Goal: Task Accomplishment & Management: Manage account settings

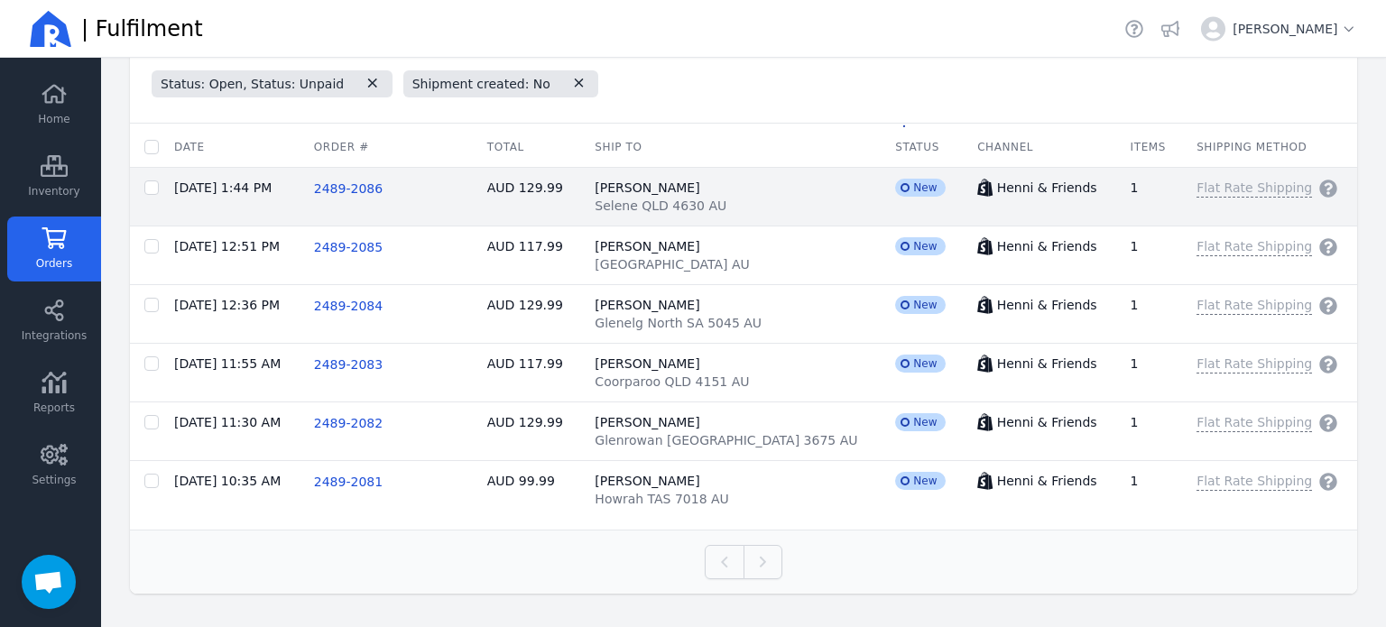
scroll to position [511, 0]
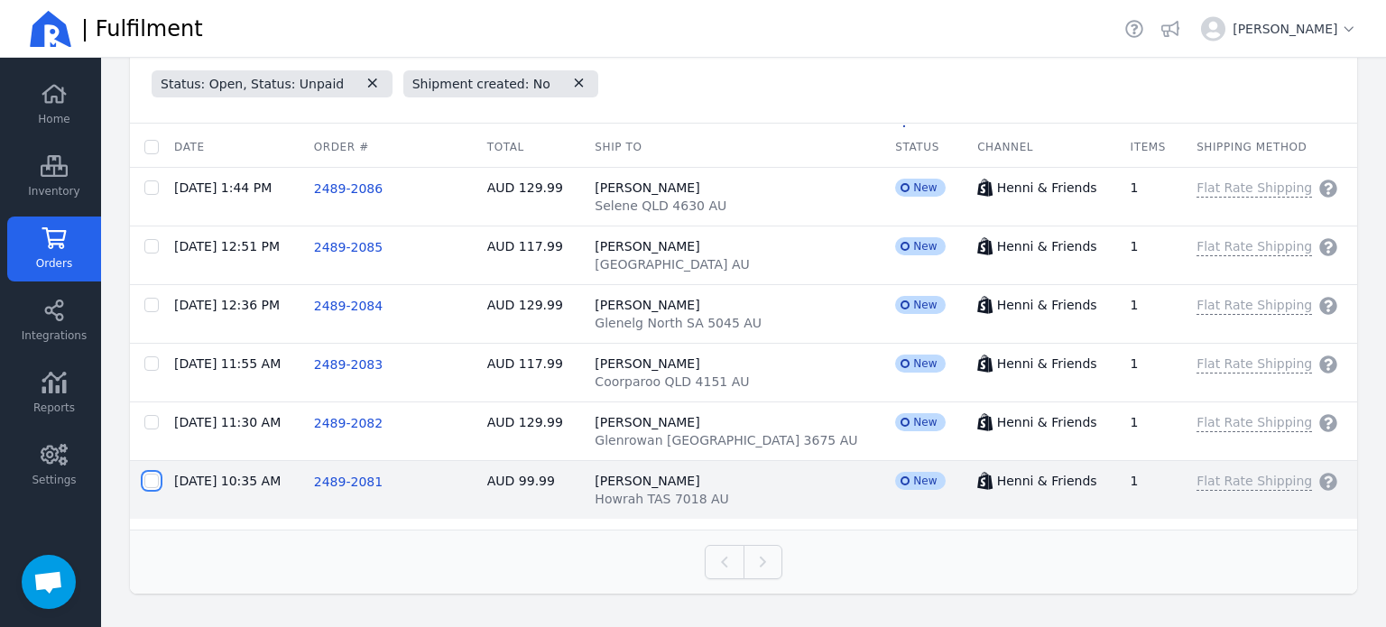
click at [149, 484] on input "checkbox" at bounding box center [151, 481] width 14 height 14
checkbox input "true"
checkbox input "false"
checkbox input "true"
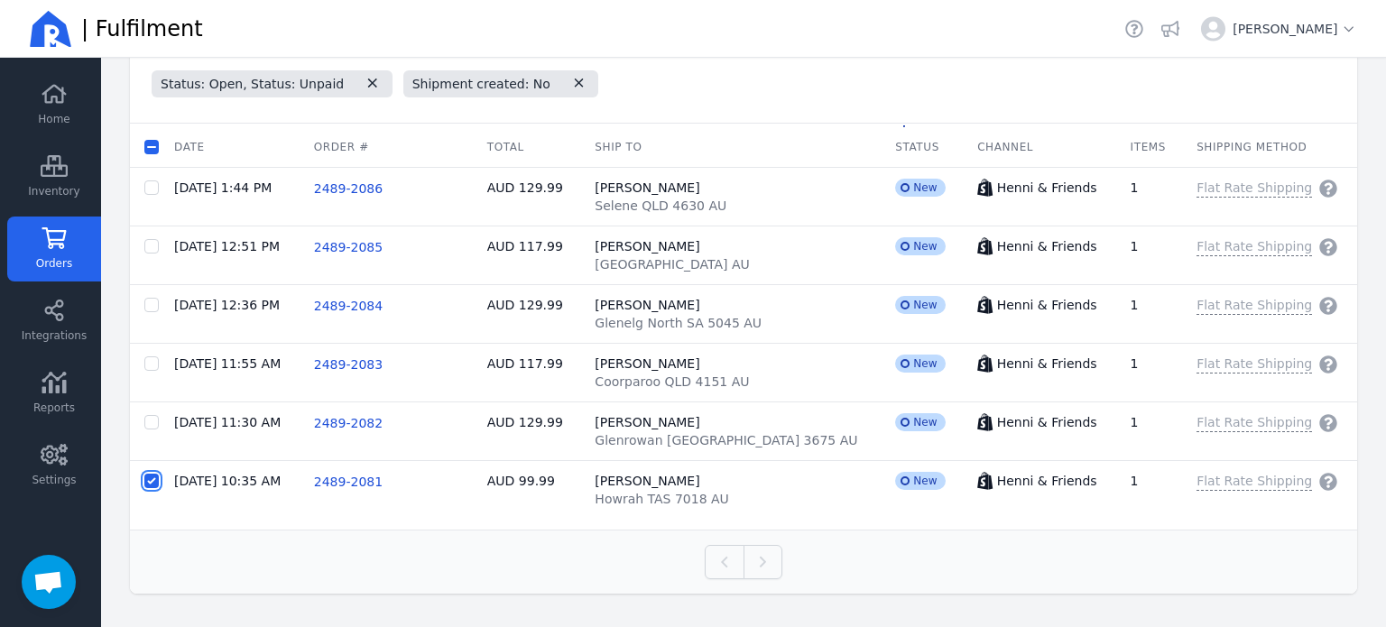
scroll to position [198, 0]
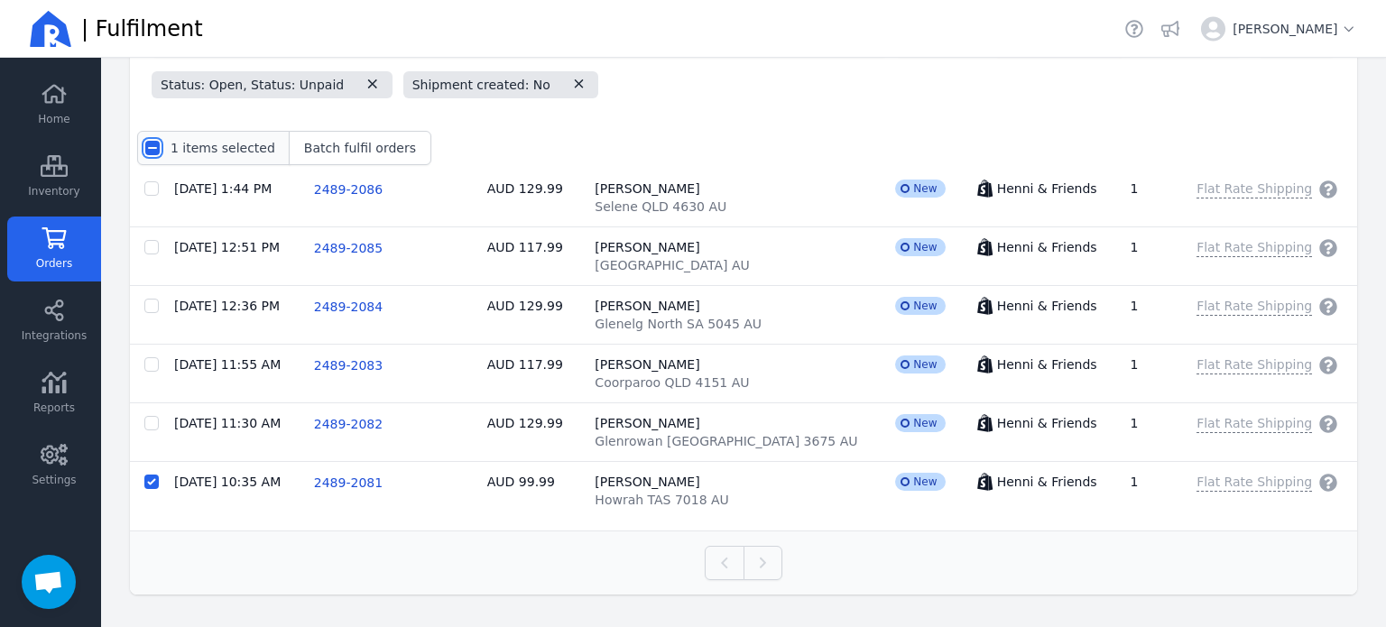
click at [152, 150] on input "checkbox" at bounding box center [152, 148] width 14 height 14
checkbox input "true"
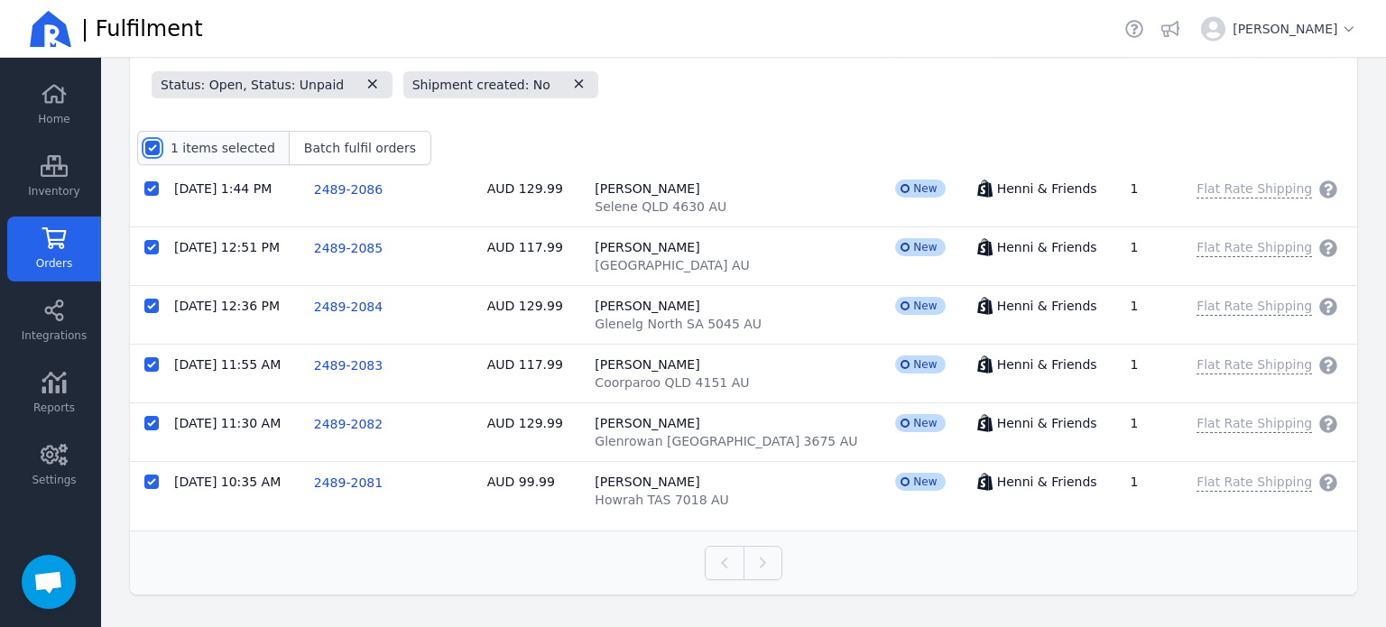
checkbox input "true"
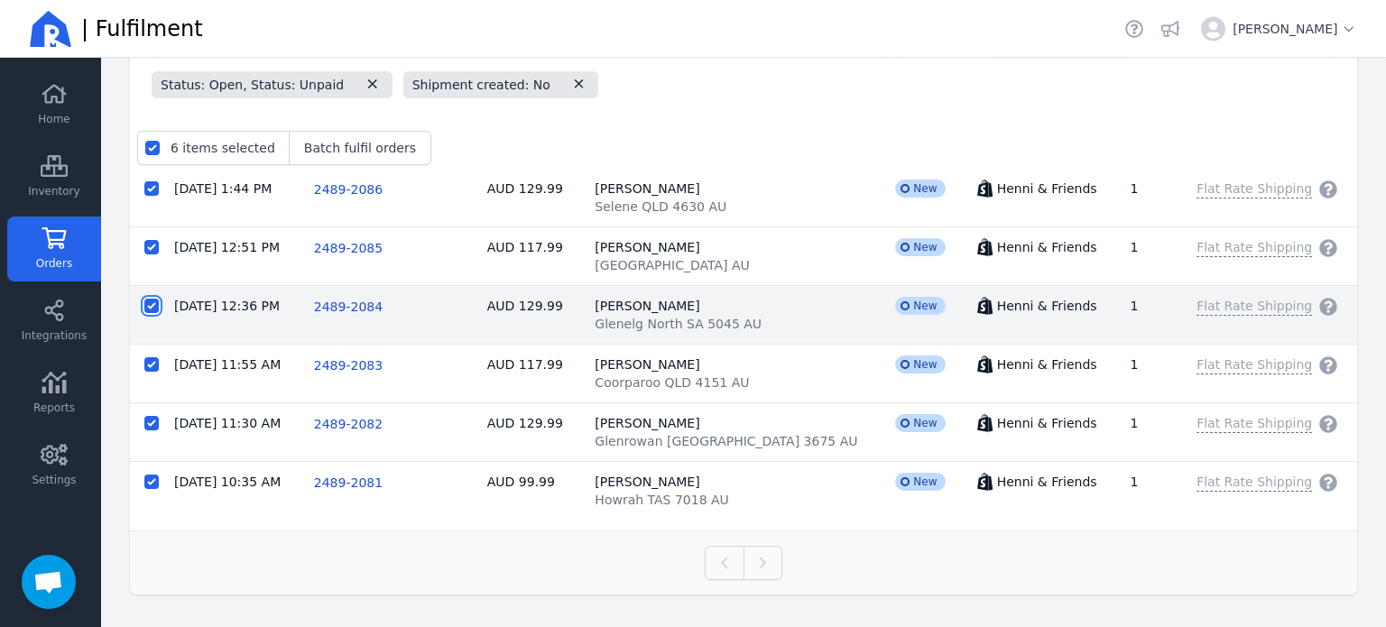
click at [157, 304] on input "checkbox" at bounding box center [151, 306] width 14 height 14
checkbox input "false"
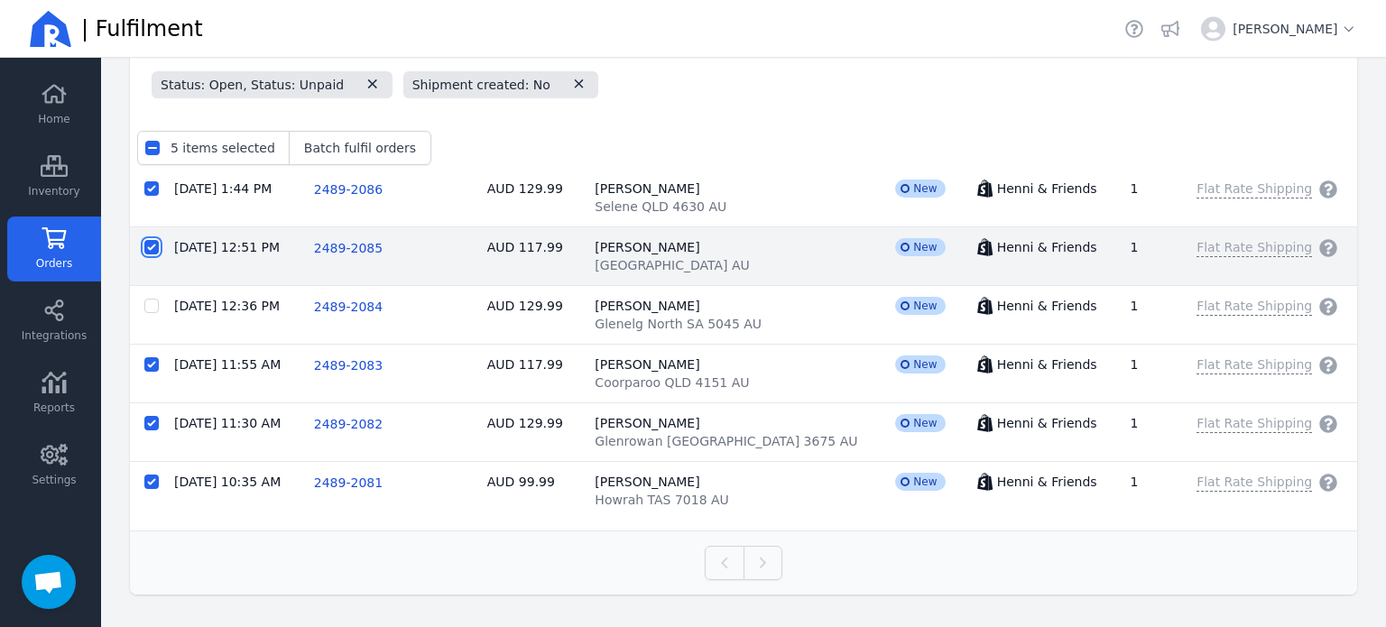
click at [151, 244] on input "checkbox" at bounding box center [151, 247] width 14 height 14
checkbox input "false"
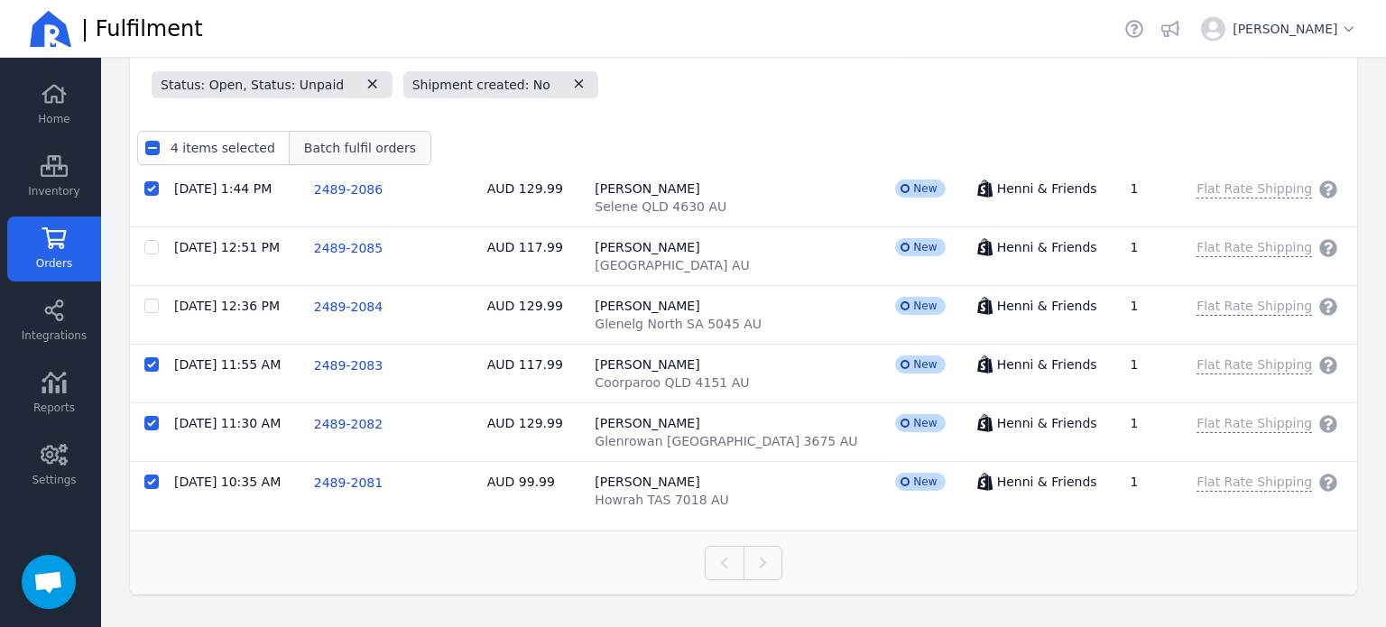
click at [363, 140] on span "Batch fulfil orders" at bounding box center [360, 148] width 112 height 18
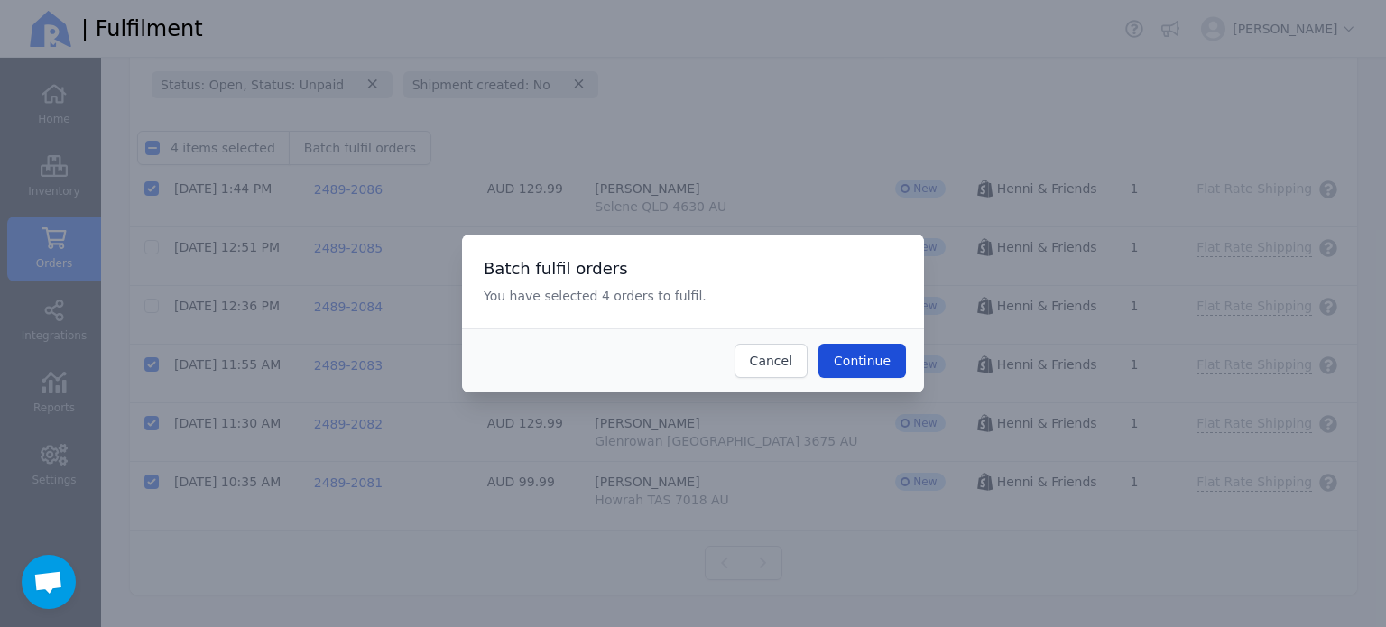
click at [872, 360] on span "Continue" at bounding box center [862, 361] width 57 height 14
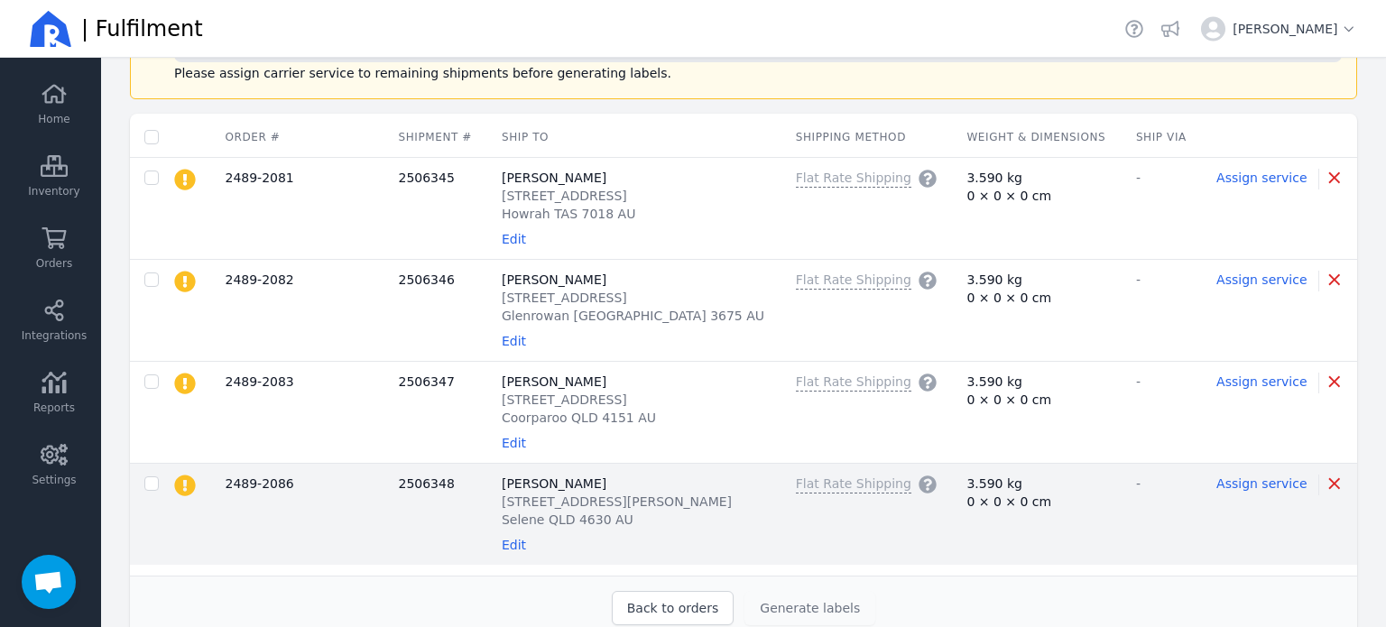
scroll to position [184, 0]
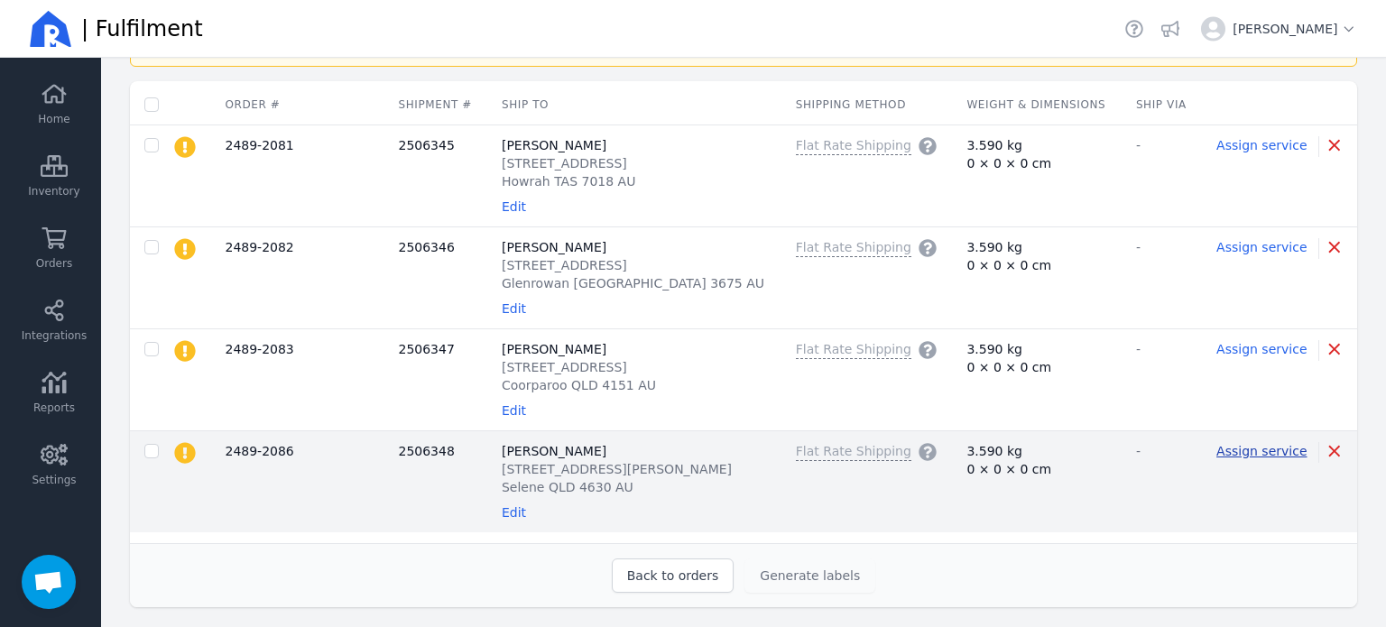
click at [1232, 455] on span "Assign service" at bounding box center [1261, 451] width 90 height 14
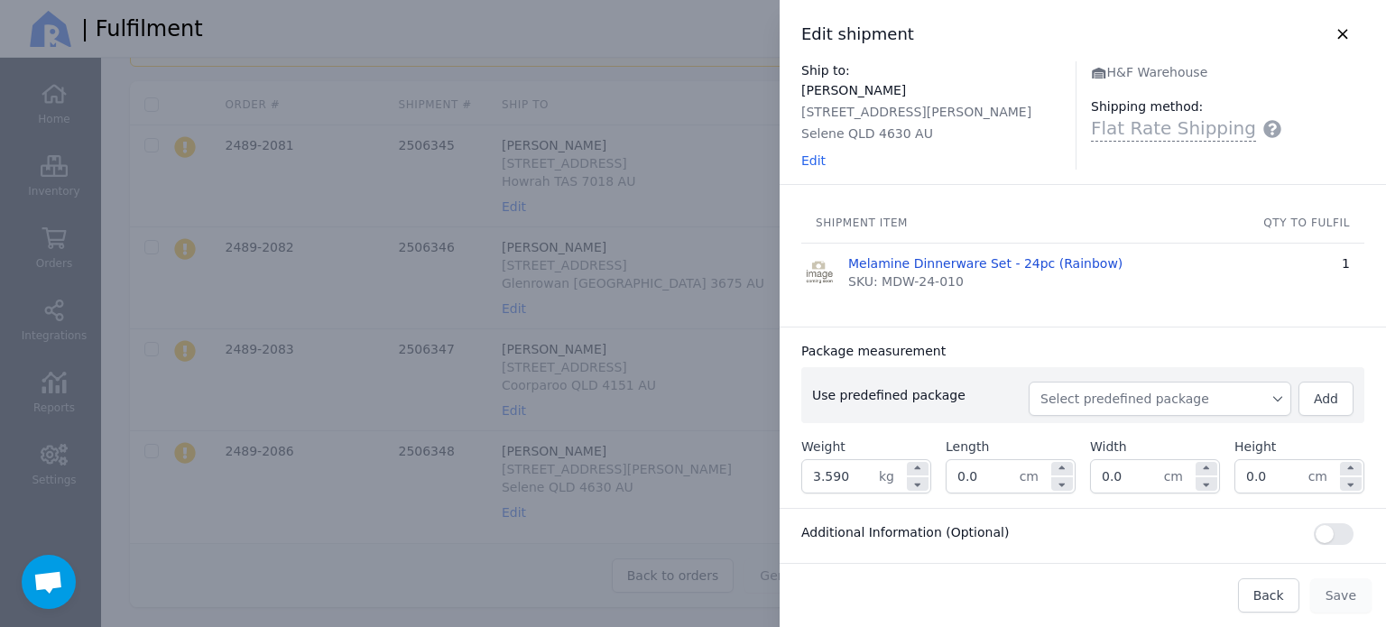
click at [1132, 388] on button "Select predefined package" at bounding box center [1159, 399] width 263 height 34
click at [1102, 430] on span "BX250" at bounding box center [1166, 439] width 219 height 18
type input "3.850"
type input "27.0"
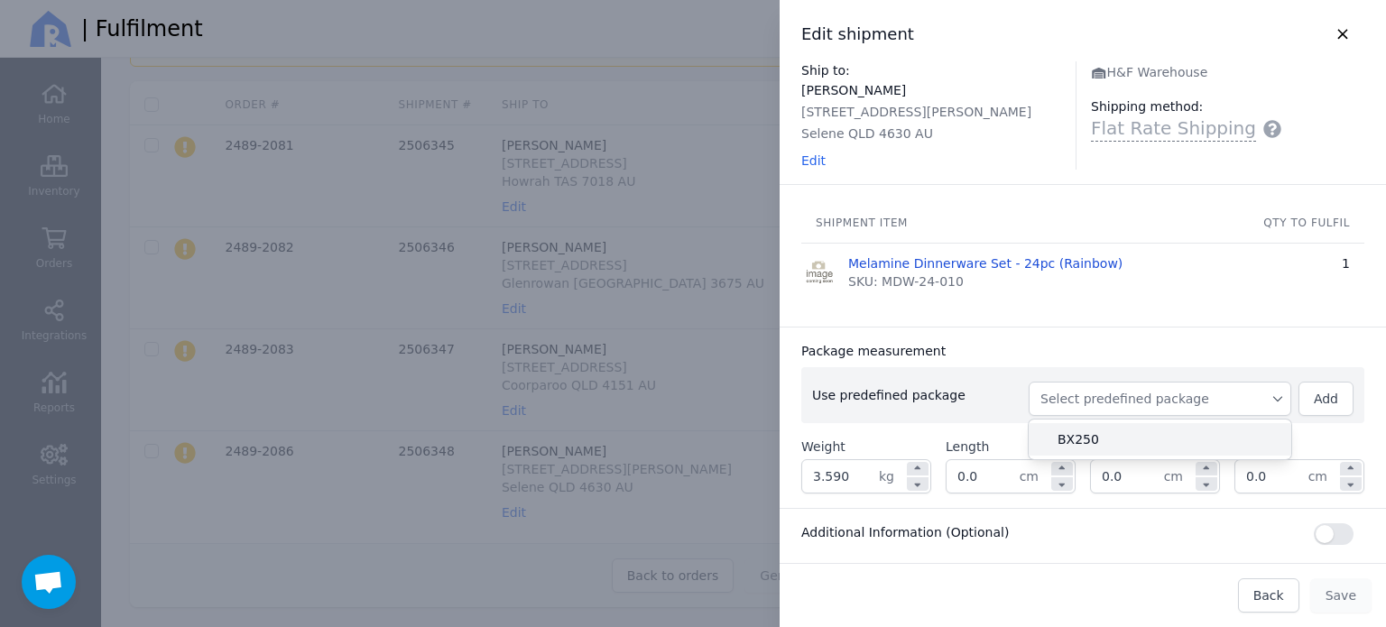
type input "27.0"
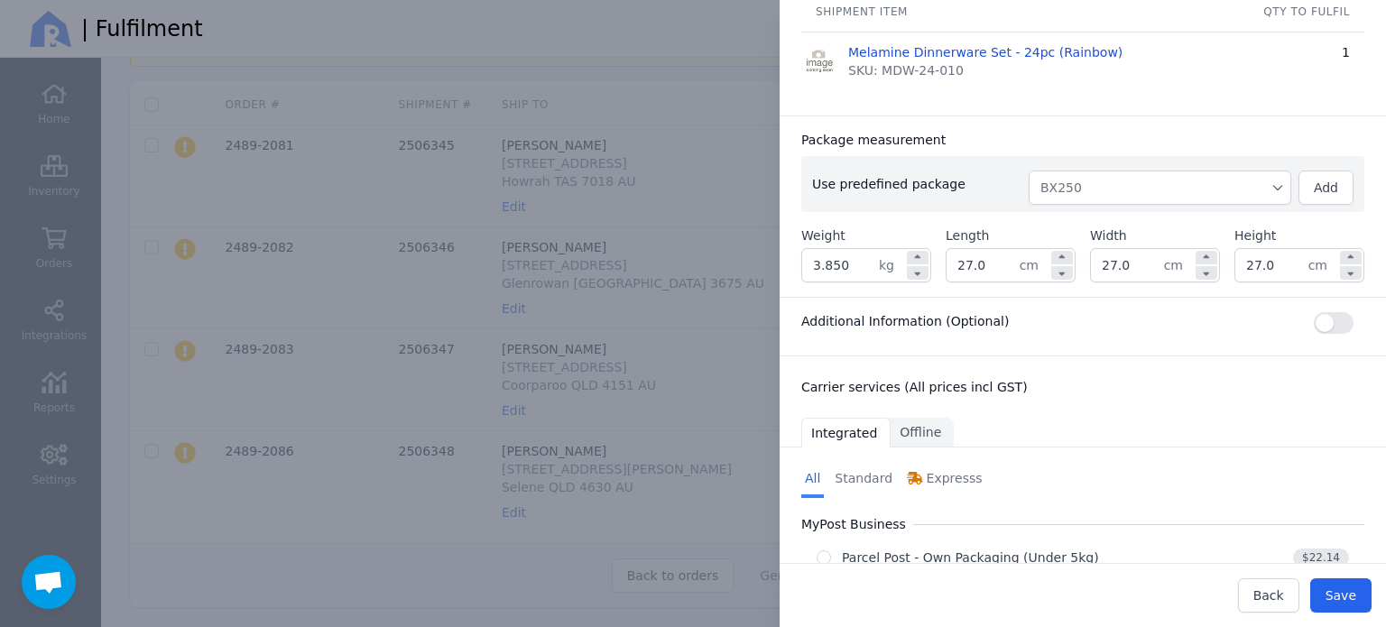
scroll to position [360, 0]
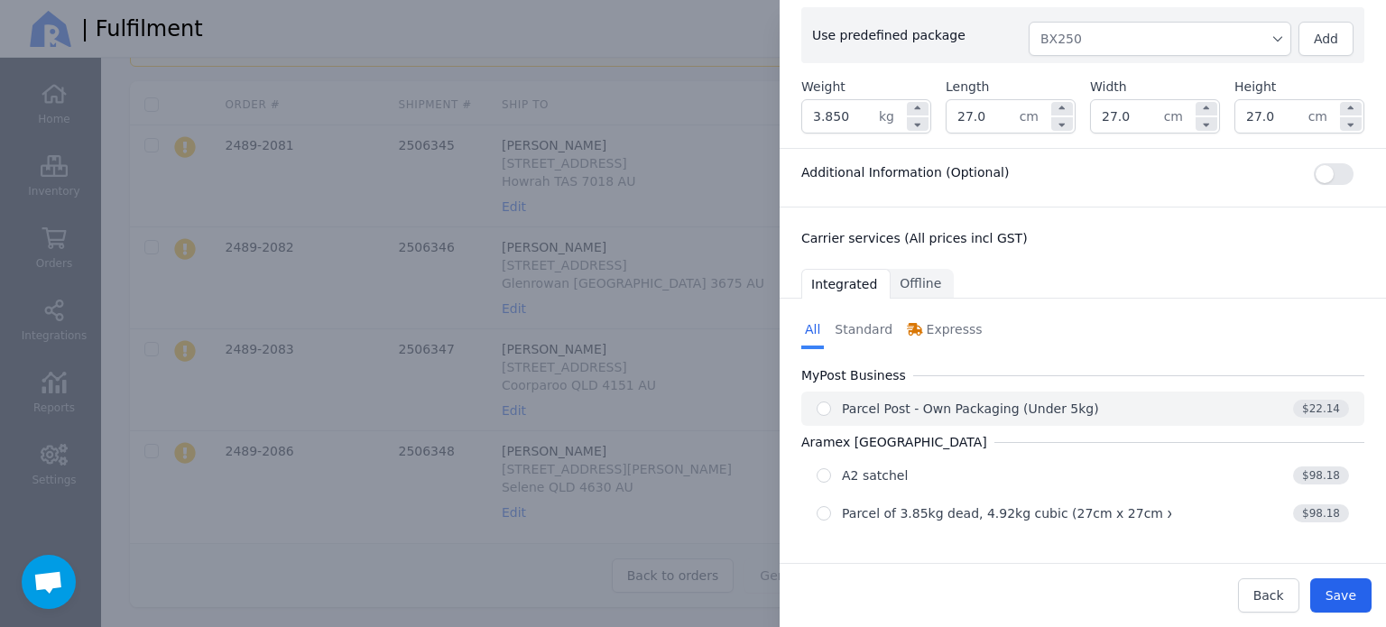
click at [1036, 410] on div "Parcel Post - Own Packaging (Under 5kg)" at bounding box center [970, 409] width 257 height 18
radio input "true"
select select "0"
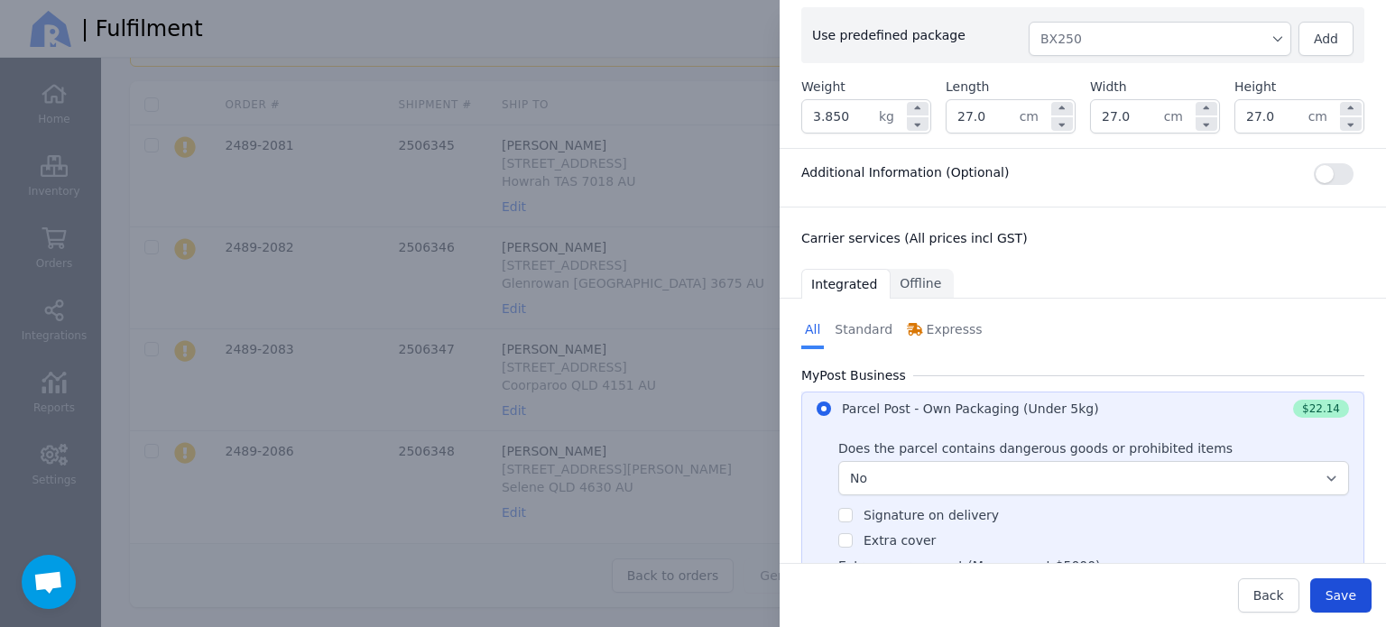
click at [1364, 601] on button "Save" at bounding box center [1340, 595] width 61 height 34
type input "27.0"
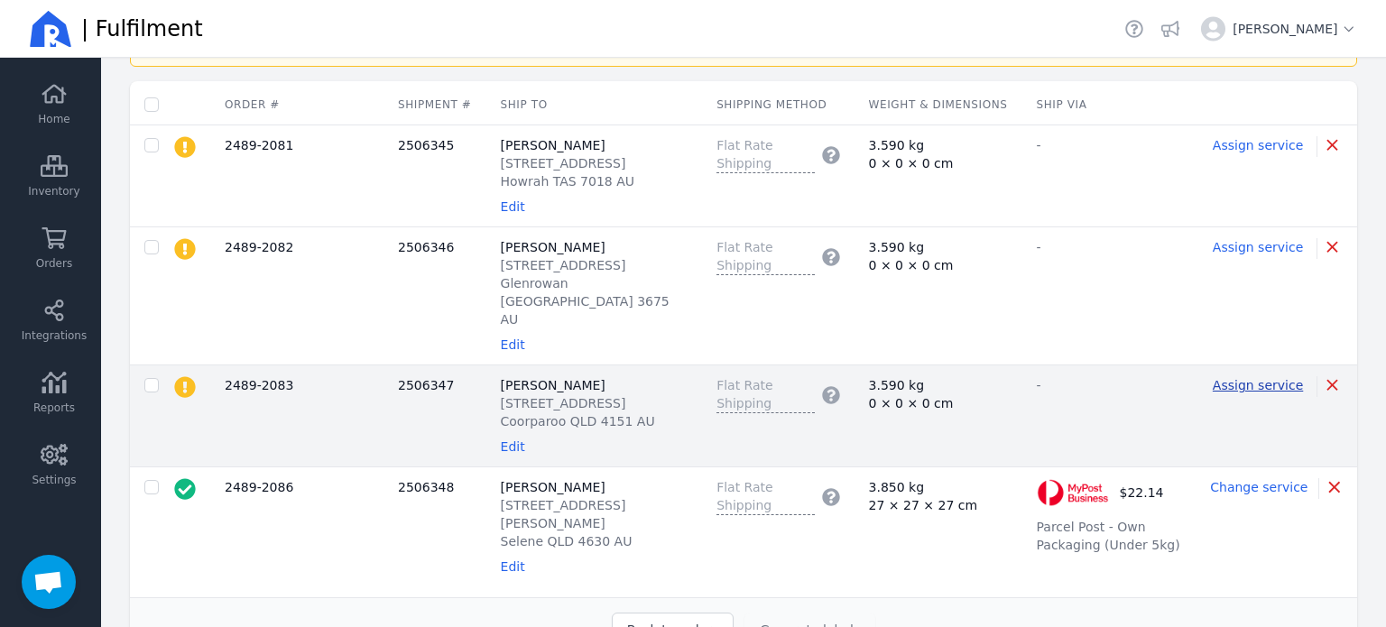
click at [1266, 378] on span "Assign service" at bounding box center [1257, 385] width 90 height 14
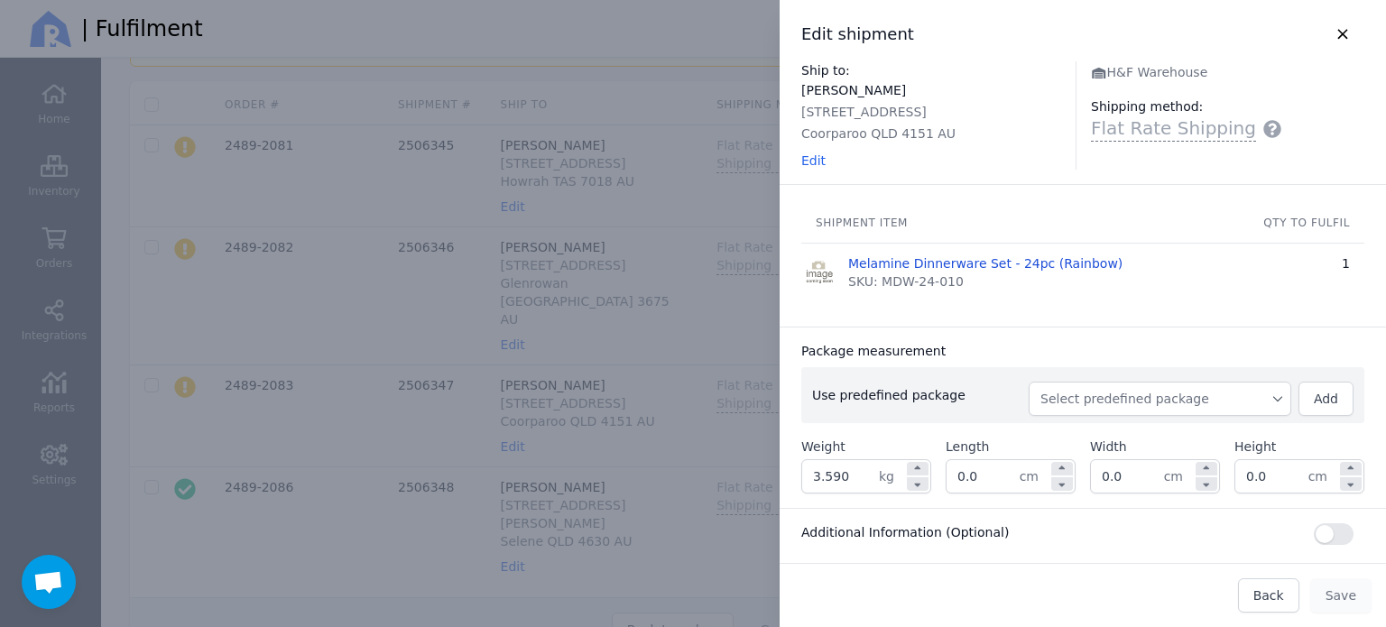
click at [1114, 400] on span "Select predefined package" at bounding box center [1159, 399] width 239 height 18
click at [1075, 438] on span "BX250" at bounding box center [1166, 439] width 219 height 18
type input "3.850"
type input "27.0"
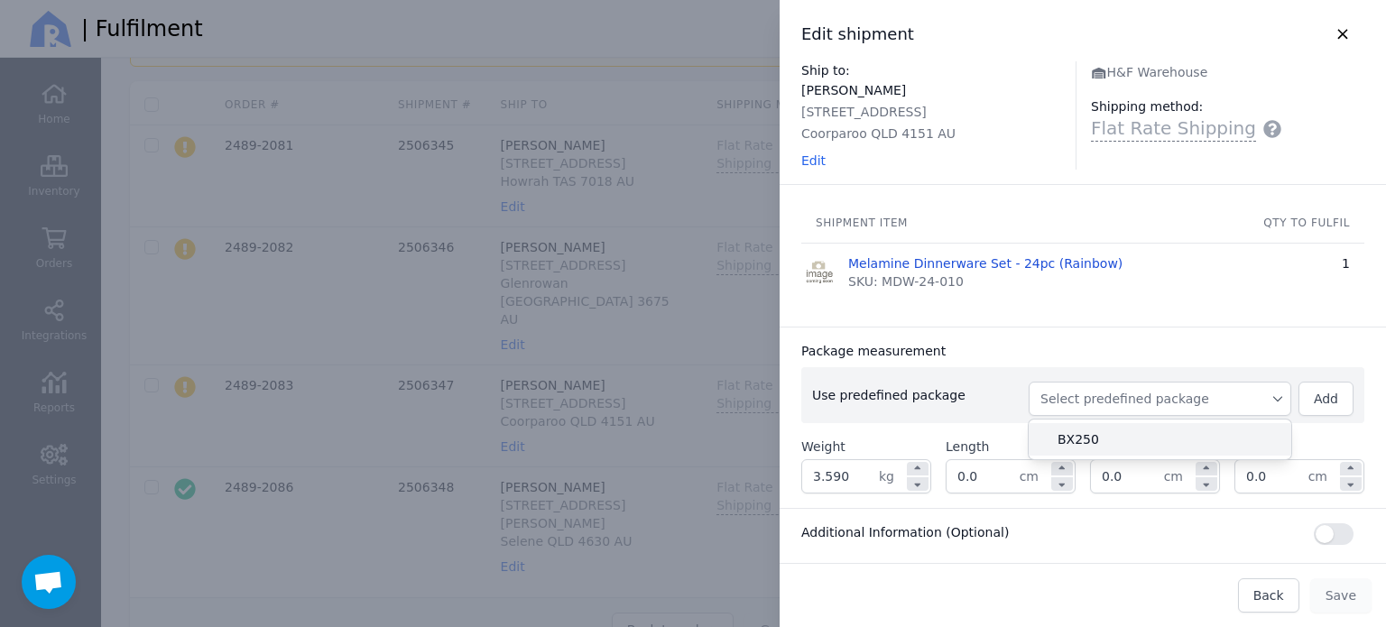
type input "27.0"
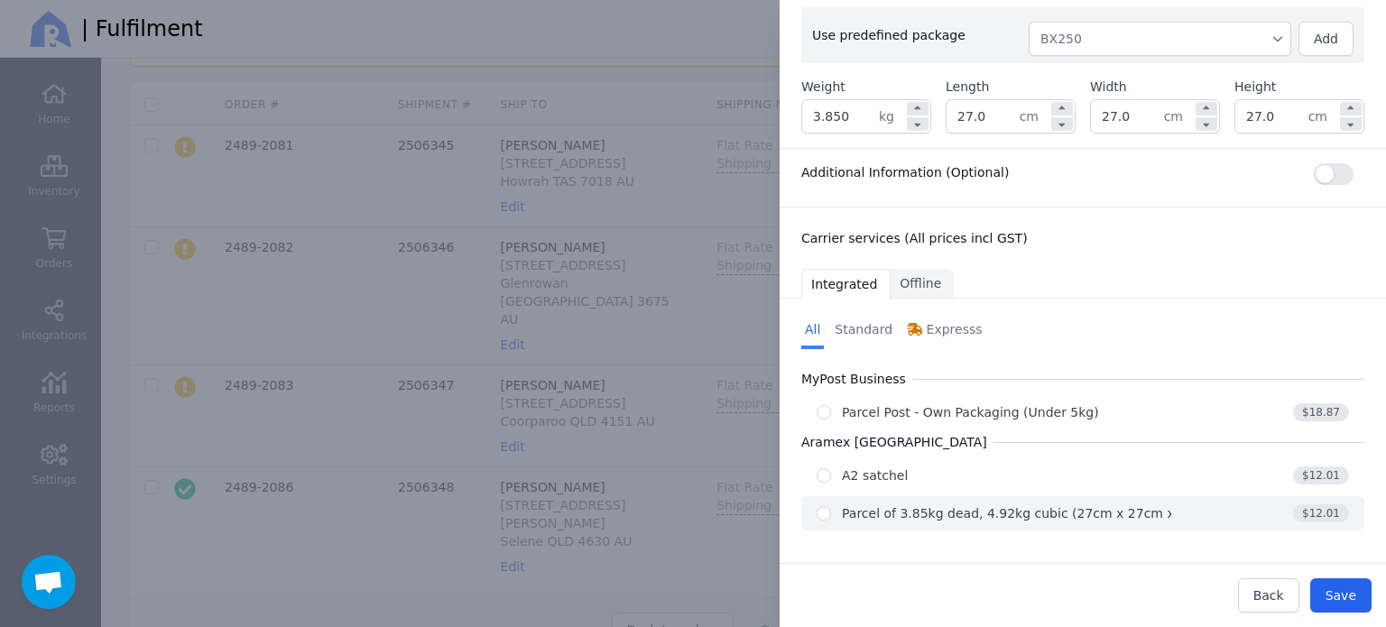
click at [1060, 517] on div "Parcel of 3.85kg dead, 4.92kg cubic (27cm x 27cm x 27cm)" at bounding box center [1030, 513] width 377 height 18
radio input "true"
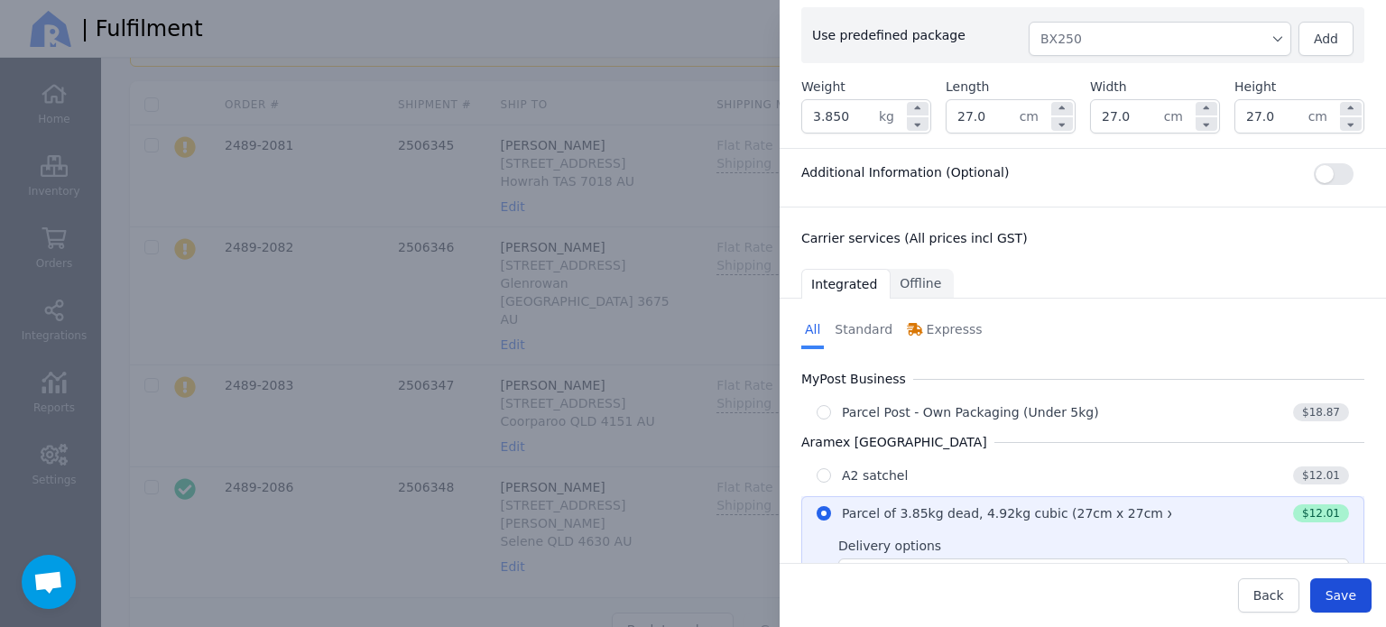
click at [1338, 584] on button "Save" at bounding box center [1340, 595] width 61 height 34
type input "27.0"
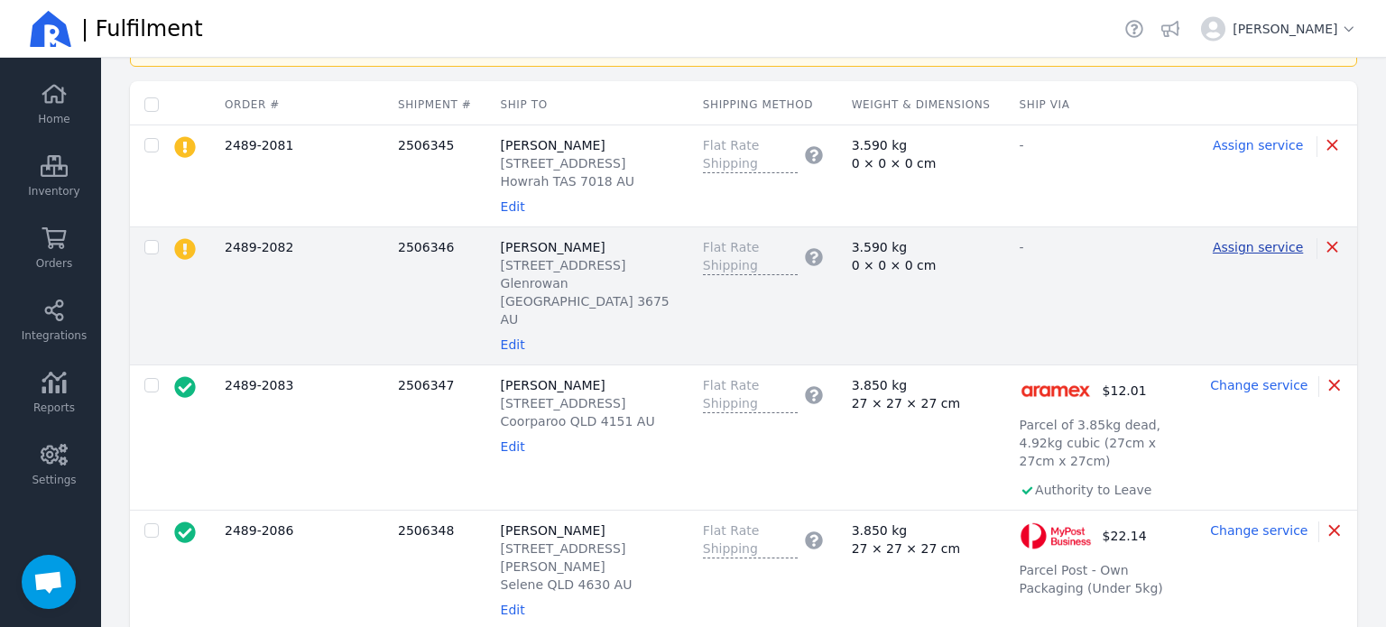
click at [1239, 254] on span "Assign service" at bounding box center [1257, 247] width 90 height 14
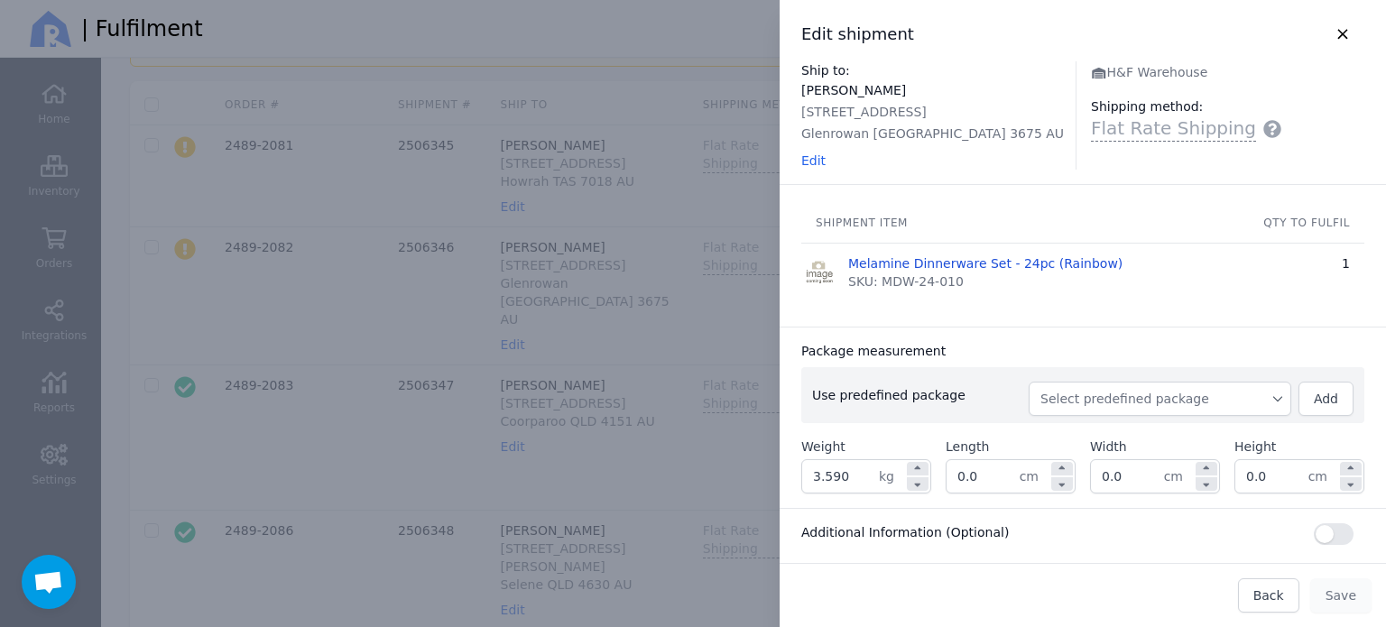
click at [1124, 392] on span "Select predefined package" at bounding box center [1159, 399] width 239 height 18
click at [1113, 433] on span "BX250" at bounding box center [1166, 439] width 219 height 18
type input "3.850"
type input "27.0"
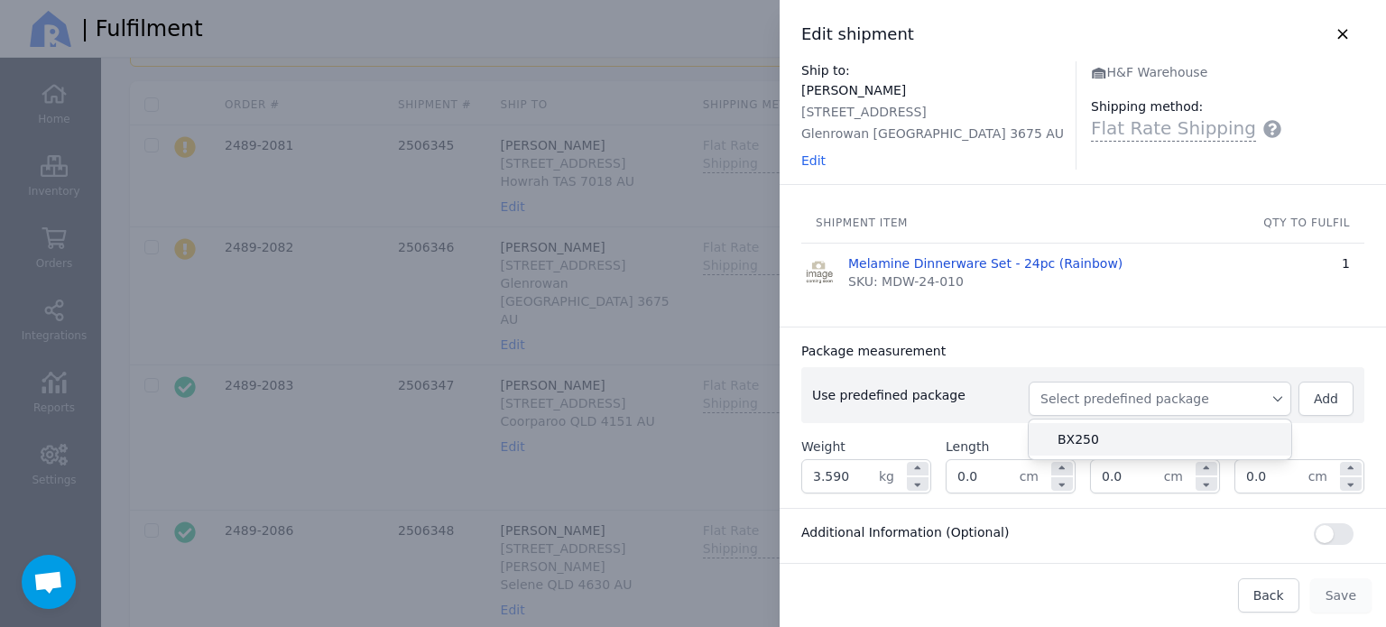
type input "27.0"
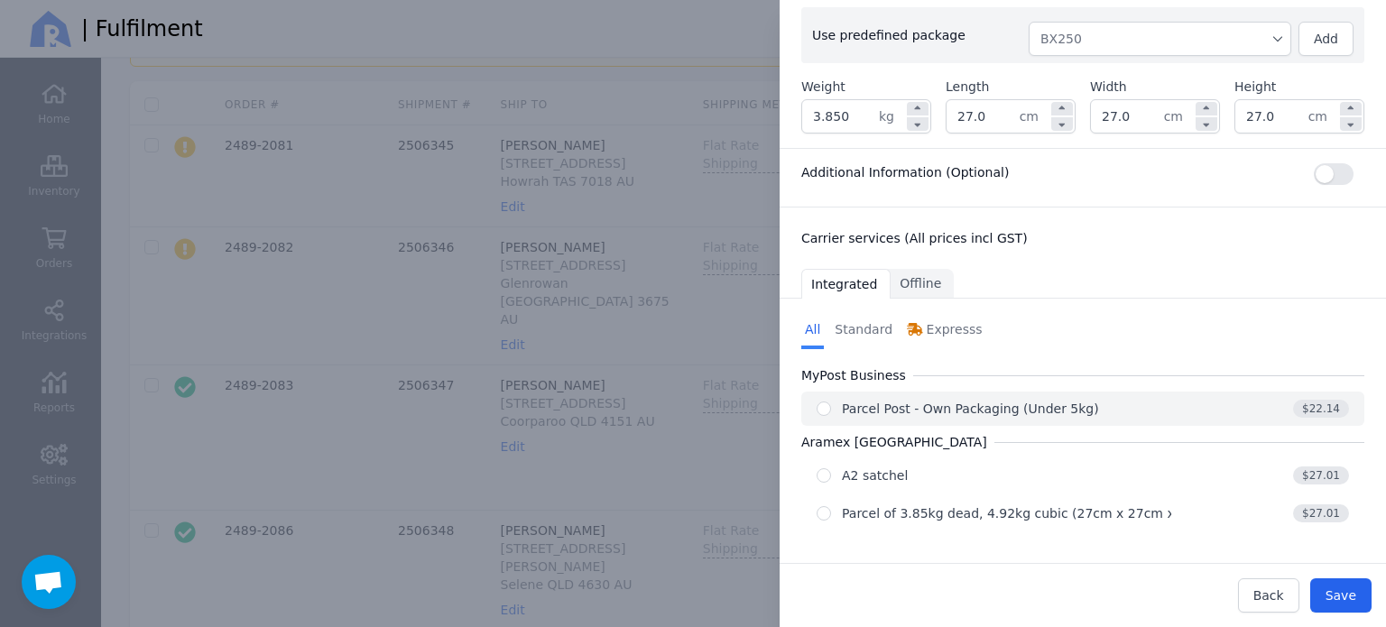
click at [1091, 410] on div "Parcel Post - Own Packaging (Under 5kg)" at bounding box center [993, 409] width 355 height 18
radio input "true"
select select "0"
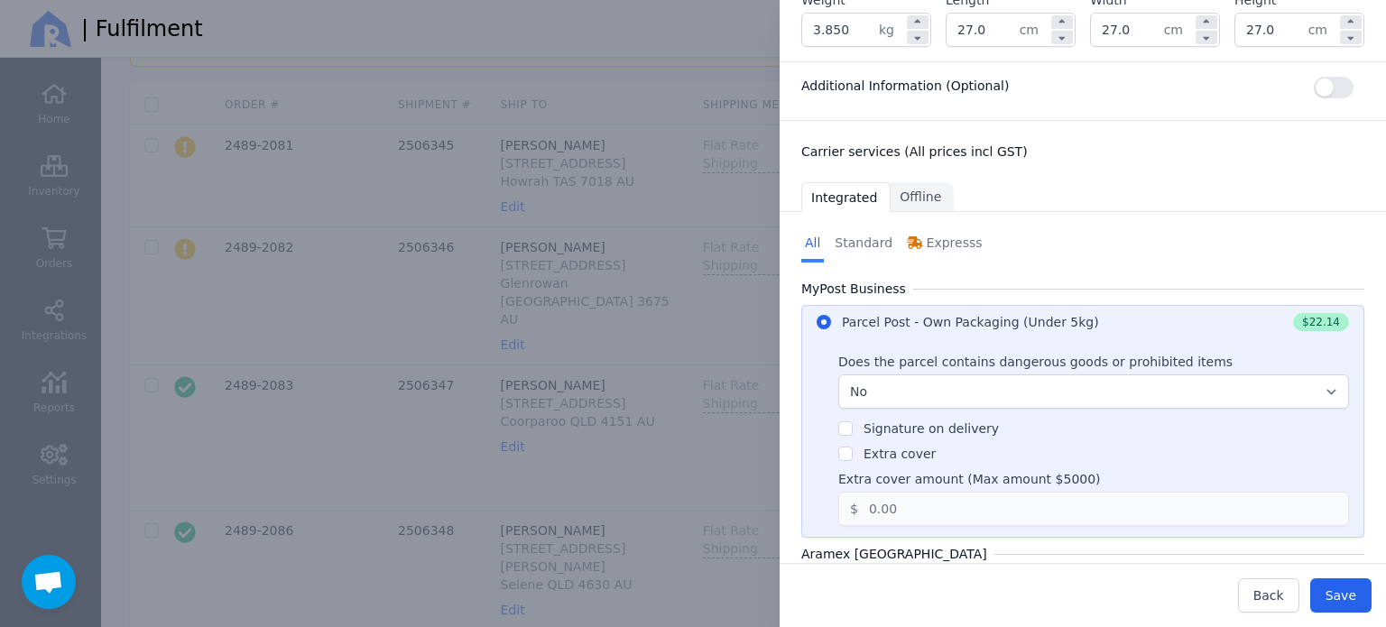
scroll to position [540, 0]
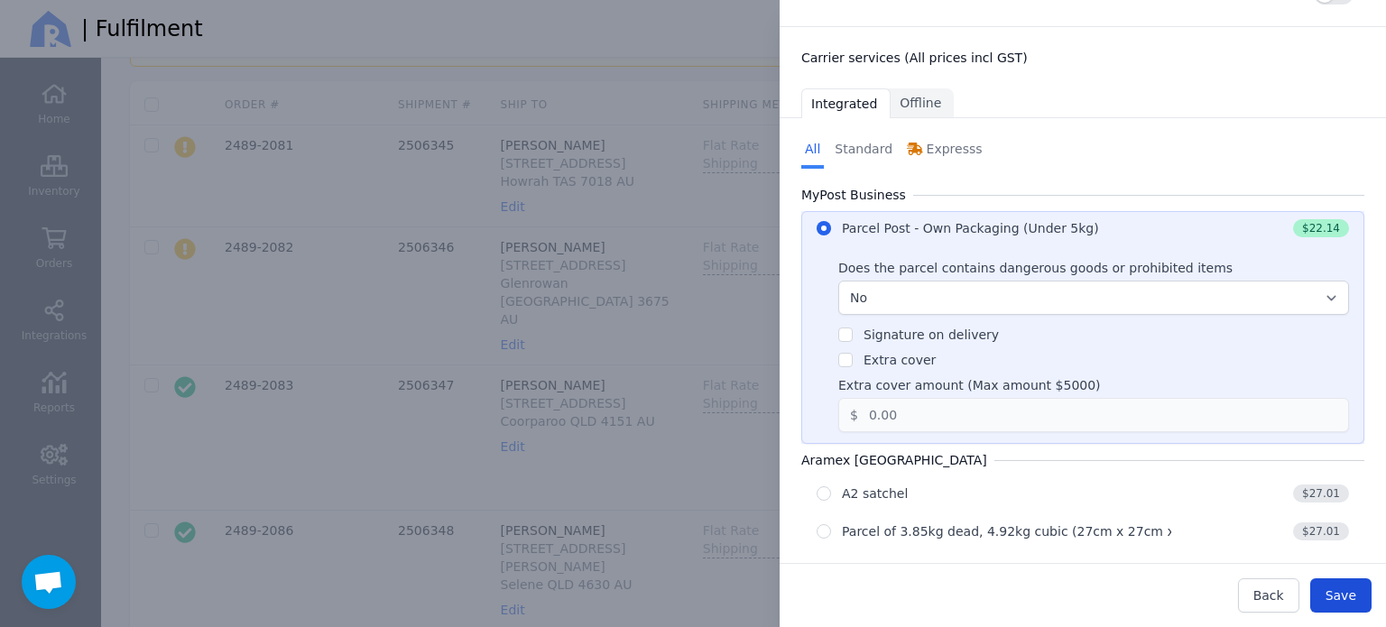
click at [1353, 600] on span "Save" at bounding box center [1340, 595] width 31 height 14
type input "27.0"
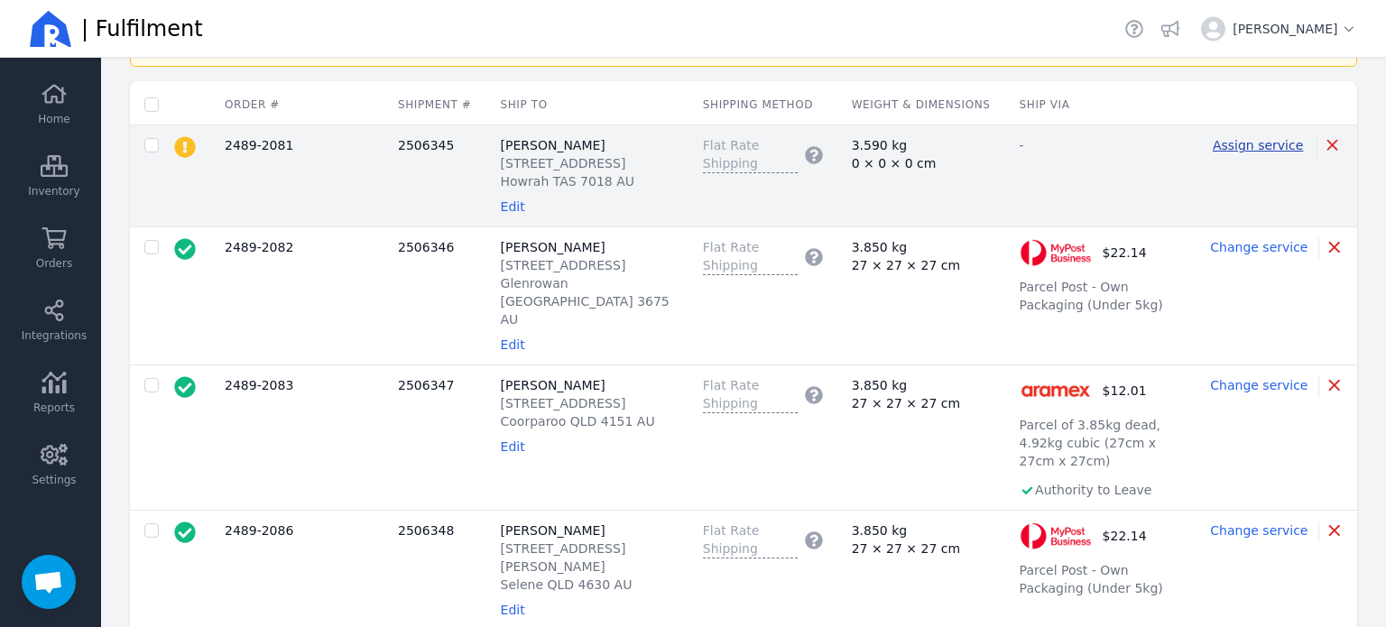
click at [1231, 145] on span "Assign service" at bounding box center [1257, 145] width 90 height 14
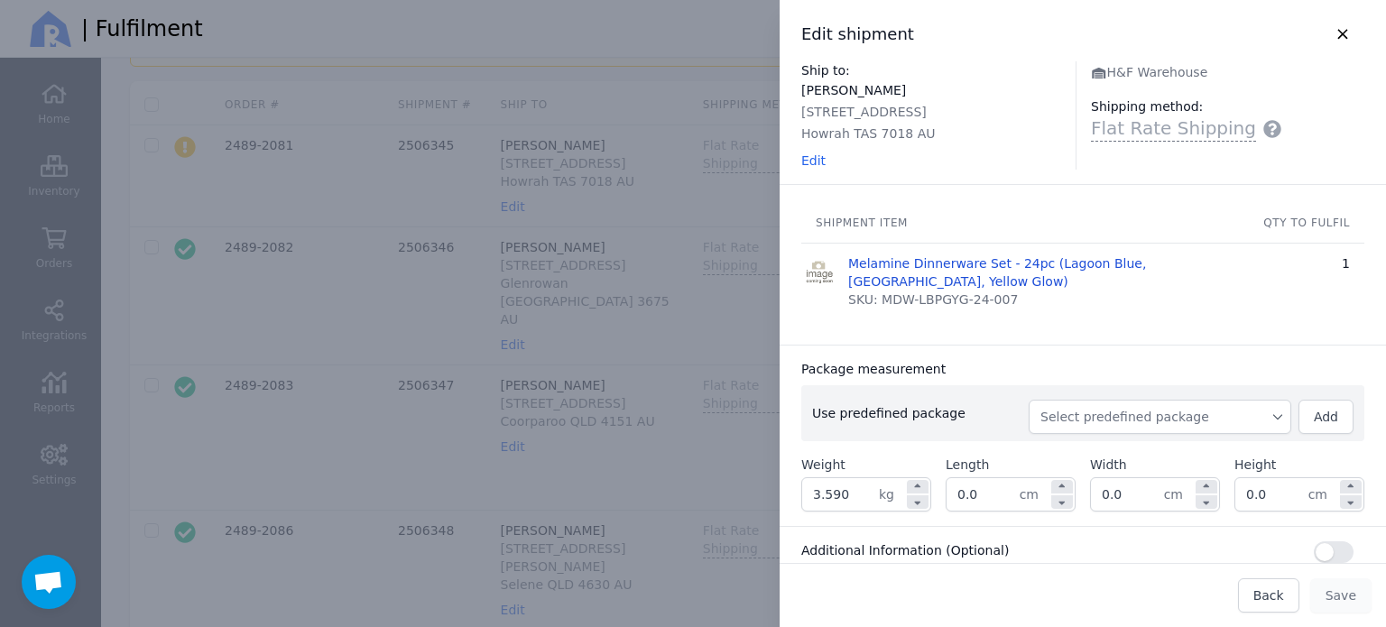
click at [1106, 421] on span "Select predefined package" at bounding box center [1159, 417] width 239 height 18
click at [1099, 462] on span "BX250" at bounding box center [1166, 457] width 219 height 18
type input "3.850"
type input "27.0"
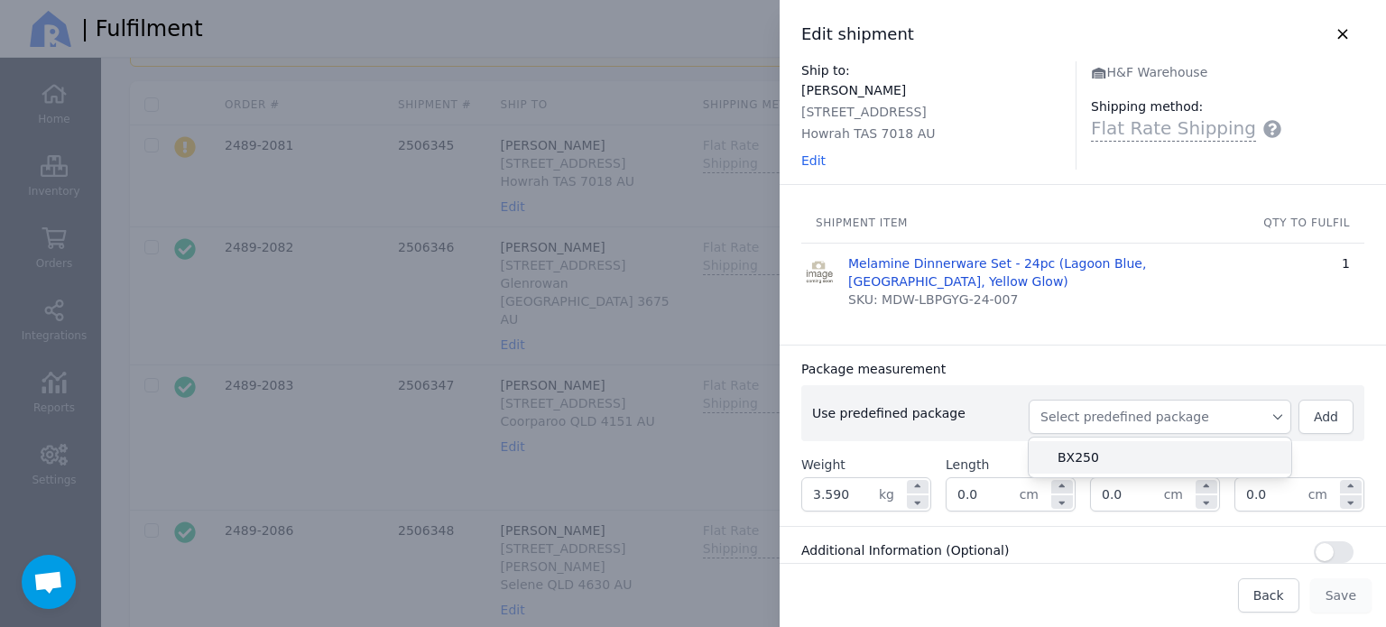
type input "27.0"
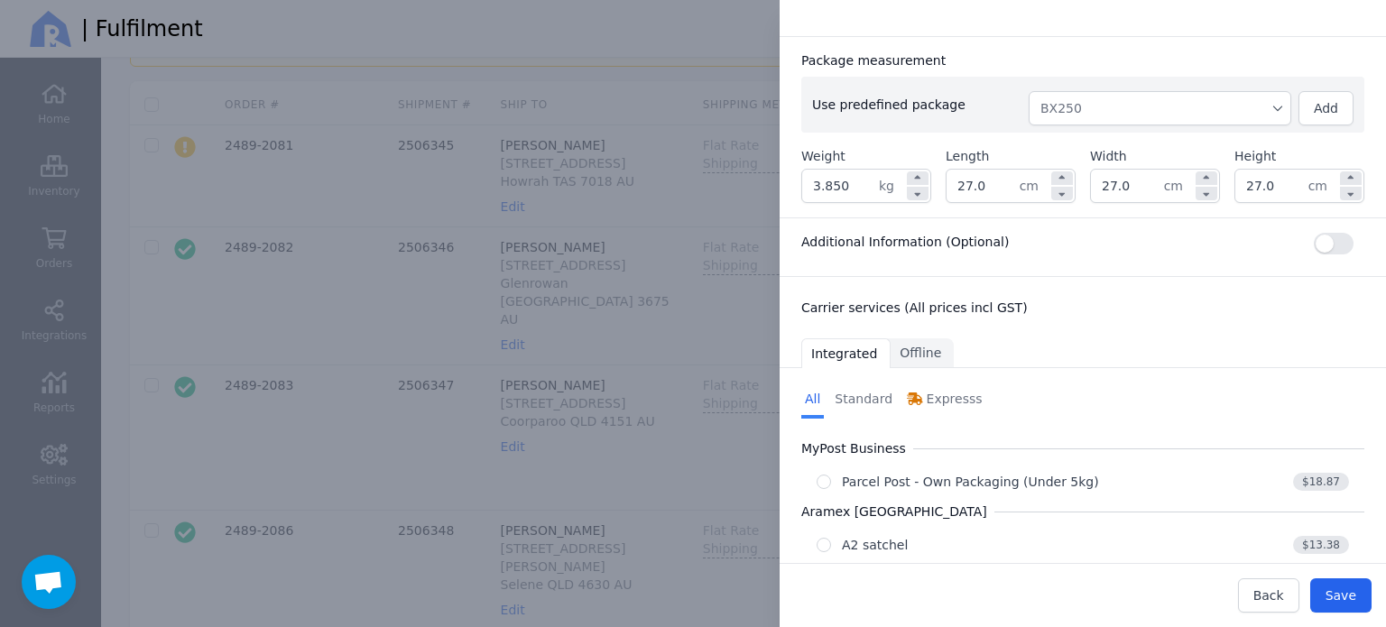
scroll to position [378, 0]
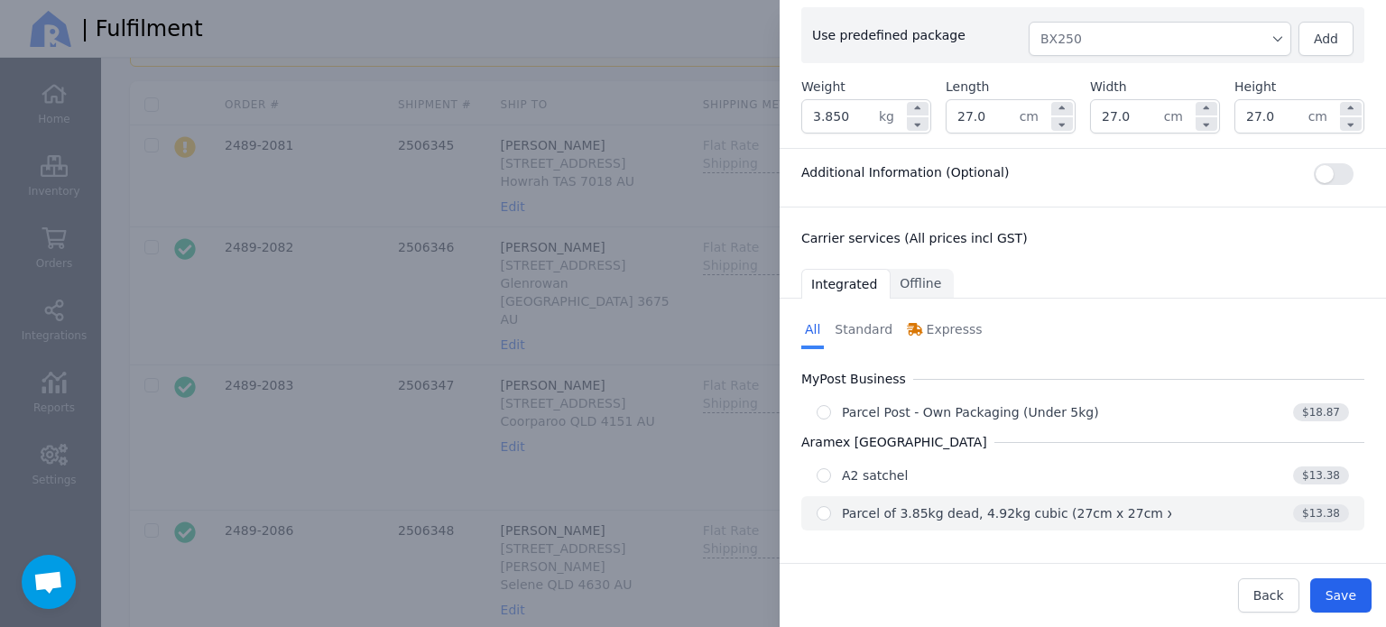
click at [996, 510] on div "Parcel of 3.85kg dead, 4.92kg cubic (27cm x 27cm x 27cm)" at bounding box center [1030, 513] width 377 height 18
radio input "true"
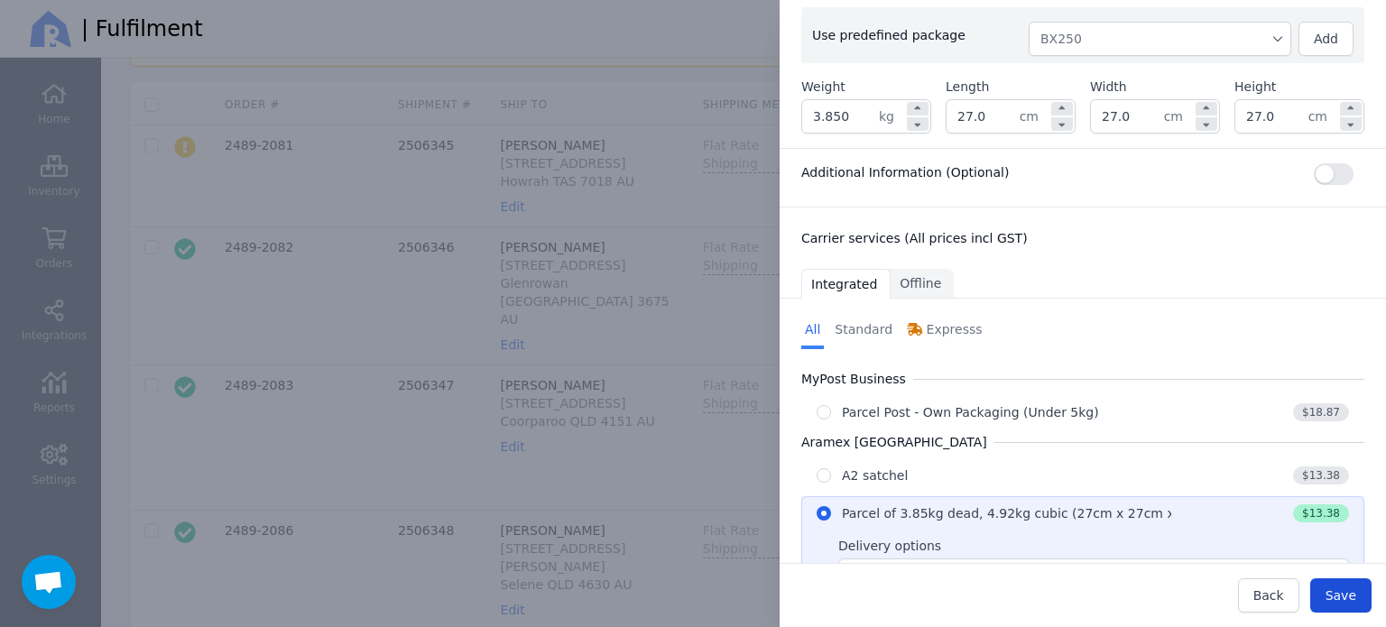
click at [1334, 599] on span "Save" at bounding box center [1340, 595] width 31 height 14
type input "27.0"
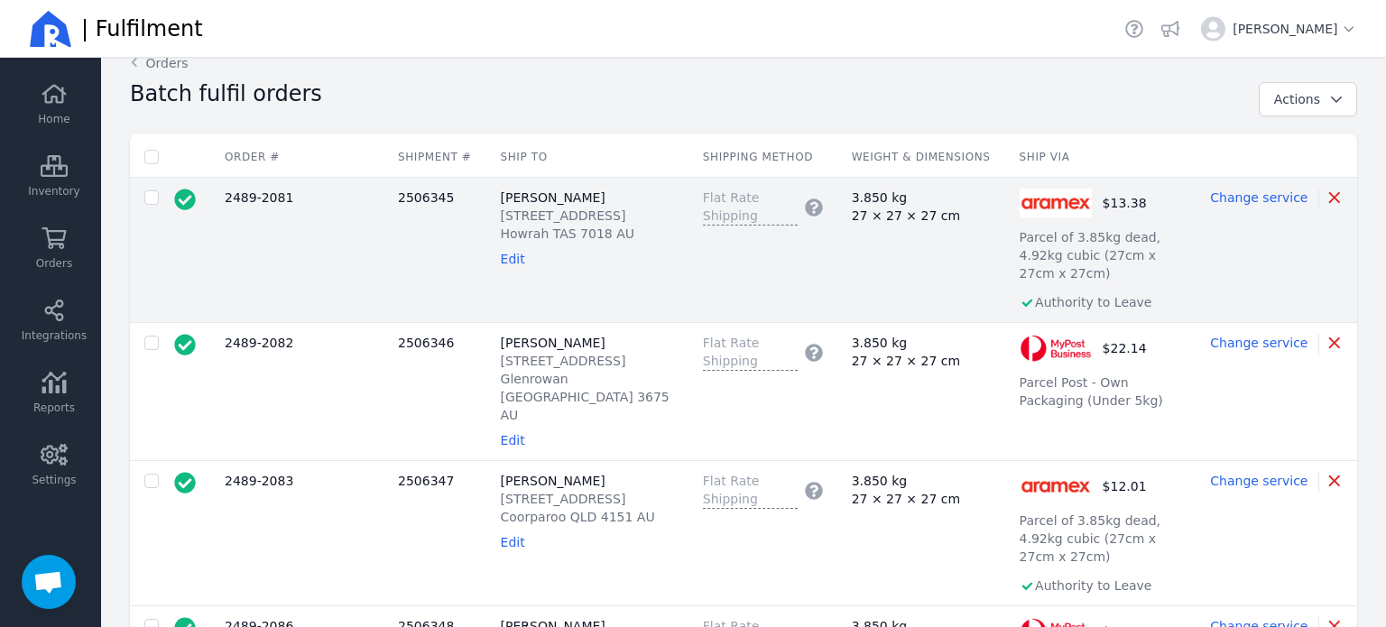
scroll to position [0, 0]
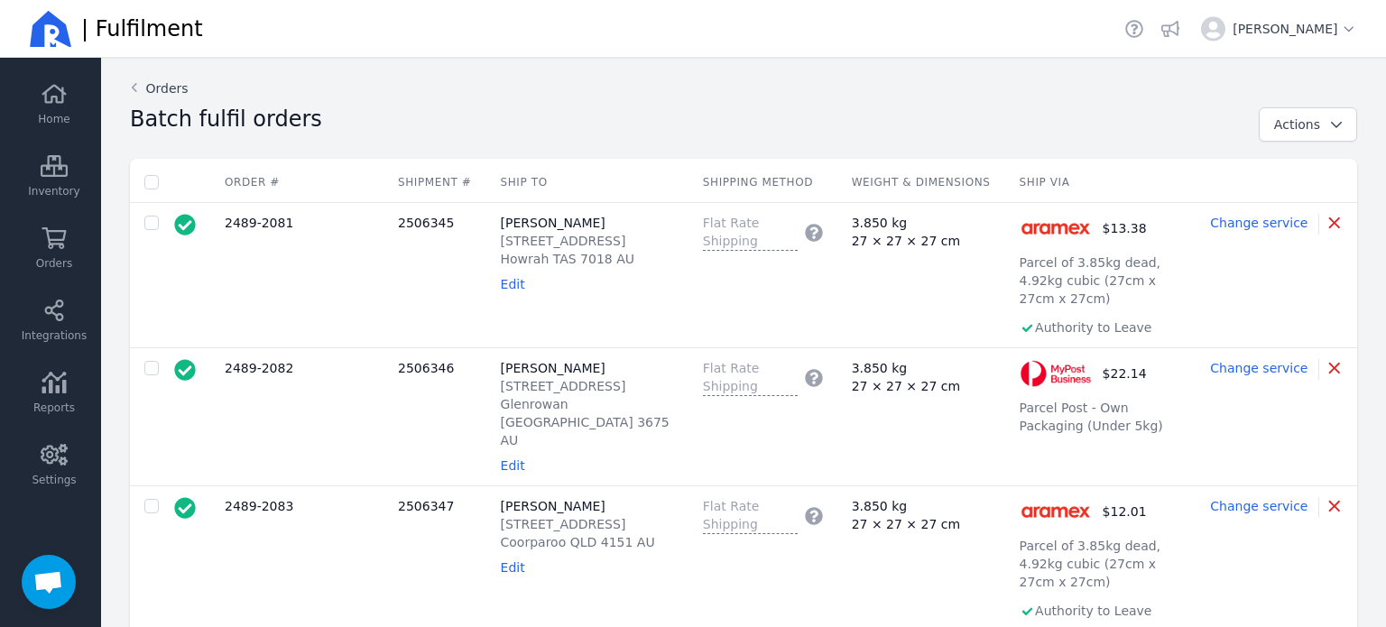
click at [137, 85] on icon at bounding box center [134, 87] width 16 height 14
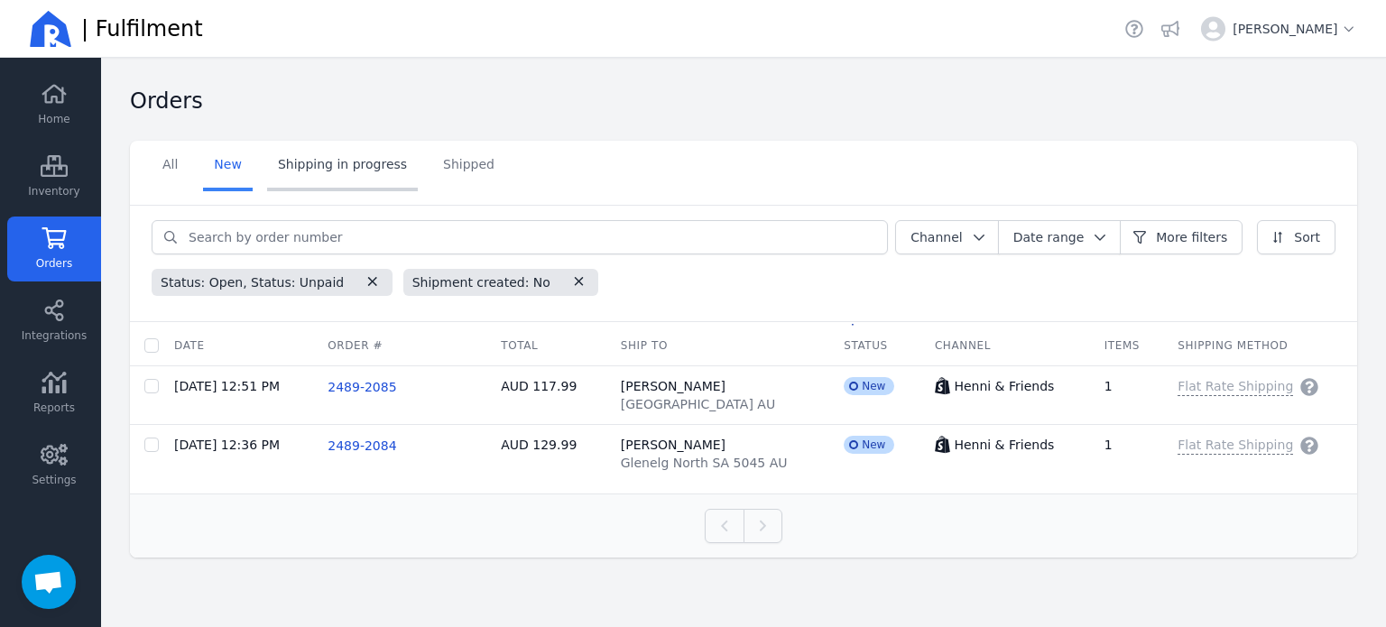
click at [321, 174] on link "Shipping in progress" at bounding box center [342, 166] width 151 height 51
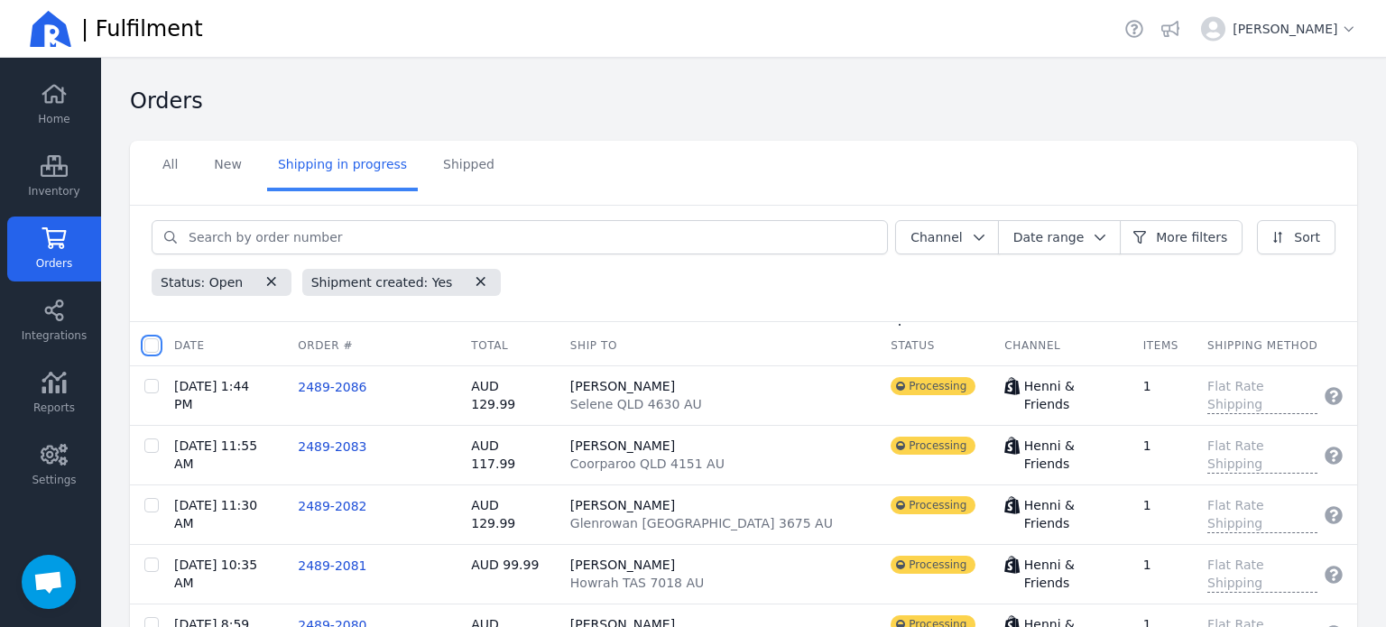
click at [147, 342] on input "checkbox" at bounding box center [151, 345] width 14 height 14
checkbox input "true"
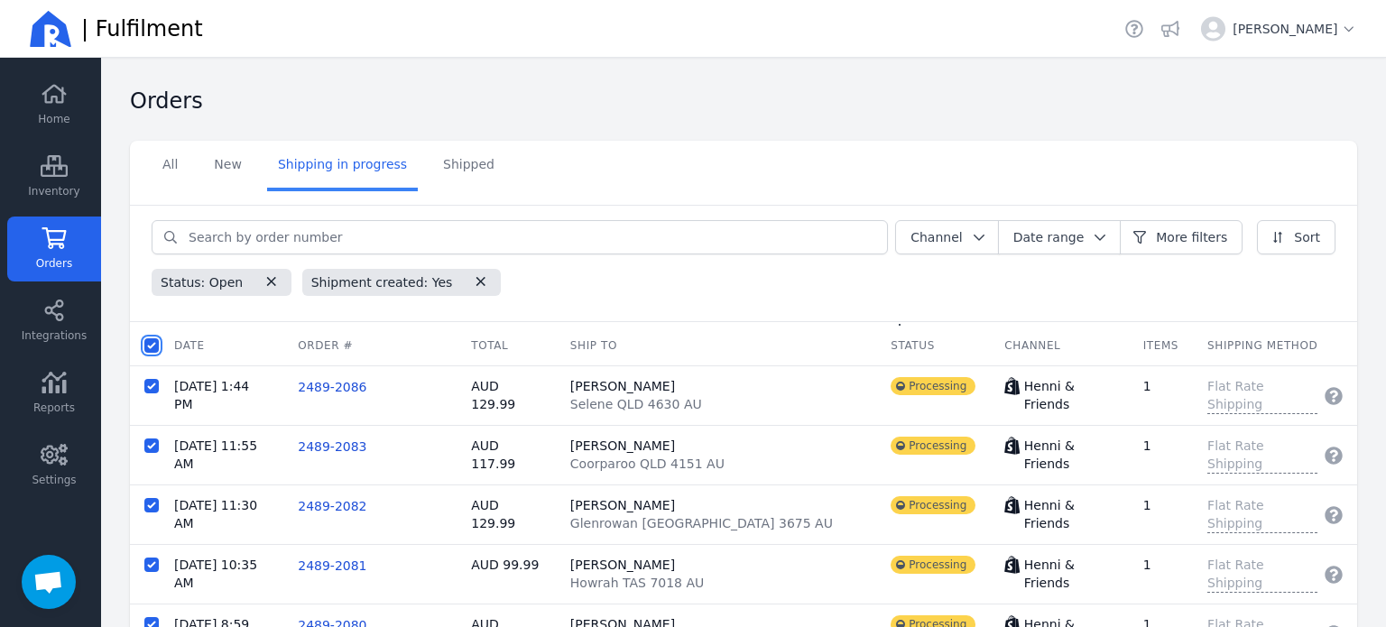
checkbox input "true"
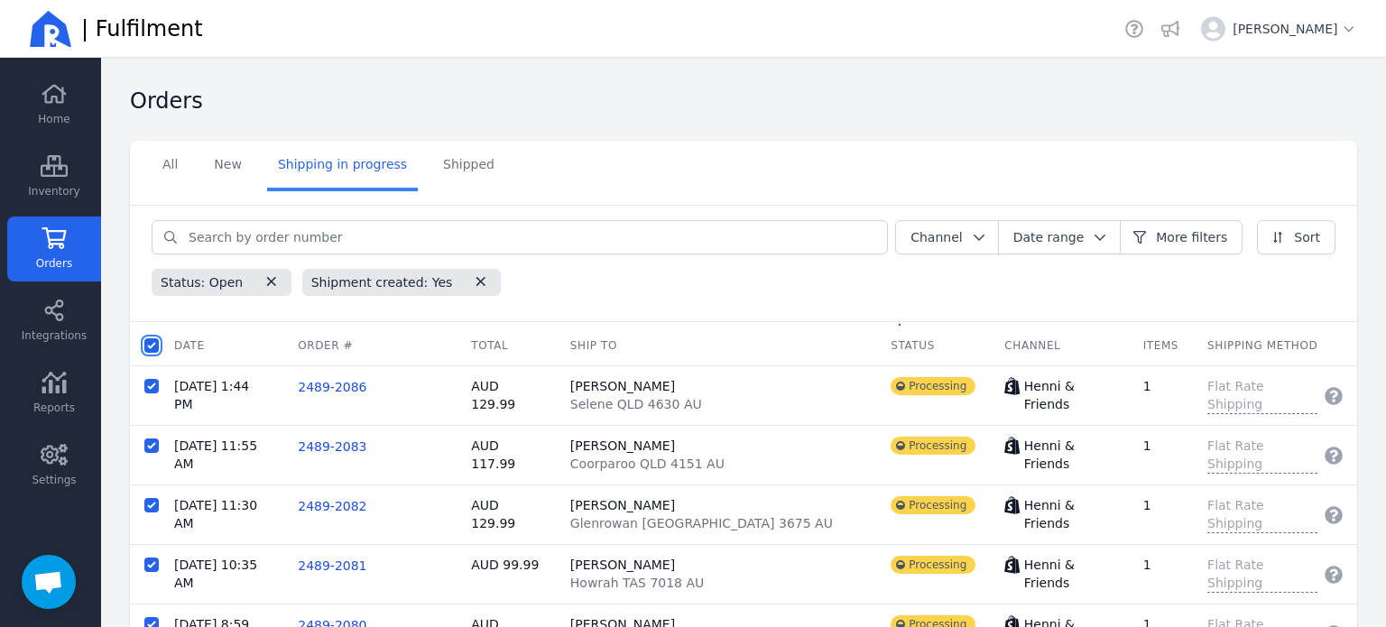
checkbox input "true"
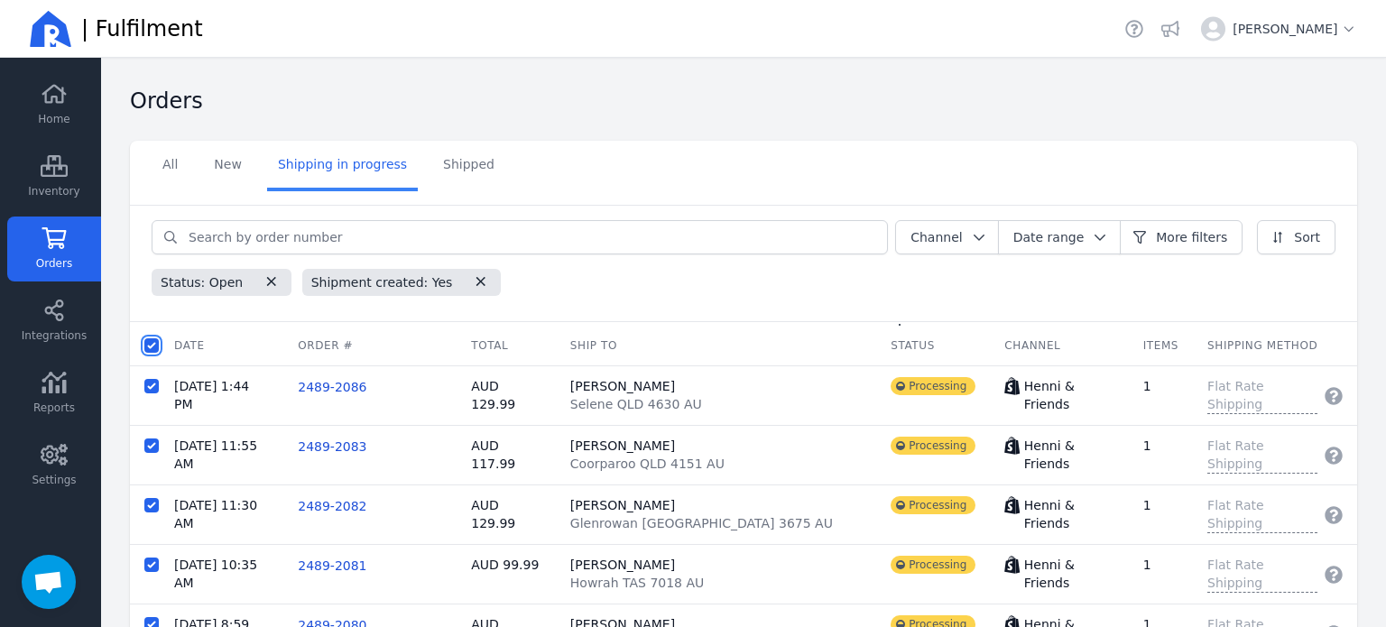
checkbox input "true"
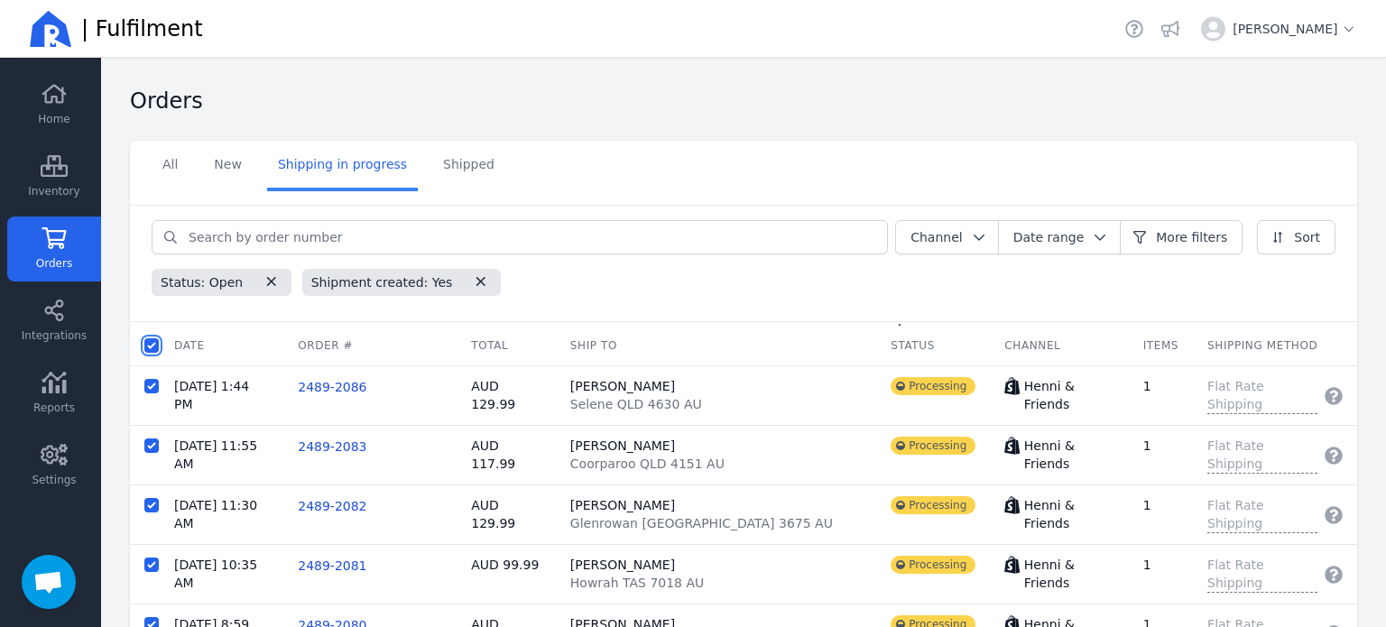
checkbox input "true"
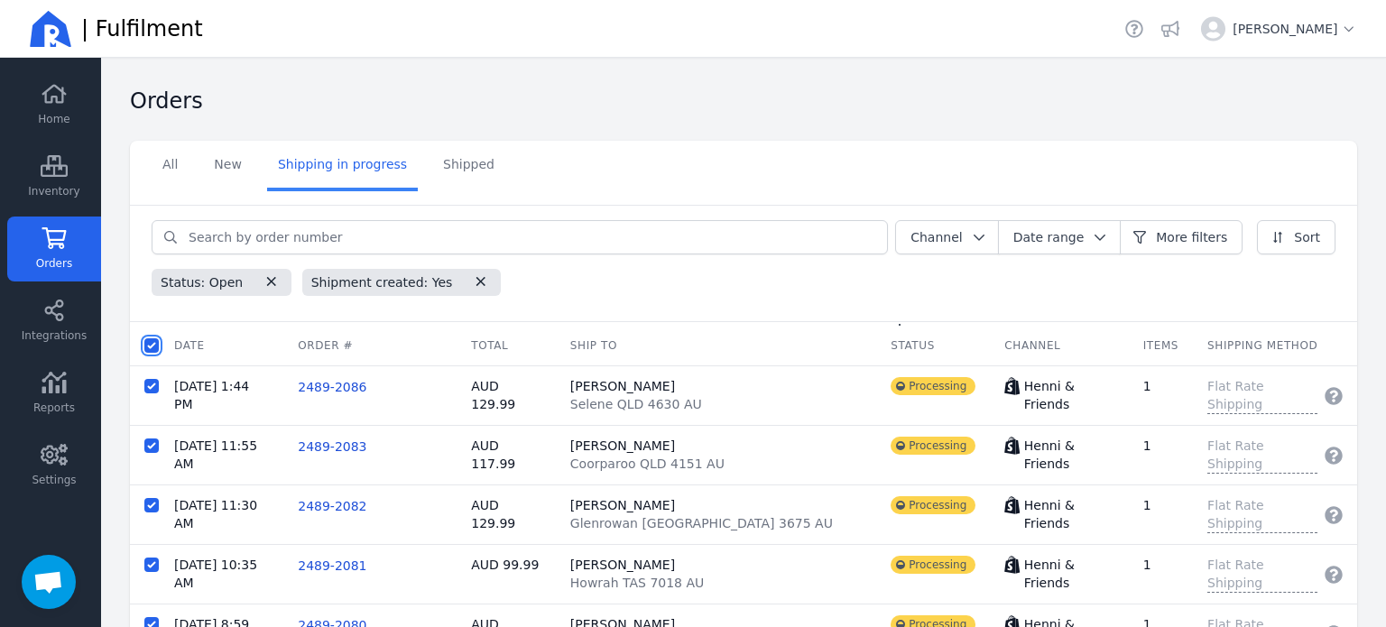
checkbox input "true"
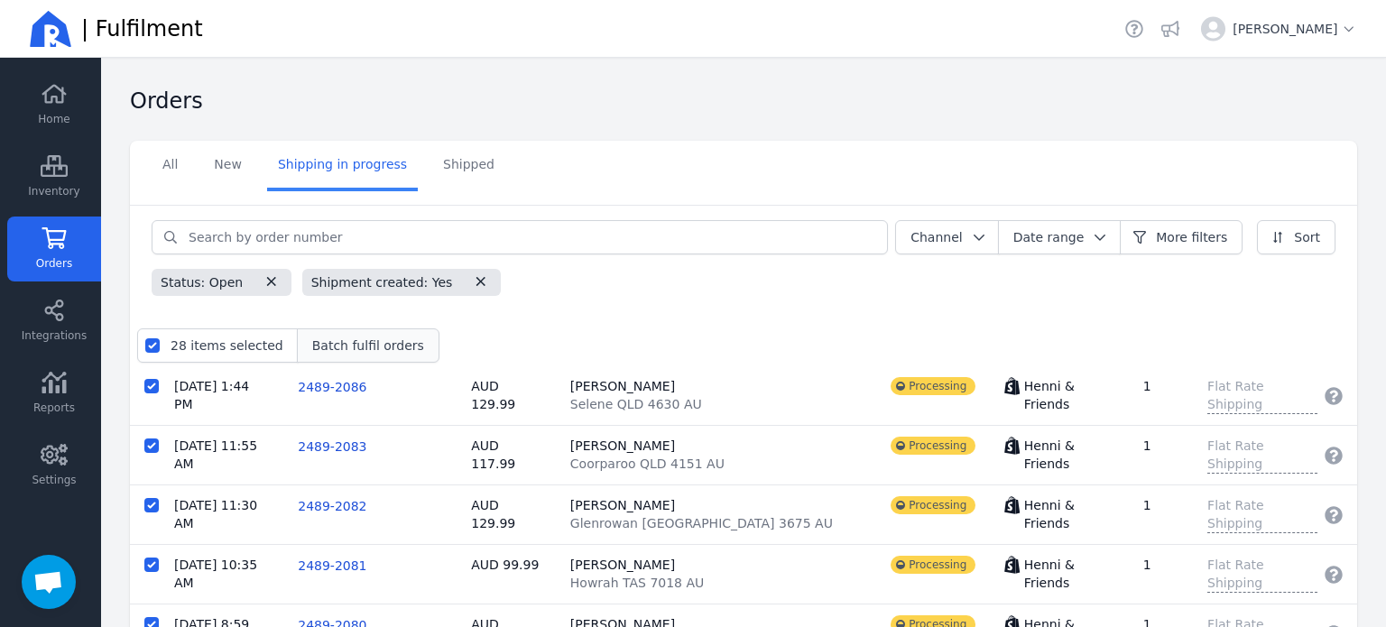
click at [368, 349] on span "Batch fulfil orders" at bounding box center [368, 345] width 112 height 18
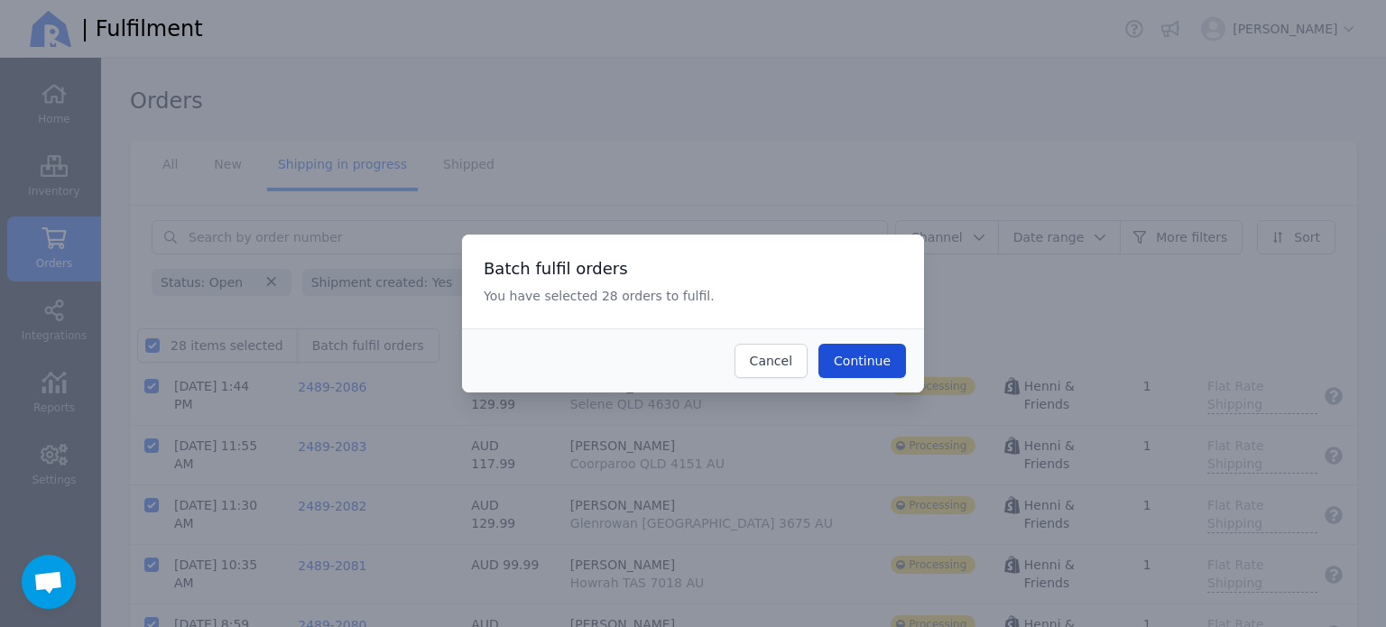
click at [894, 363] on button "Continue" at bounding box center [862, 361] width 88 height 34
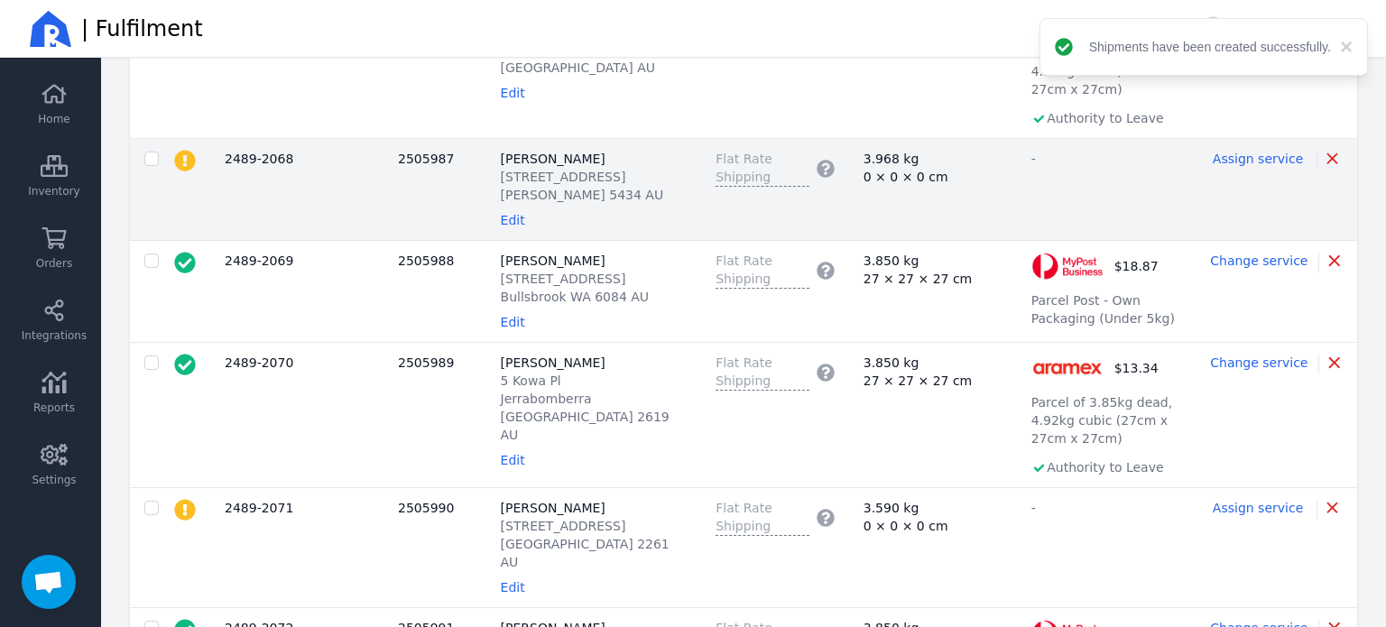
scroll to position [1894, 0]
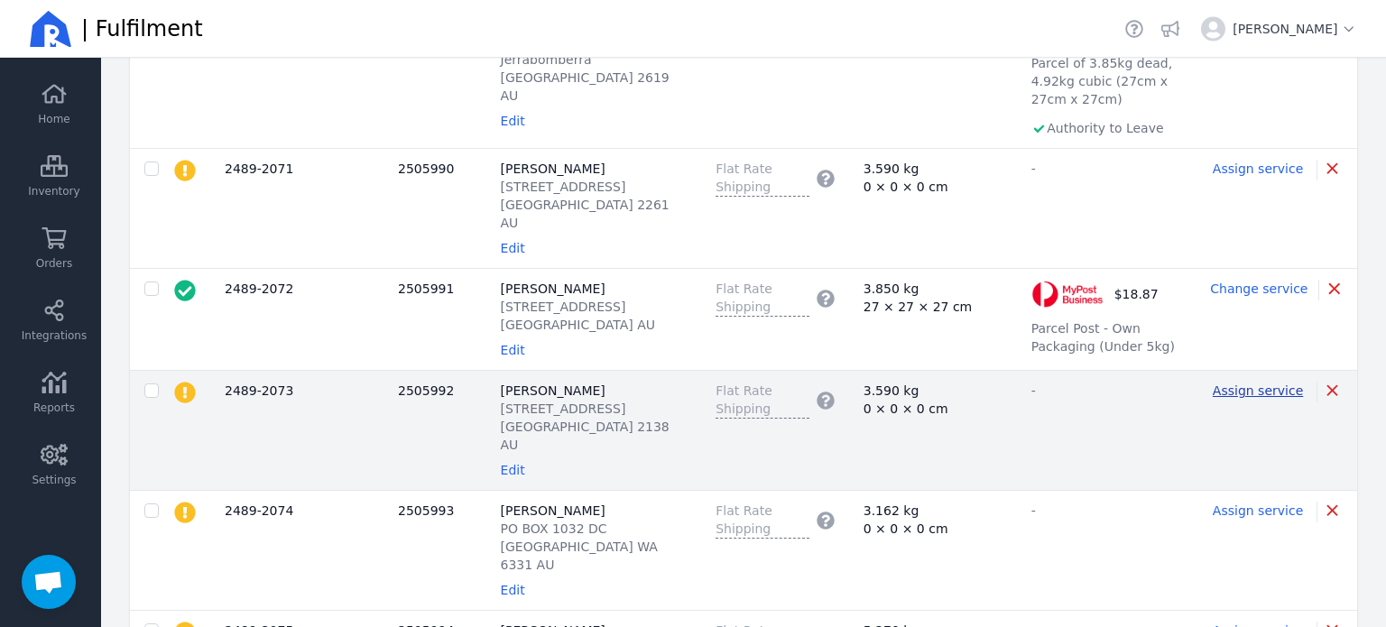
click at [1263, 383] on span "Assign service" at bounding box center [1257, 390] width 90 height 14
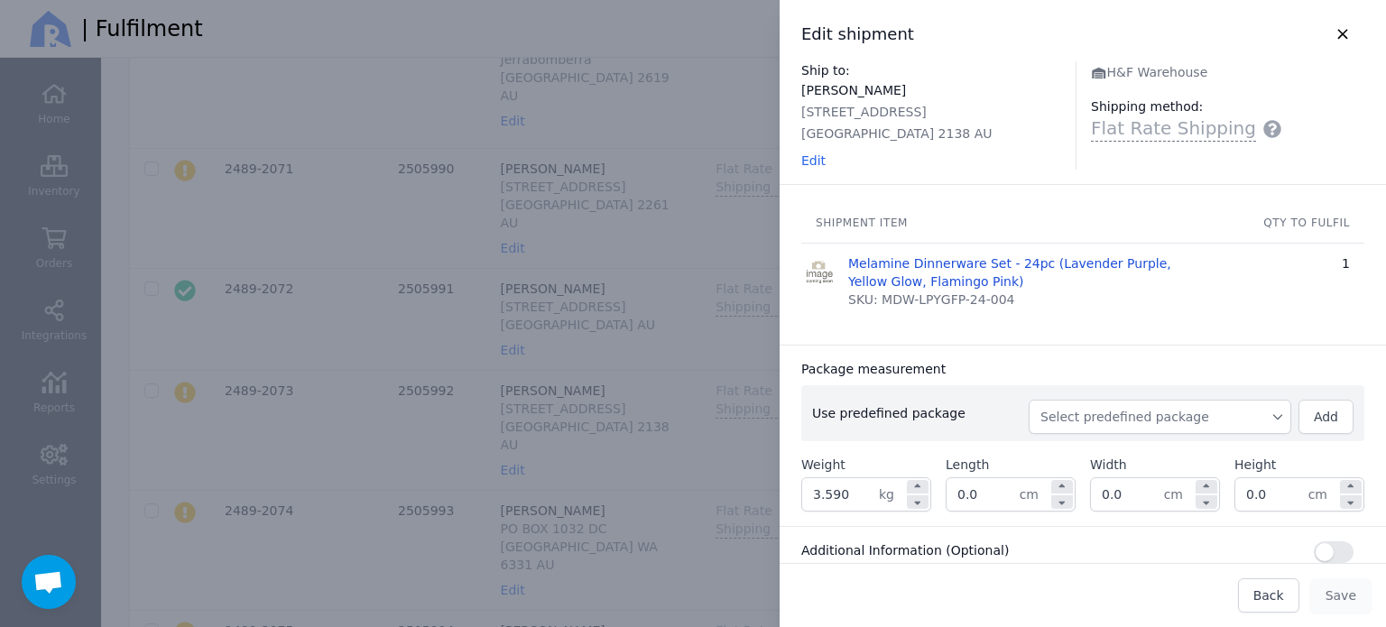
click at [1151, 404] on button "Select predefined package" at bounding box center [1159, 417] width 263 height 34
click at [1119, 443] on li "BX250" at bounding box center [1159, 457] width 263 height 32
type input "3.850"
type input "27.0"
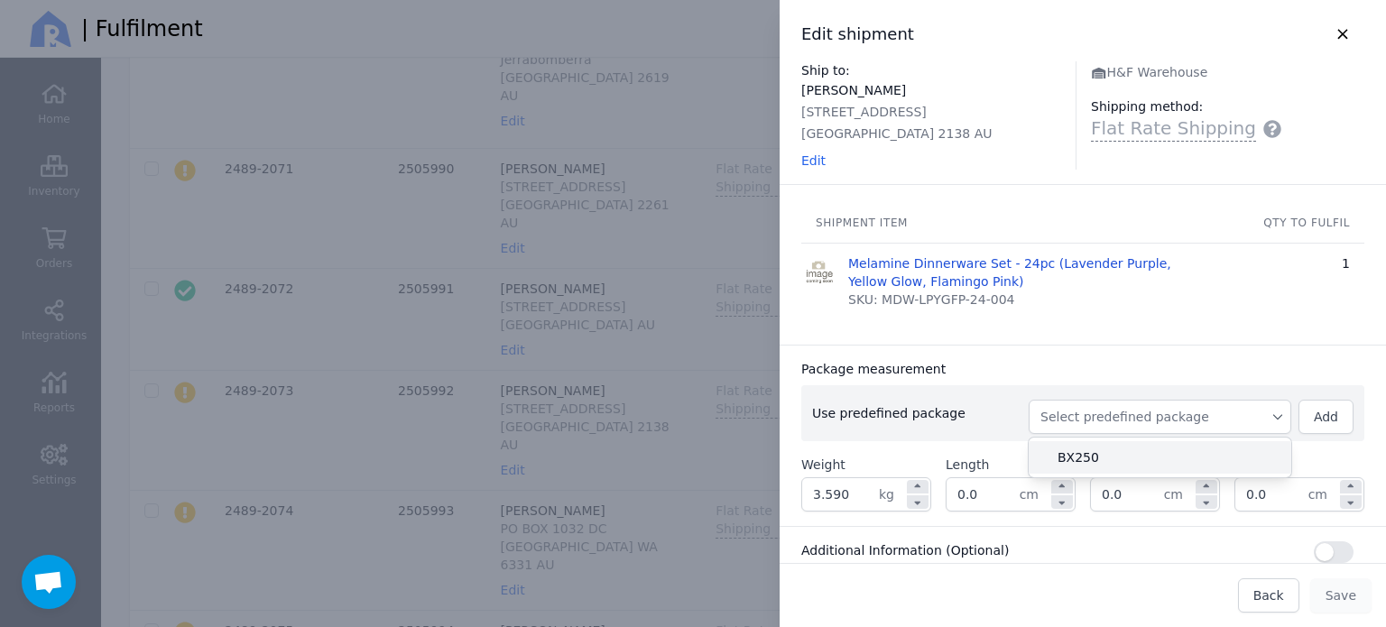
type input "27.0"
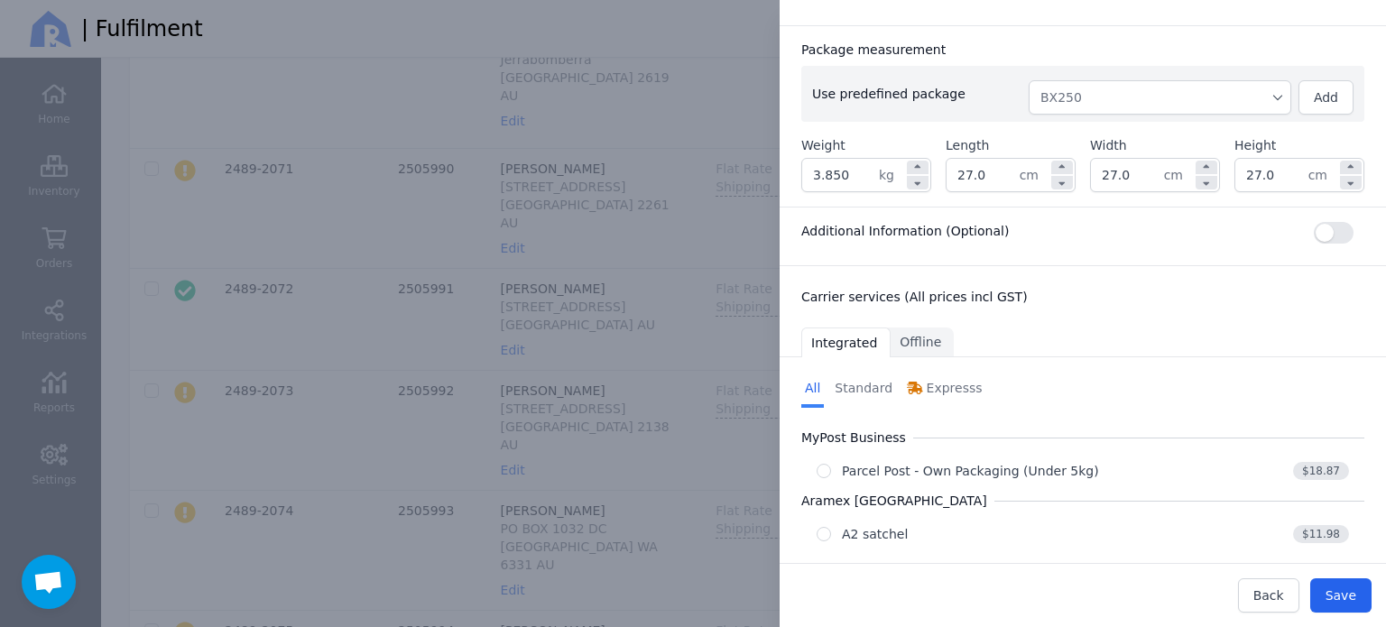
scroll to position [378, 0]
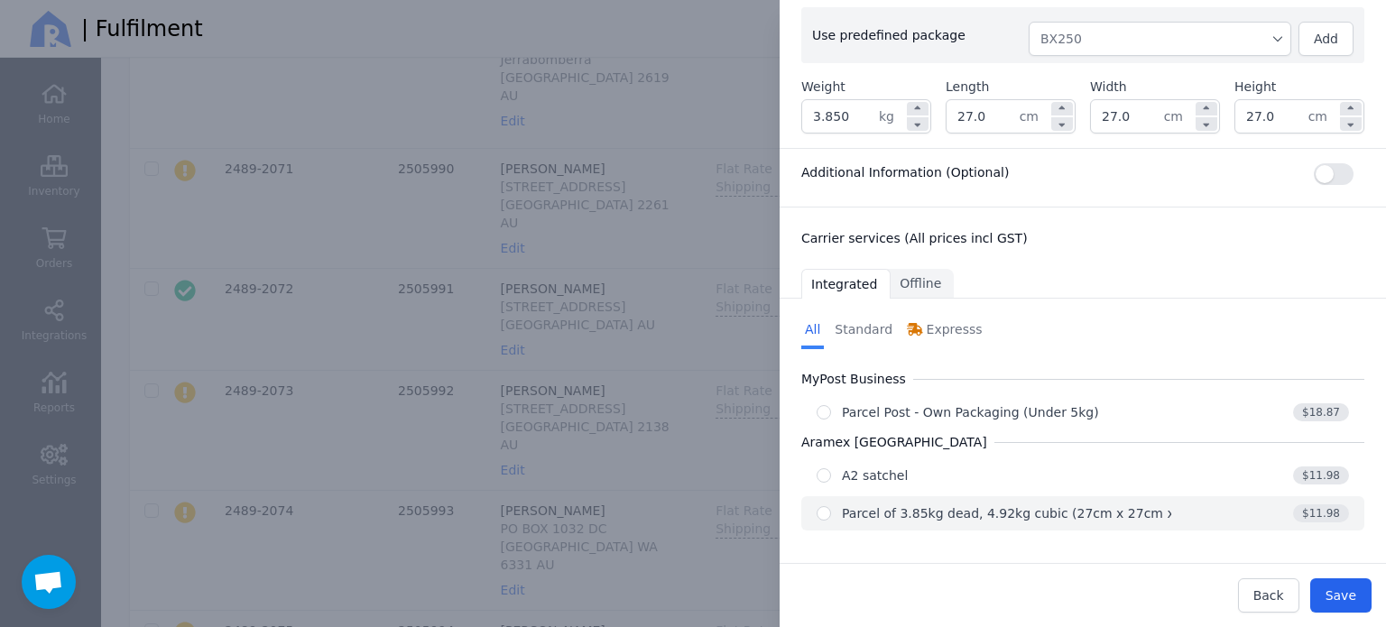
click at [1080, 498] on button "Parcel of 3.85kg dead, 4.92kg cubic (27cm x 27cm x 27cm) $11.98" at bounding box center [1082, 513] width 563 height 34
radio input "true"
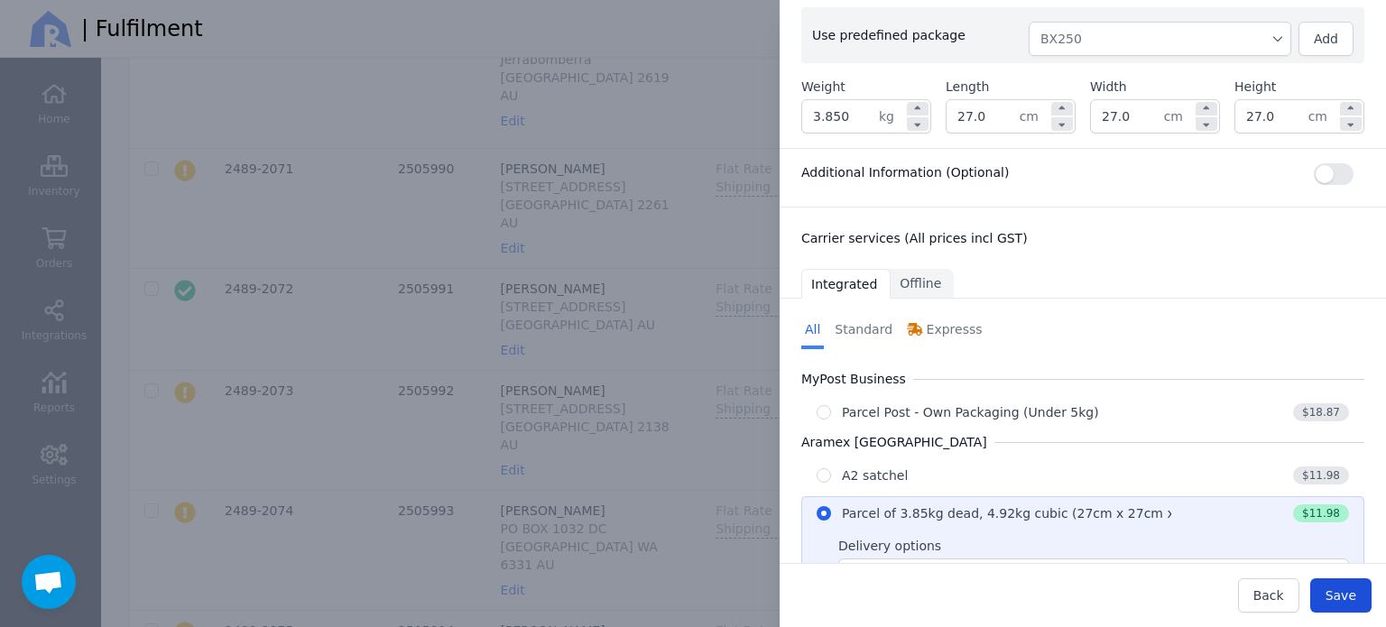
click at [1344, 593] on span "Save" at bounding box center [1340, 595] width 31 height 14
type input "27.0"
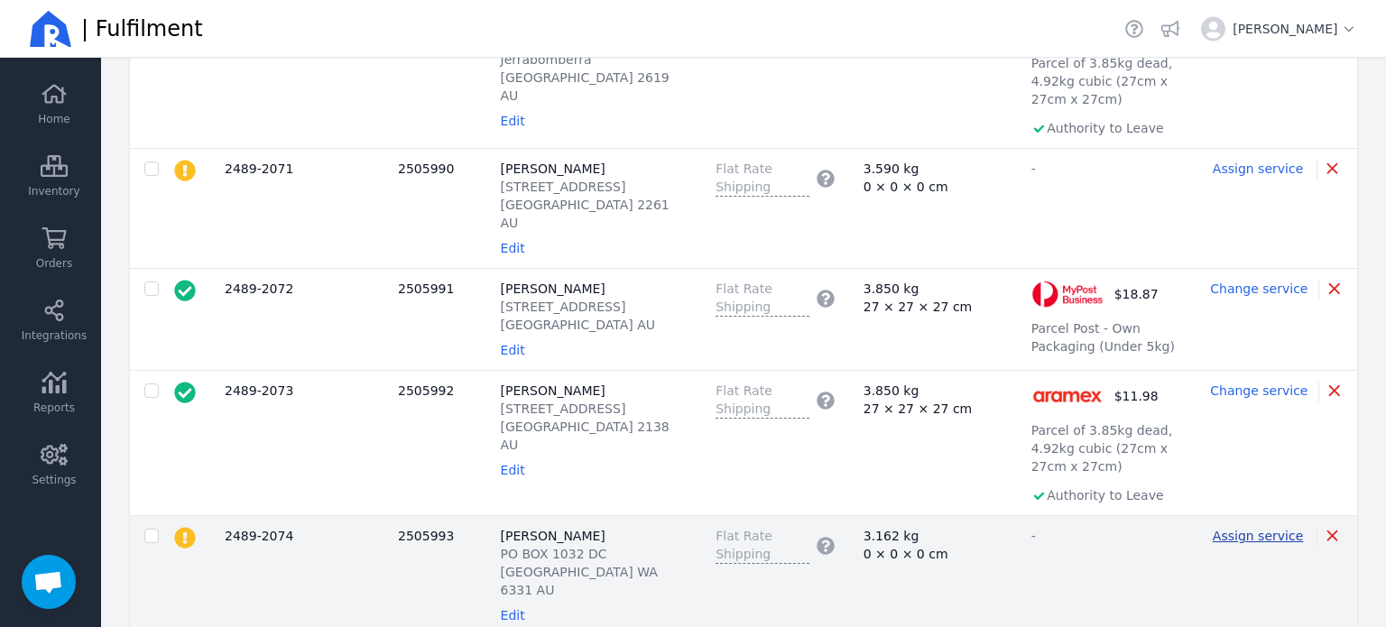
click at [1237, 529] on span "Assign service" at bounding box center [1257, 536] width 90 height 14
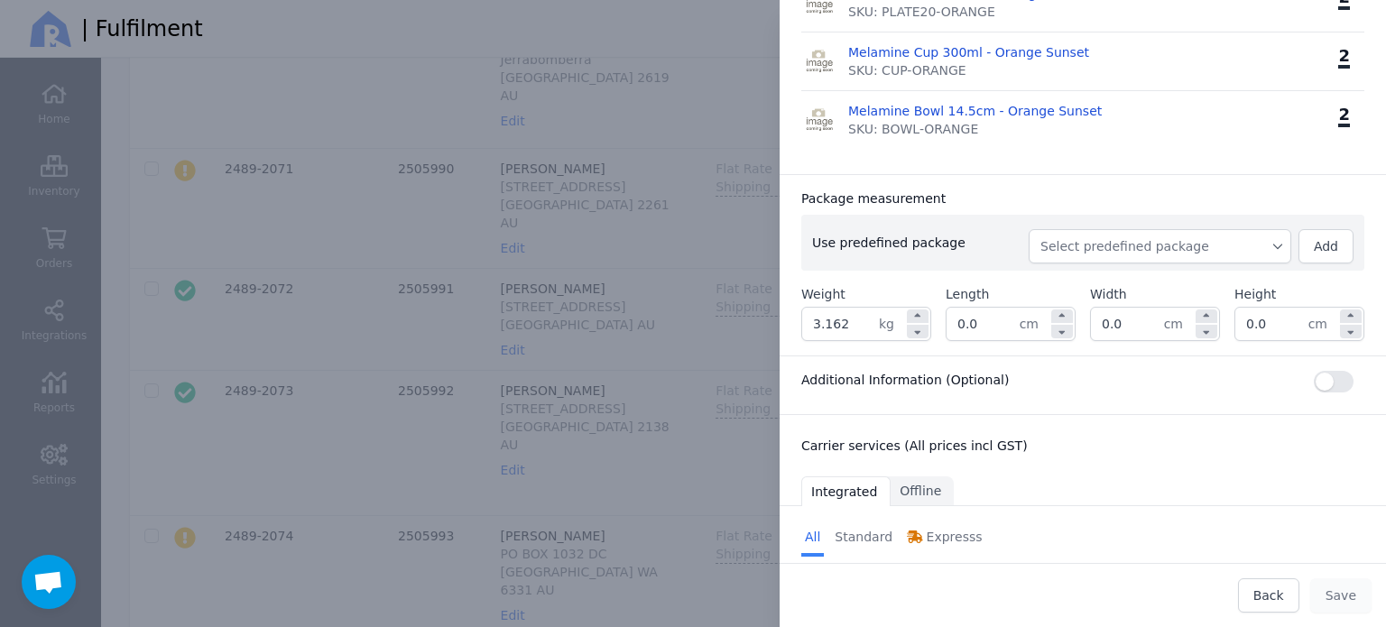
scroll to position [812, 0]
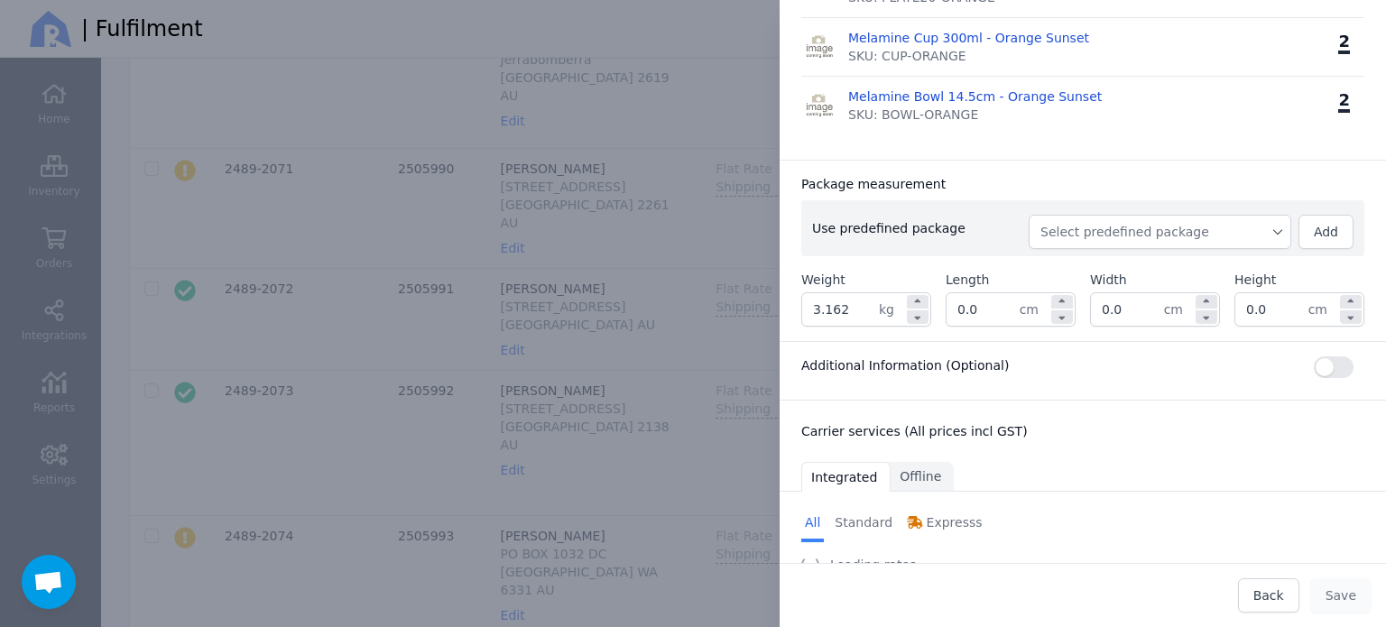
click at [1190, 226] on span "Select predefined package" at bounding box center [1159, 232] width 239 height 18
click at [1159, 263] on span "BX250" at bounding box center [1166, 272] width 219 height 18
type input "3.422"
type input "27.0"
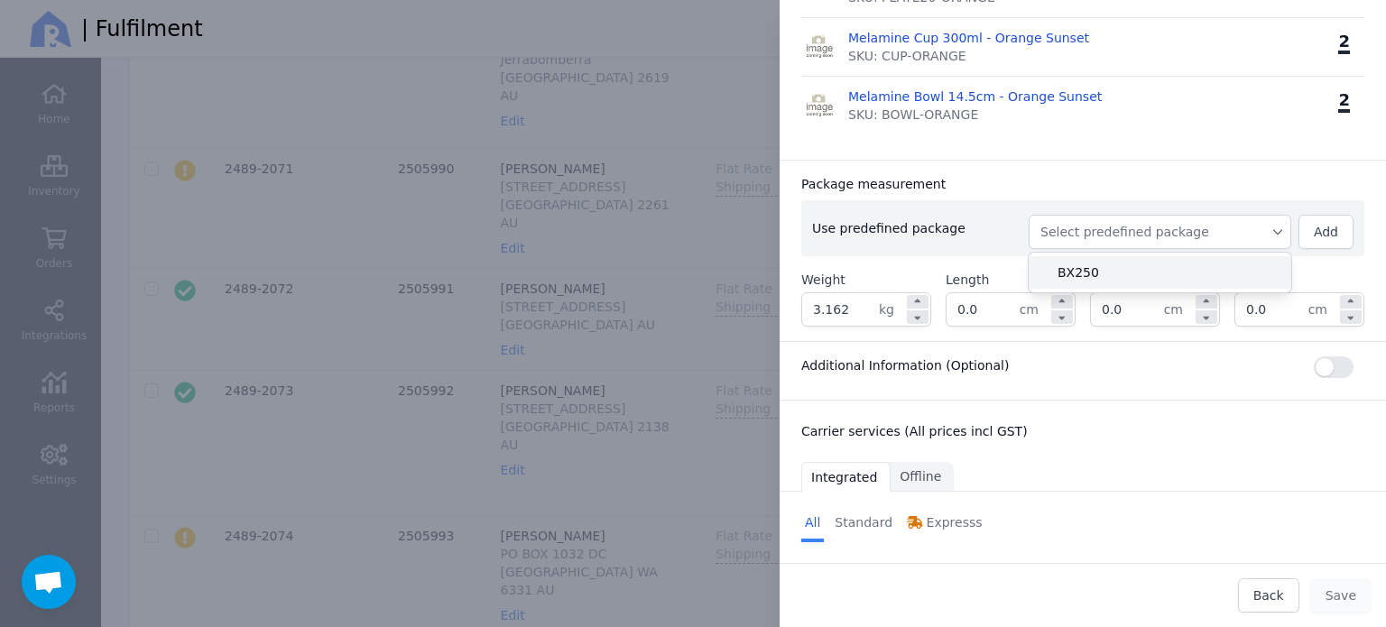
type input "27.0"
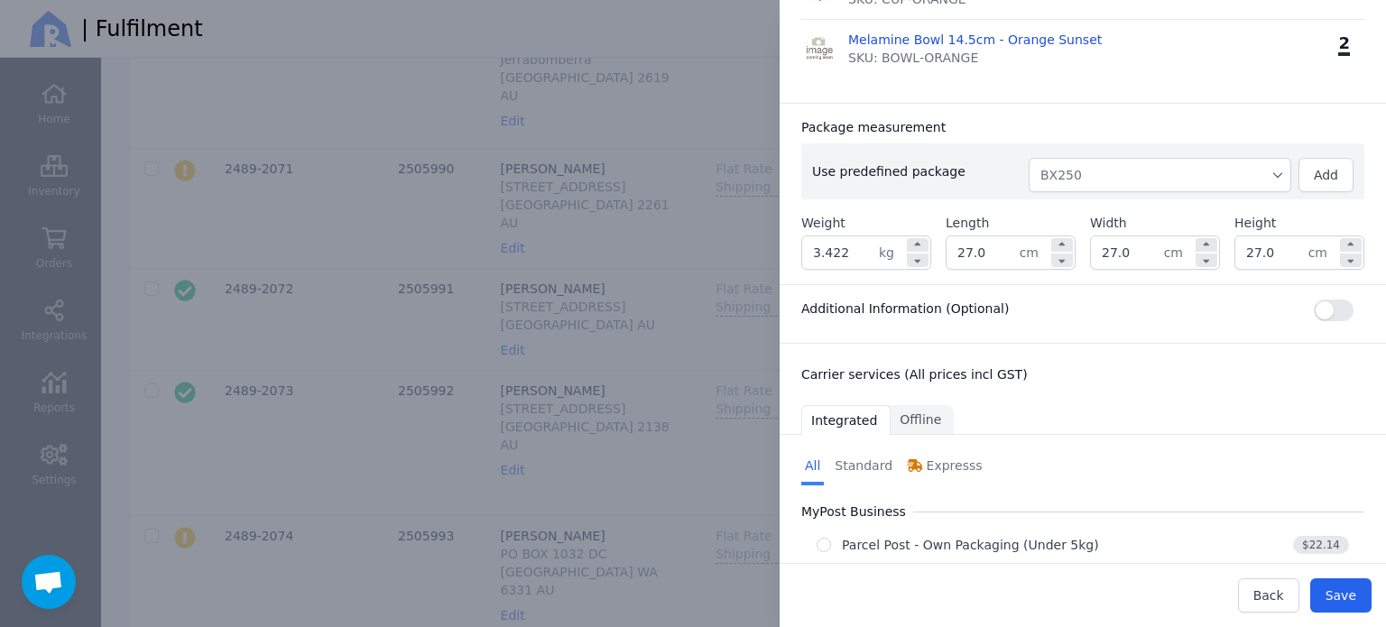
scroll to position [898, 0]
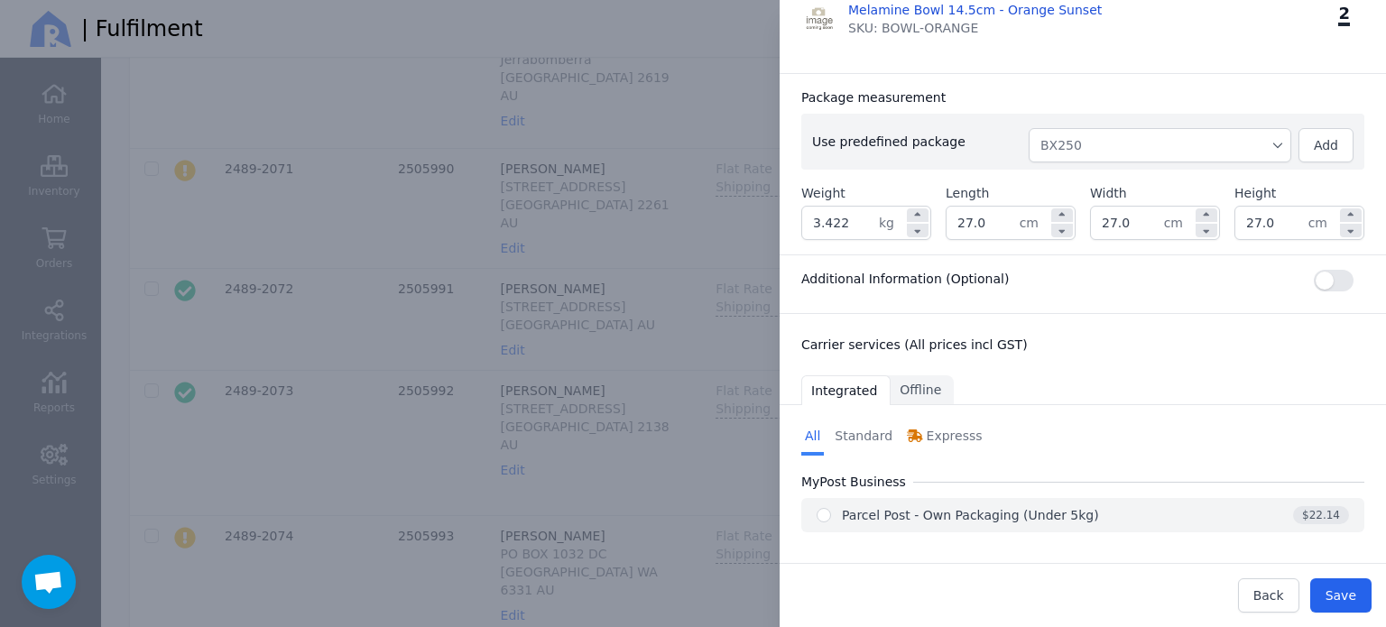
click at [1171, 506] on div "$22.14" at bounding box center [1260, 515] width 178 height 18
radio input "true"
select select "0"
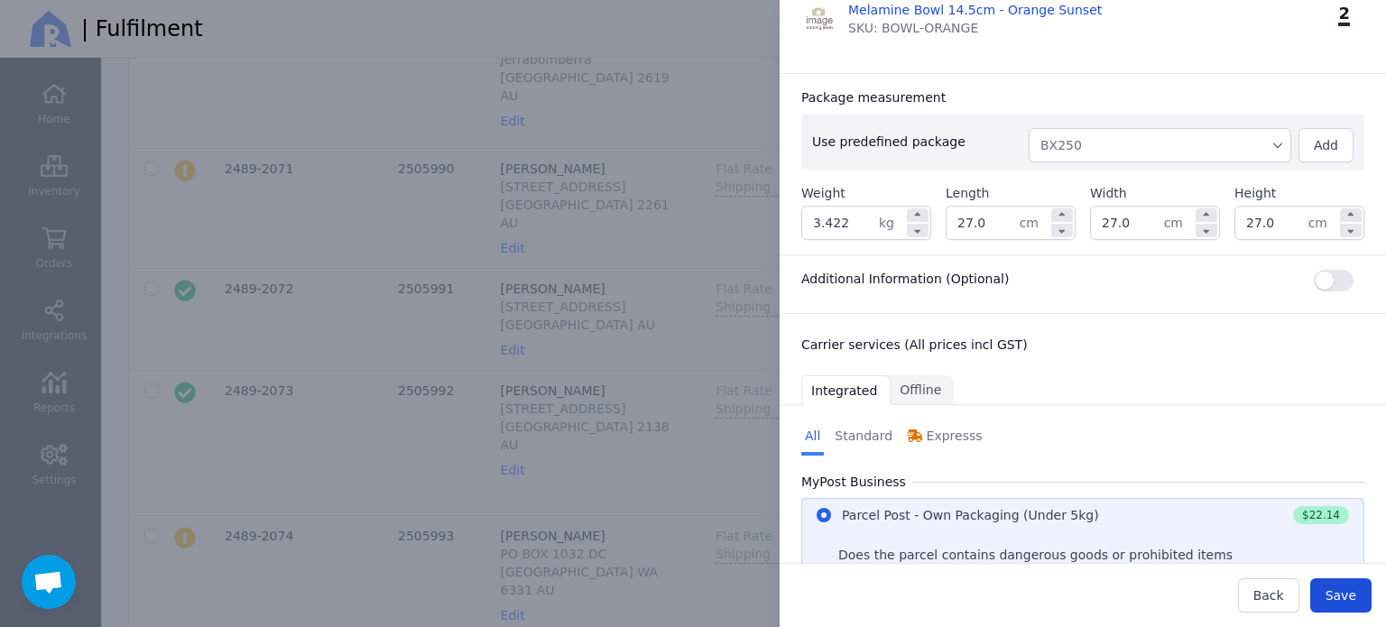
click at [1341, 598] on span "Save" at bounding box center [1340, 595] width 31 height 14
type input "27.0"
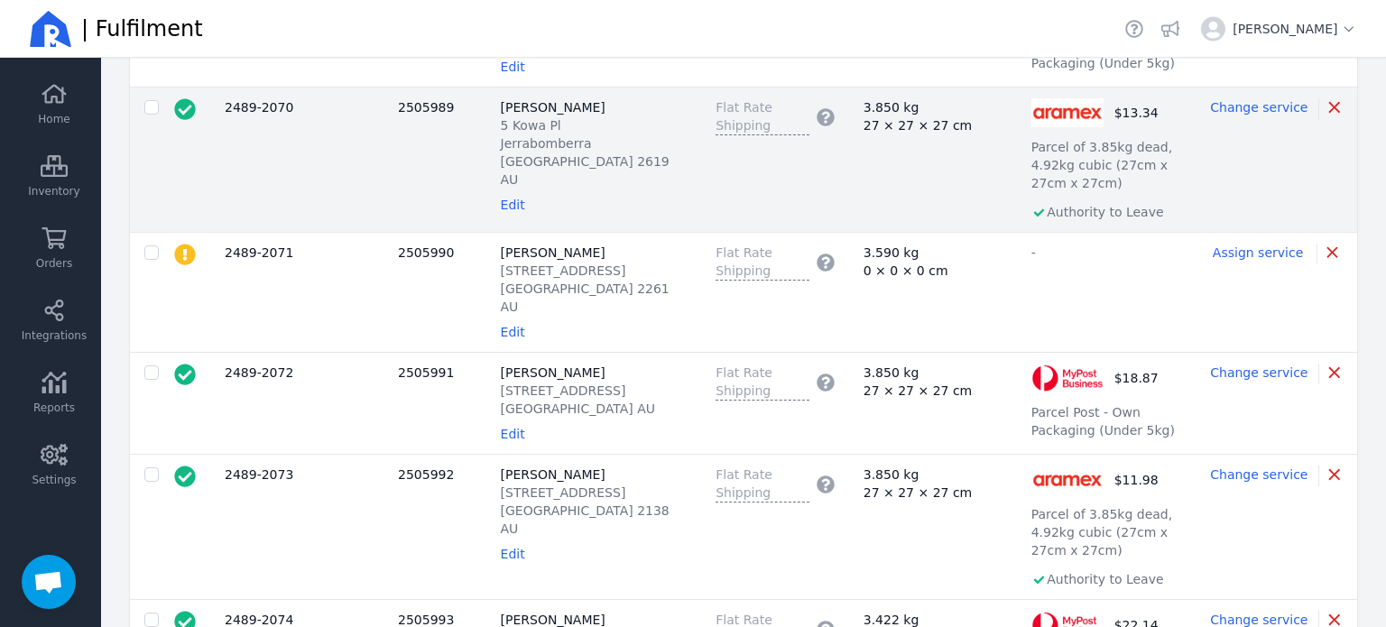
scroll to position [1714, 0]
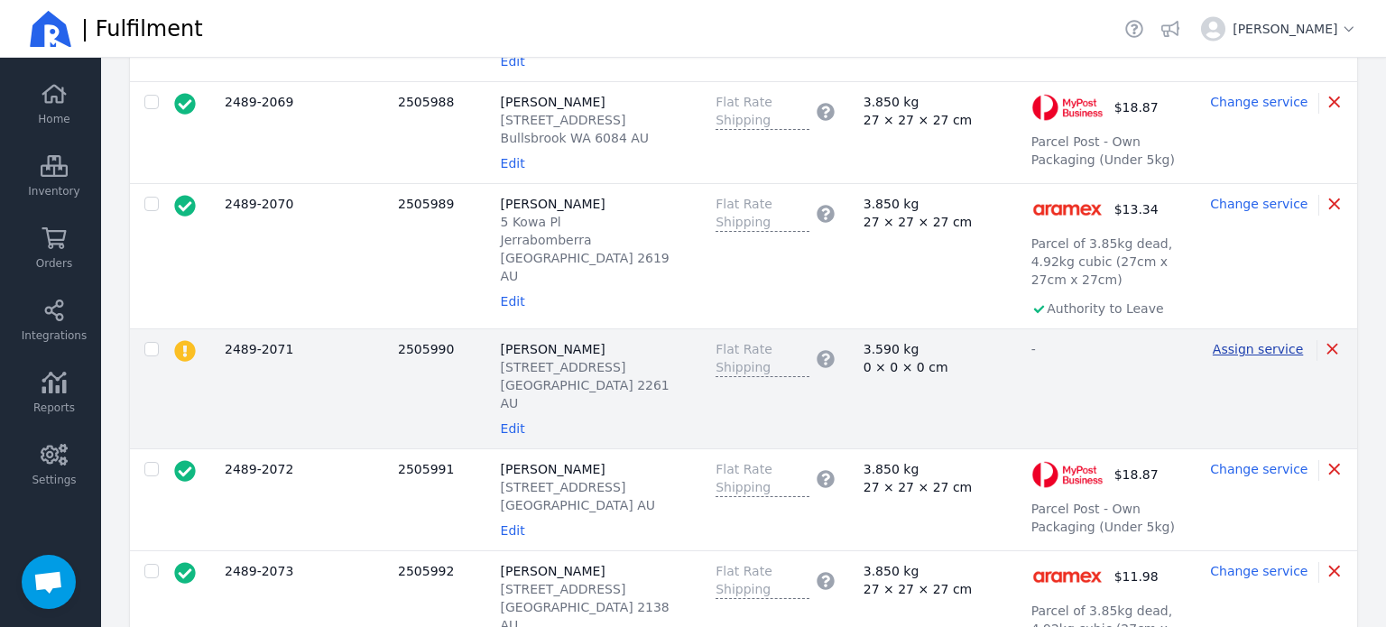
click at [1245, 342] on span "Assign service" at bounding box center [1257, 349] width 90 height 14
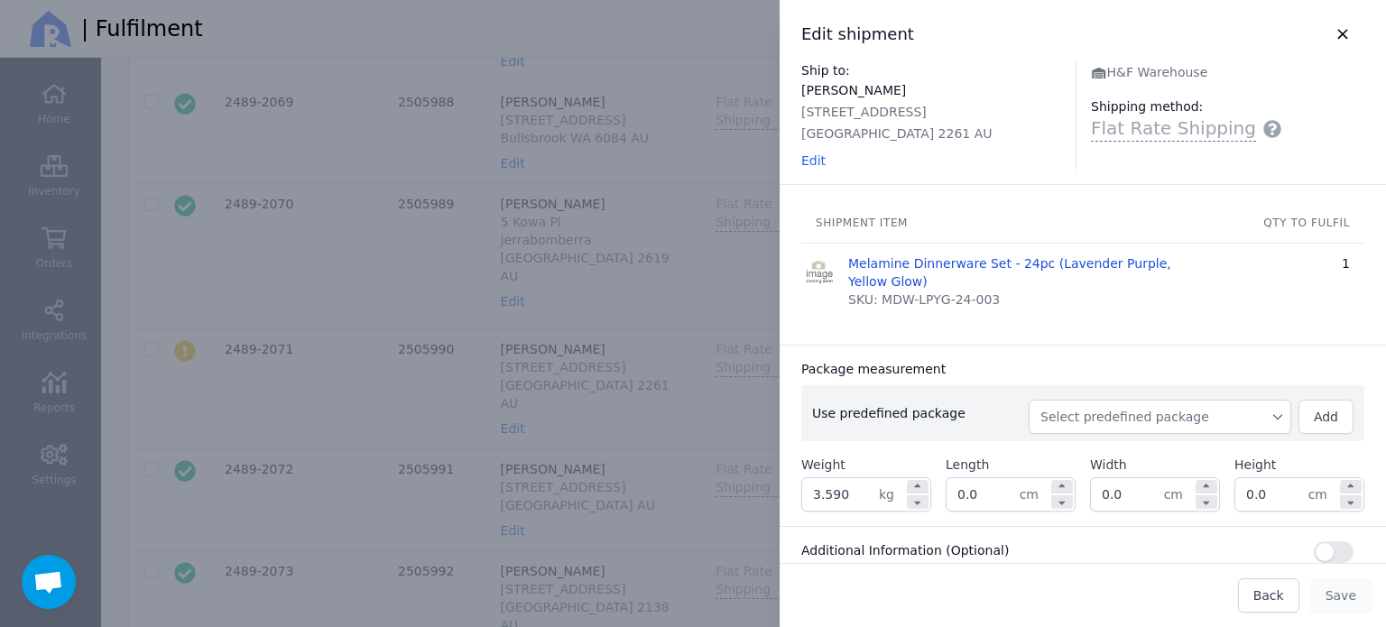
click at [1186, 419] on span "Select predefined package" at bounding box center [1159, 417] width 239 height 18
click at [1146, 460] on span "BX250" at bounding box center [1166, 457] width 219 height 18
type input "3.850"
type input "27.0"
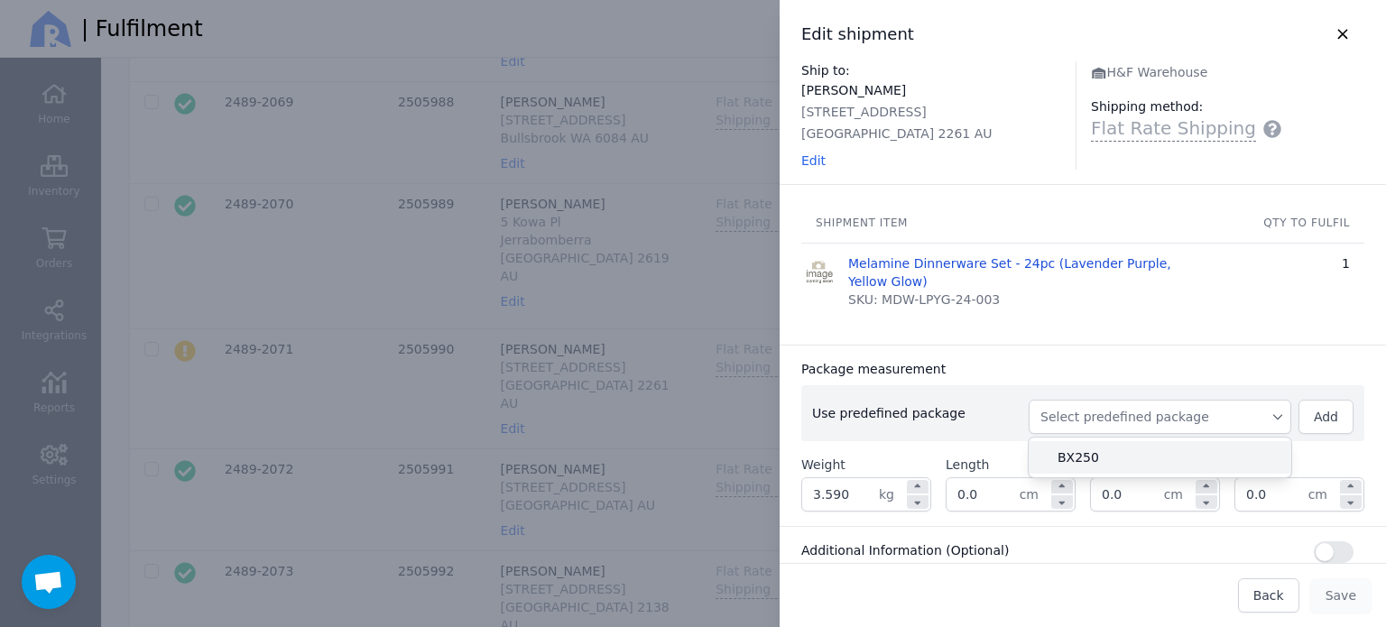
type input "27.0"
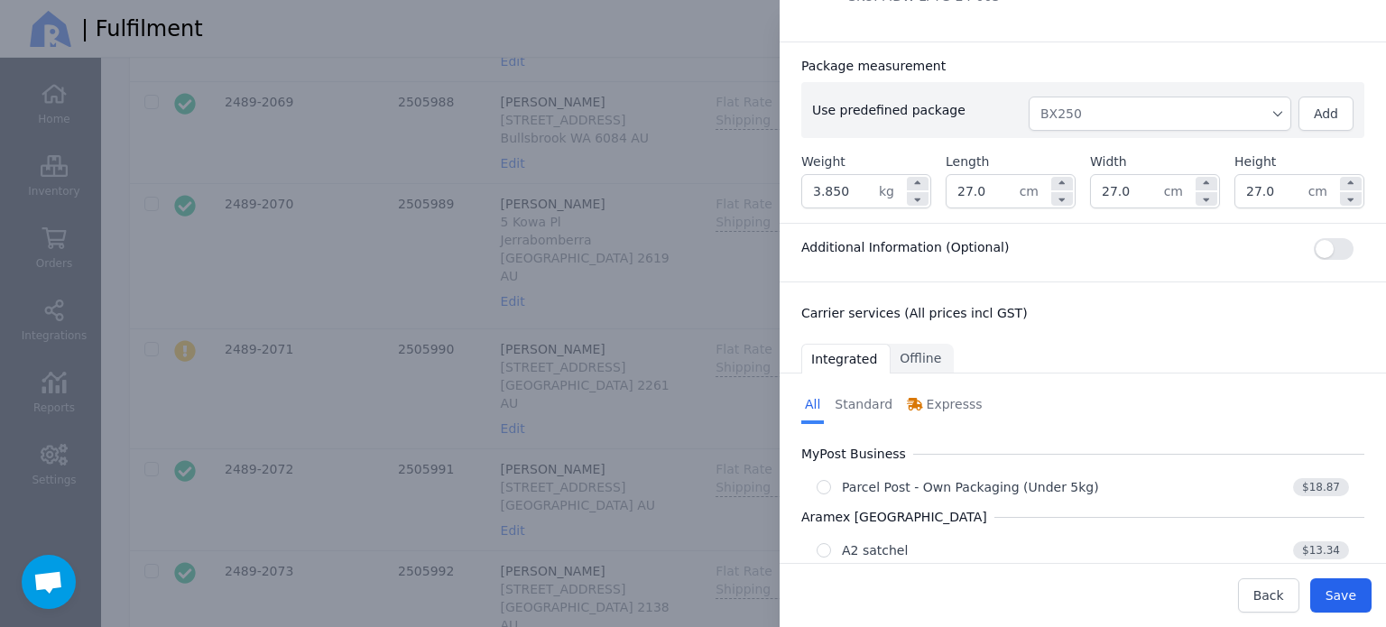
scroll to position [378, 0]
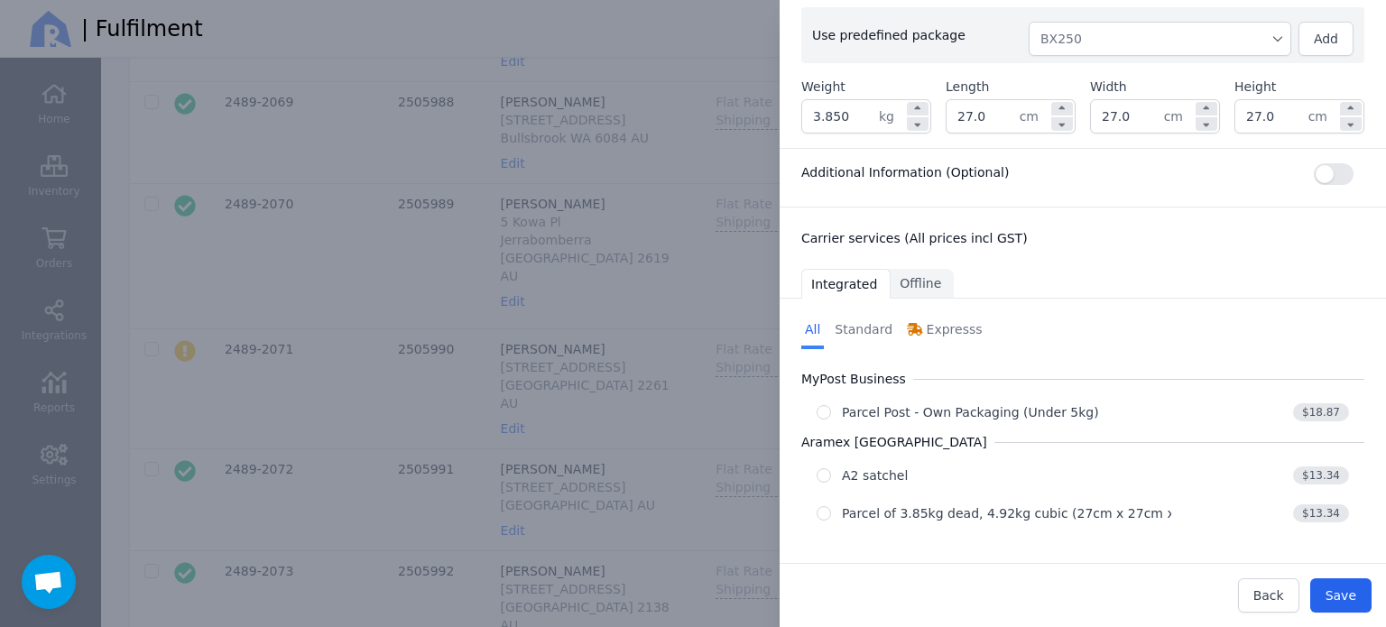
click at [1077, 490] on div "Aramex Australia A2 satchel $13.34 Parcel of 3.85kg dead, 4.92kg cubic (27cm x …" at bounding box center [1082, 479] width 563 height 101
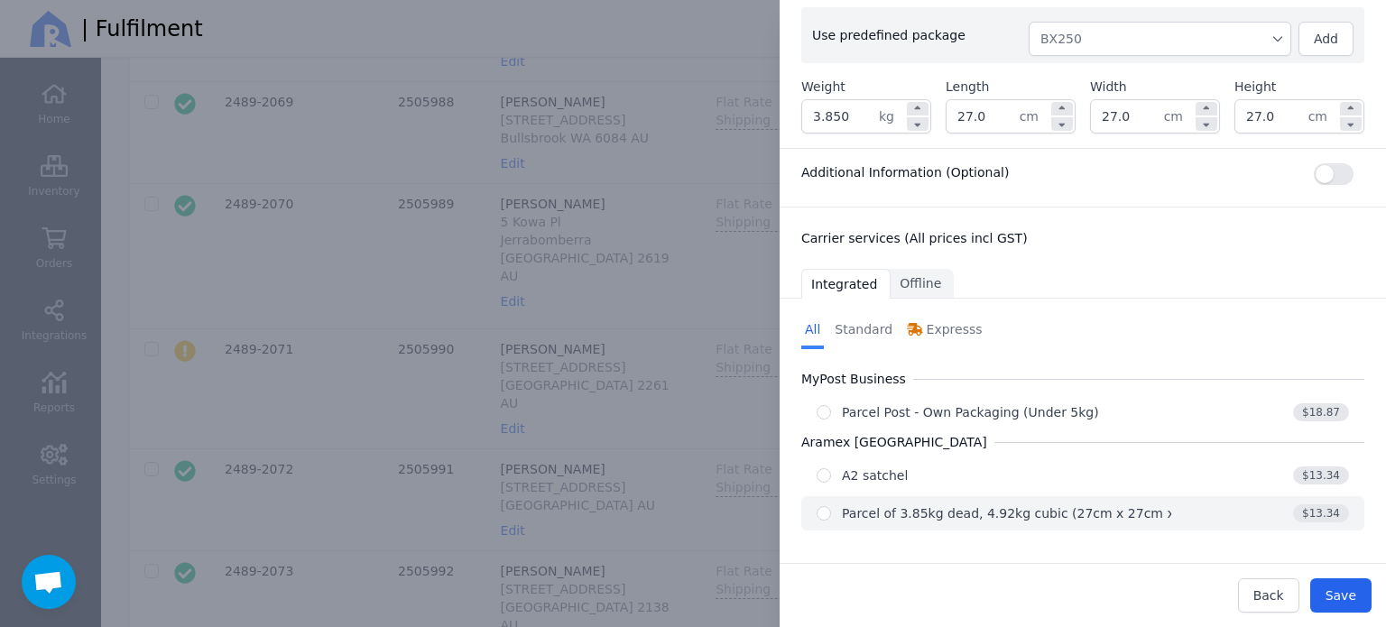
click at [1070, 507] on div "Parcel of 3.85kg dead, 4.92kg cubic (27cm x 27cm x 27cm)" at bounding box center [1030, 513] width 377 height 18
radio input "true"
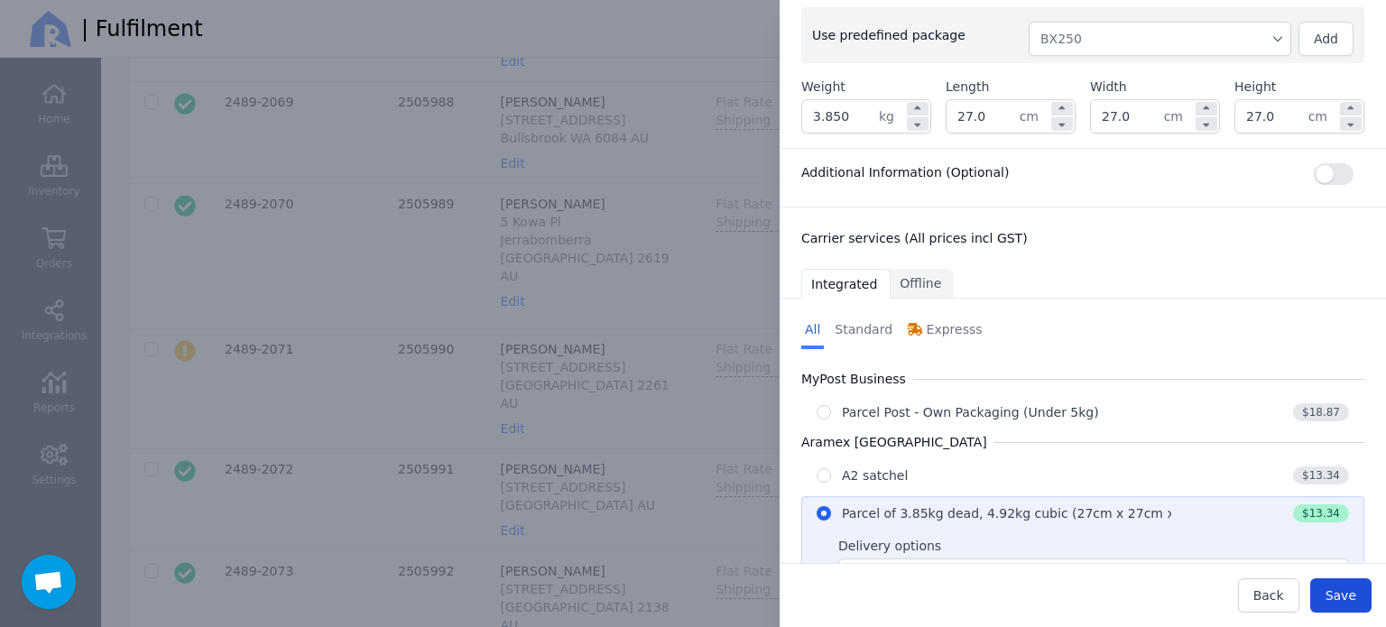
click at [1346, 592] on span "Save" at bounding box center [1340, 595] width 31 height 14
type input "27.0"
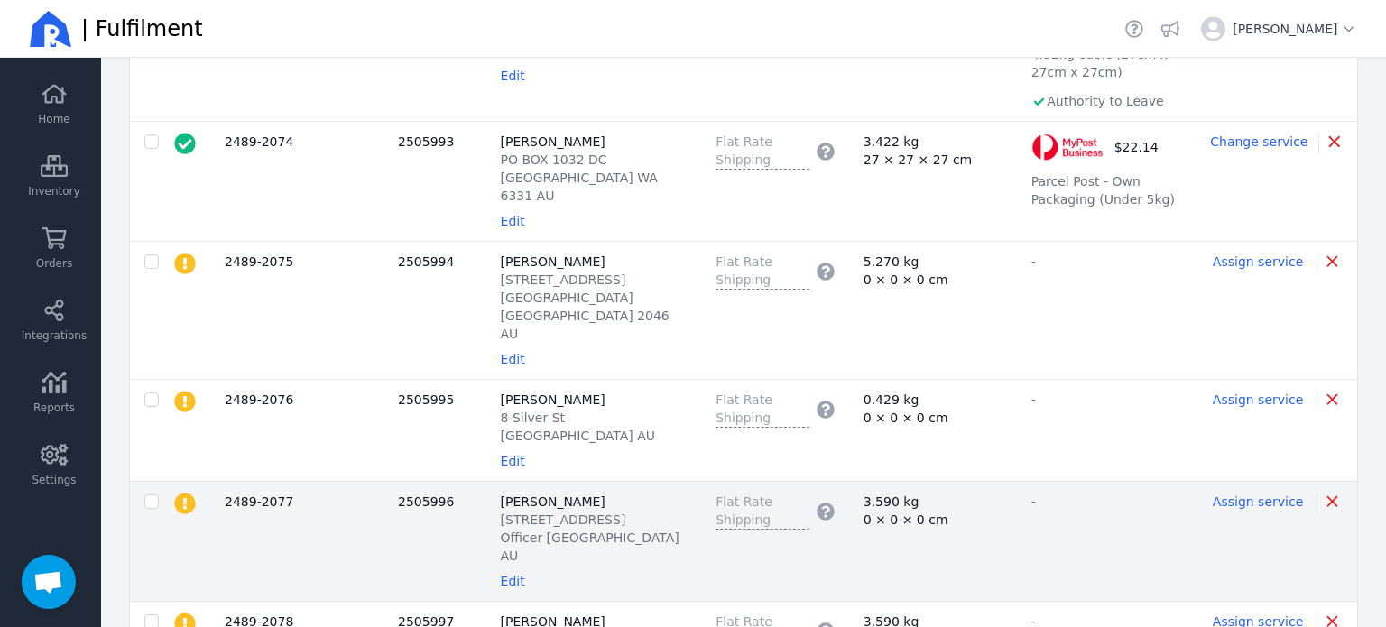
scroll to position [2345, 0]
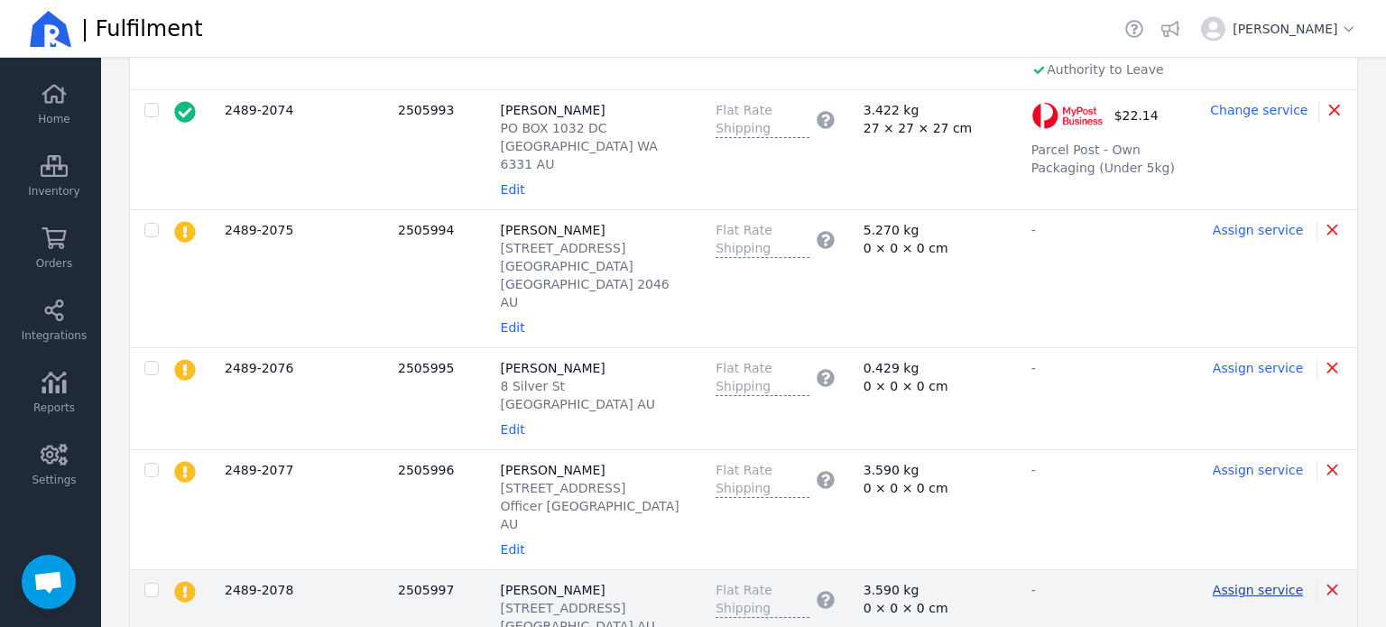
click at [1231, 583] on span "Assign service" at bounding box center [1257, 590] width 90 height 14
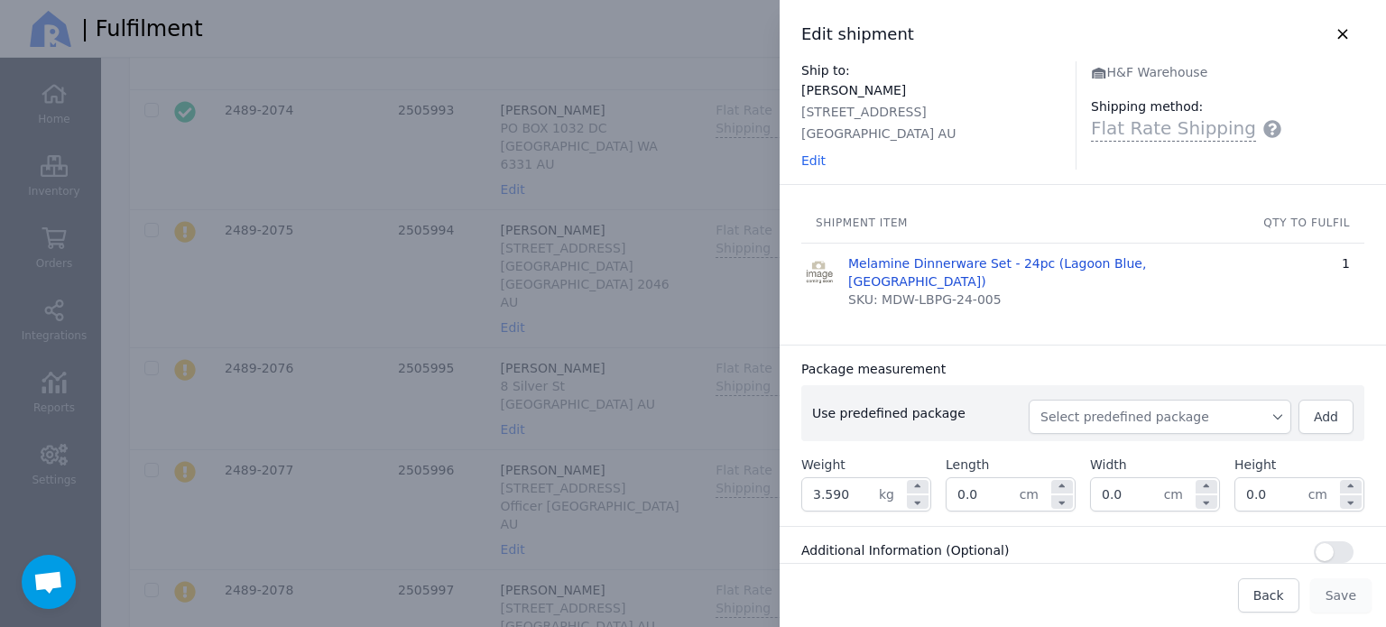
click at [1133, 408] on span "Select predefined package" at bounding box center [1159, 417] width 239 height 18
click at [1107, 448] on span "BX250" at bounding box center [1166, 457] width 219 height 18
type input "3.850"
type input "27.0"
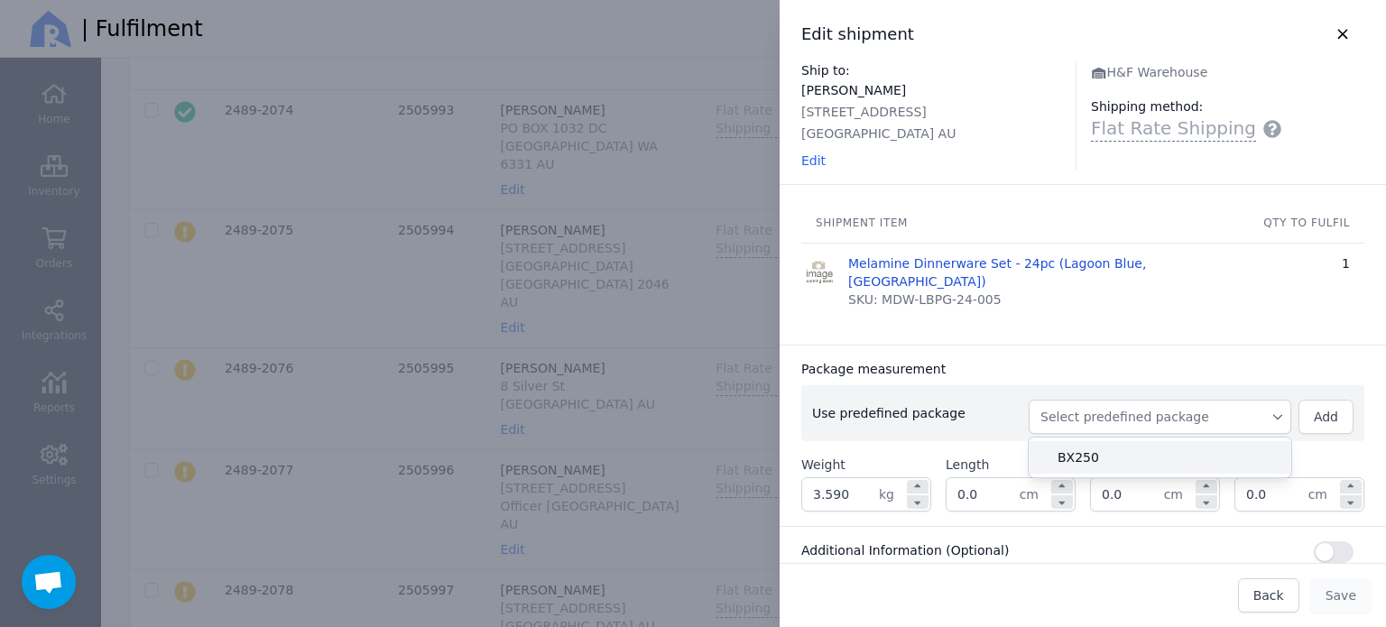
type input "27.0"
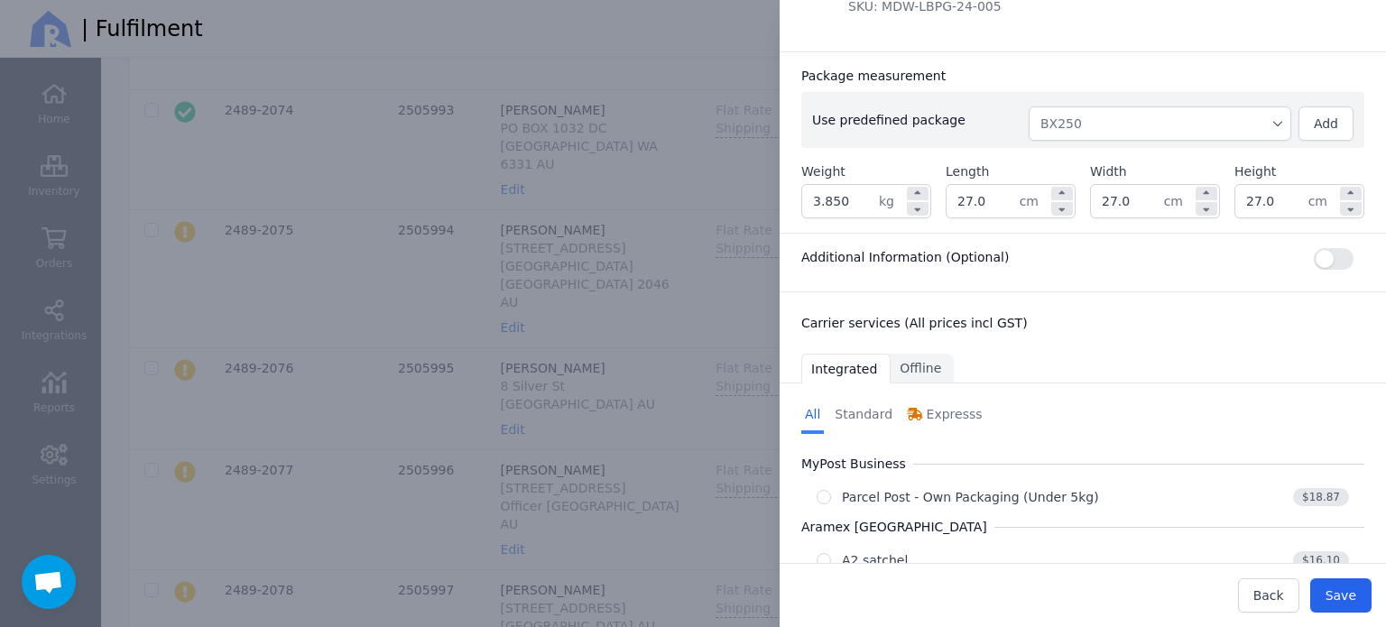
scroll to position [360, 0]
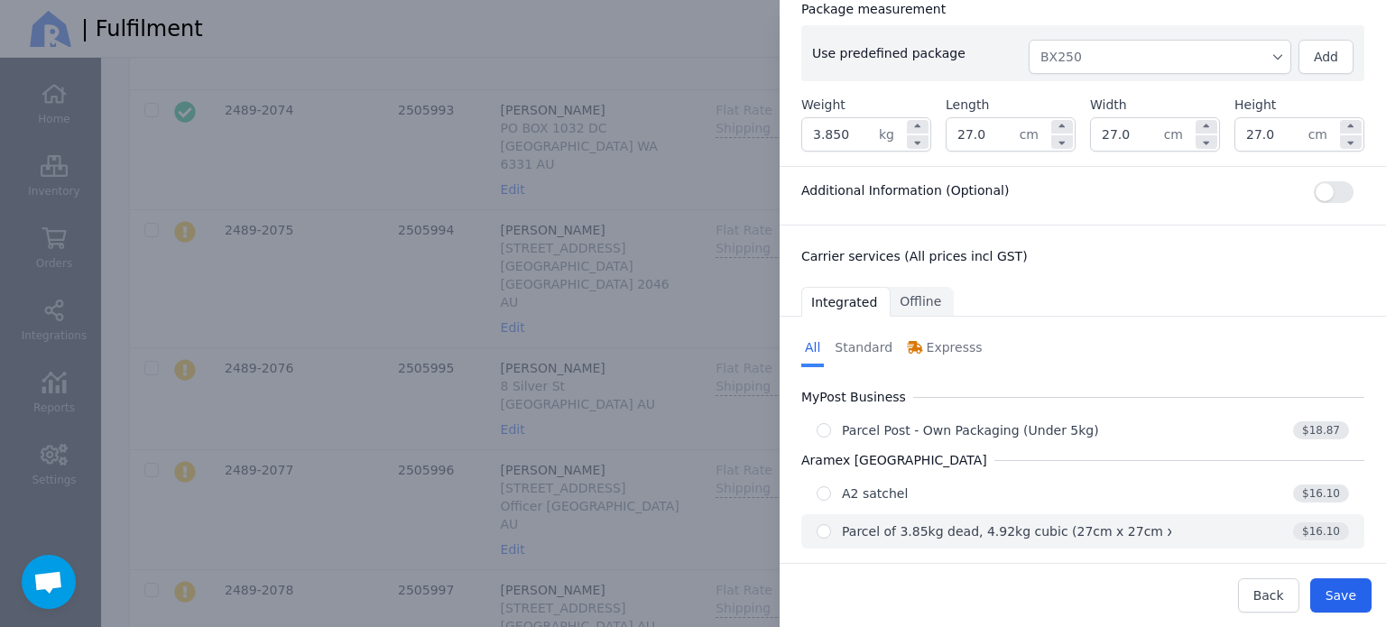
click at [1097, 522] on div "Parcel of 3.85kg dead, 4.92kg cubic (27cm x 27cm x 27cm)" at bounding box center [1030, 531] width 377 height 18
radio input "true"
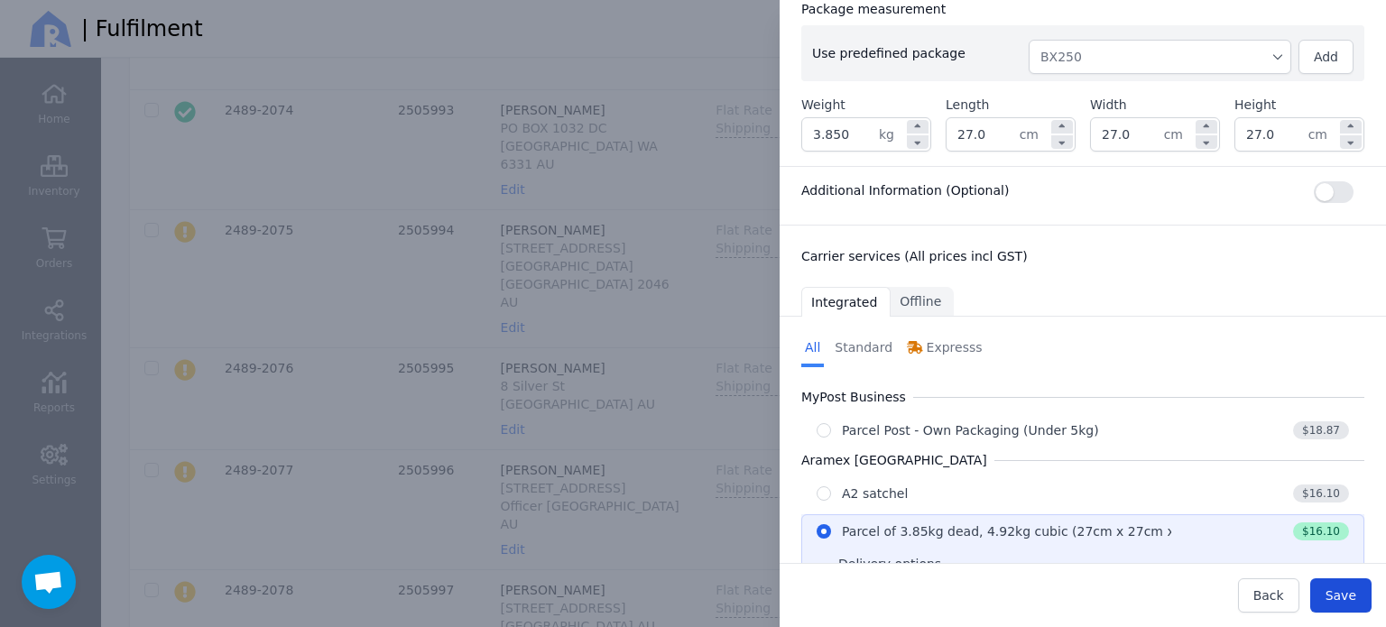
click at [1344, 588] on span "Save" at bounding box center [1340, 595] width 31 height 14
type input "27.0"
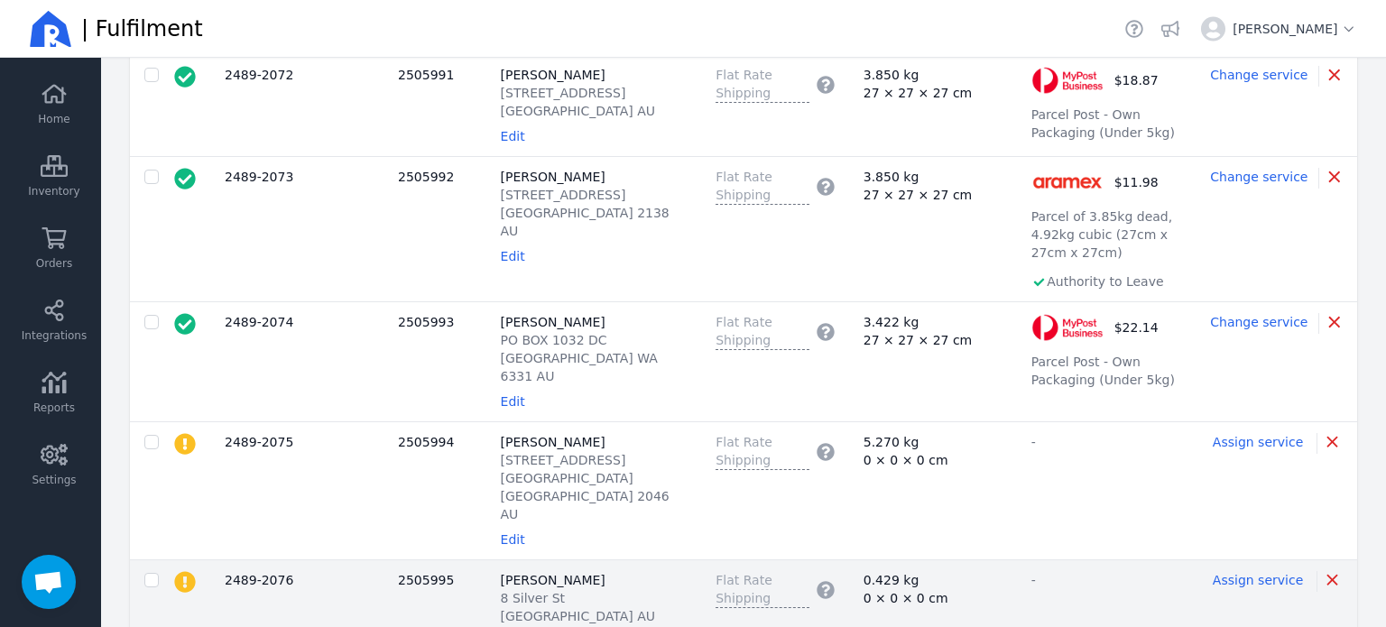
scroll to position [2165, 0]
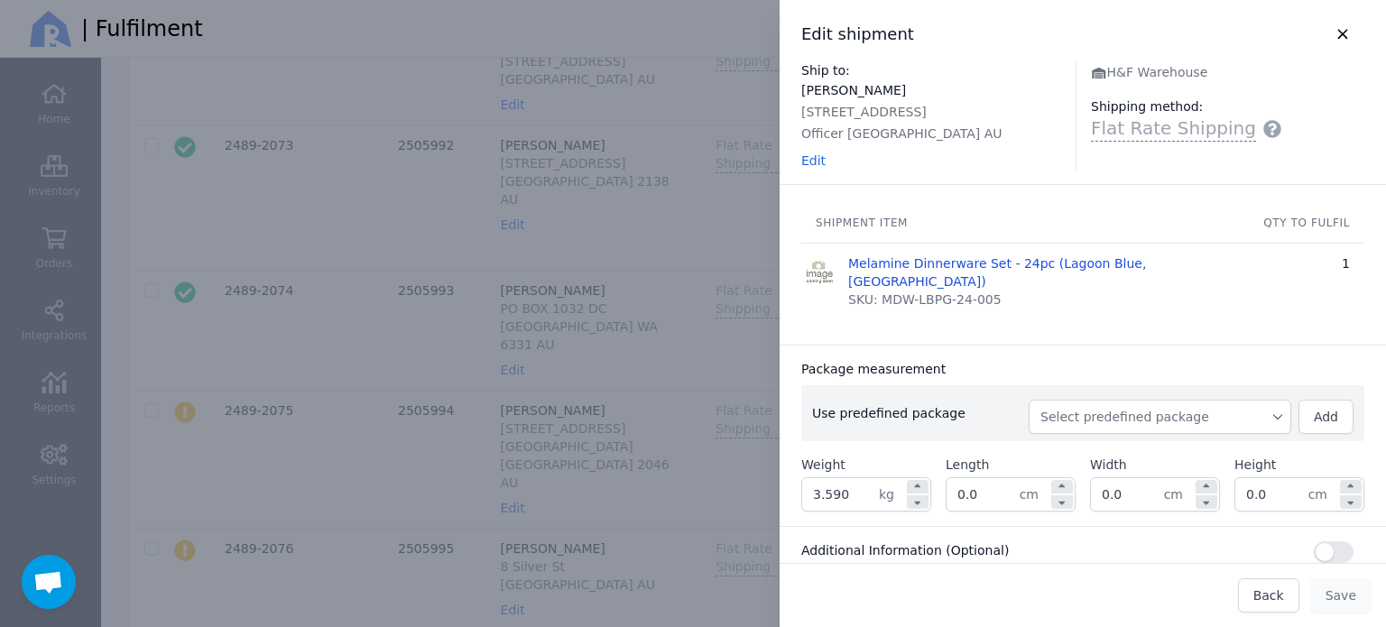
click at [1170, 408] on span "Select predefined package" at bounding box center [1159, 417] width 239 height 18
click at [1084, 448] on span "BX250" at bounding box center [1166, 457] width 219 height 18
type input "3.850"
type input "27.0"
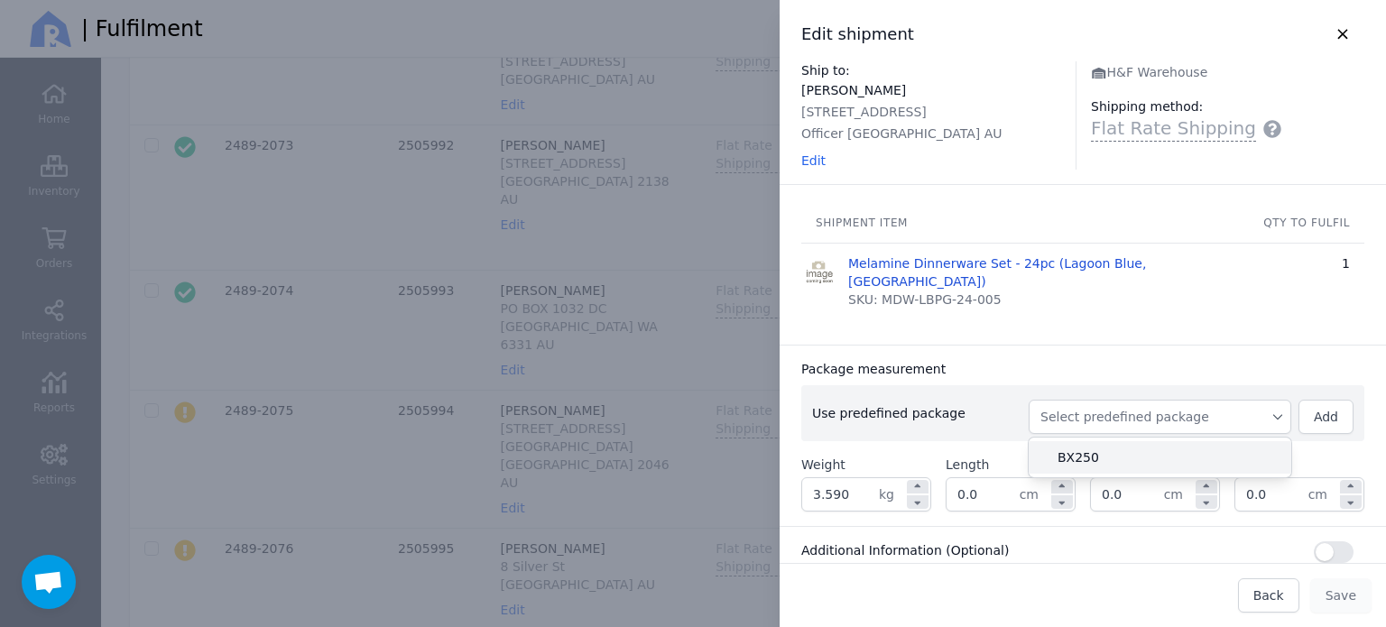
type input "27.0"
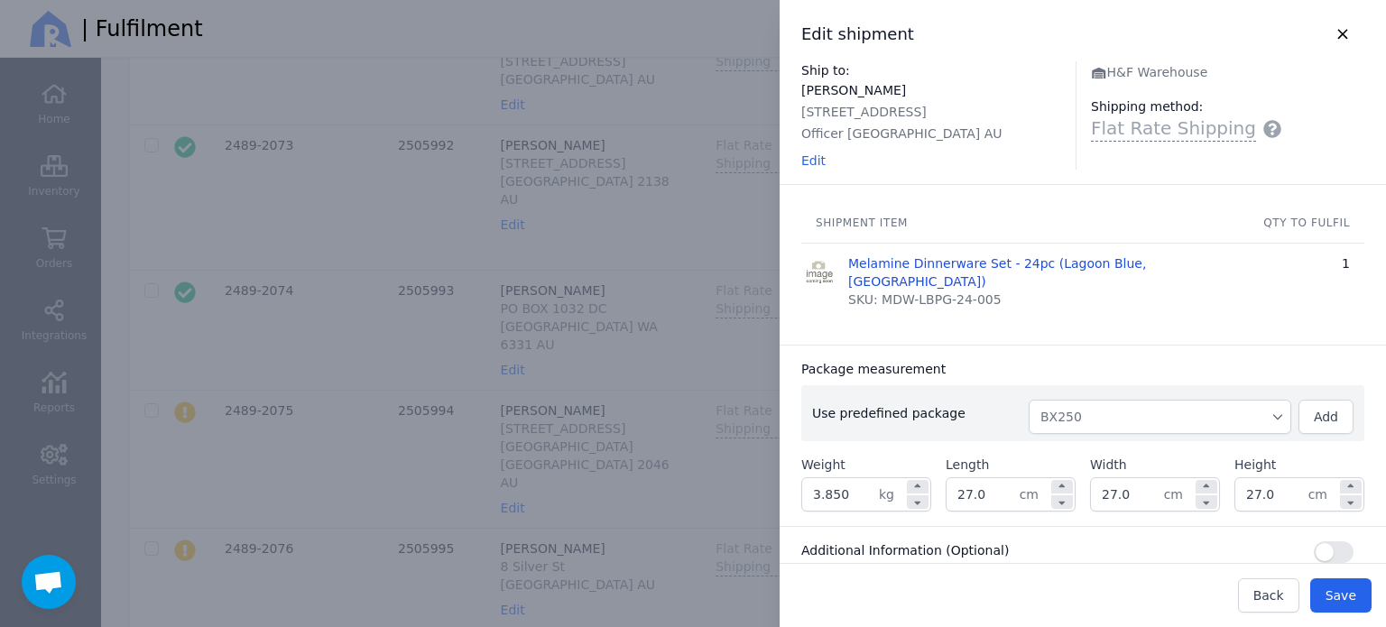
scroll to position [360, 0]
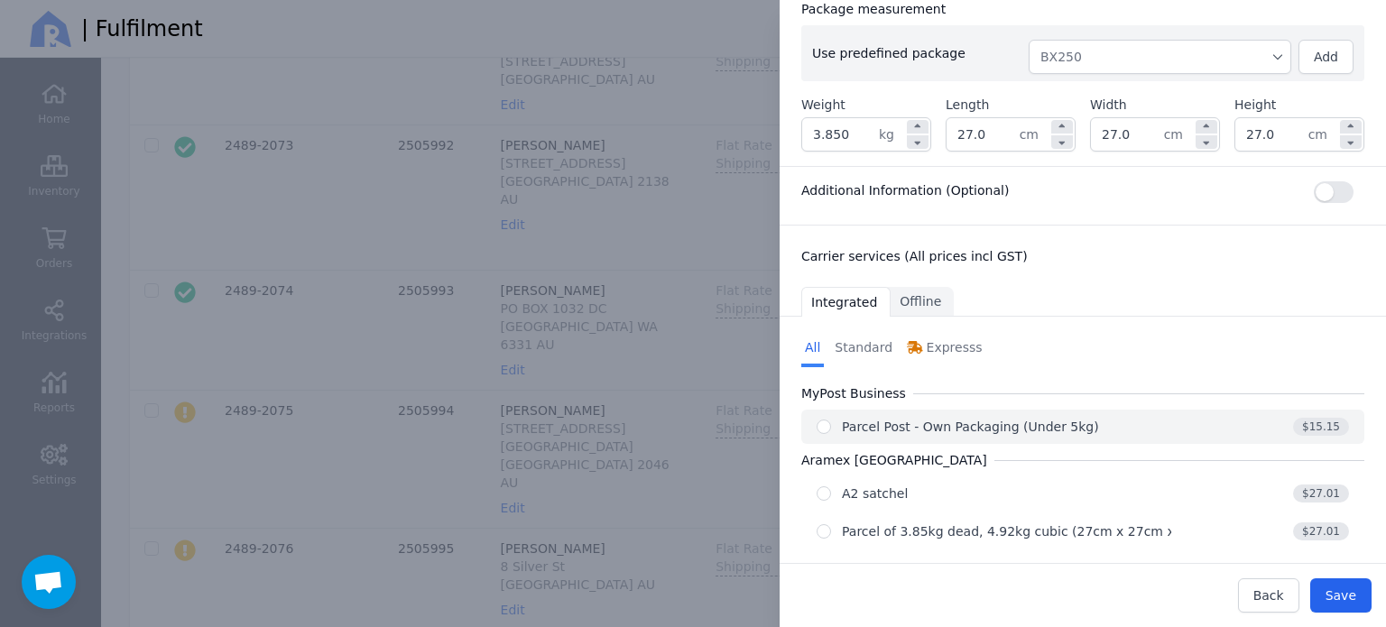
click at [975, 418] on div "Parcel Post - Own Packaging (Under 5kg)" at bounding box center [970, 427] width 257 height 18
radio input "true"
select select "0"
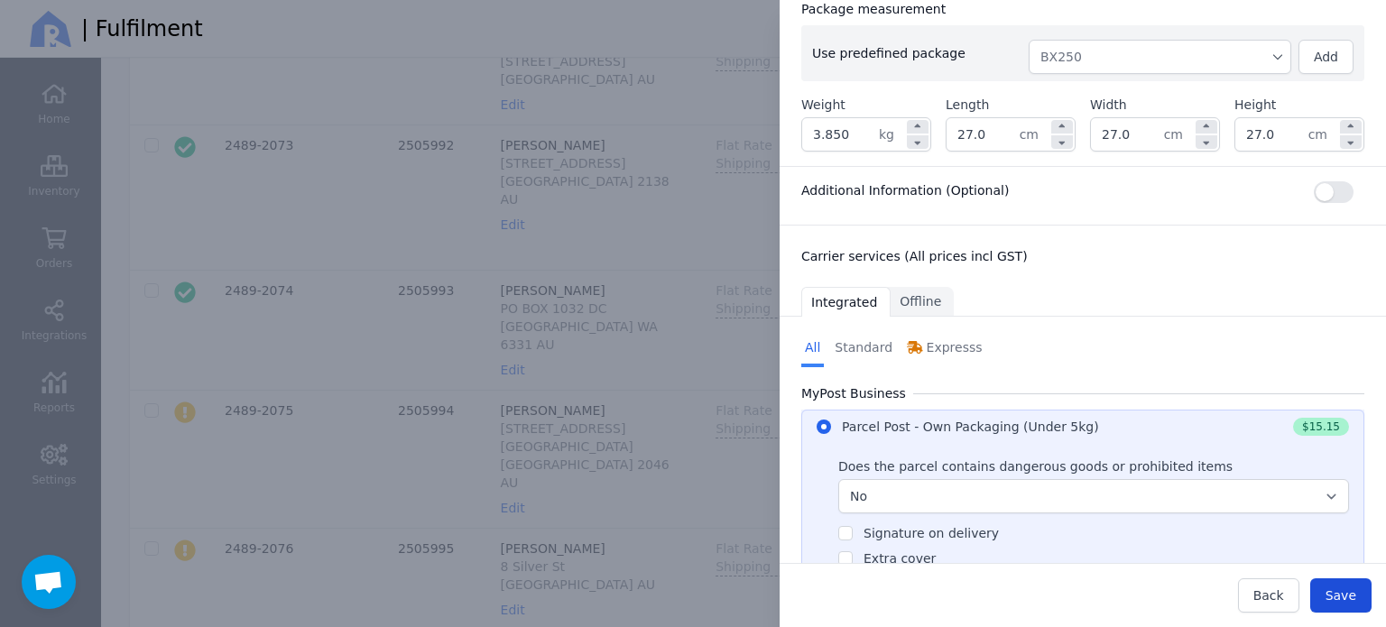
click at [1359, 593] on button "Save" at bounding box center [1340, 595] width 61 height 34
type input "27.0"
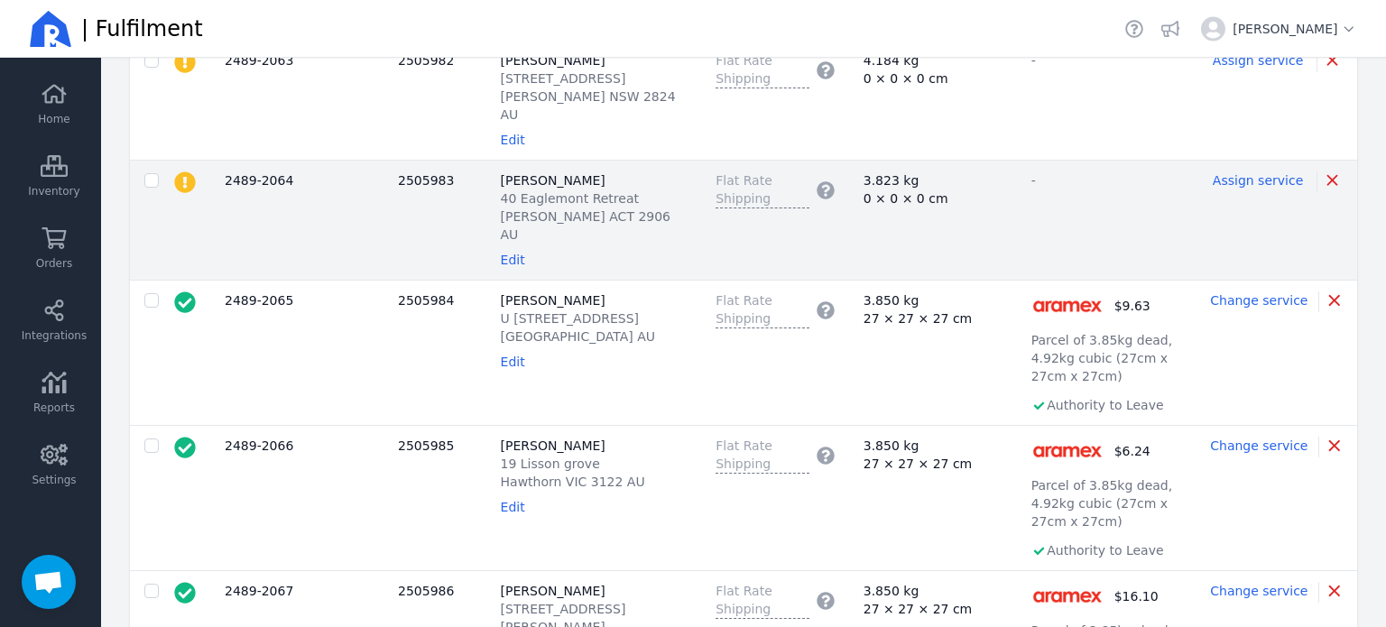
scroll to position [902, 0]
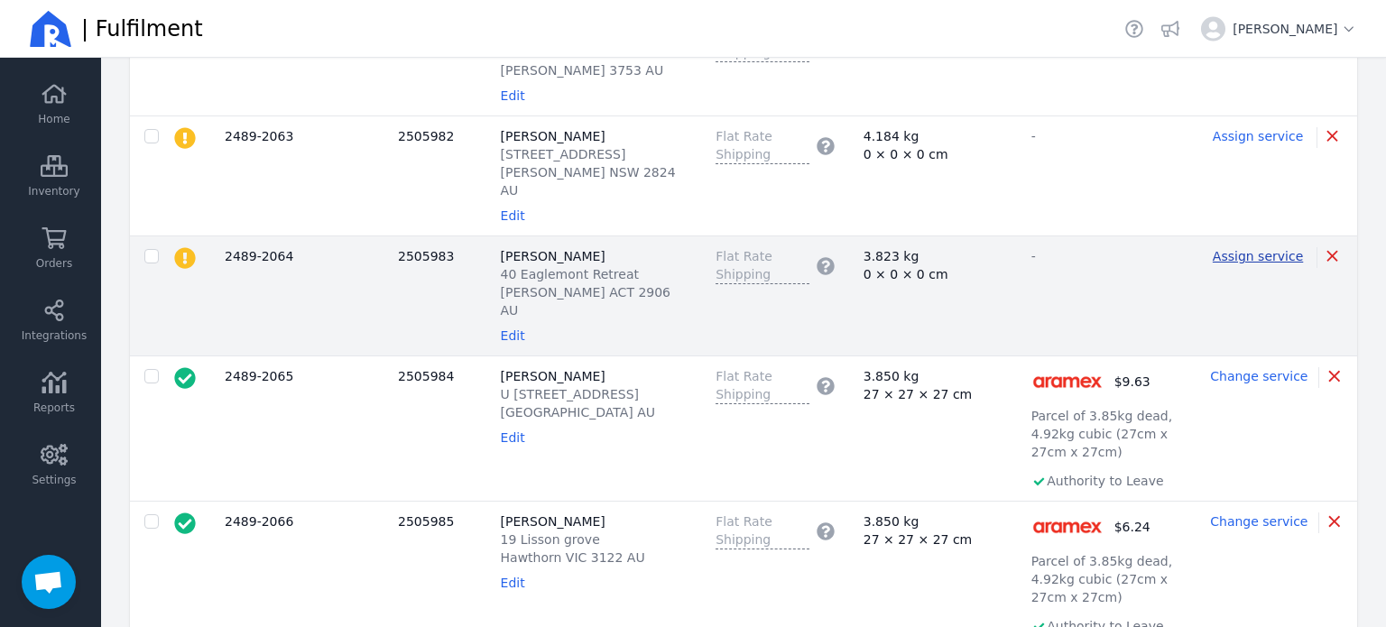
click at [1258, 249] on span "Assign service" at bounding box center [1257, 256] width 90 height 14
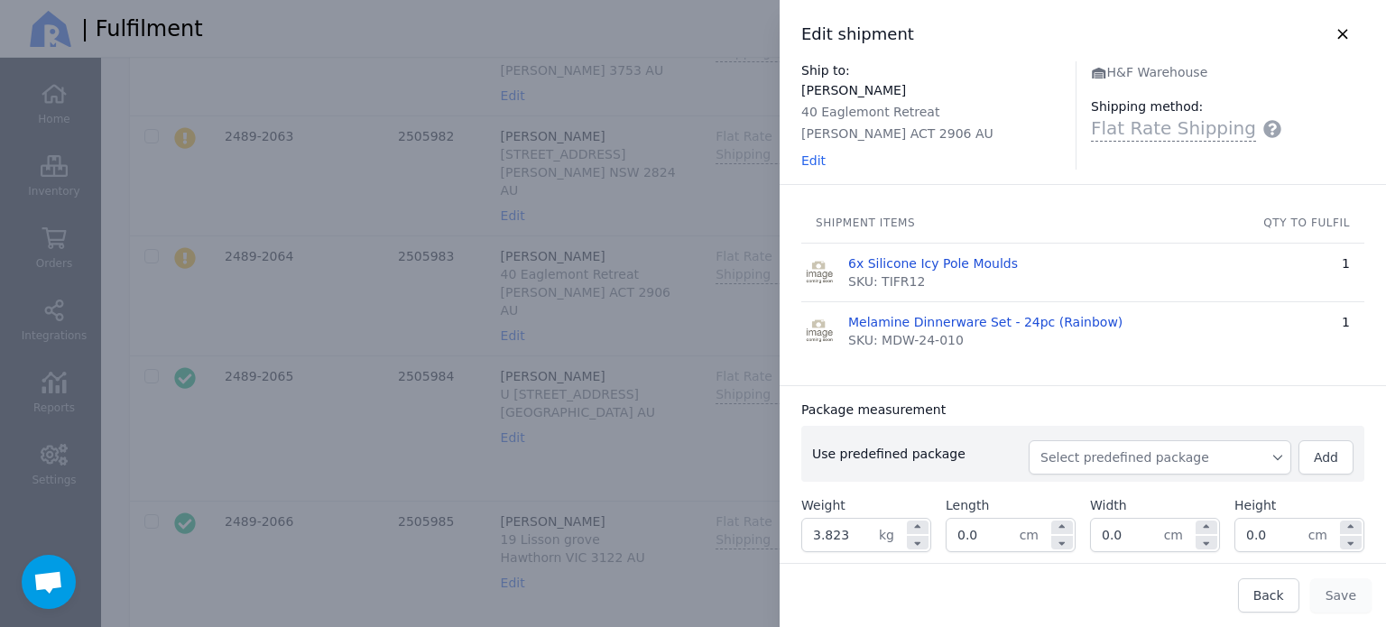
click at [1158, 448] on span "Select predefined package" at bounding box center [1159, 457] width 239 height 18
click at [1129, 493] on span "BX250" at bounding box center [1166, 498] width 219 height 18
type input "4.083"
type input "27.0"
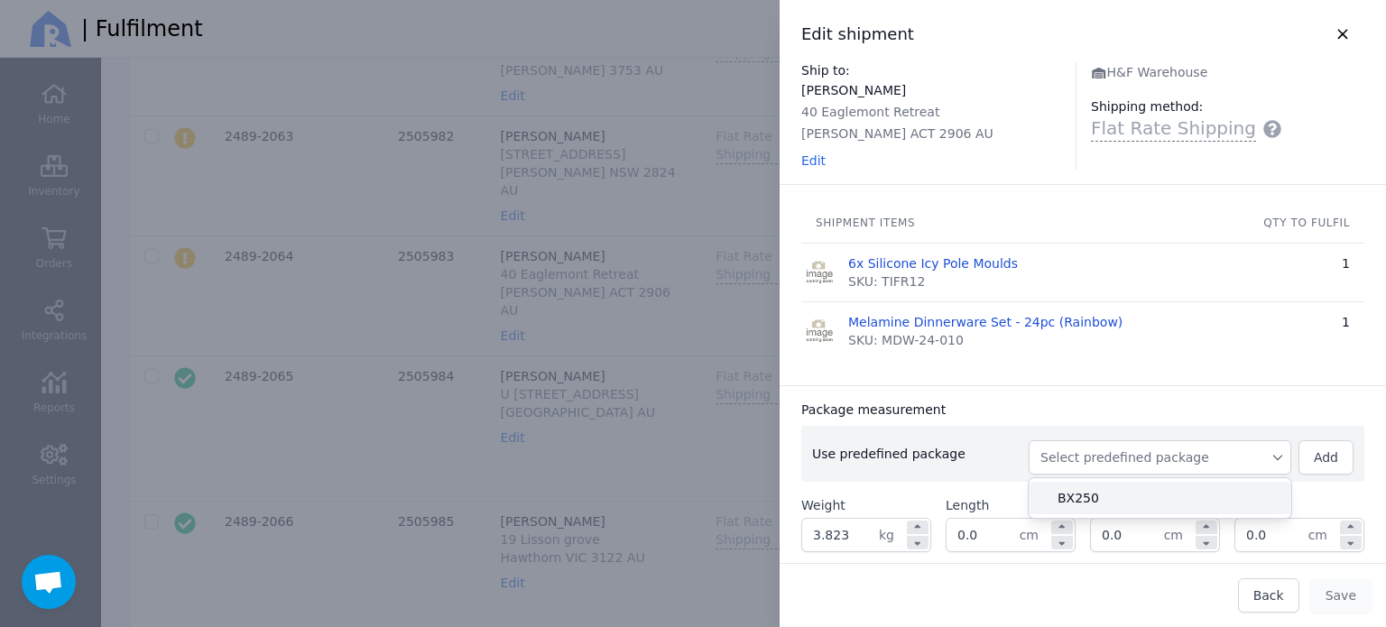
type input "27.0"
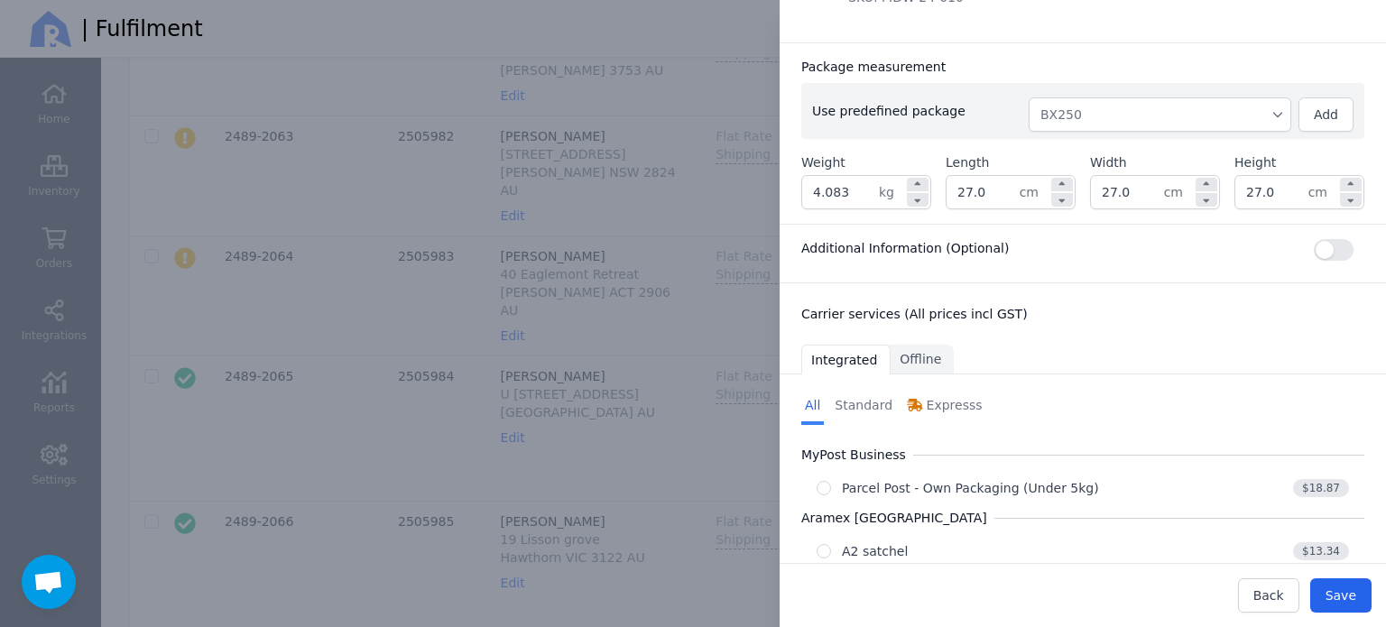
scroll to position [419, 0]
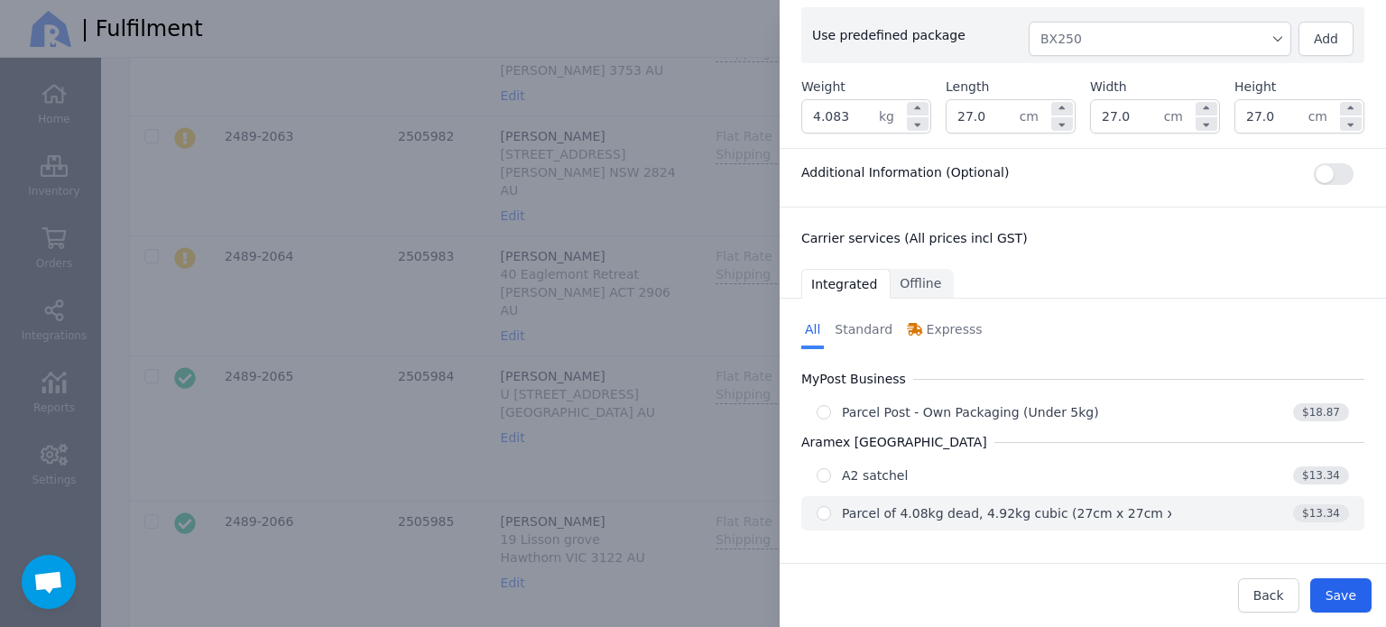
click at [1086, 510] on div "Parcel of 4.08kg dead, 4.92kg cubic (27cm x 27cm x 27cm)" at bounding box center [1030, 513] width 377 height 18
radio input "true"
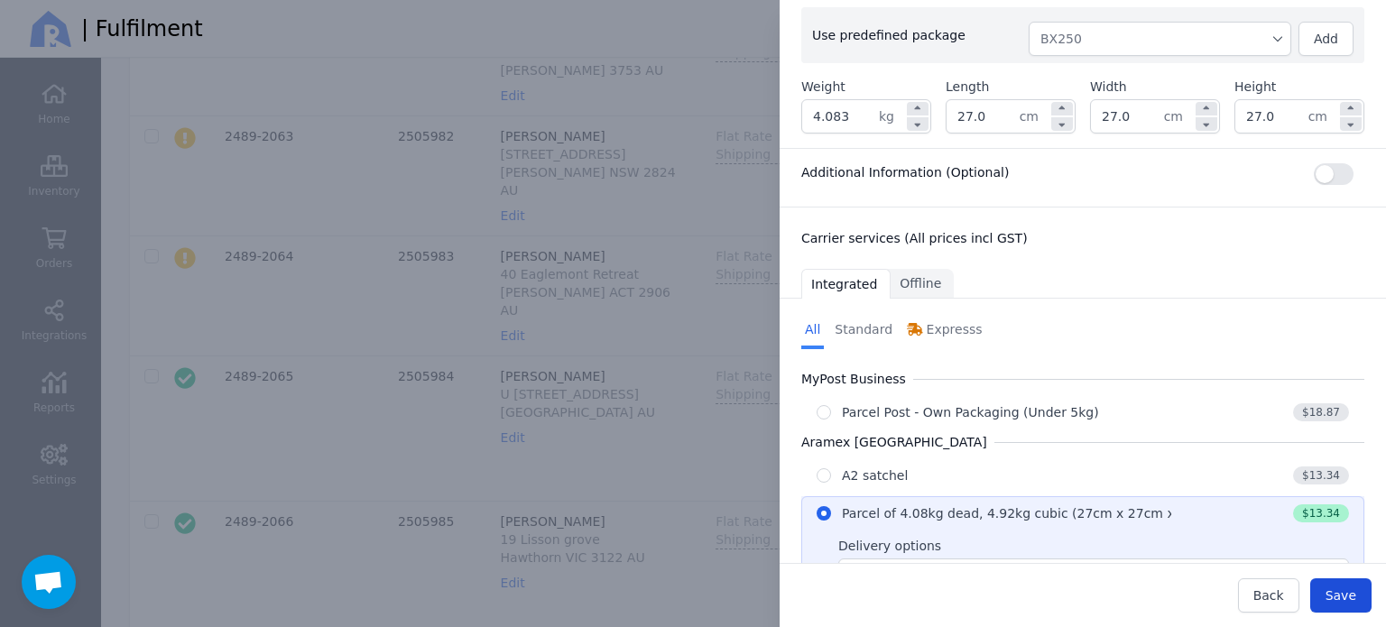
click at [1339, 598] on span "Save" at bounding box center [1340, 595] width 31 height 14
type input "27.0"
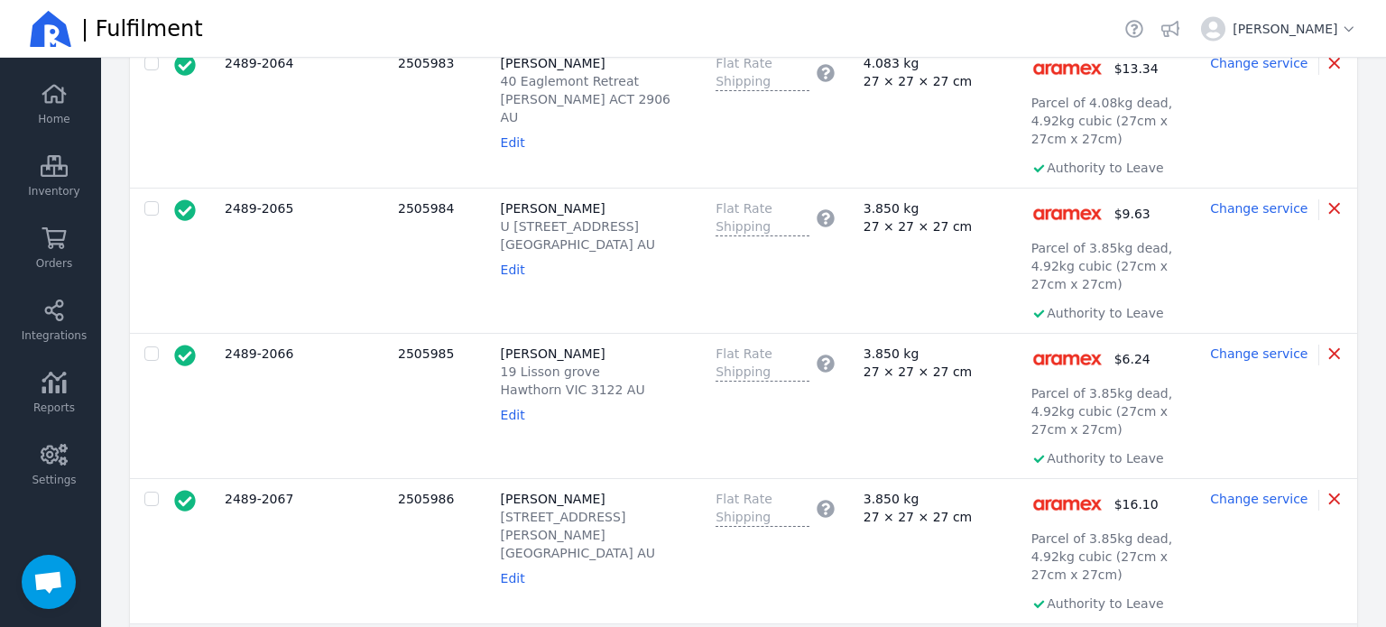
scroll to position [1353, 0]
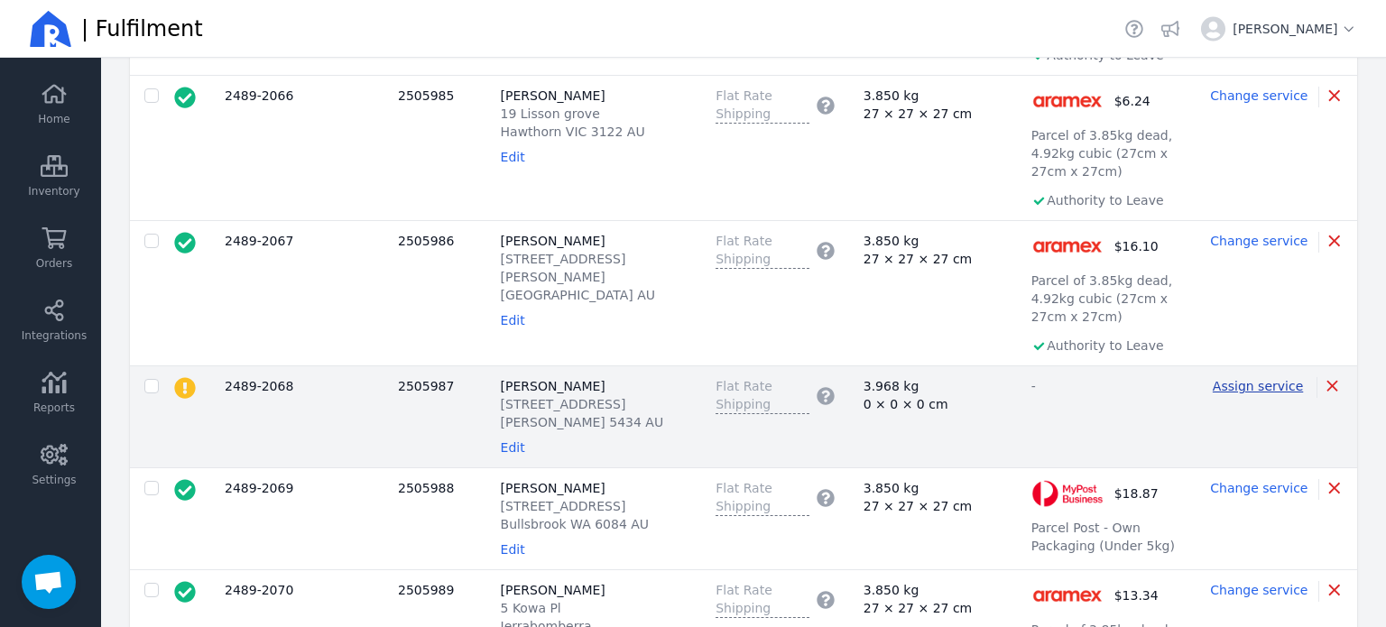
click at [1252, 379] on span "Assign service" at bounding box center [1257, 386] width 90 height 14
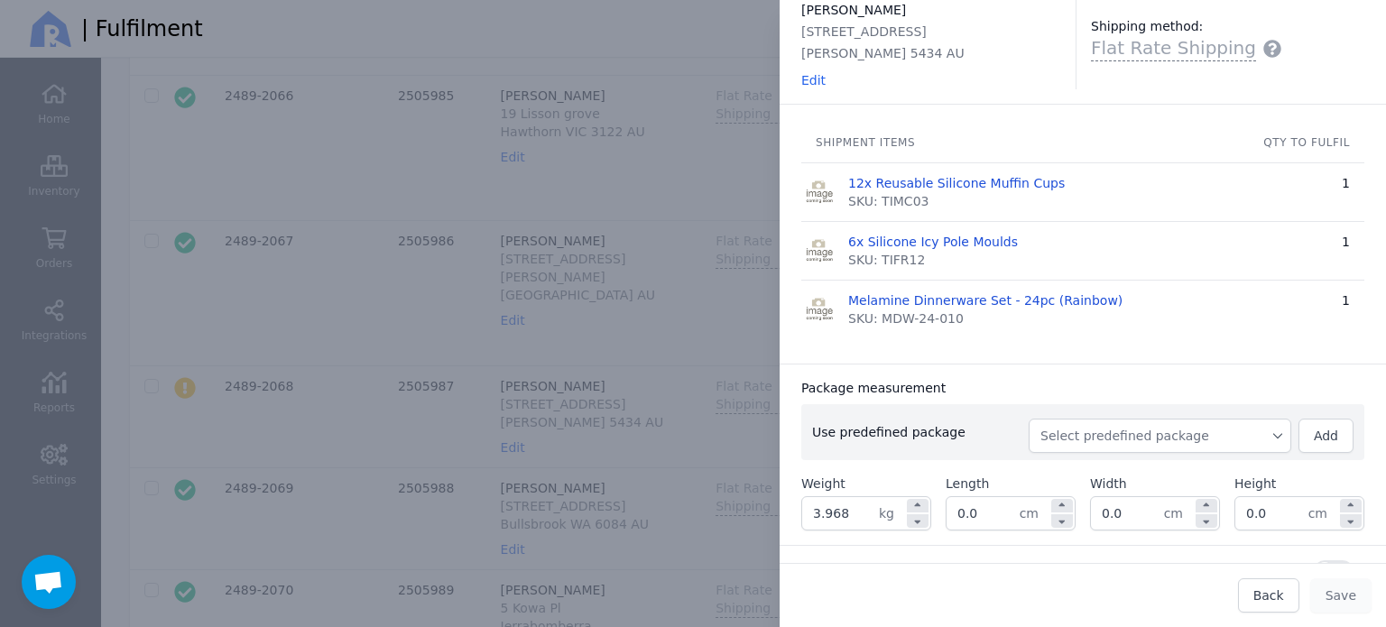
scroll to position [180, 0]
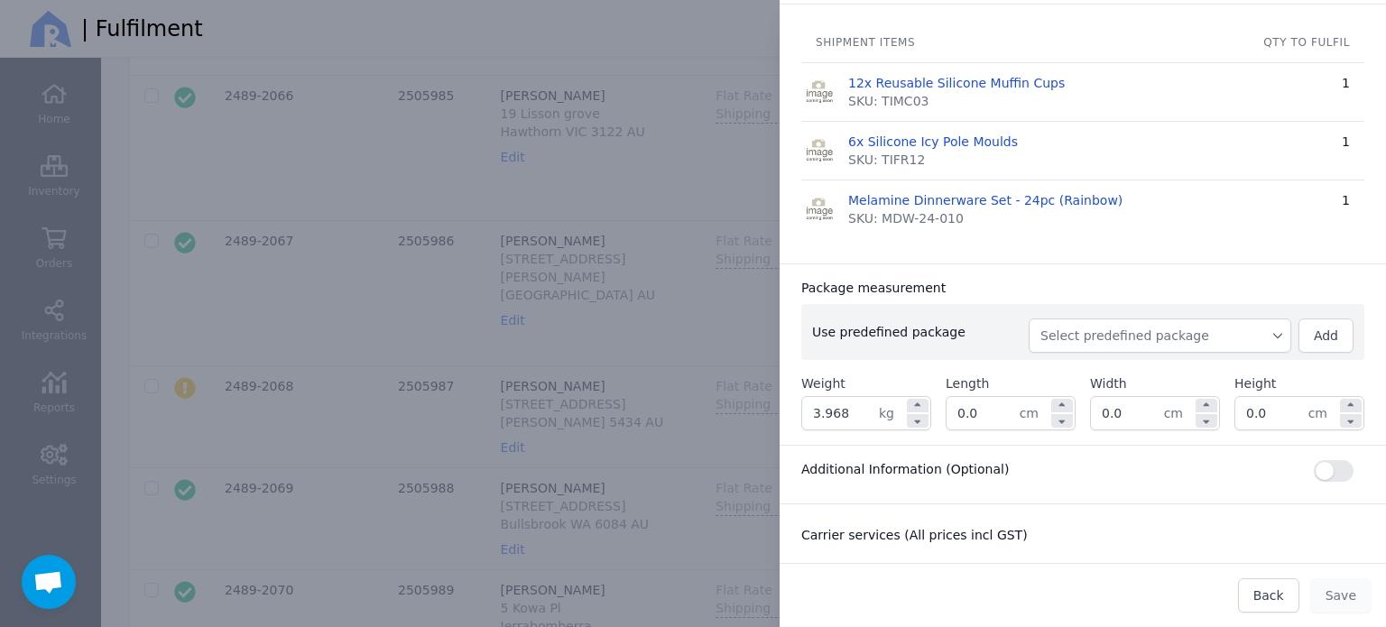
click at [1176, 327] on span "Select predefined package" at bounding box center [1159, 336] width 239 height 18
click at [1131, 371] on span "BX250" at bounding box center [1166, 376] width 219 height 18
type input "4.228"
type input "27.0"
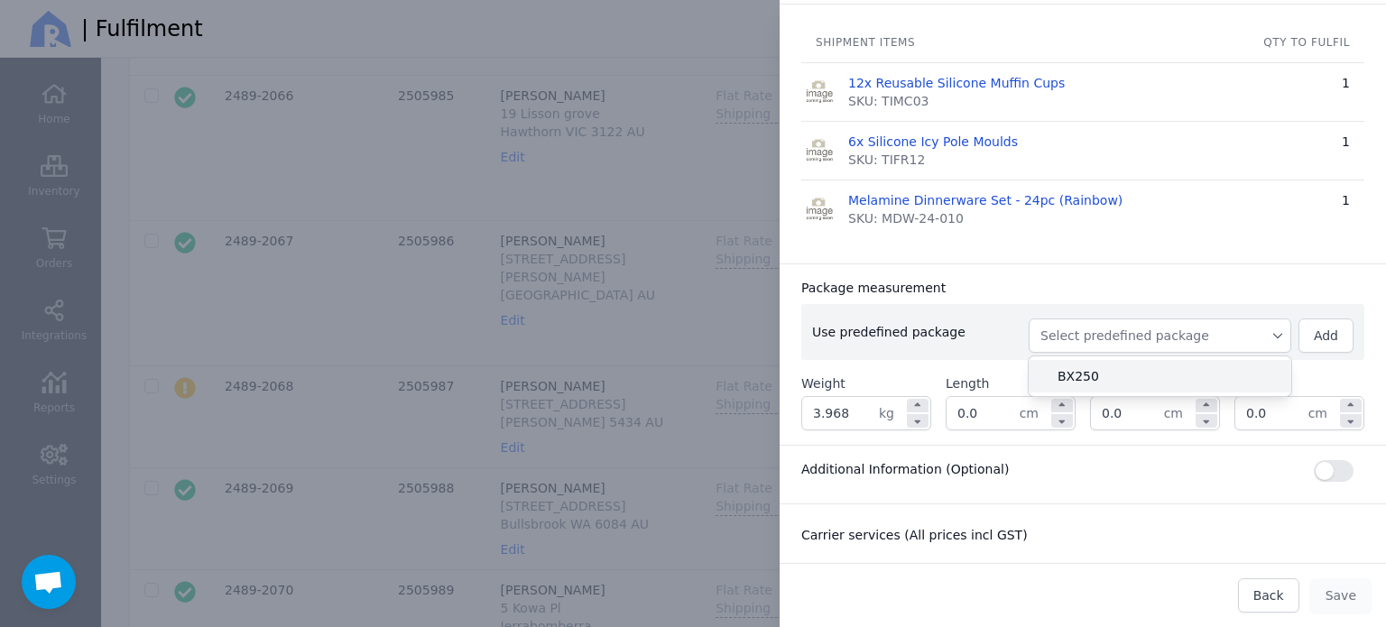
type input "27.0"
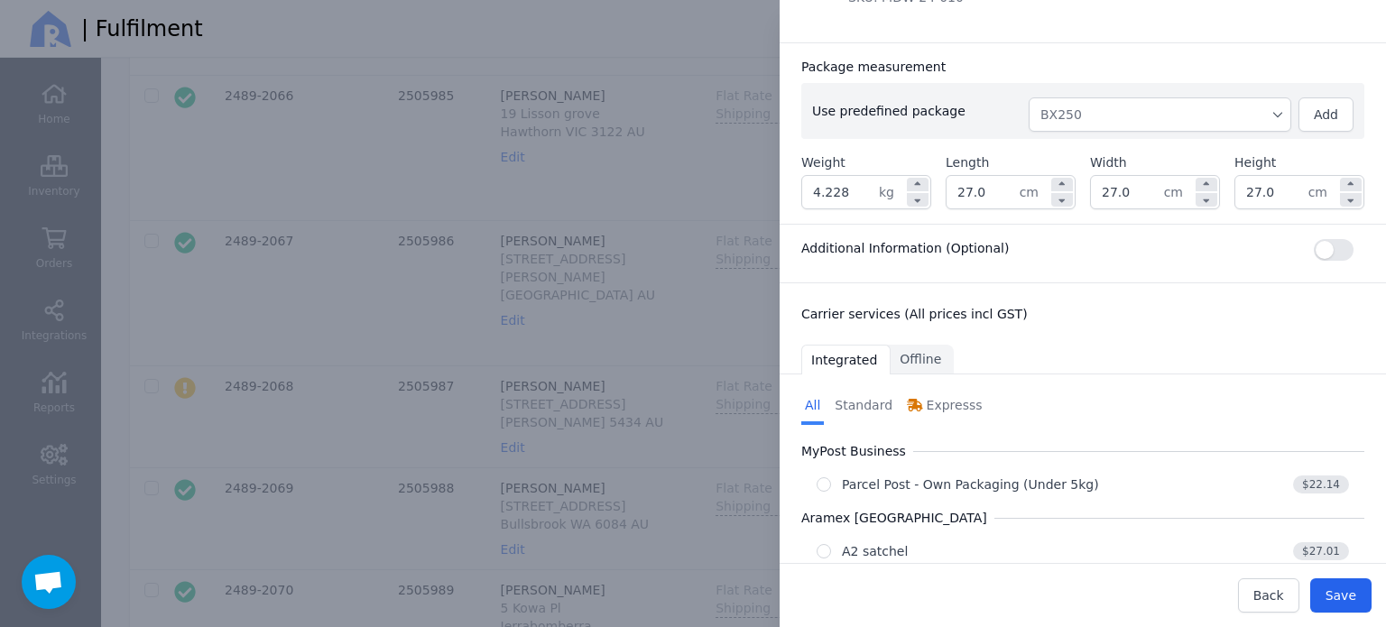
scroll to position [476, 0]
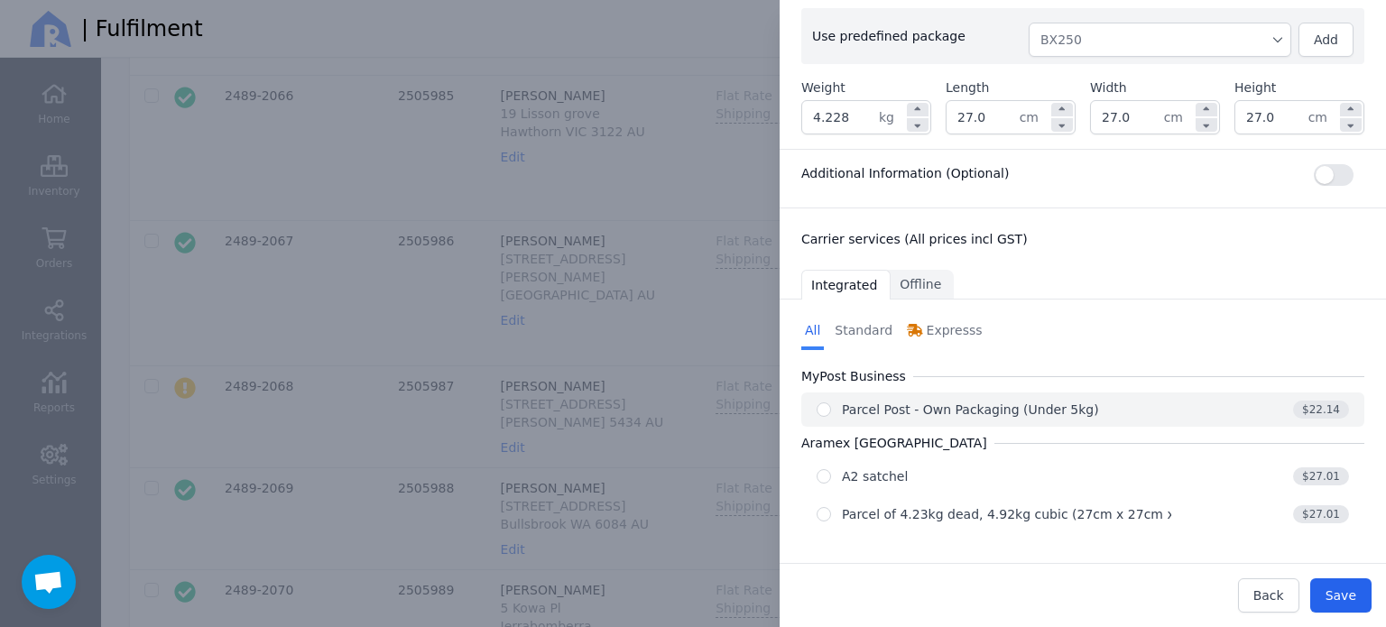
click at [1085, 410] on div "Parcel Post - Own Packaging (Under 5kg)" at bounding box center [993, 410] width 355 height 18
radio input "true"
select select "0"
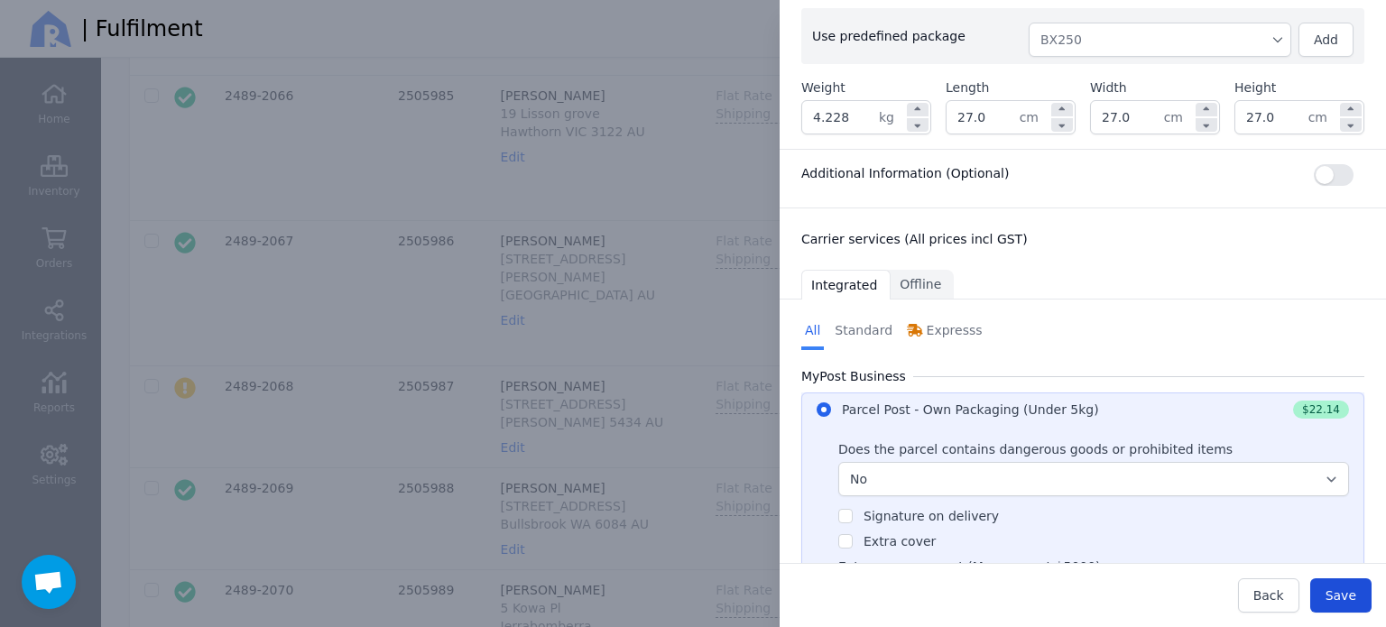
click at [1343, 603] on span "Save" at bounding box center [1340, 595] width 31 height 14
type input "27.0"
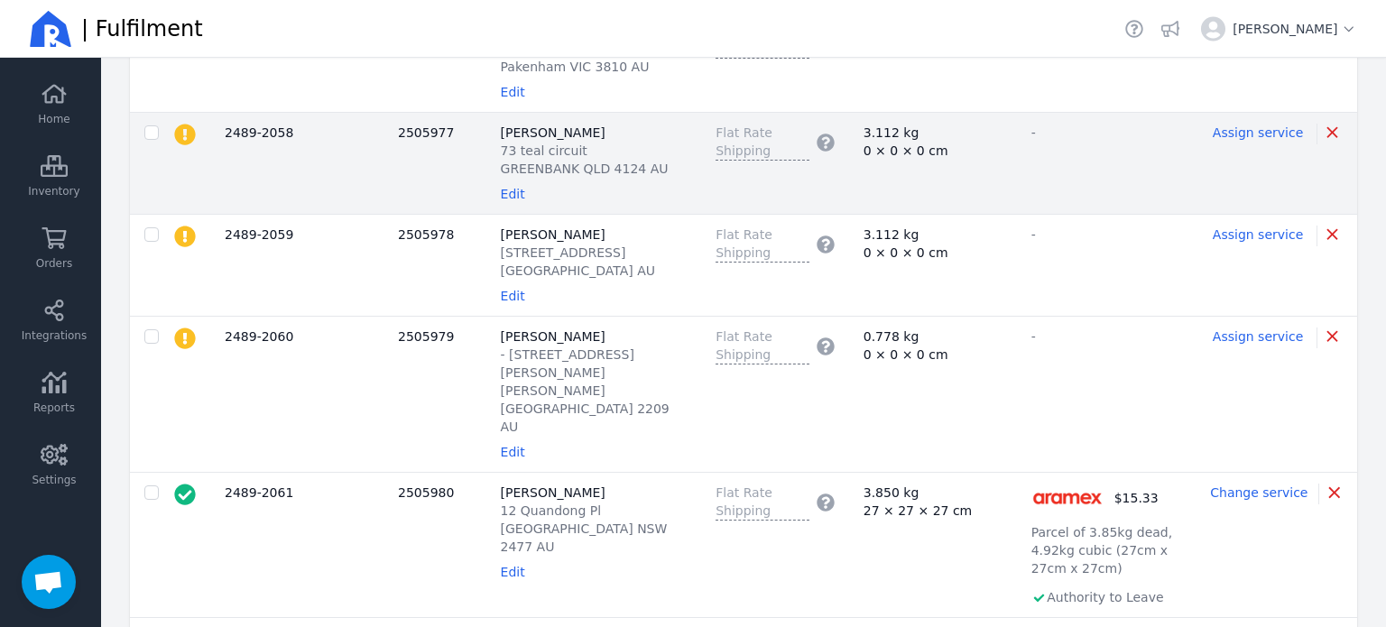
scroll to position [271, 0]
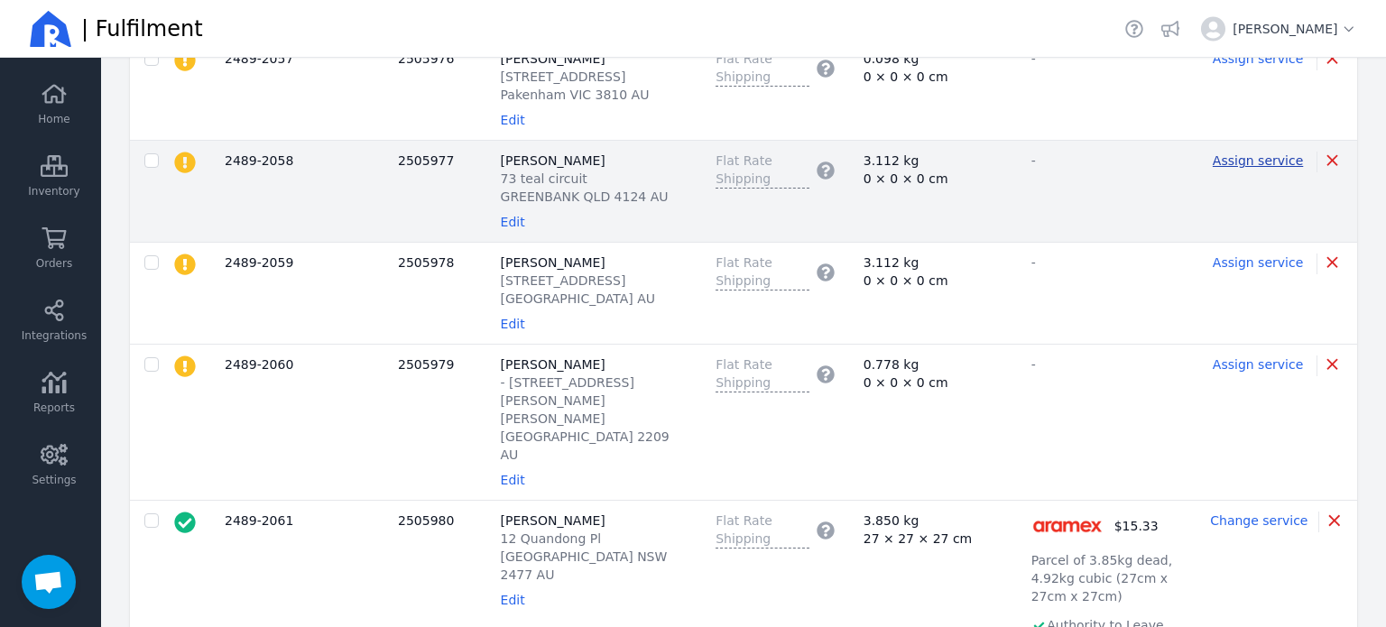
click at [1234, 161] on span "Assign service" at bounding box center [1257, 160] width 90 height 14
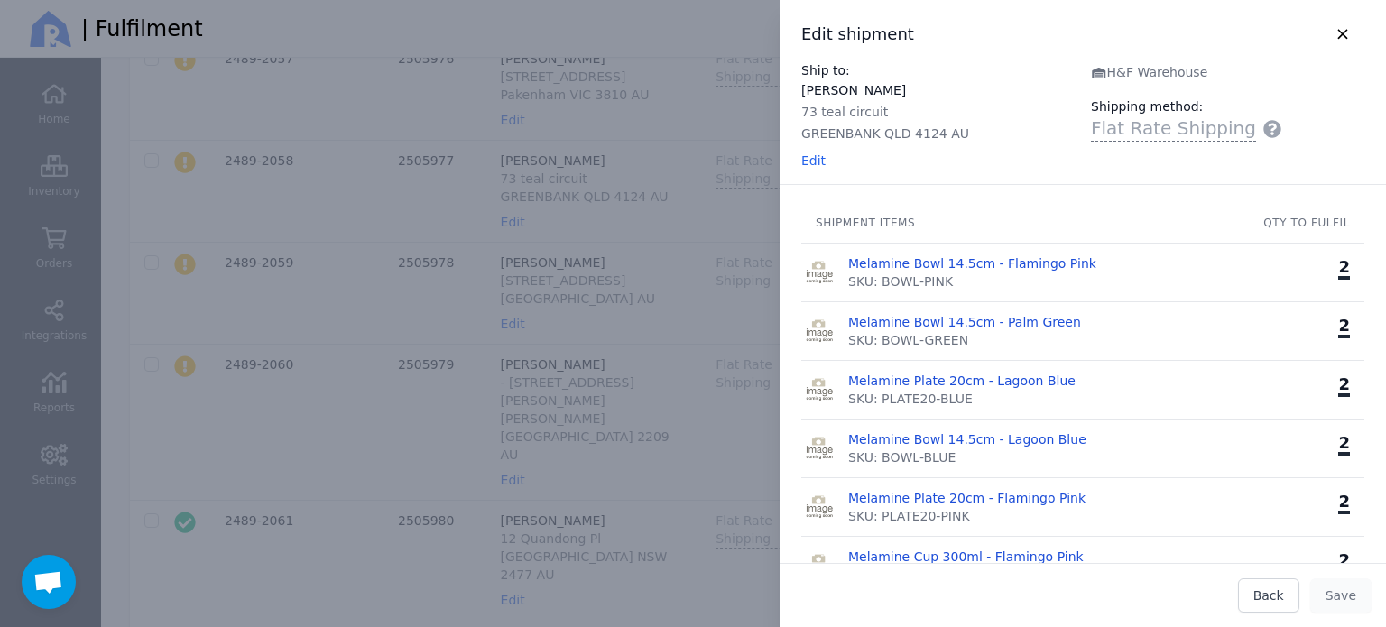
scroll to position [631, 0]
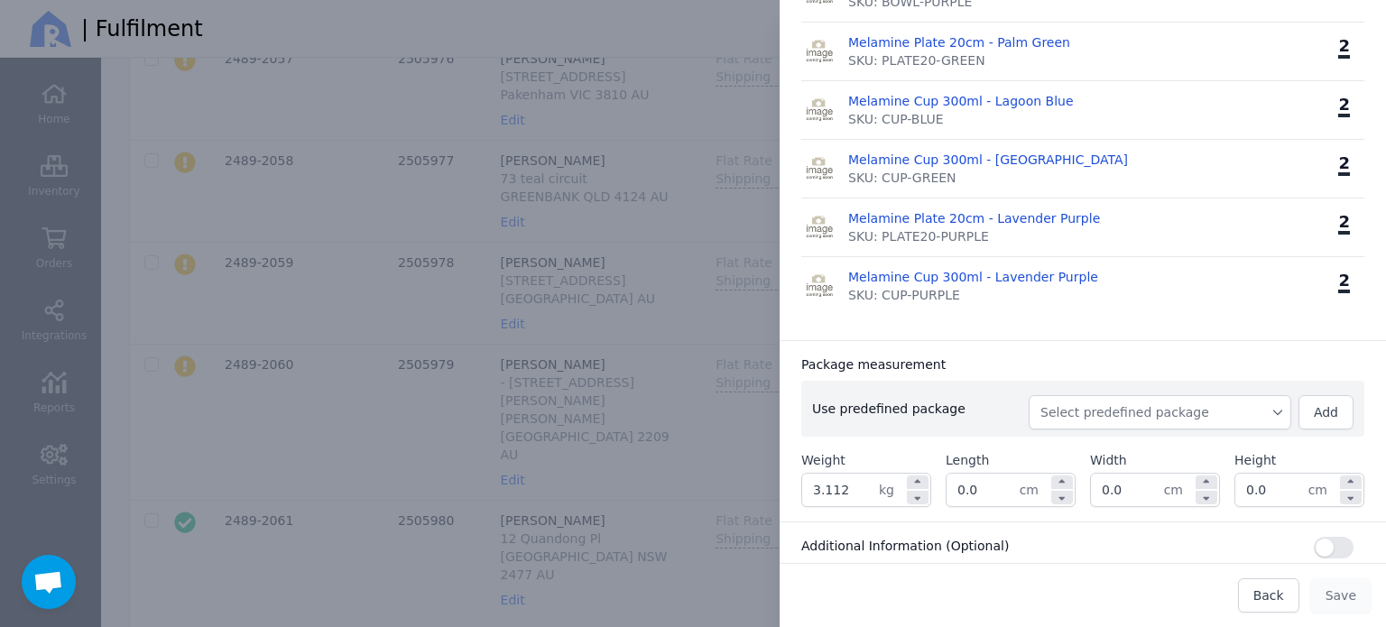
click at [1148, 418] on span "Select predefined package" at bounding box center [1159, 412] width 239 height 18
click at [1113, 450] on span "BX250" at bounding box center [1166, 453] width 219 height 18
type input "3.372"
type input "27.0"
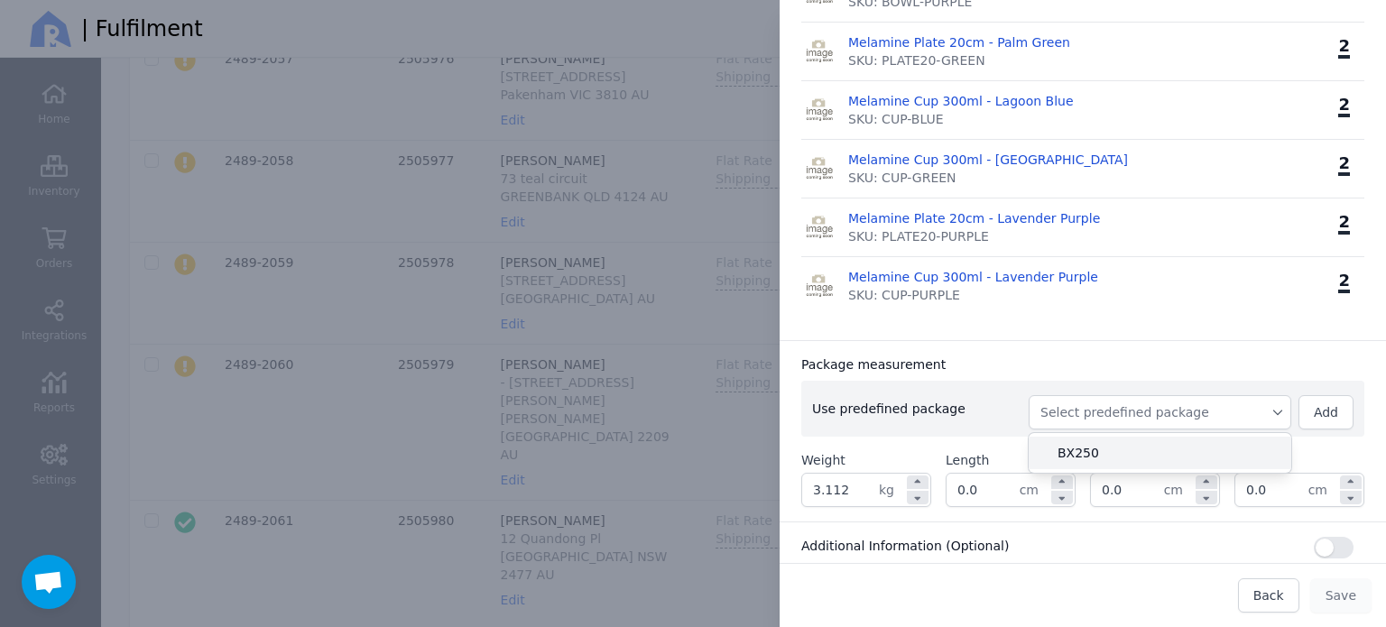
type input "27.0"
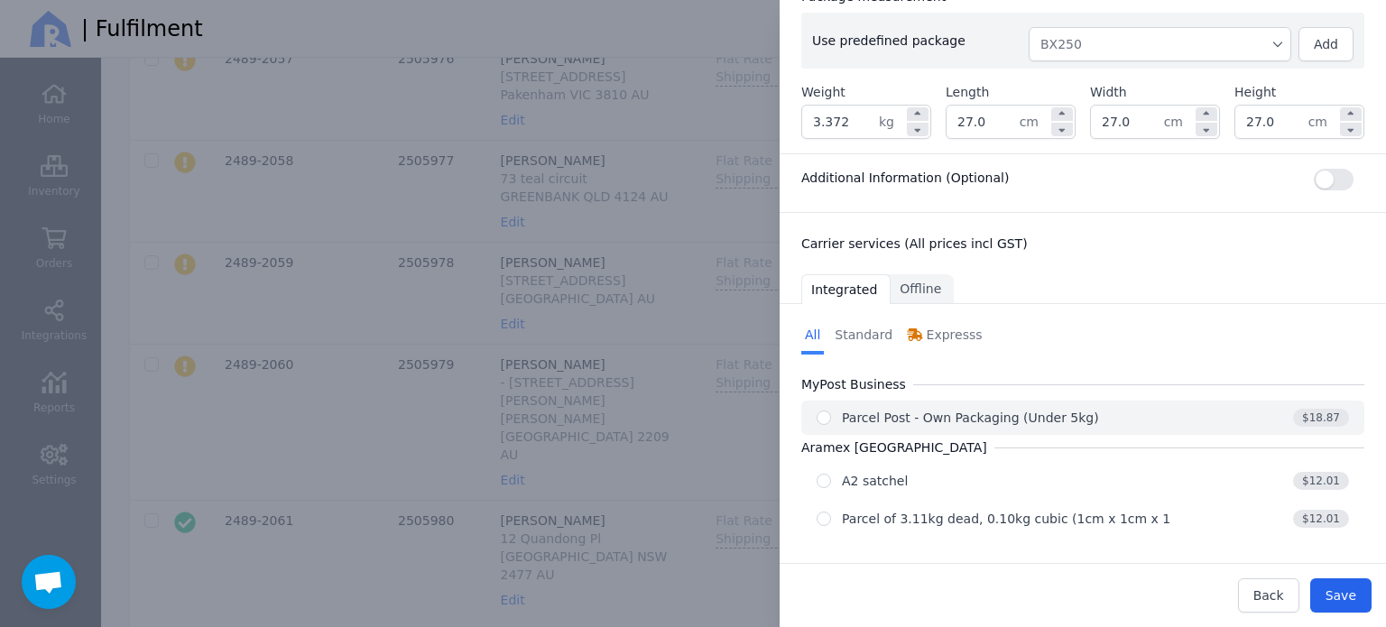
scroll to position [1003, 0]
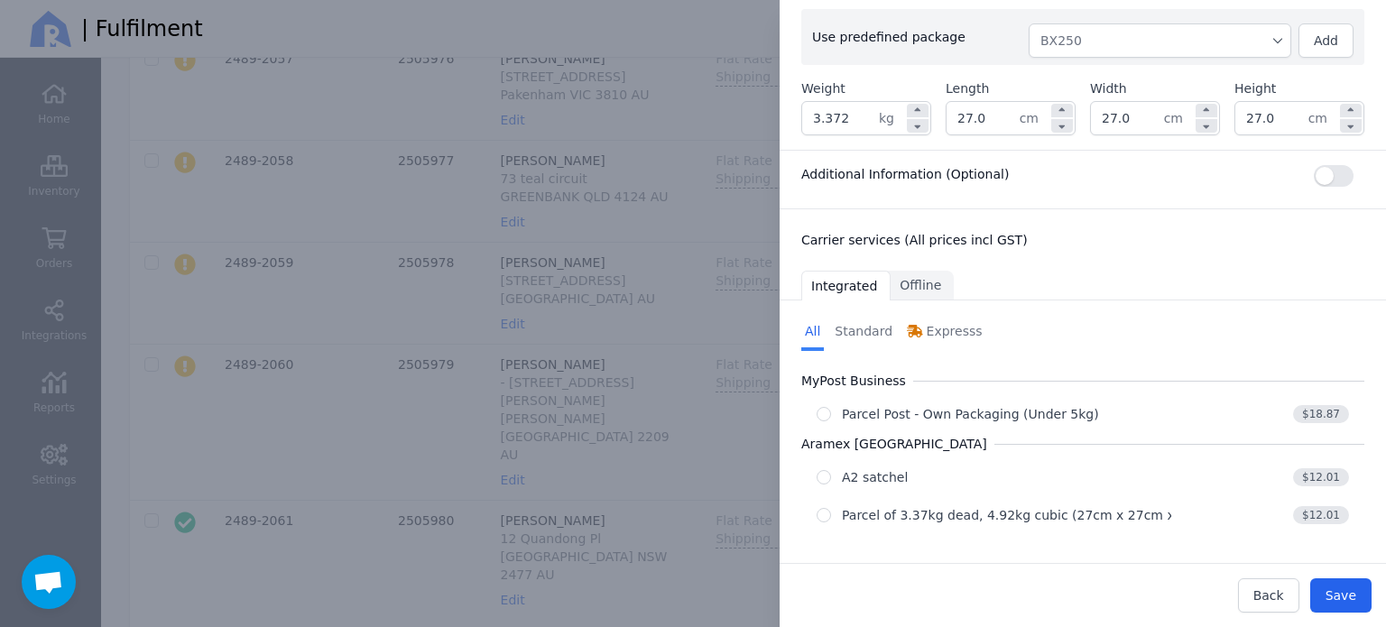
click at [1041, 506] on div "Parcel of 3.37kg dead, 4.92kg cubic (27cm x 27cm x 27cm)" at bounding box center [1030, 515] width 377 height 18
radio input "true"
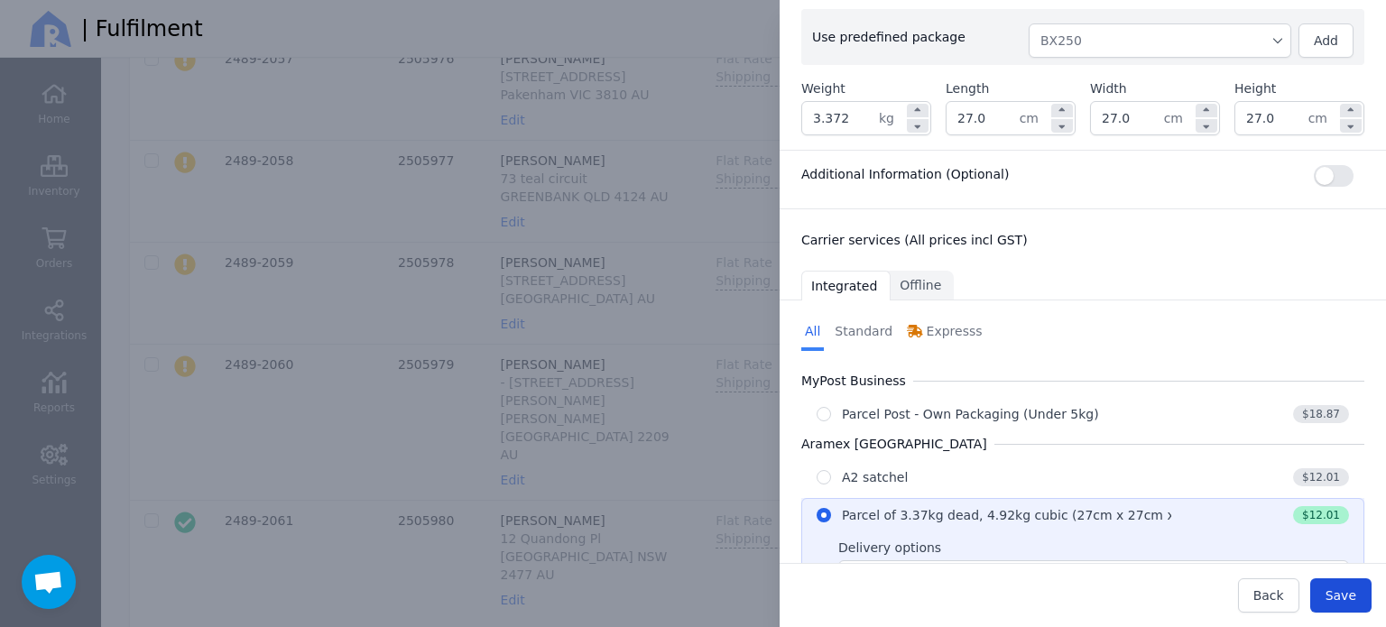
click at [1321, 592] on button "Save" at bounding box center [1340, 595] width 61 height 34
type input "27.0"
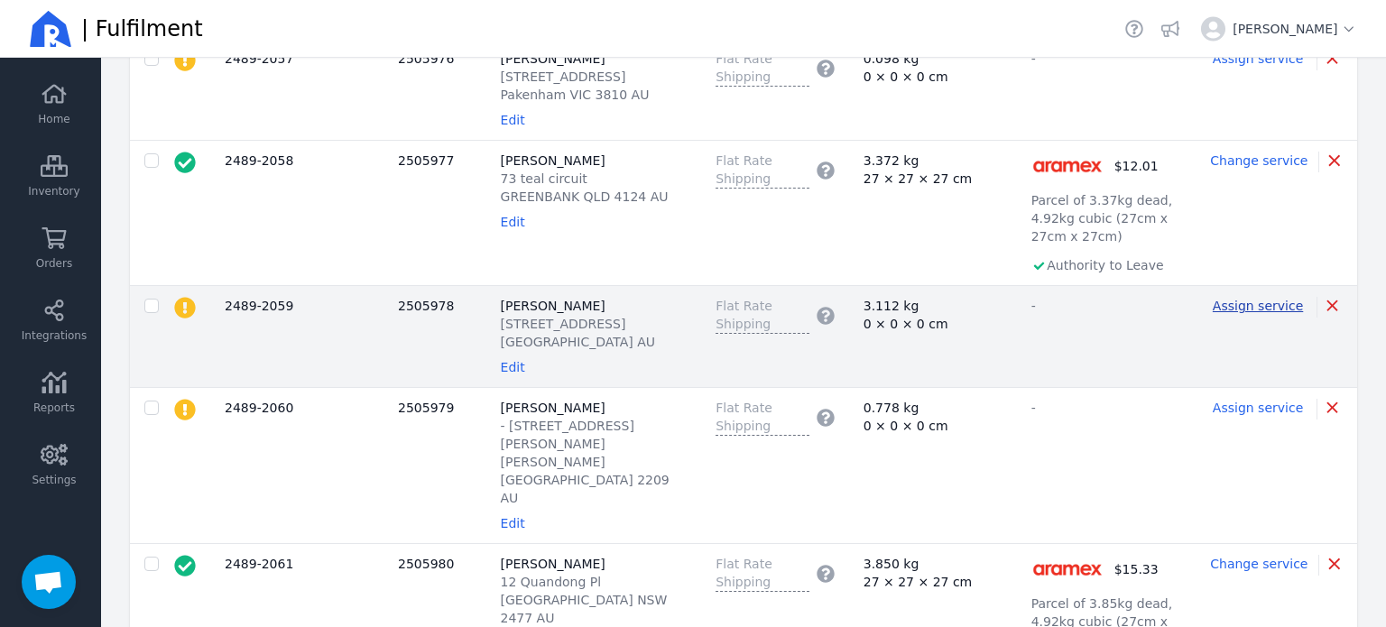
click at [1251, 299] on span "Assign service" at bounding box center [1257, 306] width 90 height 14
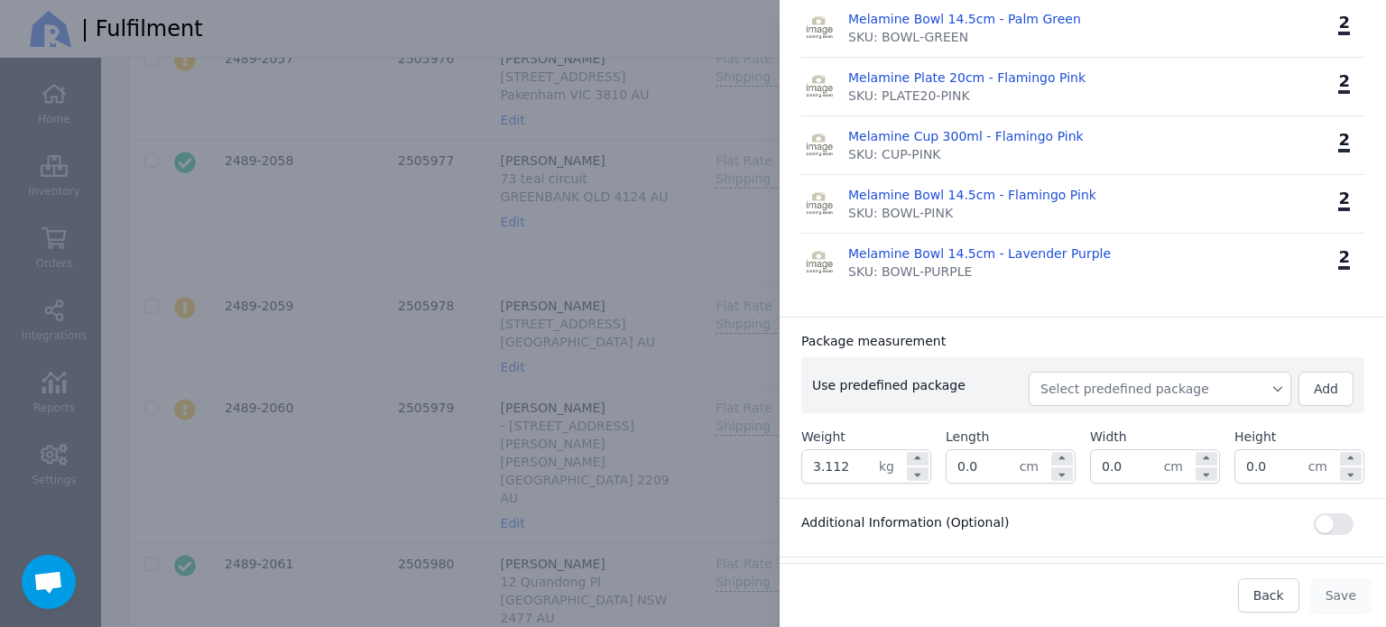
scroll to position [722, 0]
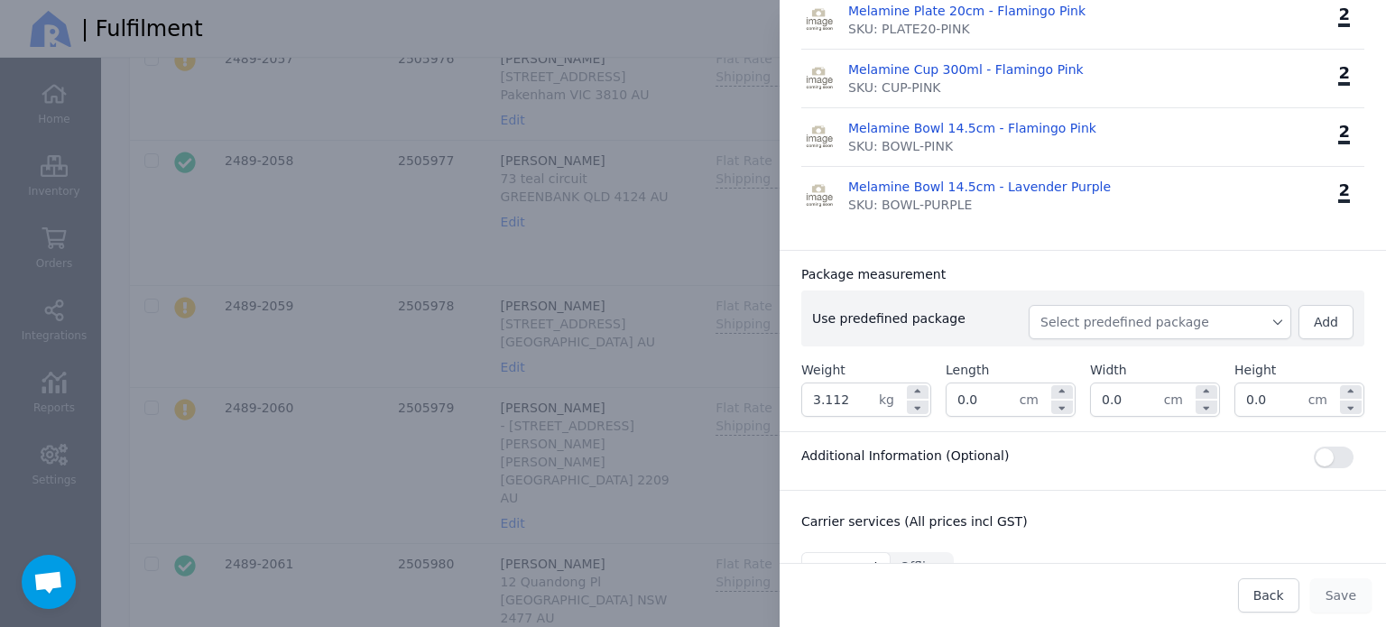
click at [1144, 327] on span "Select predefined package" at bounding box center [1159, 322] width 239 height 18
click at [1127, 365] on span "BX250" at bounding box center [1166, 363] width 219 height 18
type input "3.372"
type input "27.0"
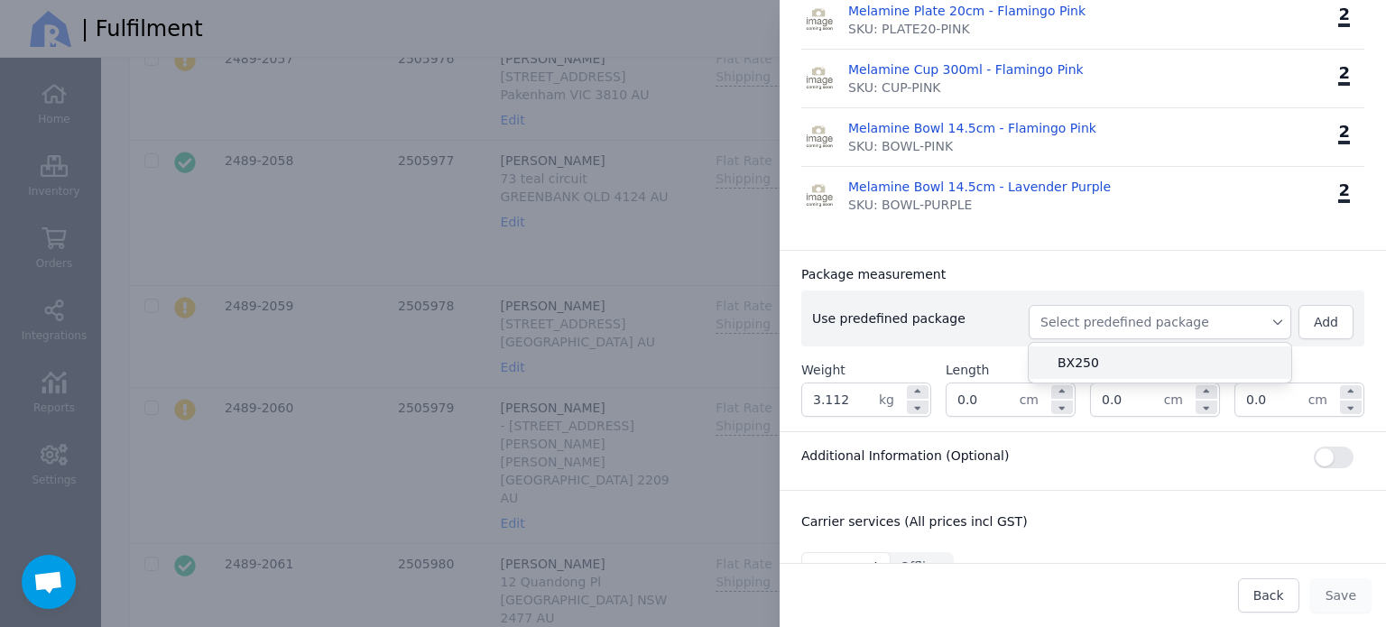
type input "27.0"
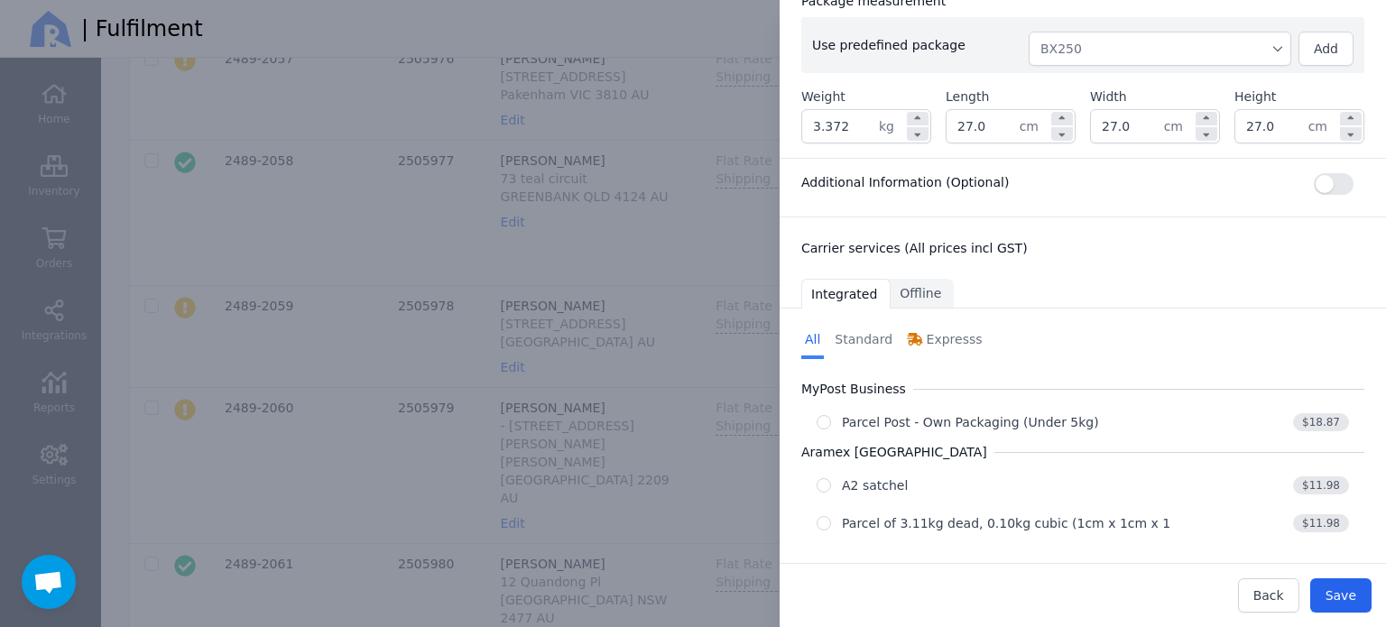
scroll to position [1003, 0]
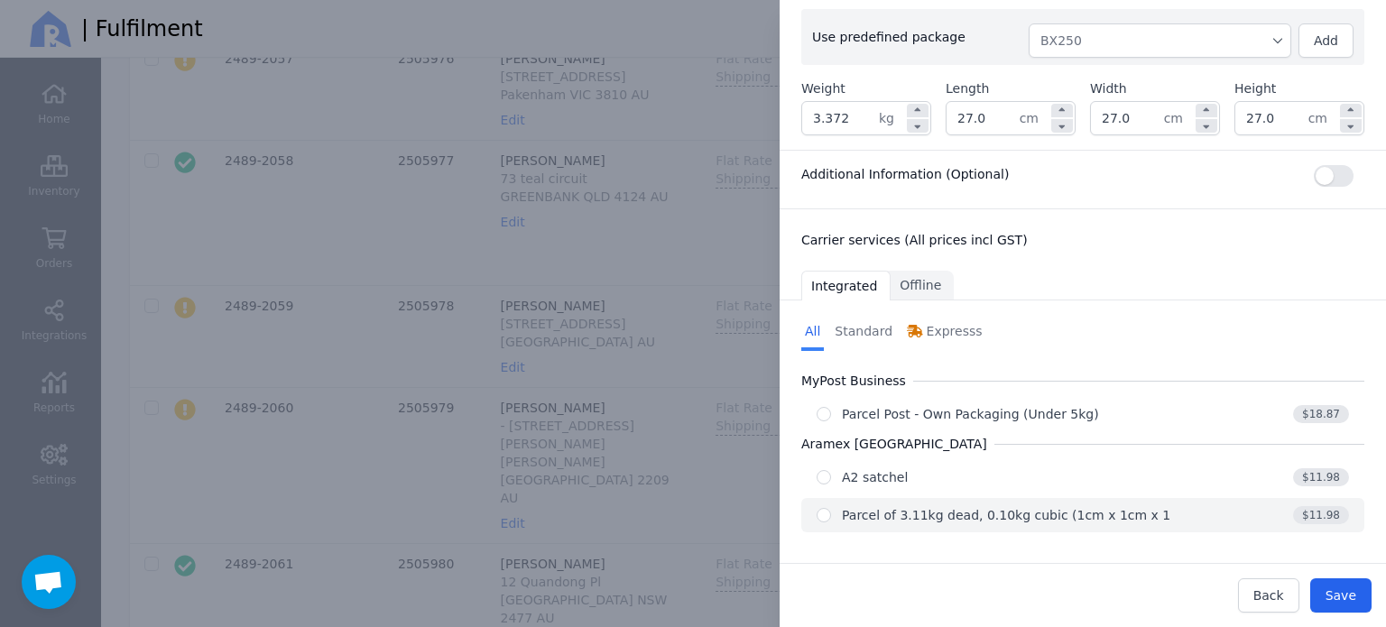
click at [1123, 498] on button "Parcel of 3.11kg dead, 0.10kg cubic (1cm x 1cm x 1cm) $11.98" at bounding box center [1082, 515] width 563 height 34
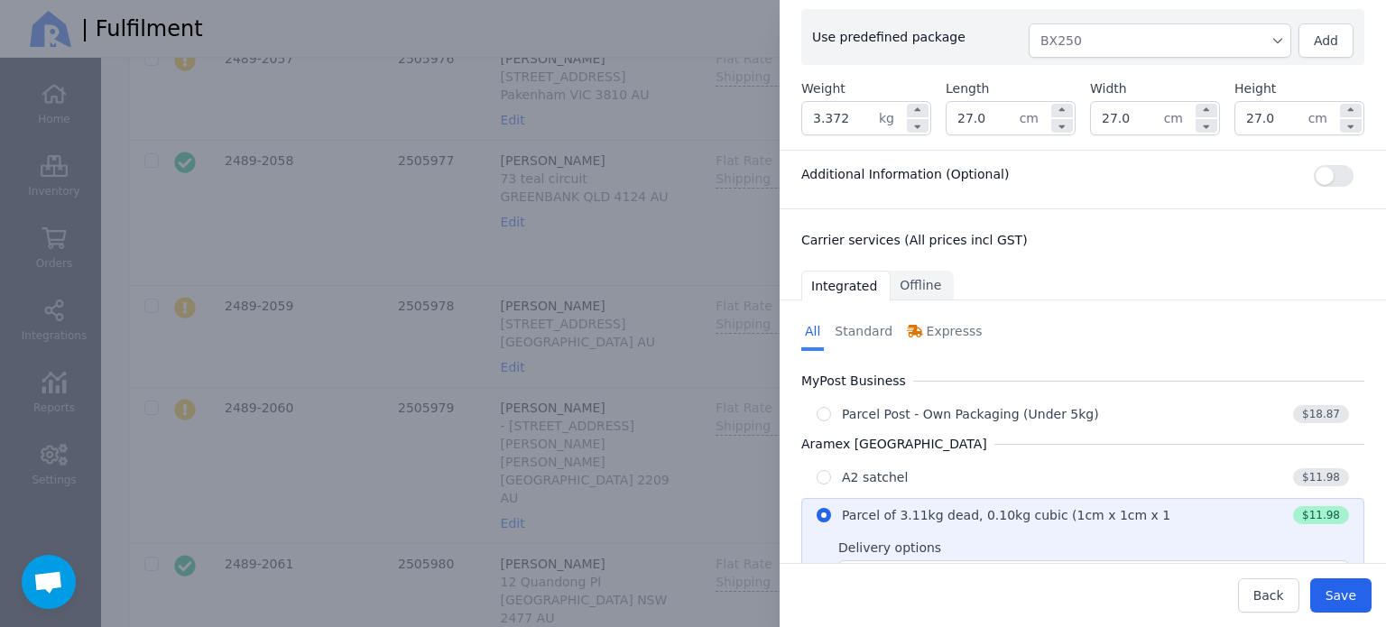
radio input "true"
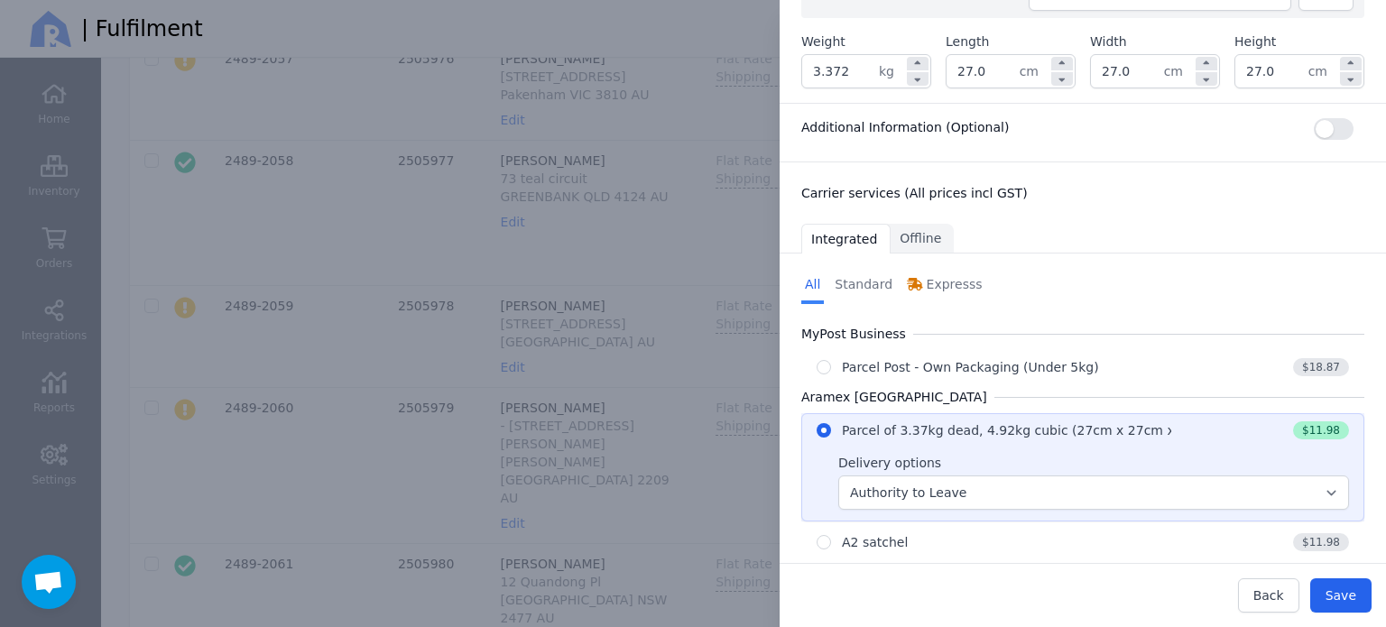
scroll to position [1076, 0]
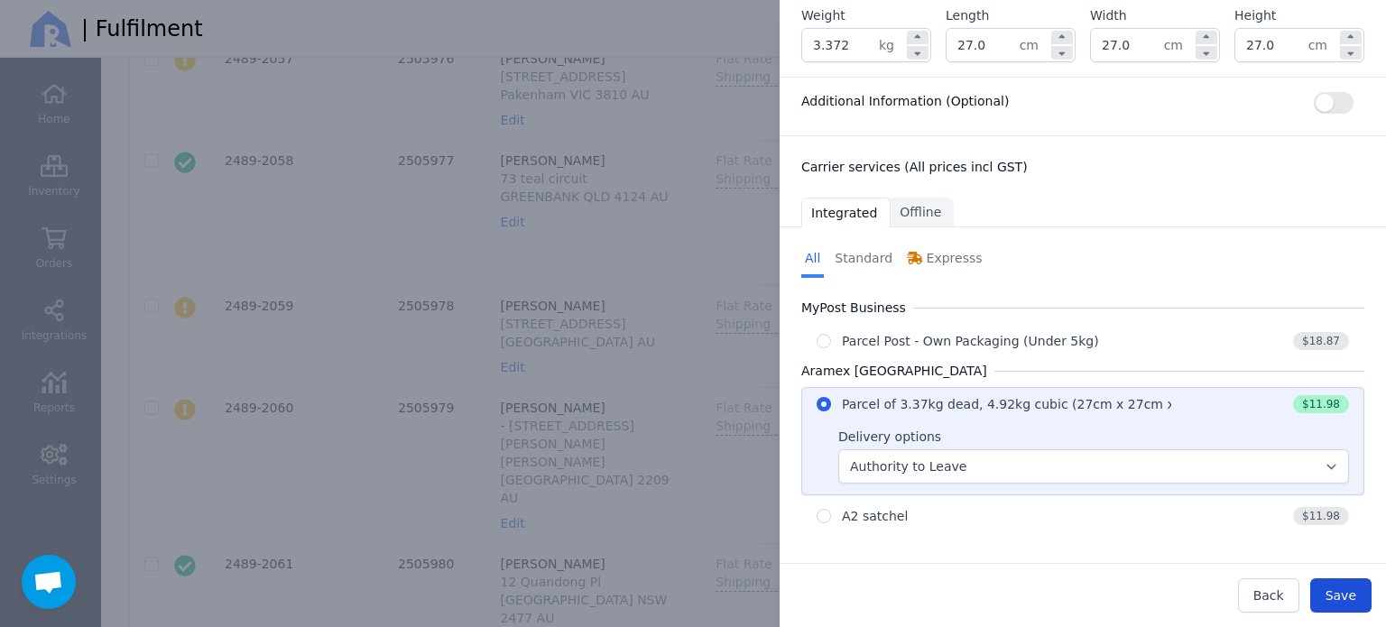
click at [1342, 585] on button "Save" at bounding box center [1340, 595] width 61 height 34
type input "27.0"
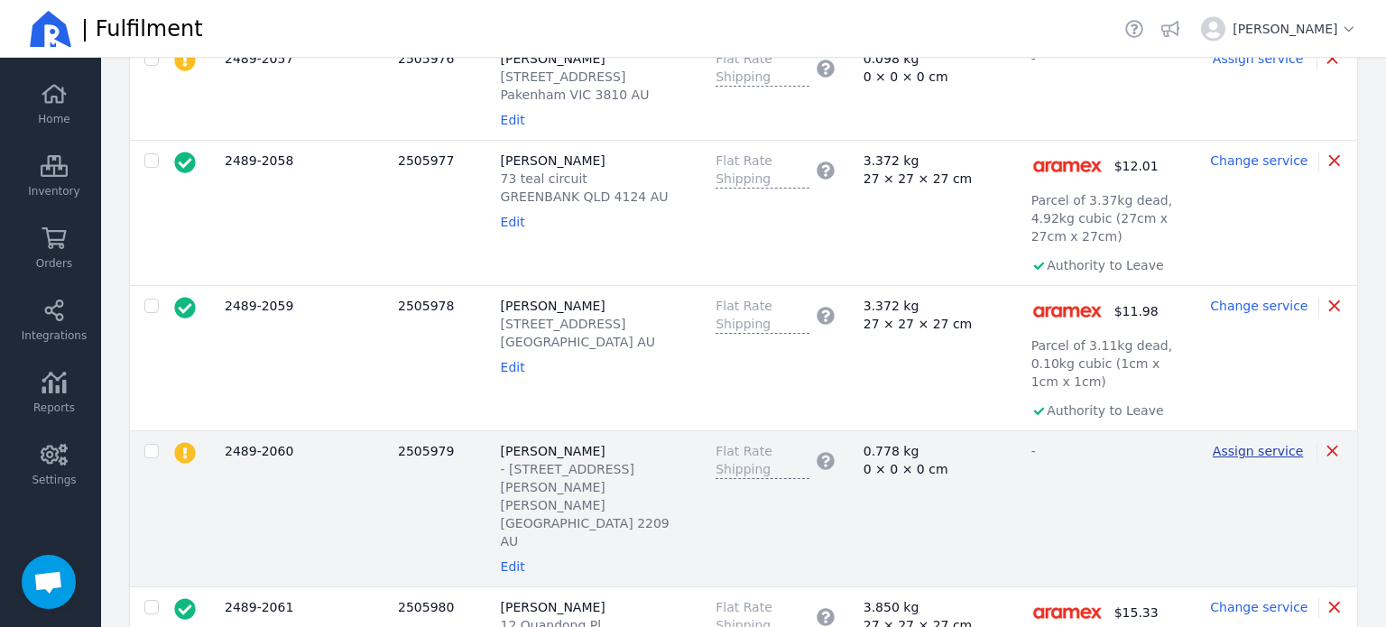
click at [1221, 444] on span "Assign service" at bounding box center [1257, 451] width 90 height 14
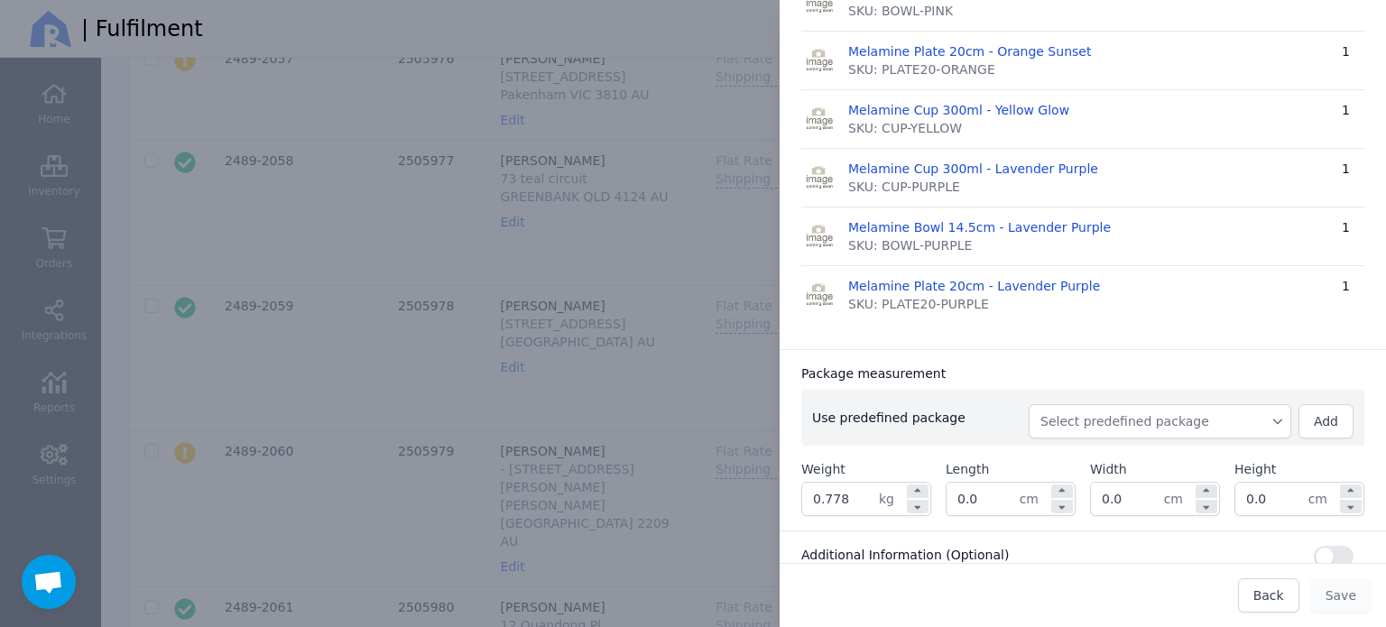
scroll to position [451, 0]
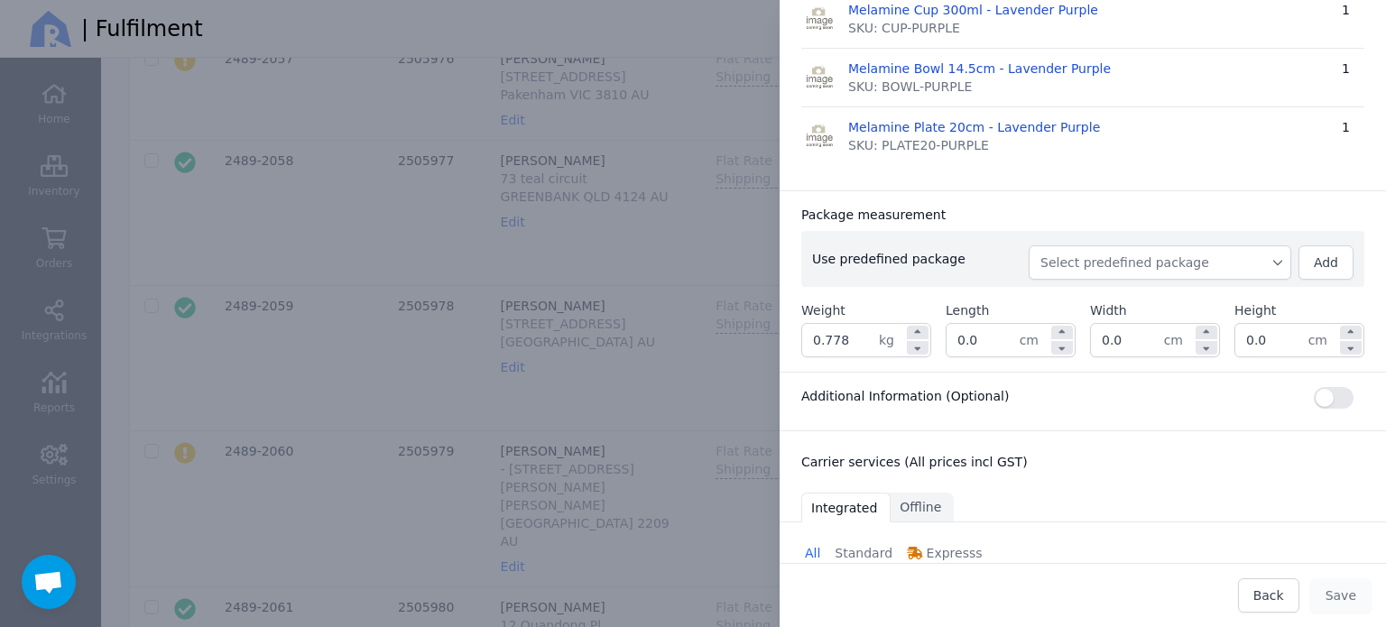
click at [1220, 255] on button "Select predefined package" at bounding box center [1159, 262] width 263 height 34
click at [1192, 294] on span "BX250" at bounding box center [1166, 303] width 219 height 18
type input "1.038"
type input "27.0"
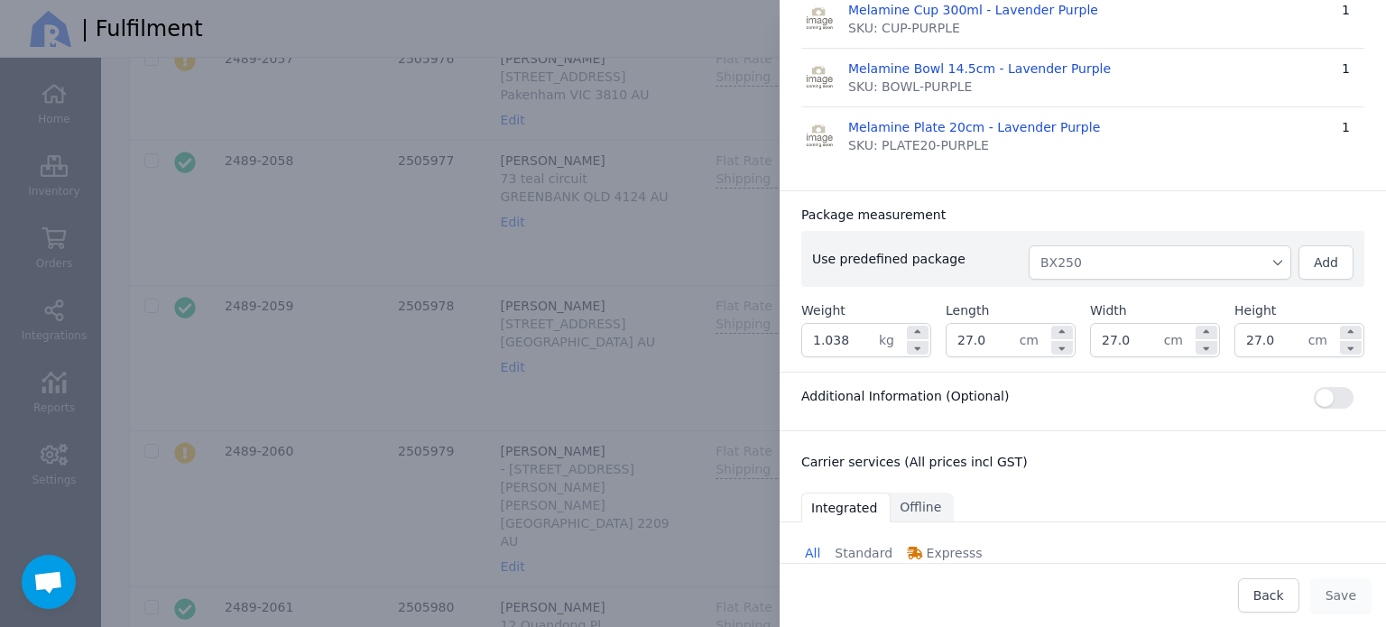
drag, startPoint x: 1272, startPoint y: 322, endPoint x: 1212, endPoint y: 335, distance: 60.9
click at [1212, 335] on div "Package measurement Use predefined package BX250 Add Weight 1.038 kg Length 27.…" at bounding box center [1082, 280] width 606 height 181
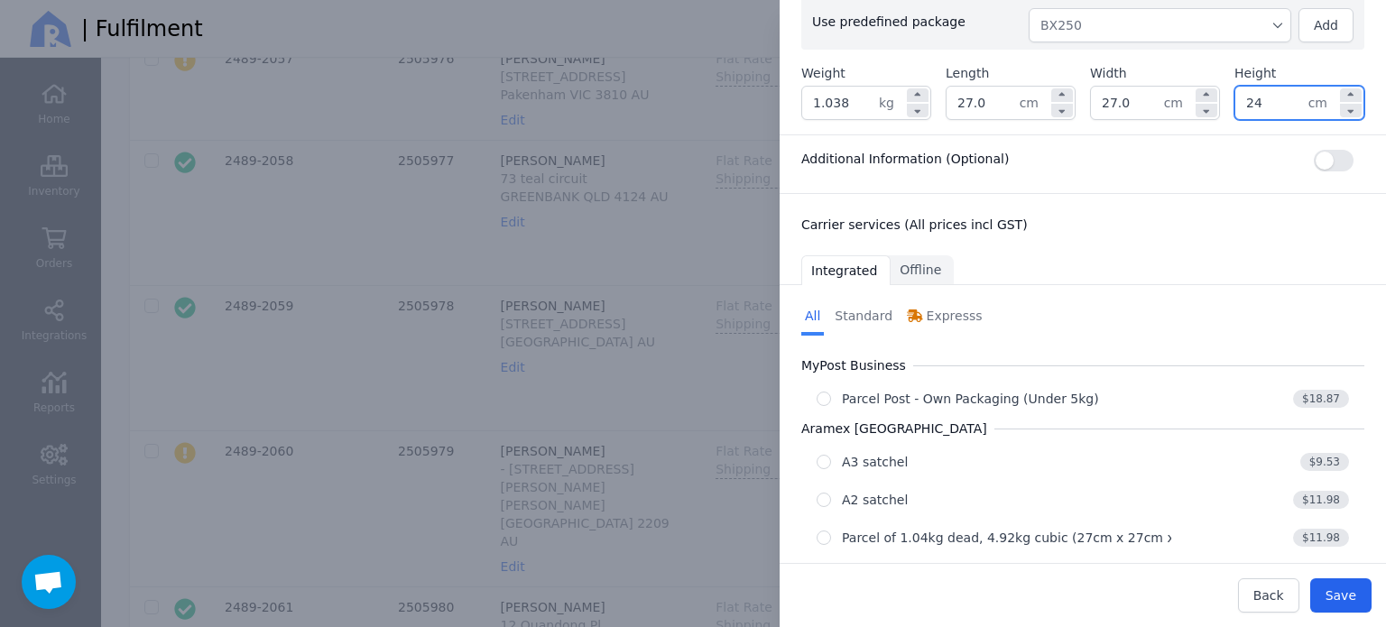
scroll to position [689, 0]
type input "24.0"
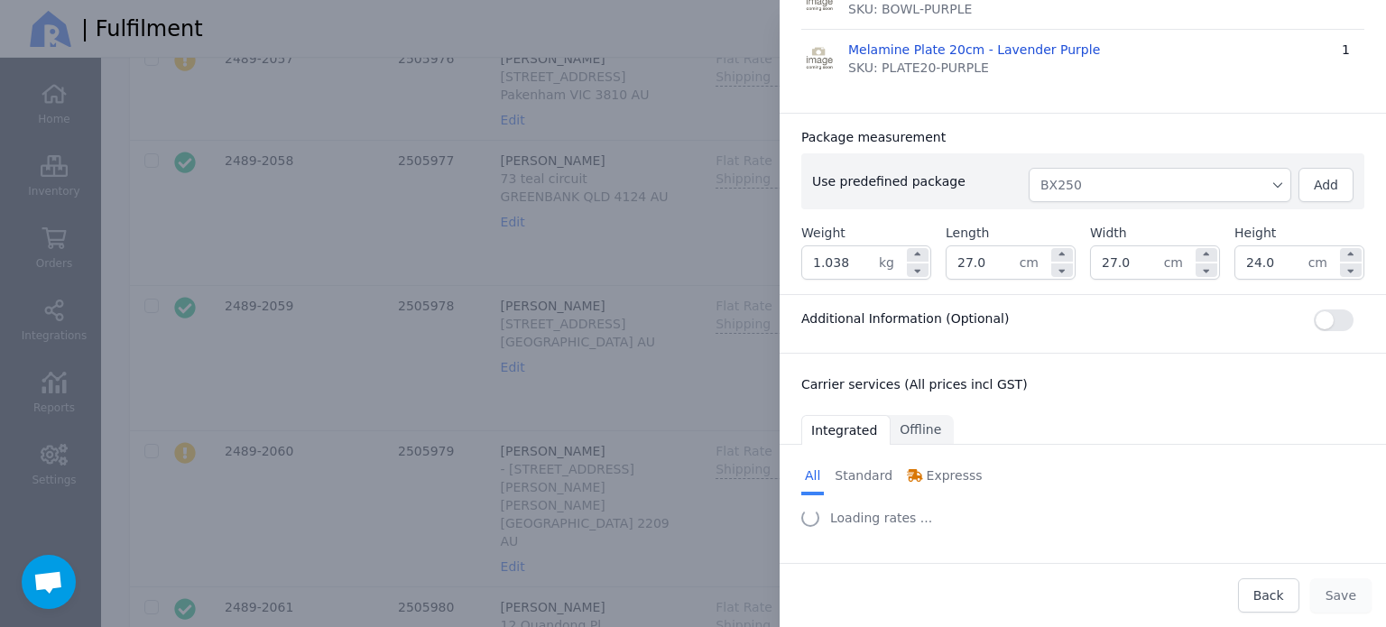
scroll to position [503, 0]
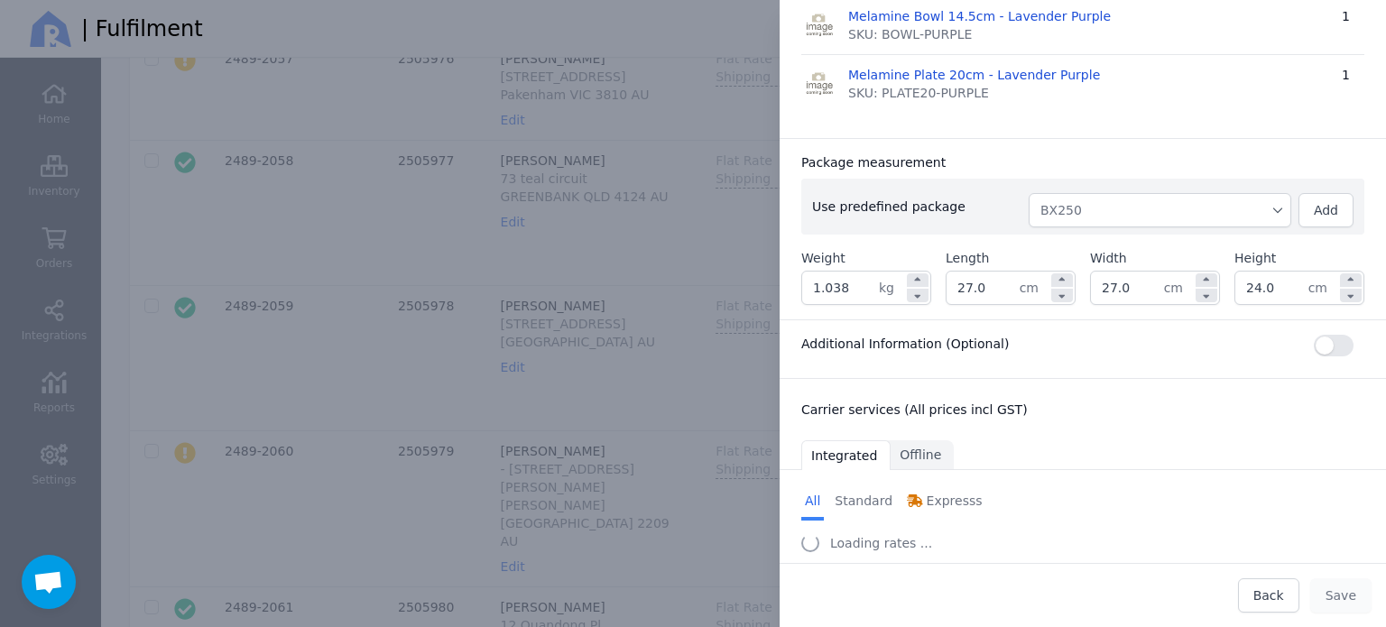
click at [1135, 180] on div "Ship to: [PERSON_NAME] - [STREET_ADDRESS][PERSON_NAME][PERSON_NAME] AU Edit H&F…" at bounding box center [1082, 55] width 606 height 1023
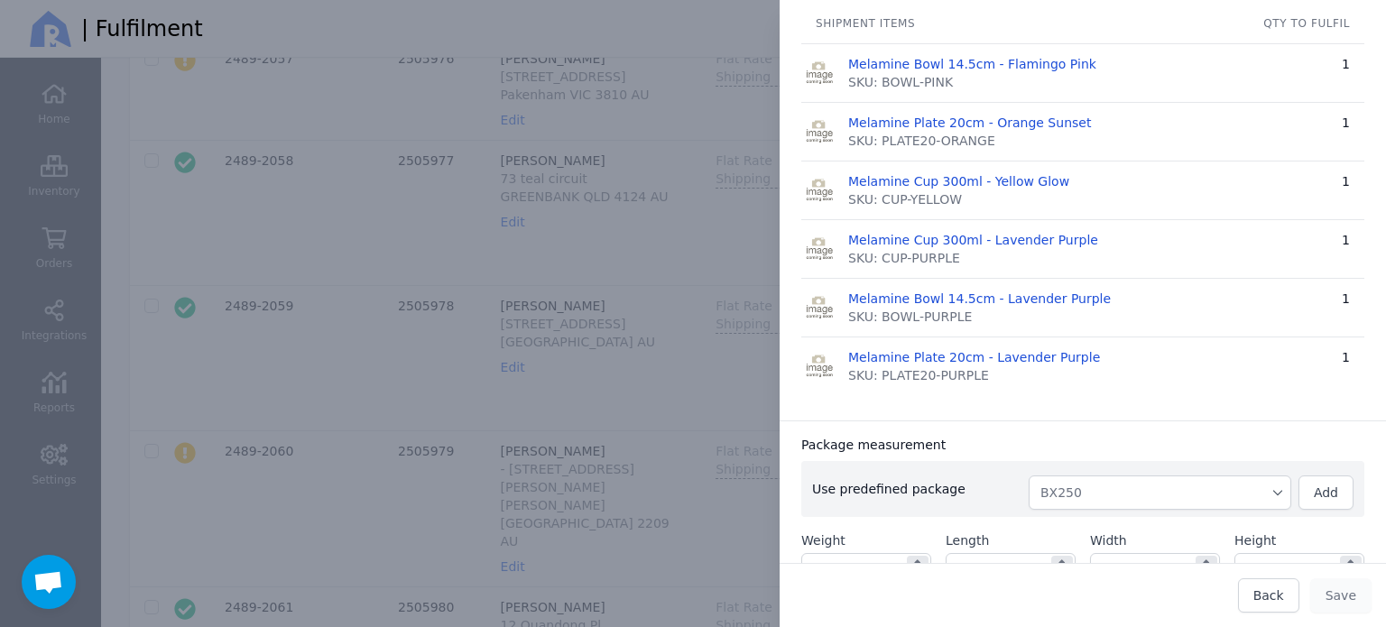
scroll to position [0, 0]
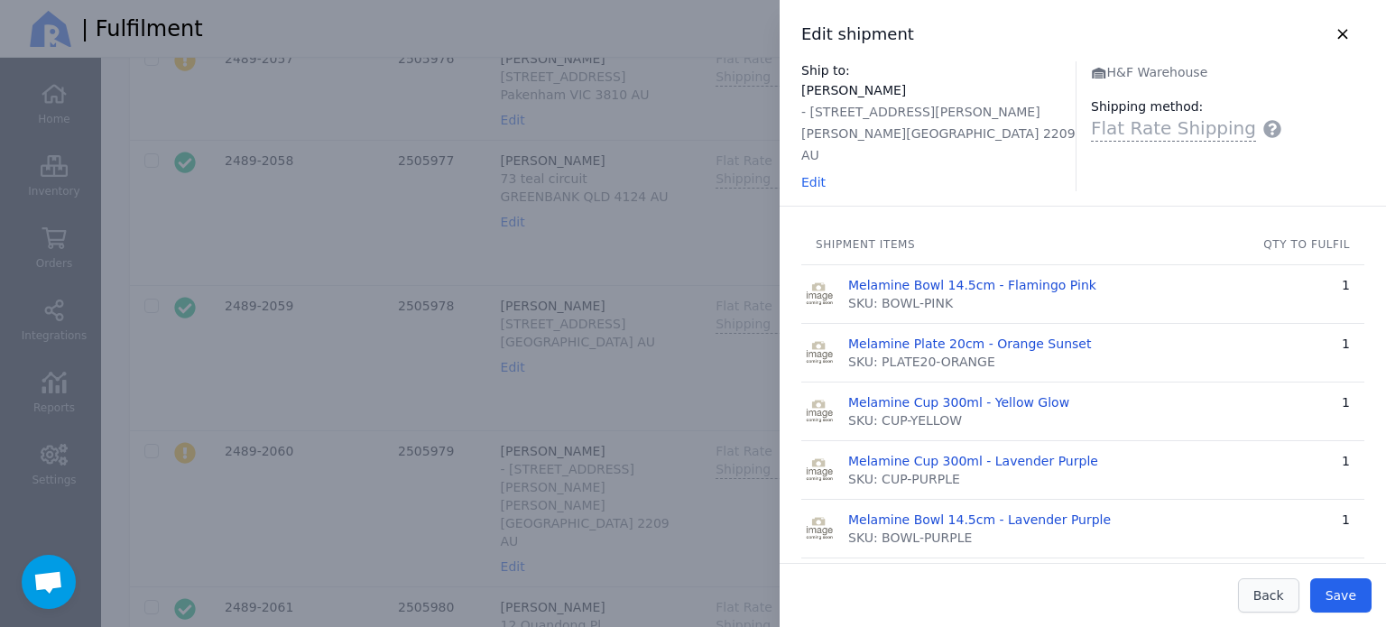
click at [1289, 601] on button "Back" at bounding box center [1268, 595] width 61 height 34
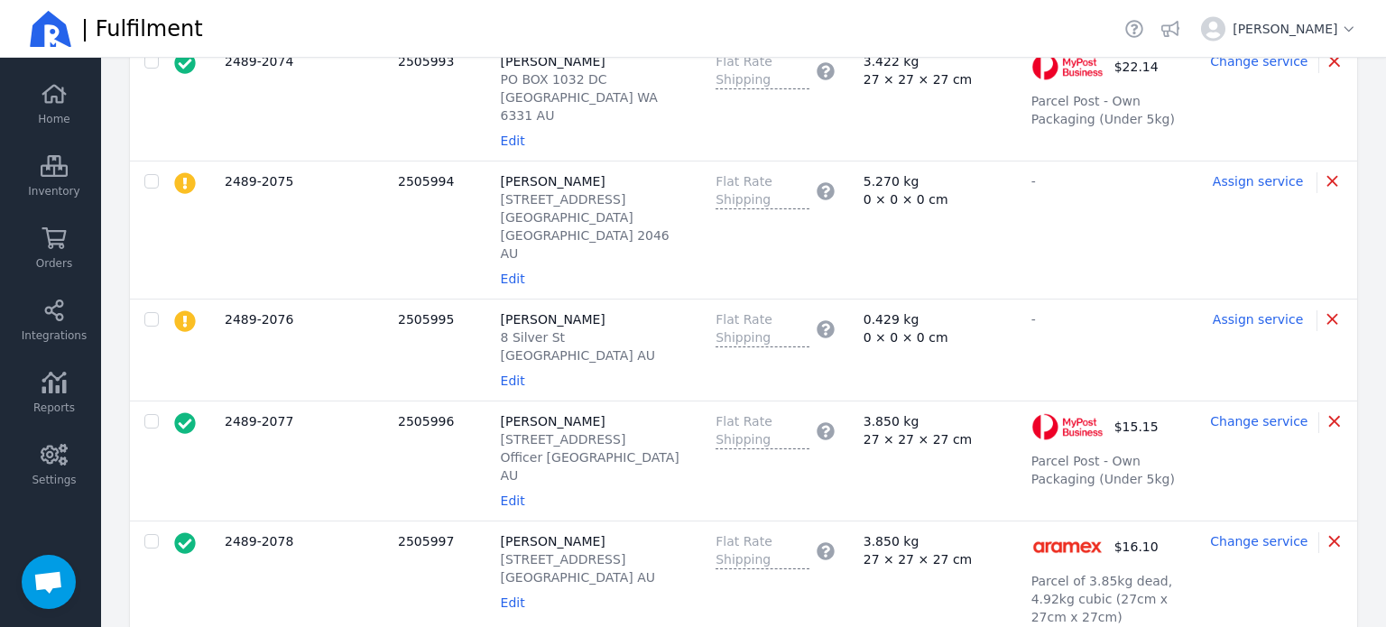
scroll to position [2616, 0]
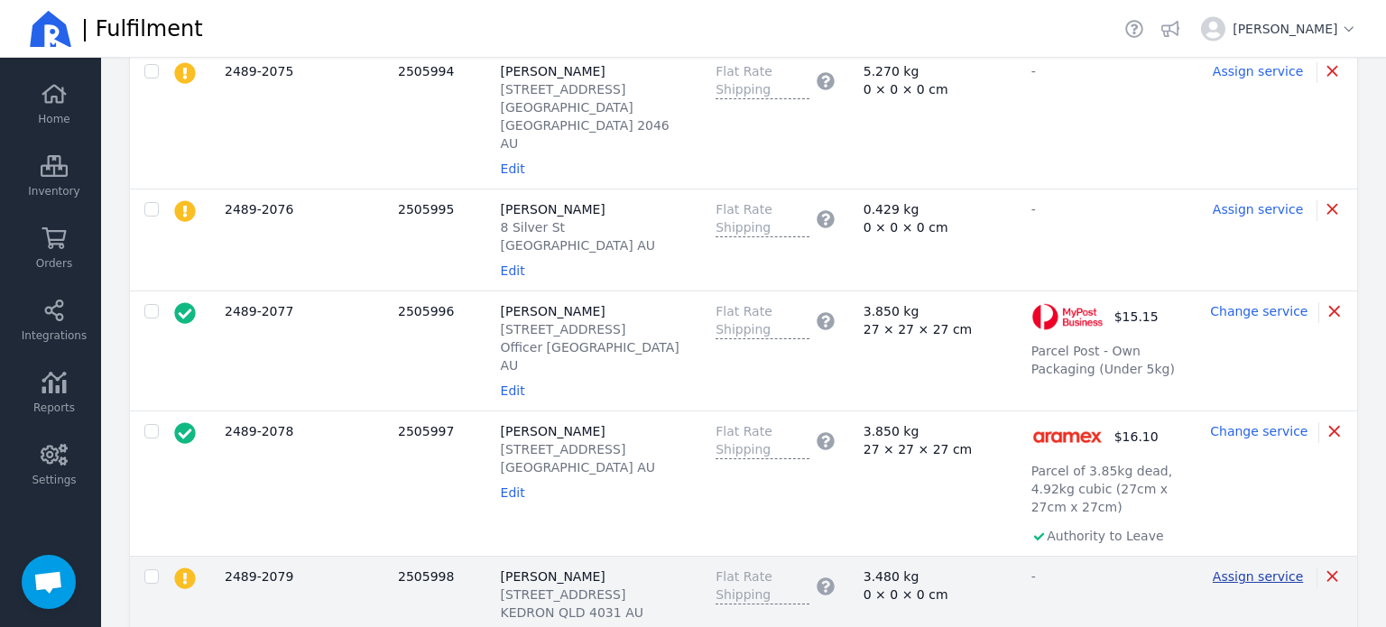
click at [1259, 569] on span "Assign service" at bounding box center [1257, 576] width 90 height 14
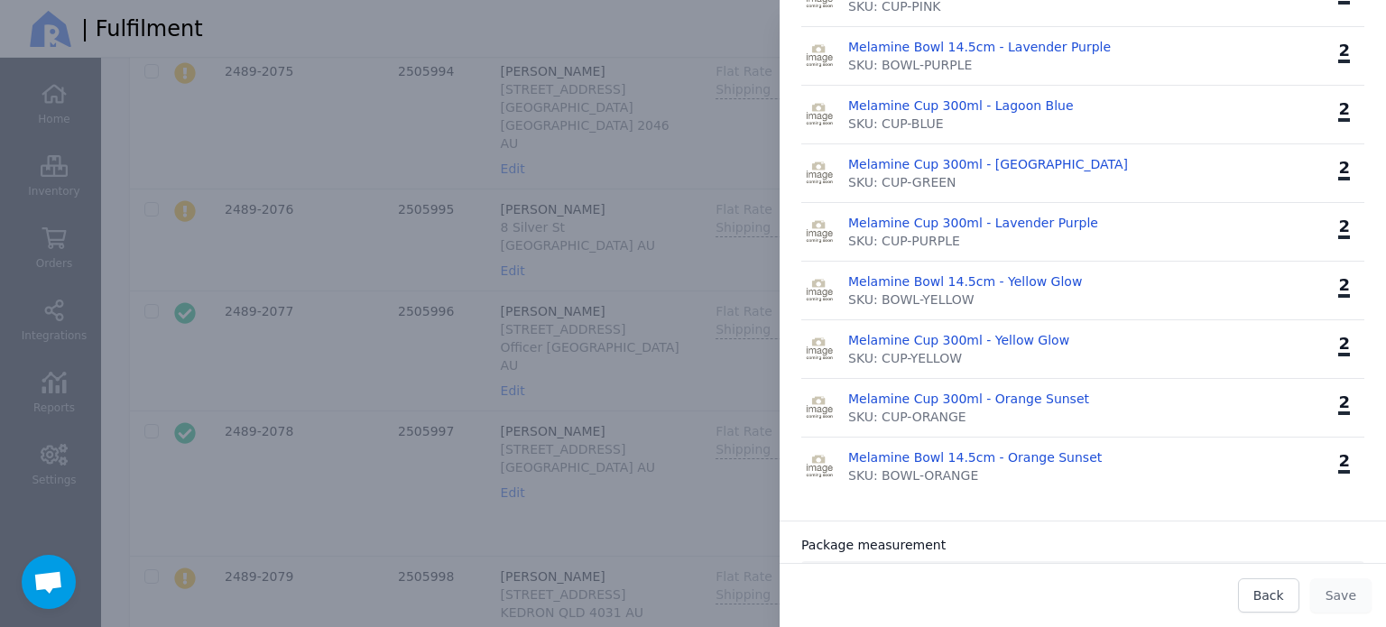
scroll to position [812, 0]
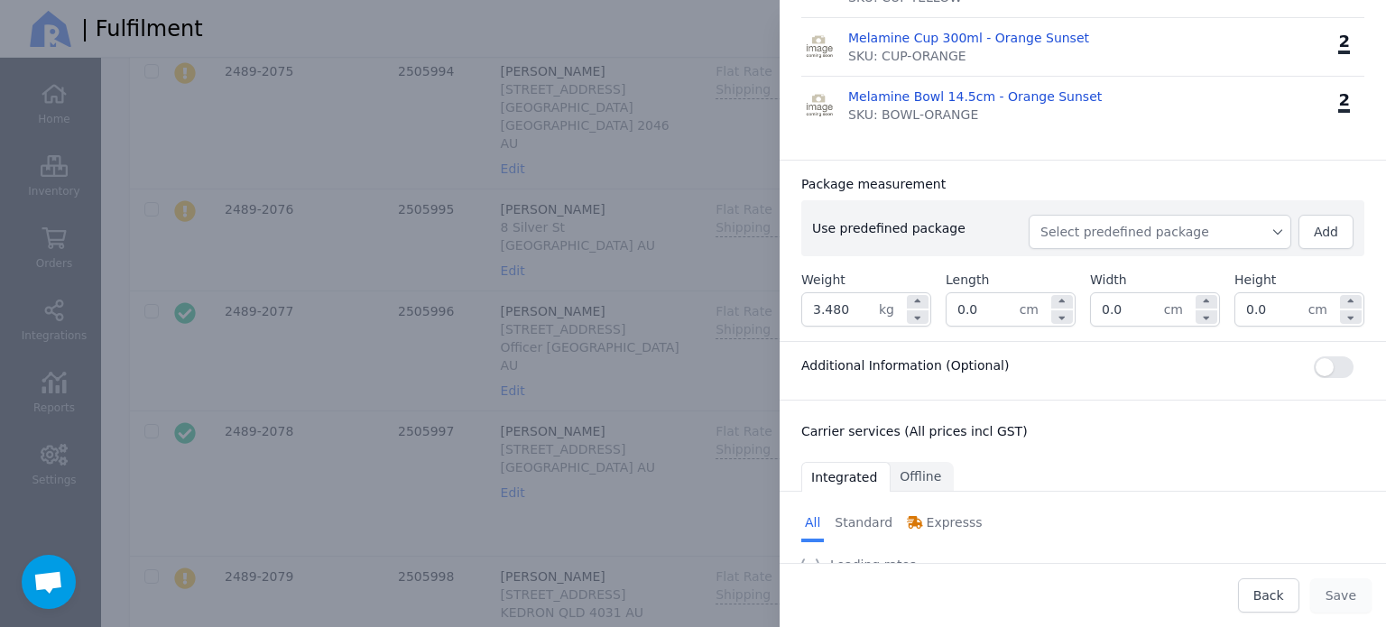
click at [1265, 237] on span "Select predefined package" at bounding box center [1159, 232] width 239 height 18
click at [1202, 275] on span "BX250" at bounding box center [1166, 272] width 219 height 18
type input "3.740"
type input "27.0"
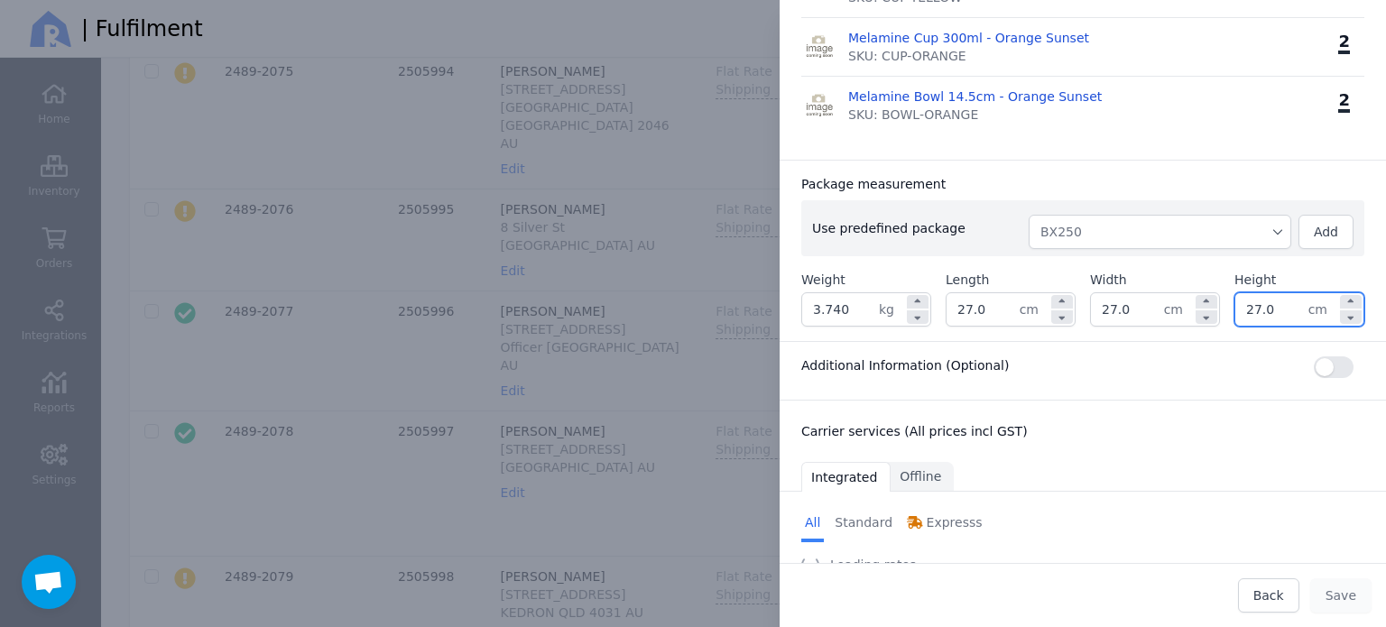
drag, startPoint x: 1264, startPoint y: 311, endPoint x: 1215, endPoint y: 322, distance: 49.9
click at [1235, 318] on input "27.0" at bounding box center [1271, 309] width 73 height 32
type input "24.0"
click at [1179, 160] on div "Package measurement Use predefined package BX250 Add Weight 3.740 kg Length 27.…" at bounding box center [1082, 250] width 606 height 181
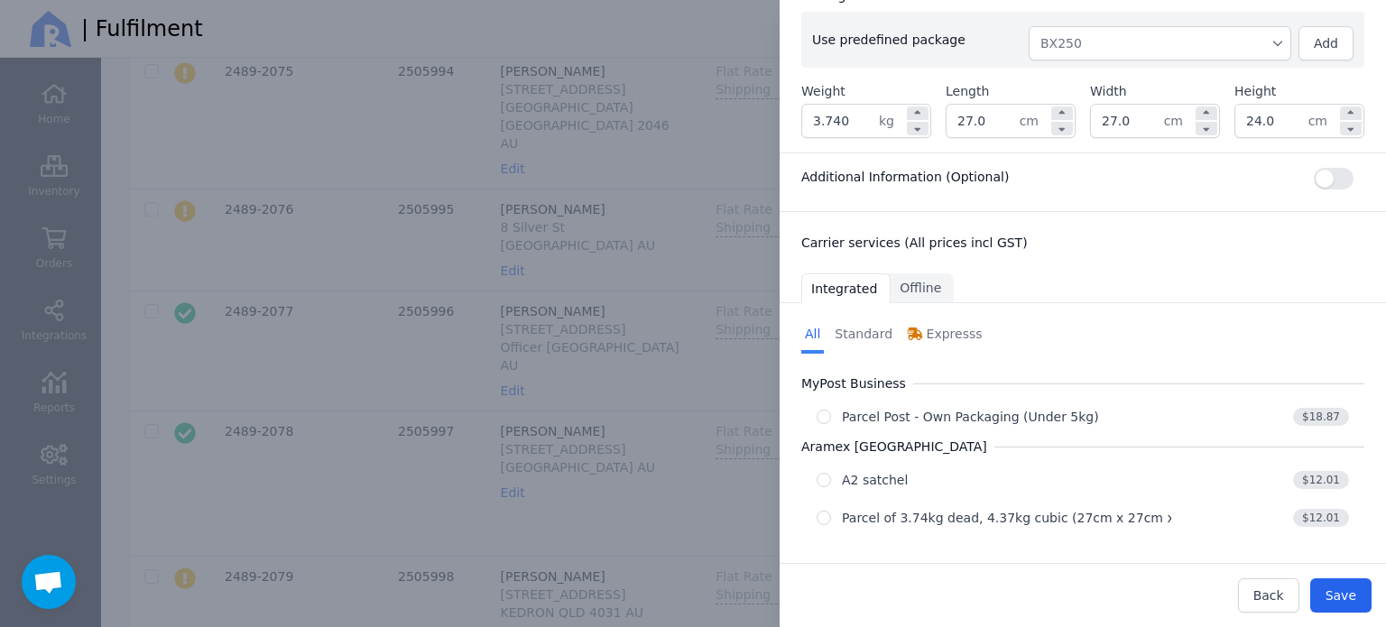
scroll to position [1003, 0]
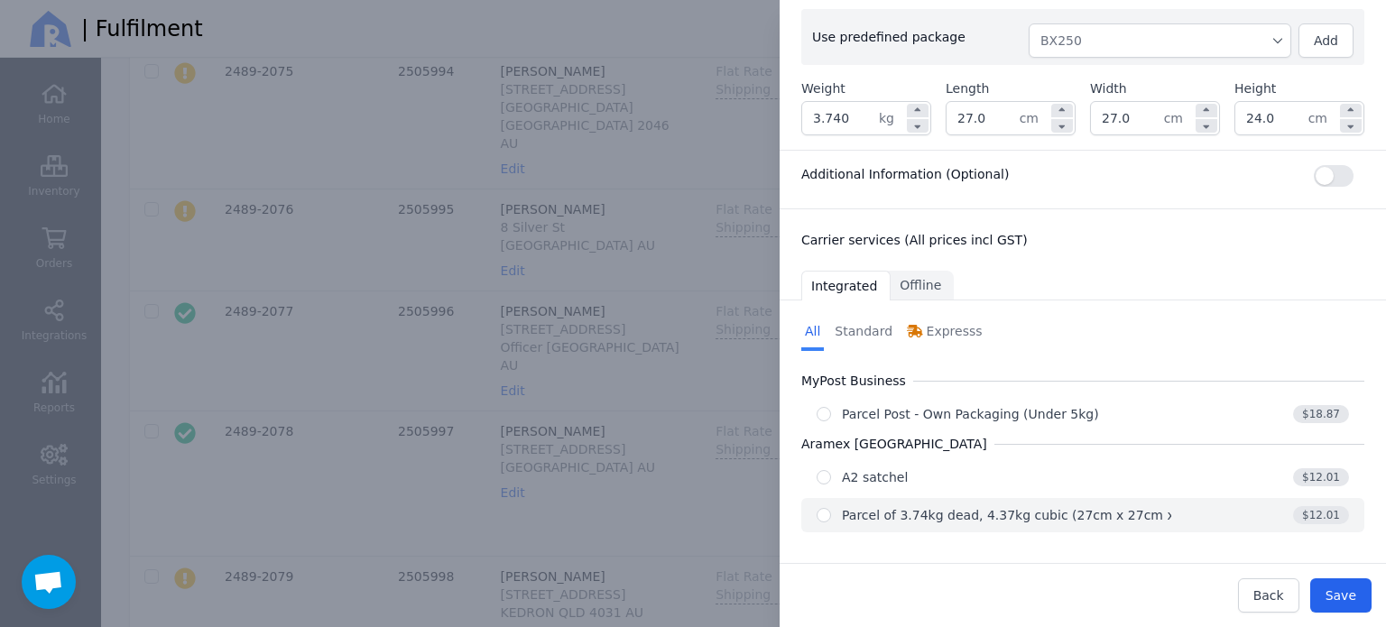
click at [1135, 516] on div "Parcel of 3.74kg dead, 4.37kg cubic (27cm x 27cm x 24cm)" at bounding box center [1030, 515] width 377 height 18
radio input "true"
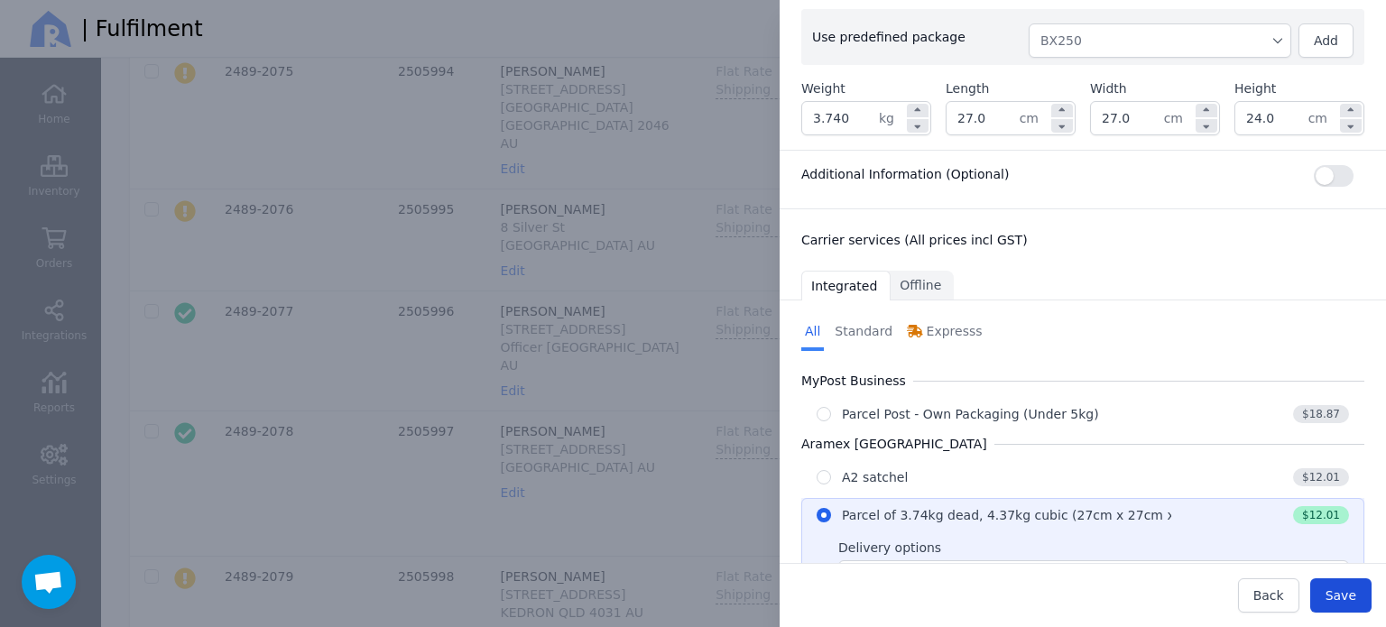
click at [1335, 594] on span "Save" at bounding box center [1340, 595] width 31 height 14
type input "27.0"
type input "24.0"
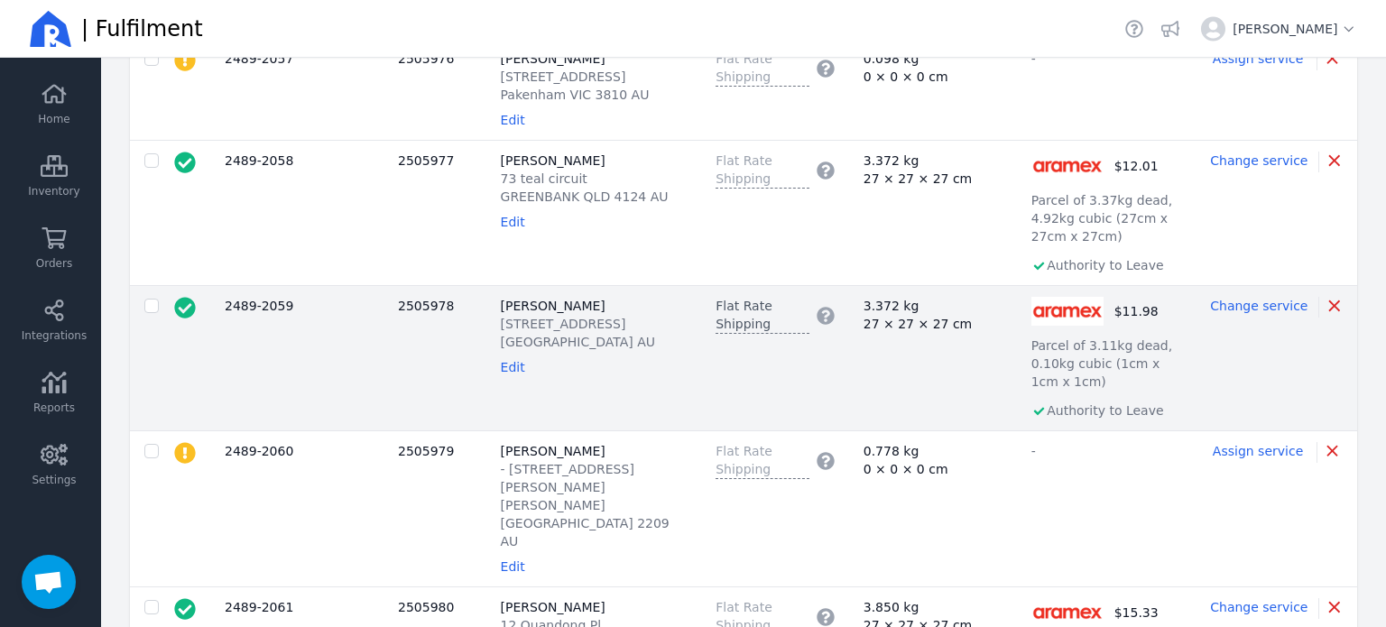
scroll to position [90, 0]
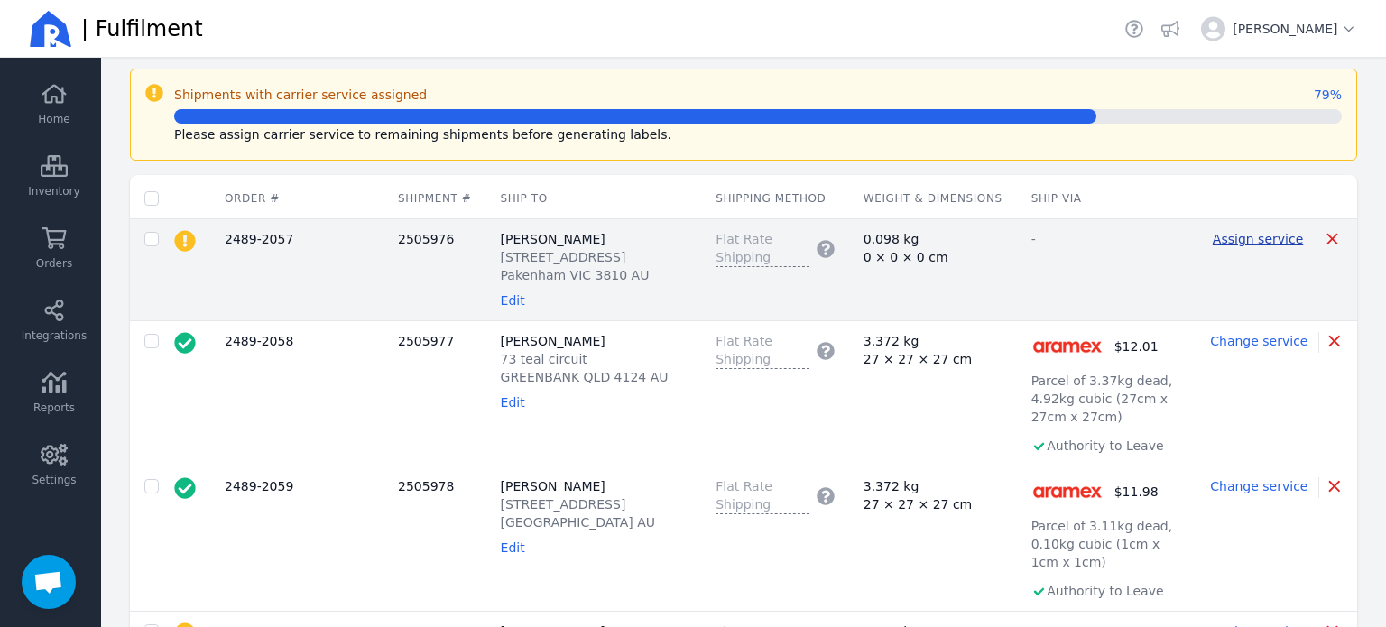
click at [1276, 241] on span "Assign service" at bounding box center [1257, 239] width 90 height 14
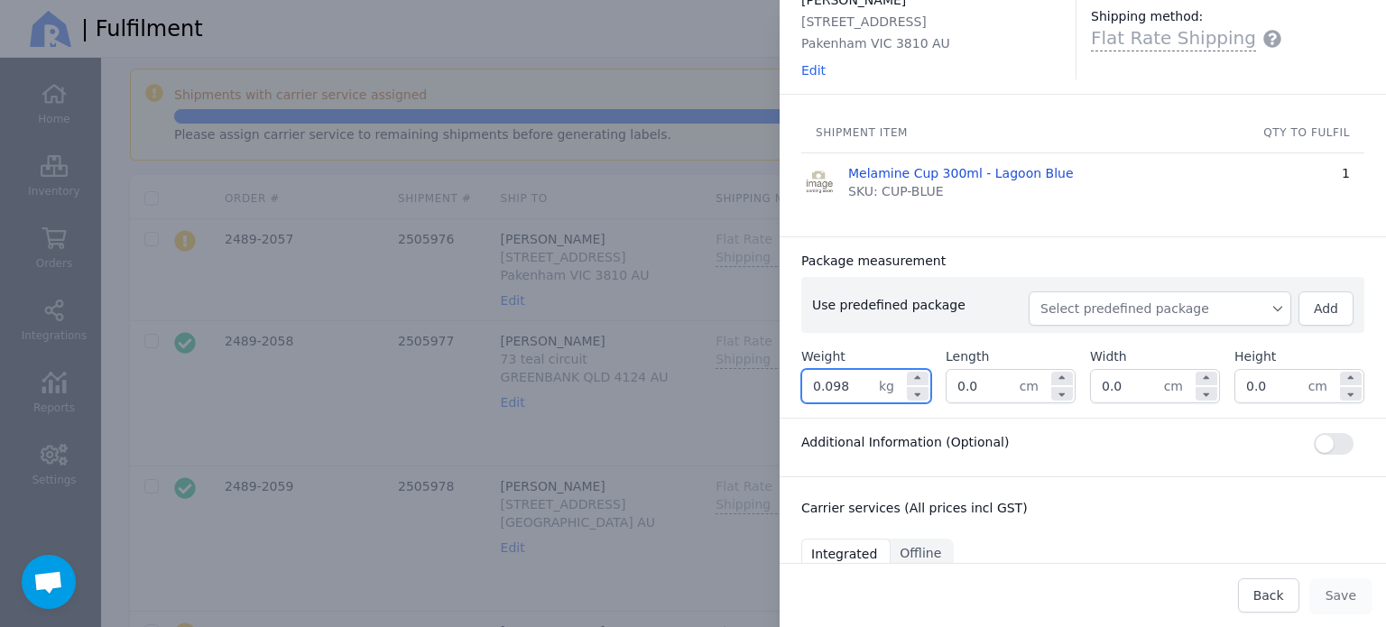
drag, startPoint x: 868, startPoint y: 385, endPoint x: 766, endPoint y: 390, distance: 102.0
click at [766, 390] on div "Edit shipment Ship to: [PERSON_NAME] [STREET_ADDRESS] AU Edit H&F Warehouse Shi…" at bounding box center [1064, 313] width 642 height 627
click at [1221, 309] on span "Select predefined package" at bounding box center [1159, 308] width 239 height 18
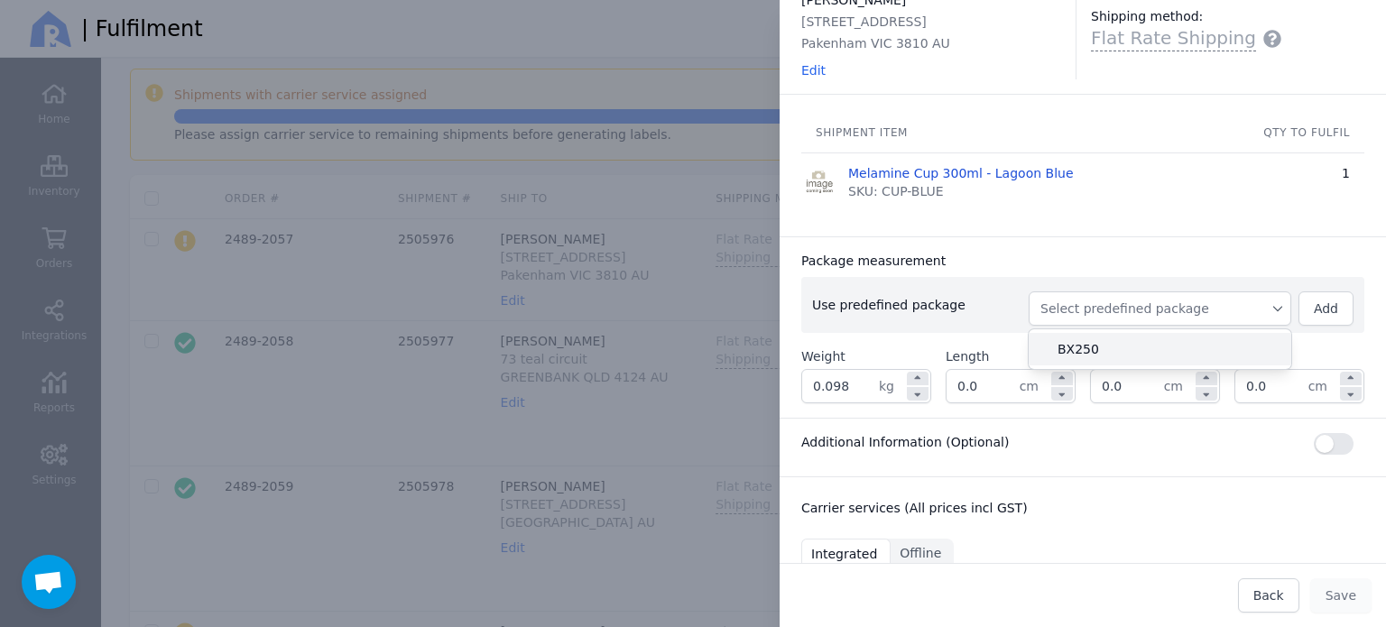
click at [1119, 336] on li "BX250" at bounding box center [1159, 349] width 263 height 32
type input "0.358"
type input "27.0"
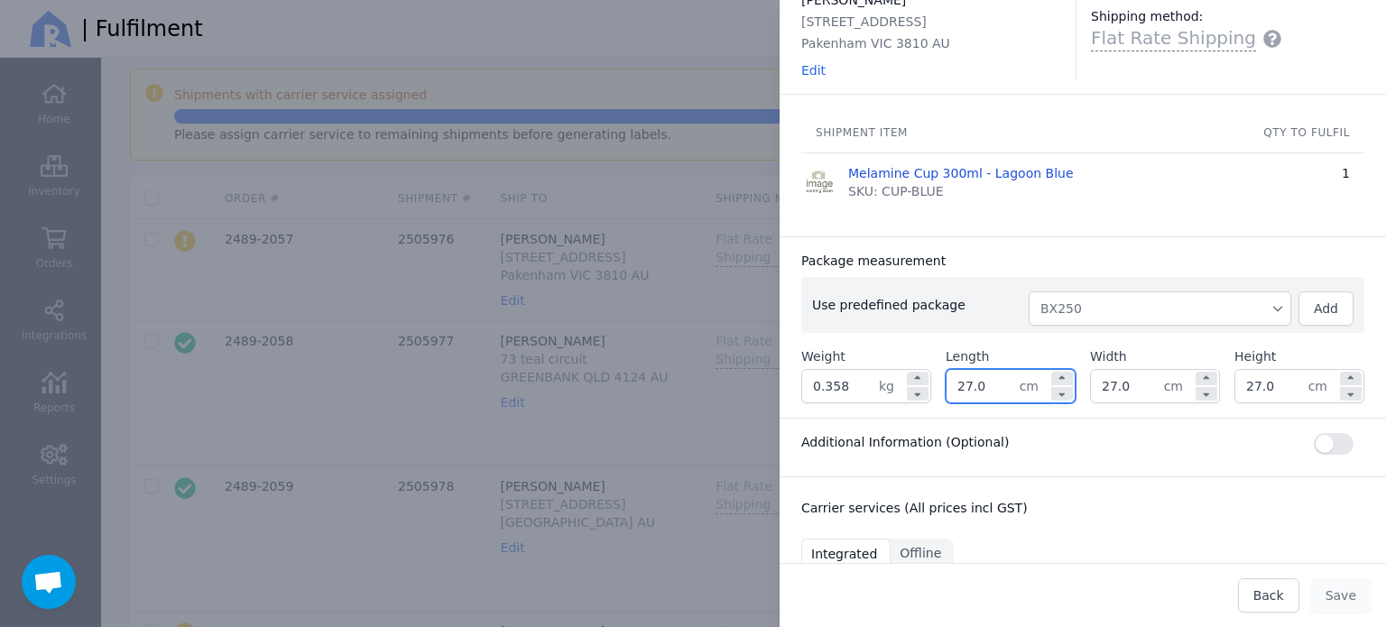
drag, startPoint x: 992, startPoint y: 388, endPoint x: 932, endPoint y: 395, distance: 60.9
click at [933, 395] on div "Weight 0.358 kg Length 27.0 cm Width 27.0 cm Height 27.0 cm" at bounding box center [1082, 375] width 563 height 56
type input "28.0"
type input "26.0"
type input "14.0"
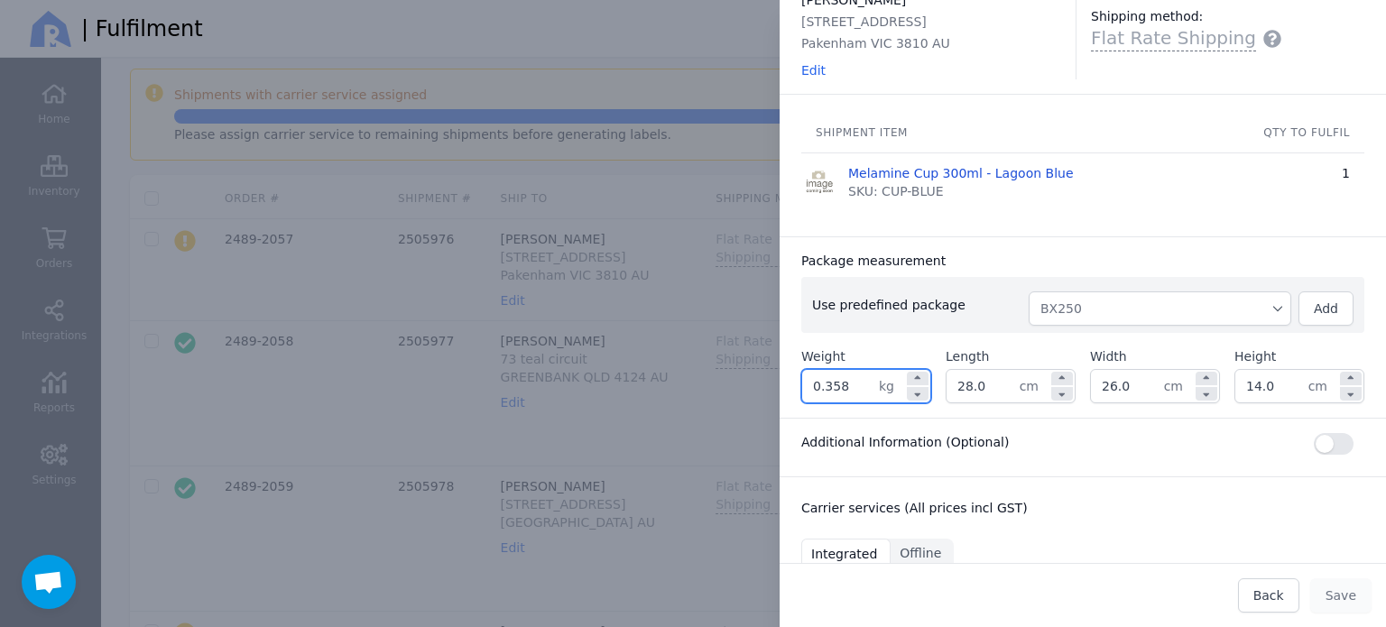
drag, startPoint x: 850, startPoint y: 387, endPoint x: 796, endPoint y: 378, distance: 54.9
click at [796, 378] on div "Package measurement Use predefined package BX250 Add Weight 0.358 kg Length 28.…" at bounding box center [1082, 326] width 606 height 181
type input "0.400"
click at [1061, 255] on div "Package measurement" at bounding box center [1082, 261] width 563 height 18
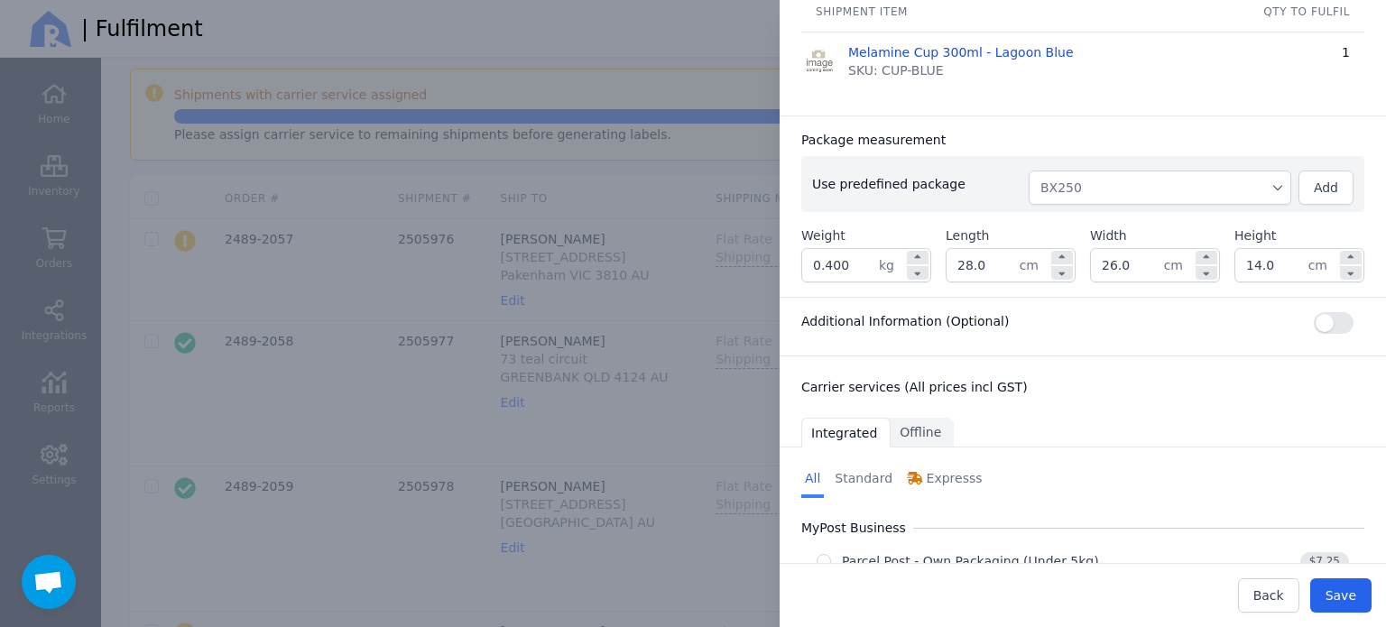
scroll to position [473, 0]
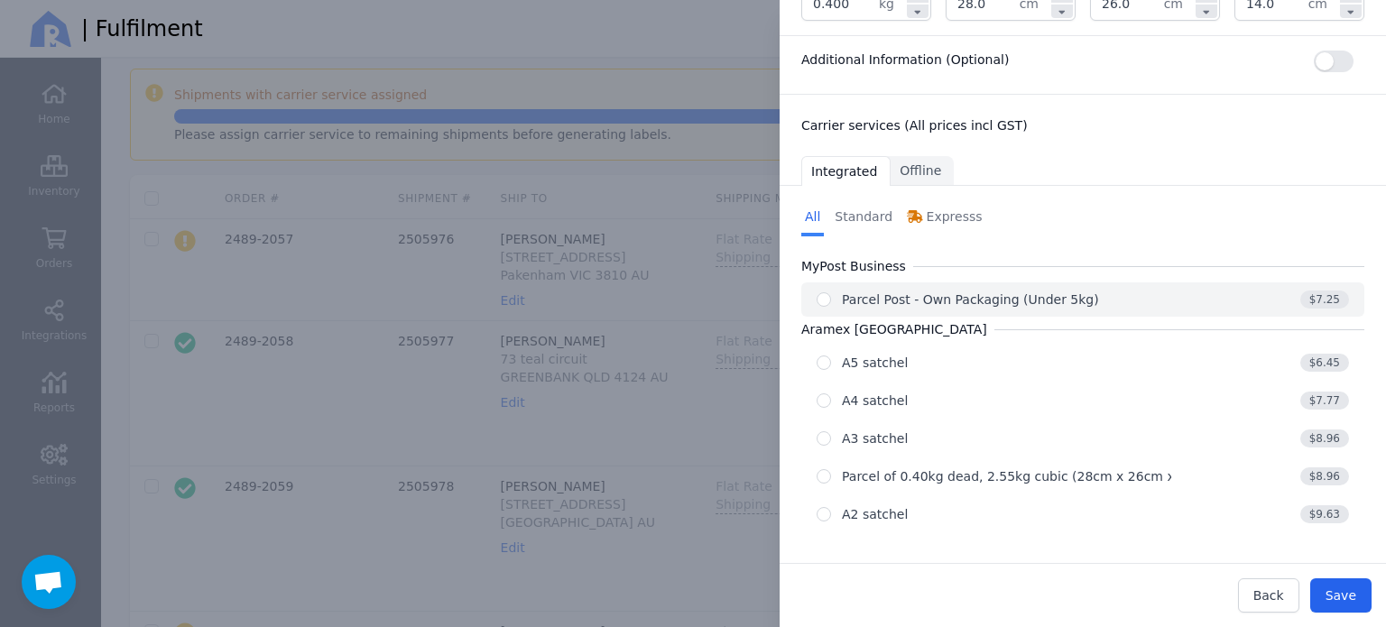
click at [1007, 296] on div "Parcel Post - Own Packaging (Under 5kg)" at bounding box center [970, 299] width 257 height 18
radio input "true"
select select "0"
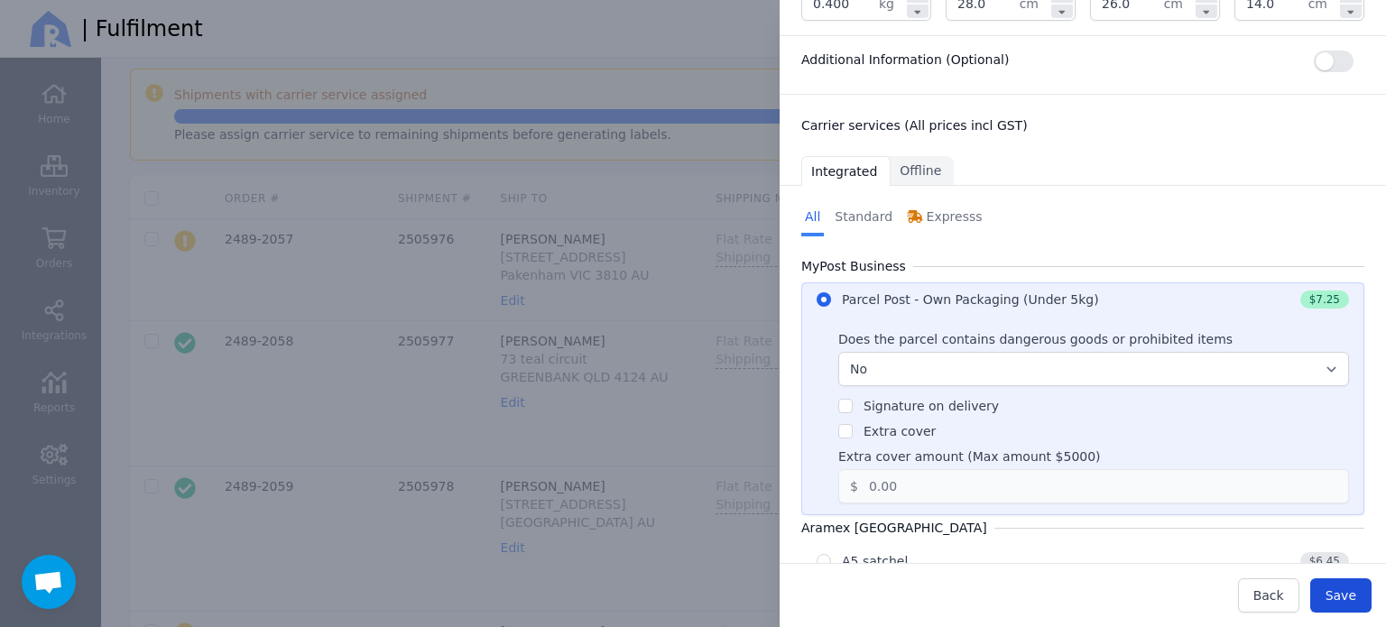
click at [1354, 592] on span "Save" at bounding box center [1340, 595] width 31 height 14
type input "28.0"
type input "26.0"
type input "14.0"
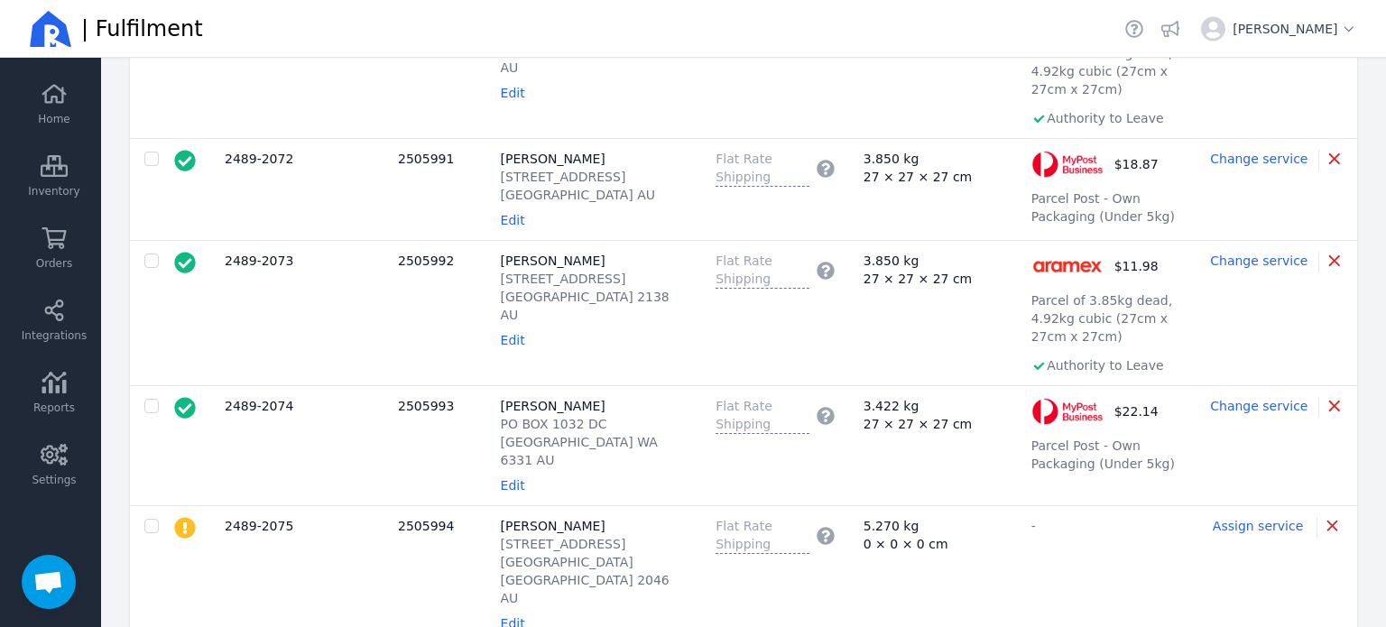
scroll to position [2165, 0]
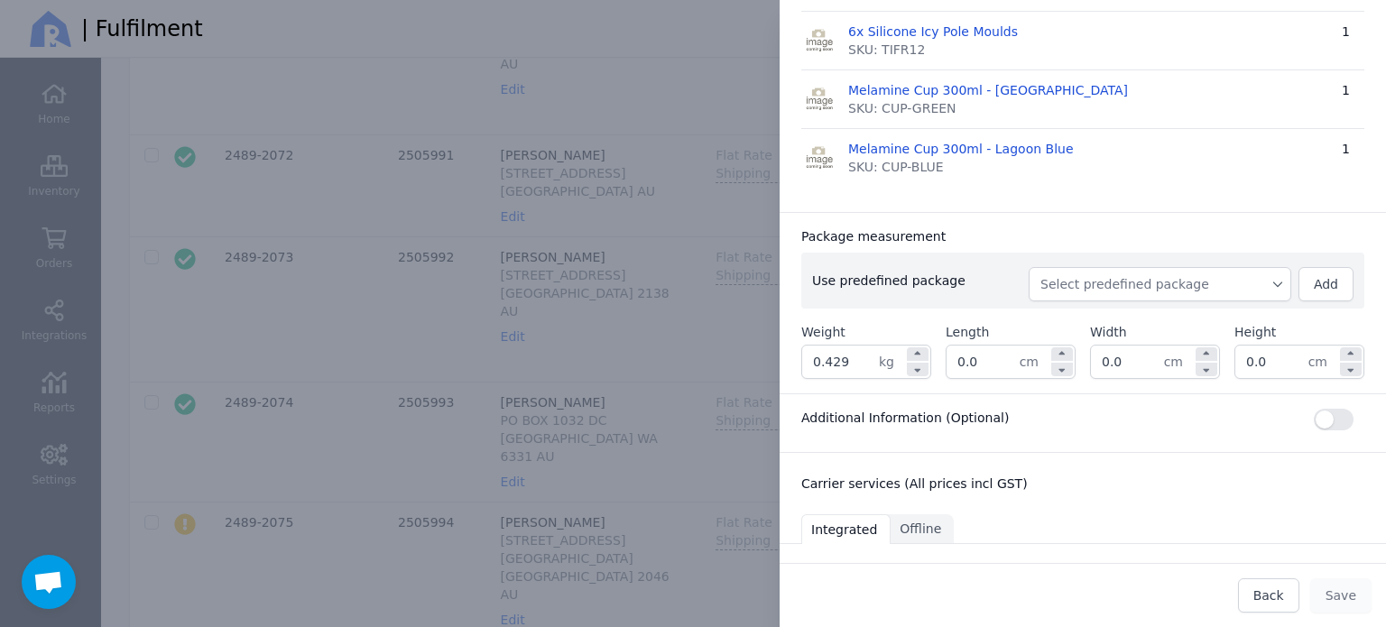
scroll to position [451, 0]
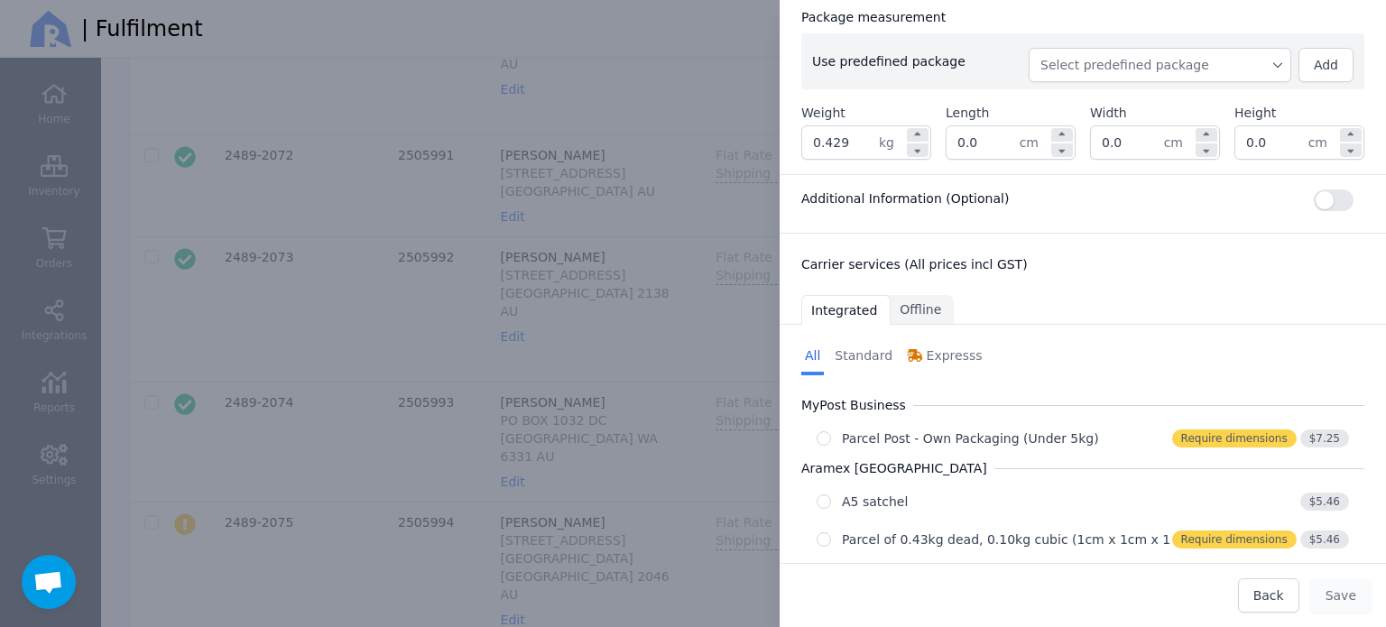
drag, startPoint x: 857, startPoint y: 134, endPoint x: 733, endPoint y: 129, distance: 123.7
click at [733, 129] on div "Edit shipment Ship to: [PERSON_NAME] [STREET_ADDRESS] AU Edit H&F Warehouse Shi…" at bounding box center [693, 313] width 1386 height 627
click at [1092, 55] on div "Ship to: [PERSON_NAME] [STREET_ADDRESS] AU Edit H&F Warehouse Shipping method: …" at bounding box center [1082, 140] width 606 height 1089
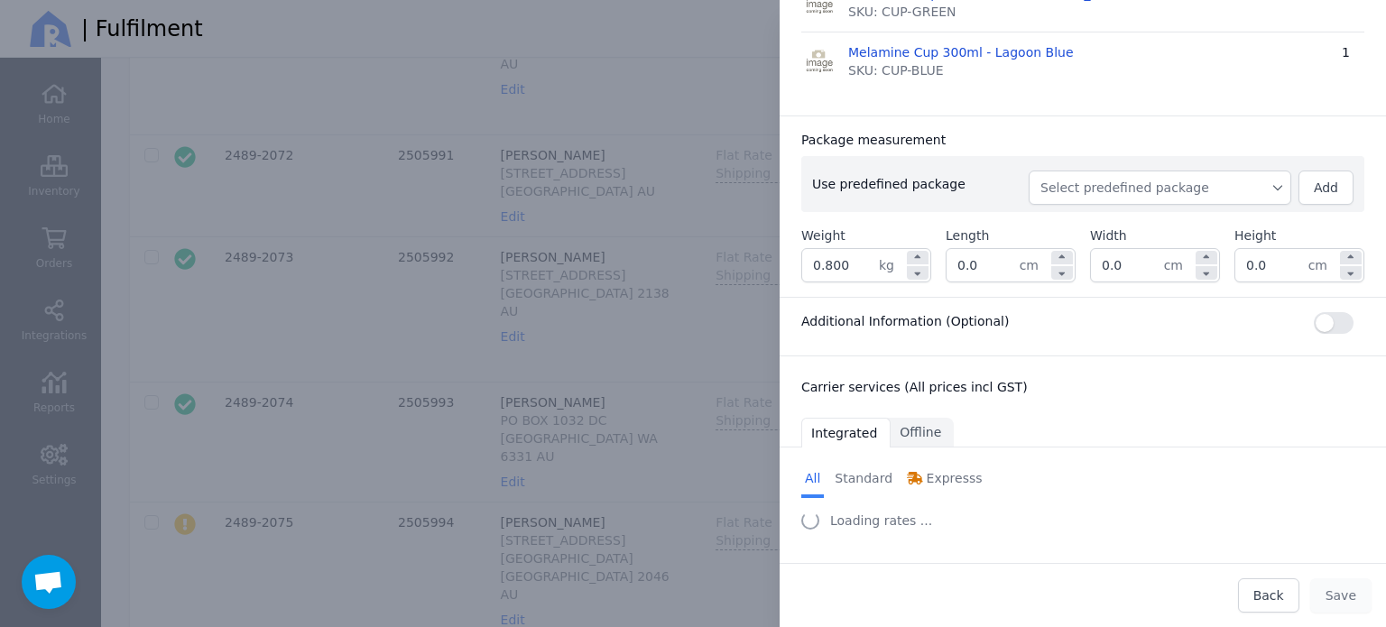
click at [1078, 182] on span "Select predefined package" at bounding box center [1159, 188] width 239 height 18
click at [1078, 223] on span "BX250" at bounding box center [1166, 228] width 219 height 18
type input "0.689"
type input "27.0"
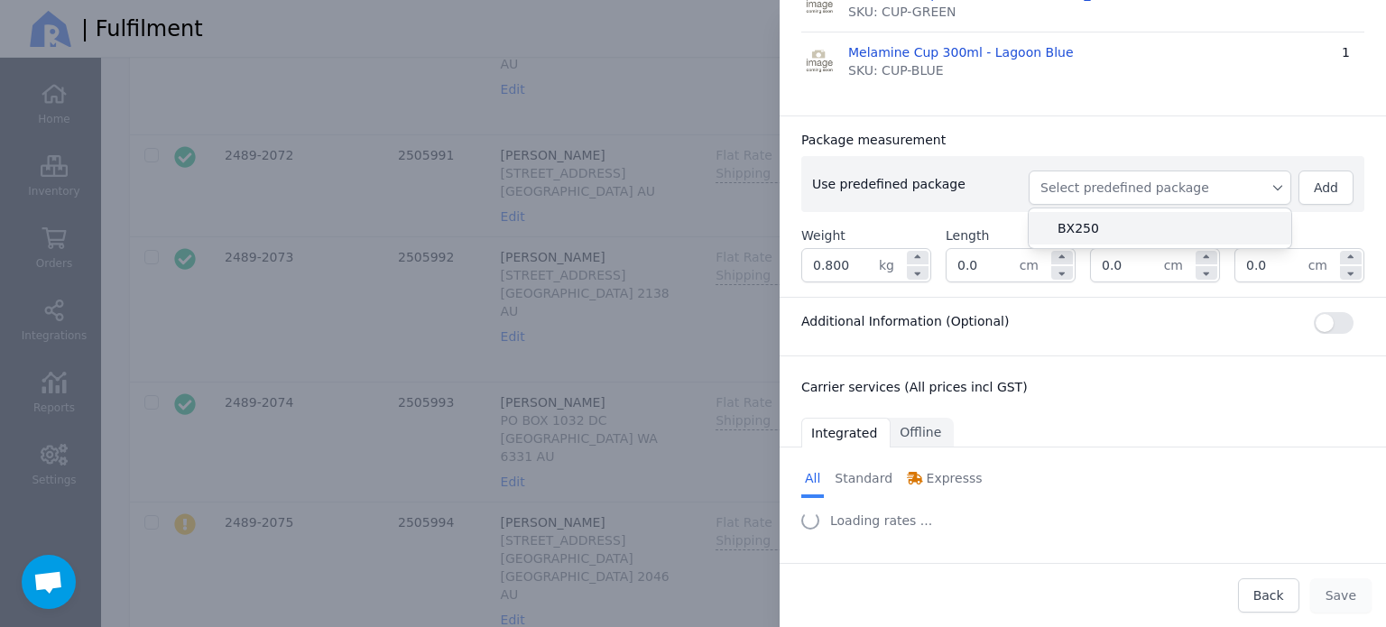
type input "27.0"
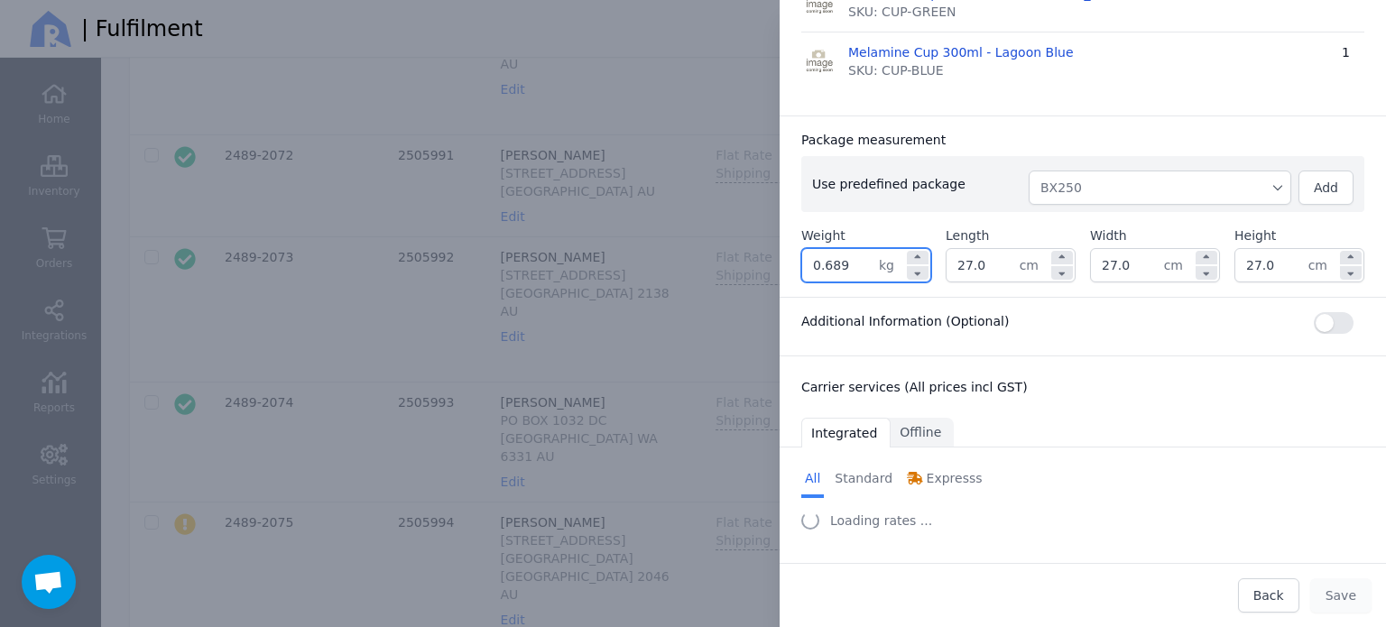
drag, startPoint x: 833, startPoint y: 270, endPoint x: 774, endPoint y: 277, distance: 59.1
click at [777, 277] on div "Edit shipment Ship to: [PERSON_NAME] [STREET_ADDRESS] AU Edit H&F Warehouse Shi…" at bounding box center [1064, 313] width 642 height 627
type input "0.800"
drag, startPoint x: 980, startPoint y: 259, endPoint x: 908, endPoint y: 266, distance: 71.6
click at [908, 266] on div "Weight 0.800 kg Length 27.0 cm Width 27.0 cm Height 27.0 cm" at bounding box center [1082, 254] width 563 height 56
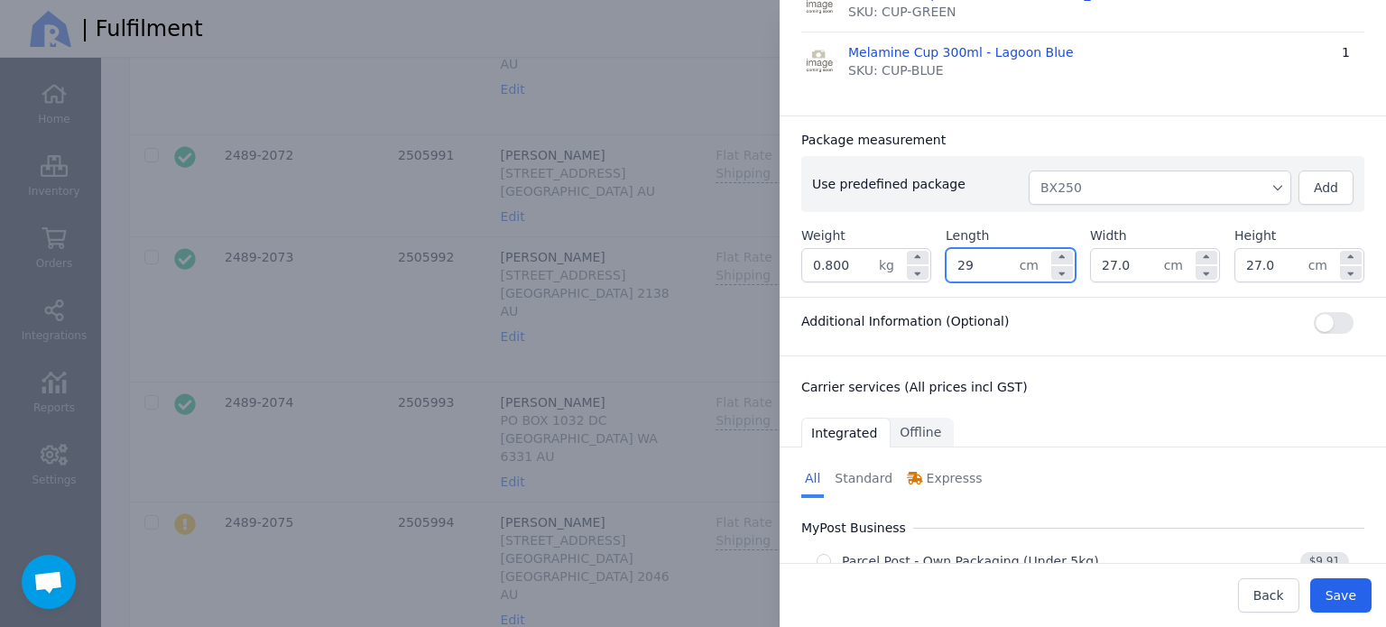
type input "29.0"
click at [1282, 267] on input "27.0" at bounding box center [1271, 265] width 73 height 32
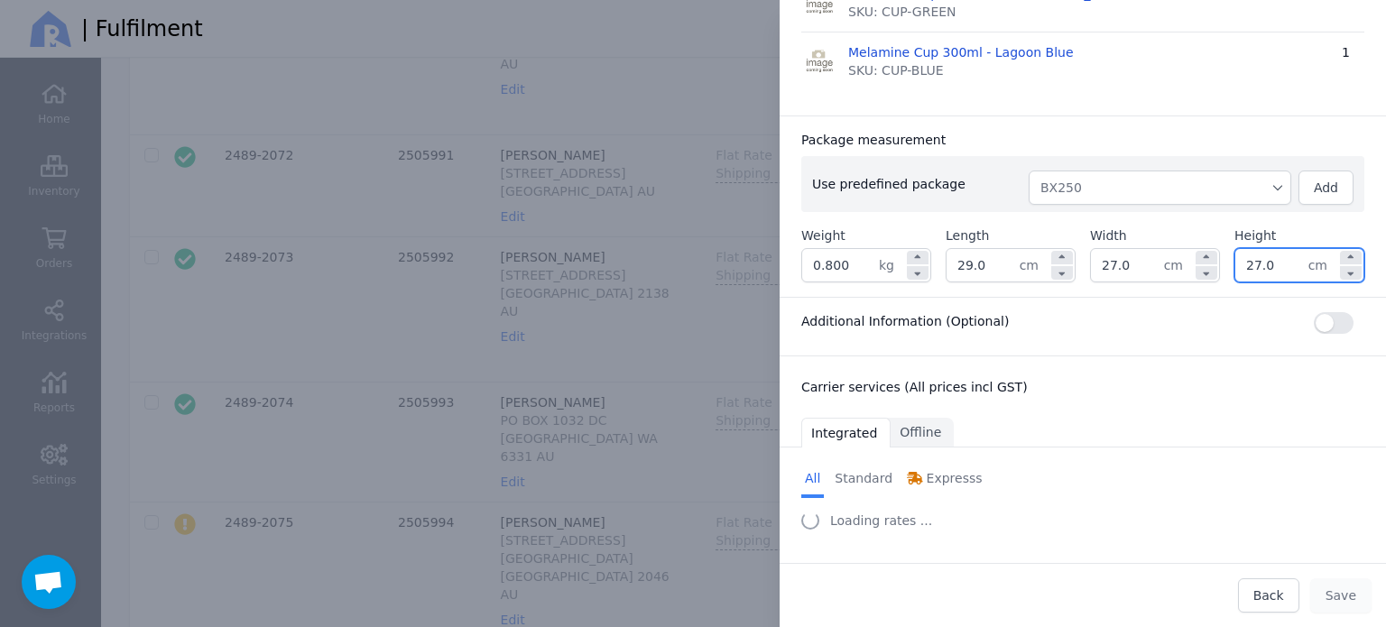
click at [1282, 267] on input "27.0" at bounding box center [1271, 265] width 73 height 32
type input "15.0"
click at [1187, 129] on div "Package measurement Use predefined package BX250 Add Weight 0.800 kg Length 29.…" at bounding box center [1082, 205] width 606 height 181
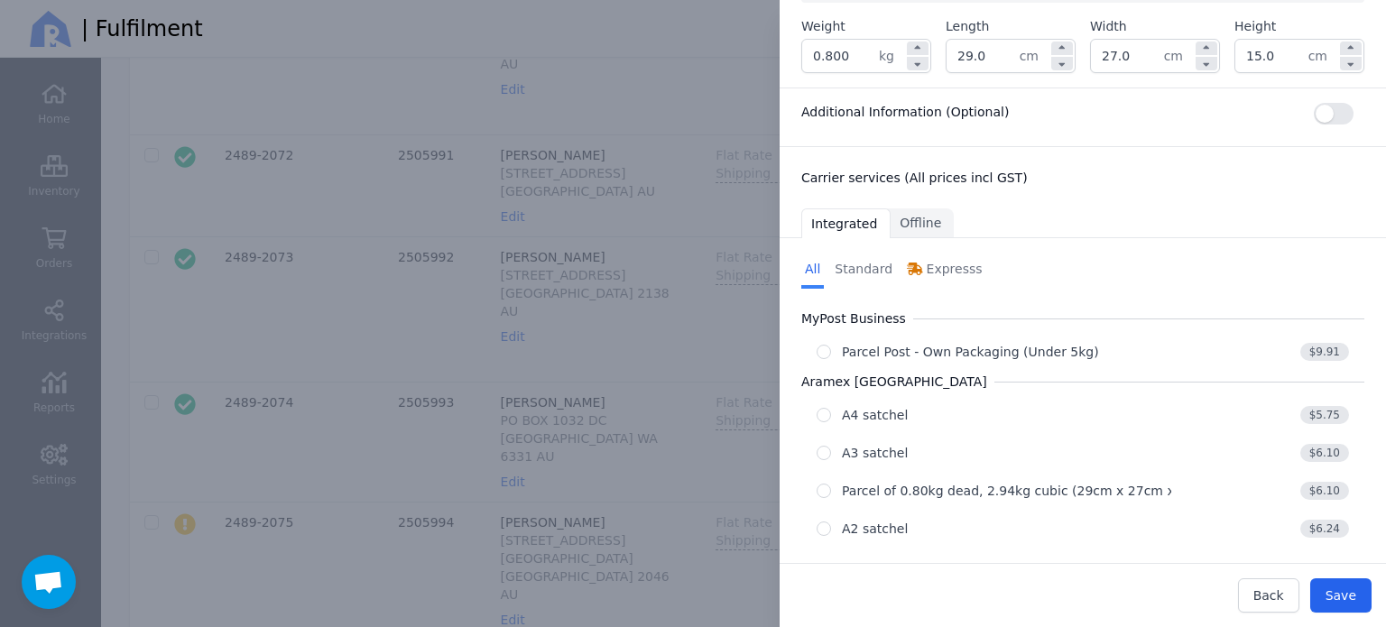
scroll to position [552, 0]
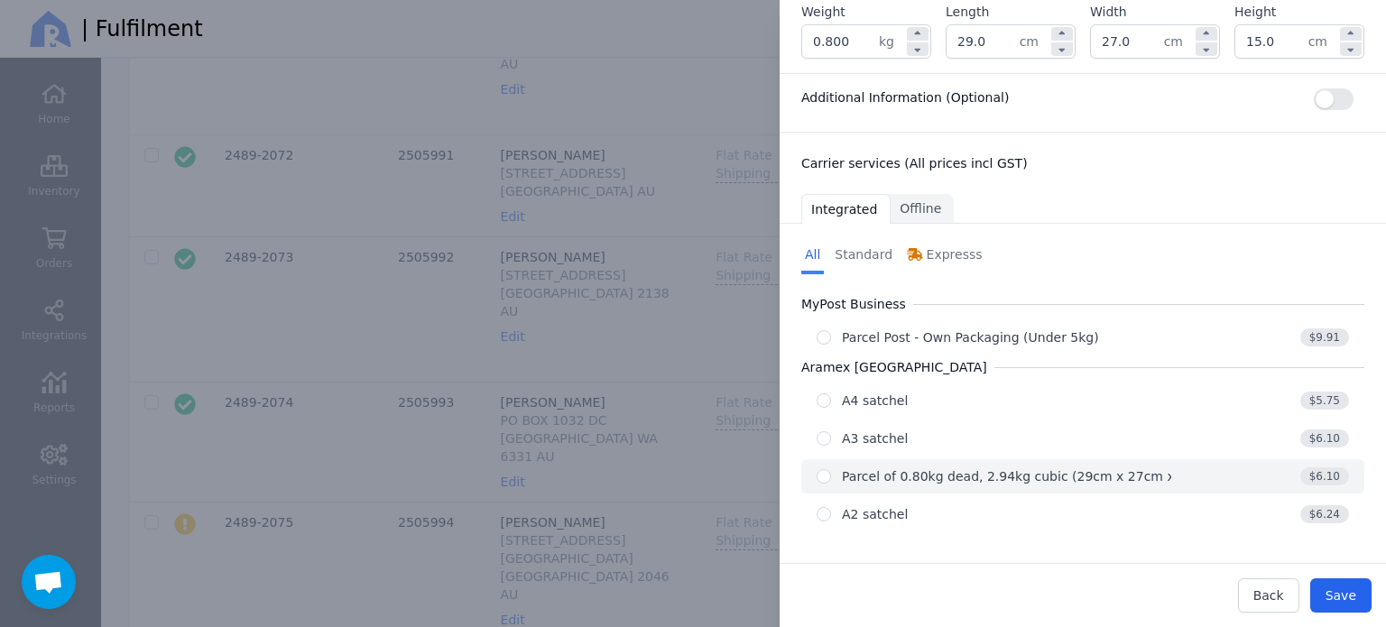
click at [886, 475] on div "Parcel of 0.80kg dead, 2.94kg cubic (29cm x 27cm x 15cm)" at bounding box center [1030, 476] width 377 height 18
radio input "true"
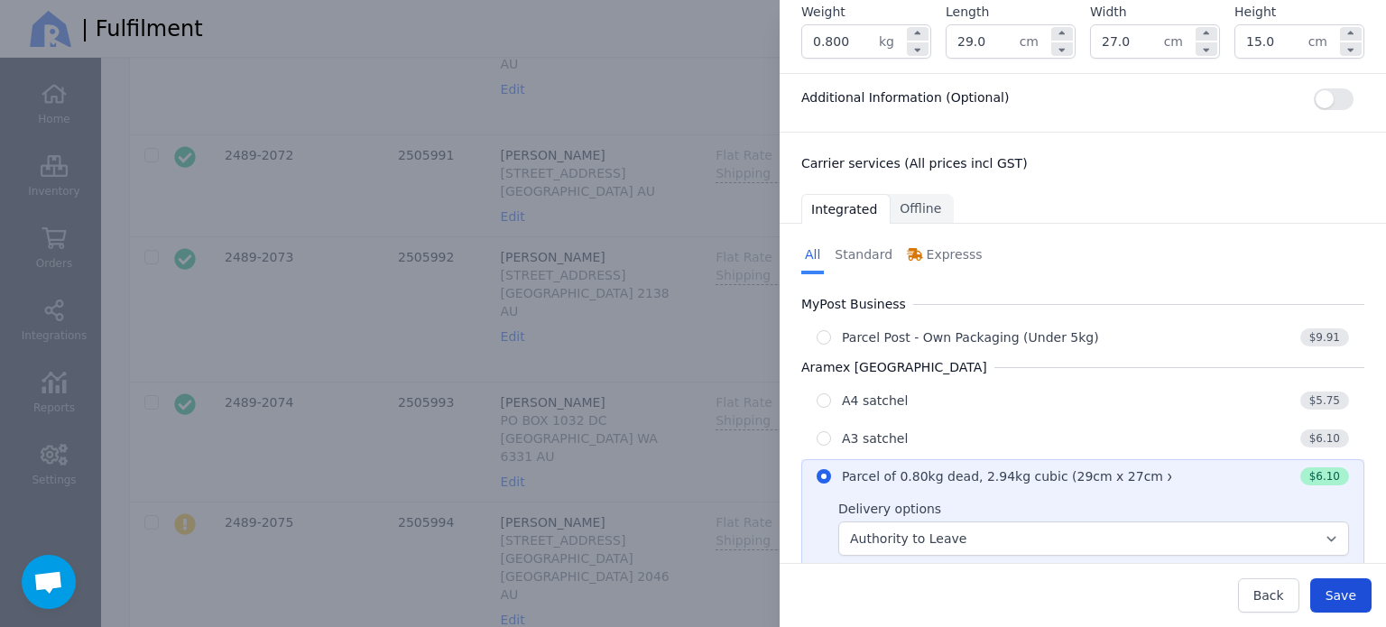
click at [1354, 598] on span "Save" at bounding box center [1340, 595] width 31 height 14
type input "29.0"
type input "27.0"
type input "15.0"
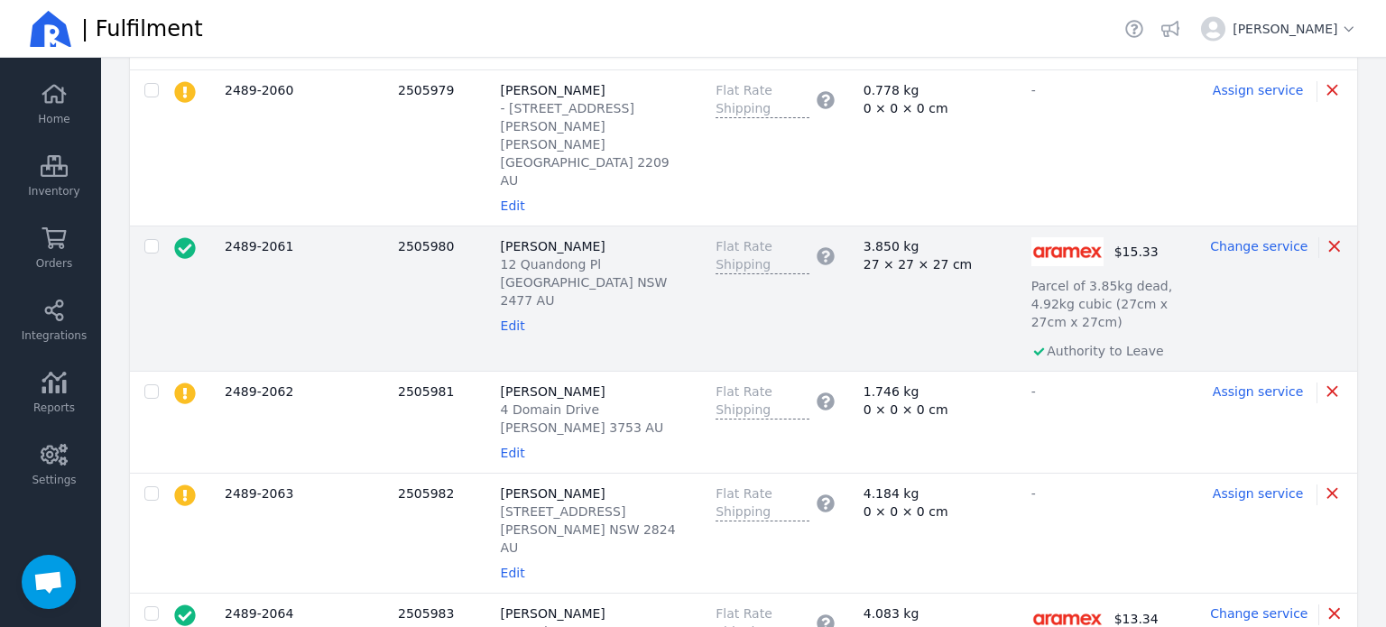
scroll to position [451, 0]
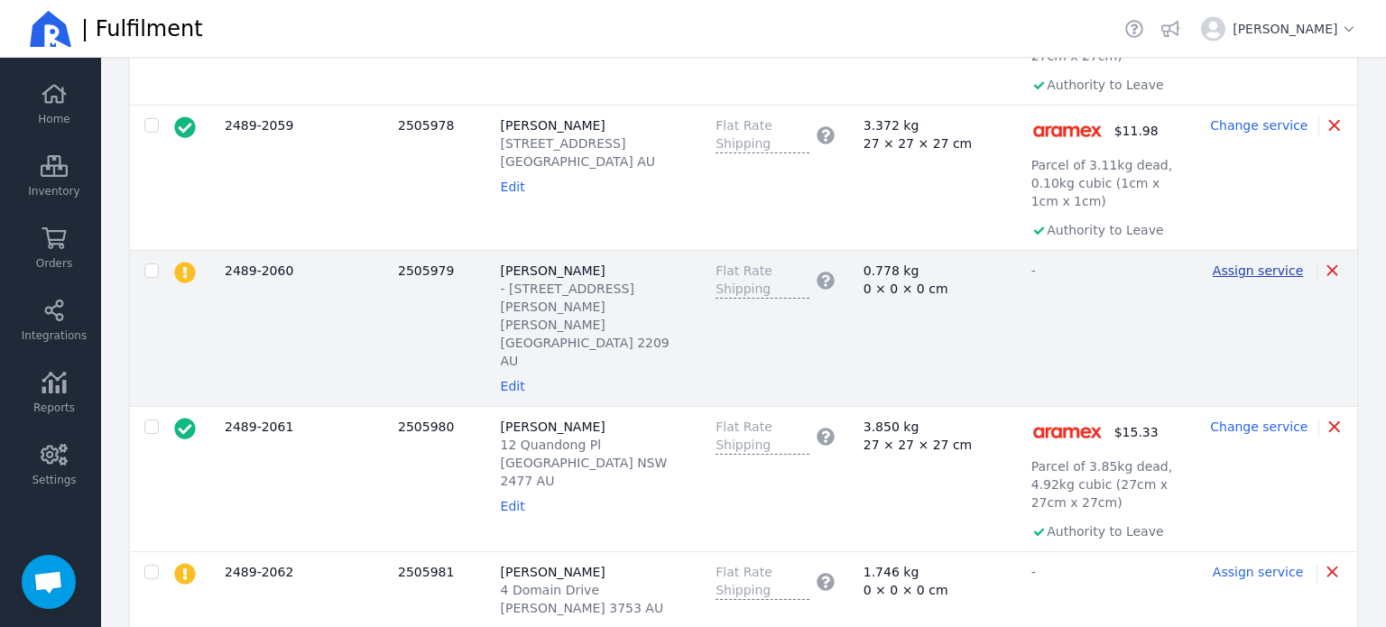
click at [1235, 263] on span "Assign service" at bounding box center [1257, 270] width 90 height 14
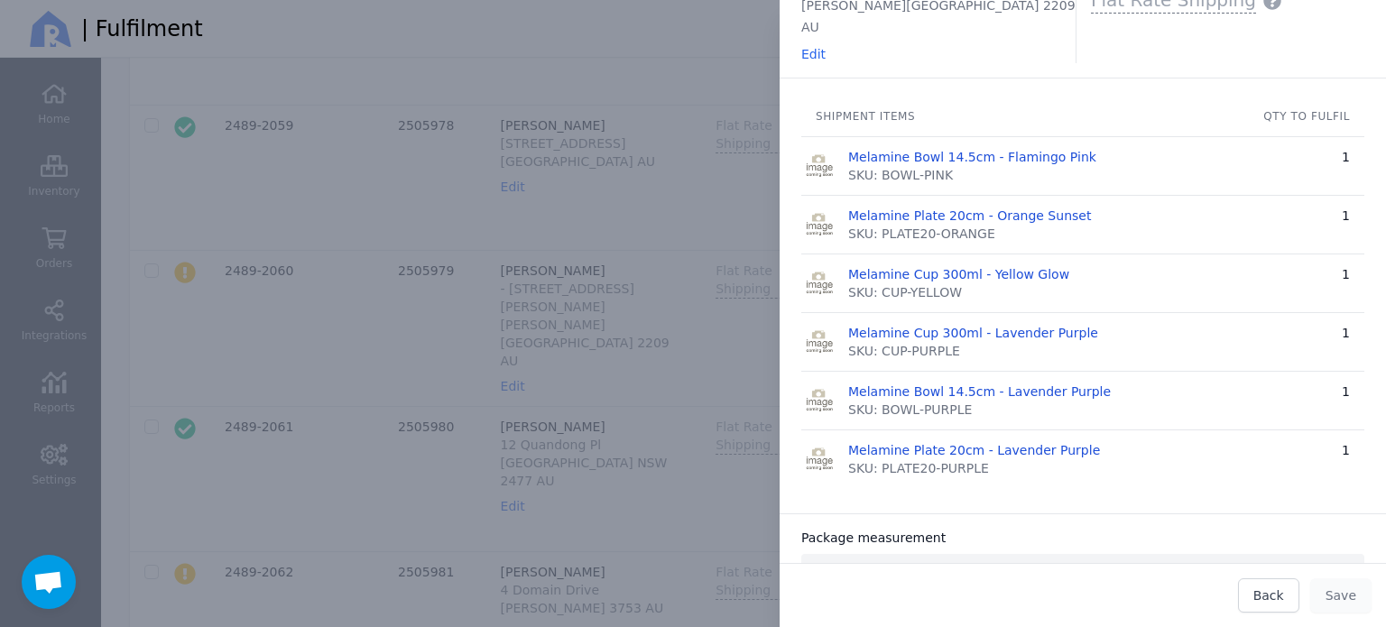
scroll to position [361, 0]
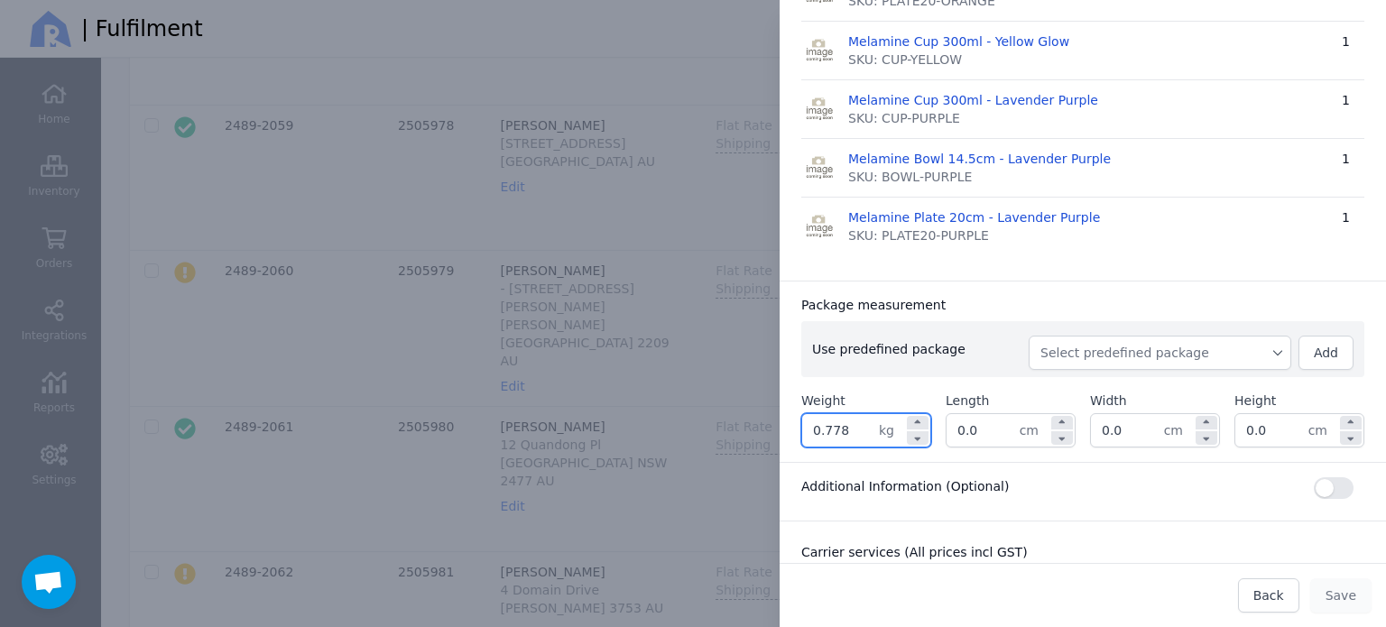
drag, startPoint x: 855, startPoint y: 403, endPoint x: 763, endPoint y: 403, distance: 92.0
click at [764, 403] on div "Edit shipment Ship to: [PERSON_NAME] - [STREET_ADDRESS][PERSON_NAME][PERSON_NAM…" at bounding box center [1064, 313] width 642 height 627
type input "1.200"
type input "27.0"
type input "28.0"
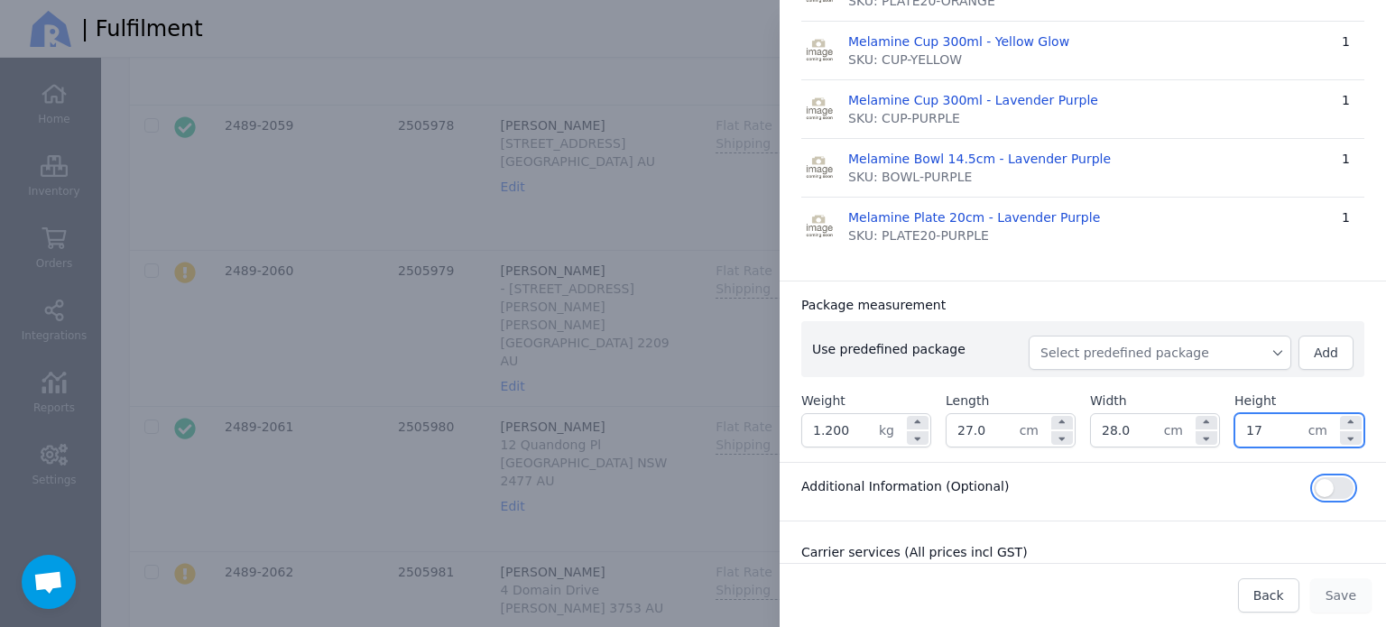
type input "17.0"
click at [1025, 296] on div "Package measurement" at bounding box center [1082, 305] width 563 height 18
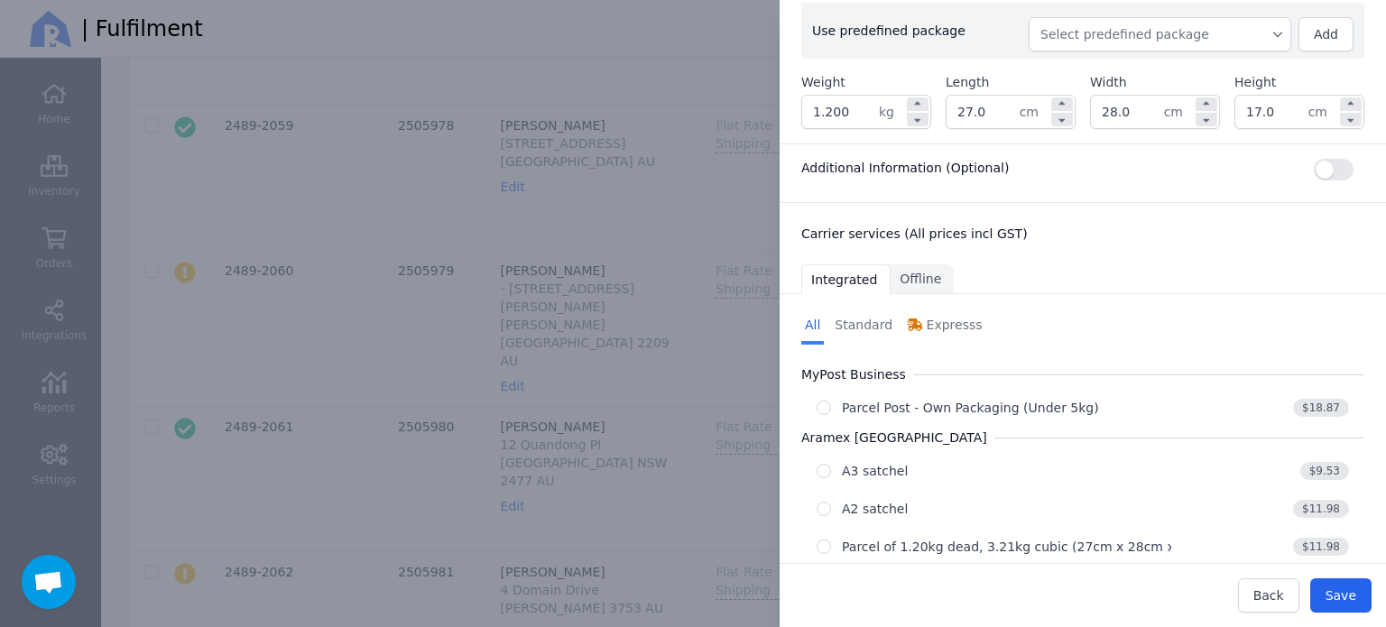
scroll to position [689, 0]
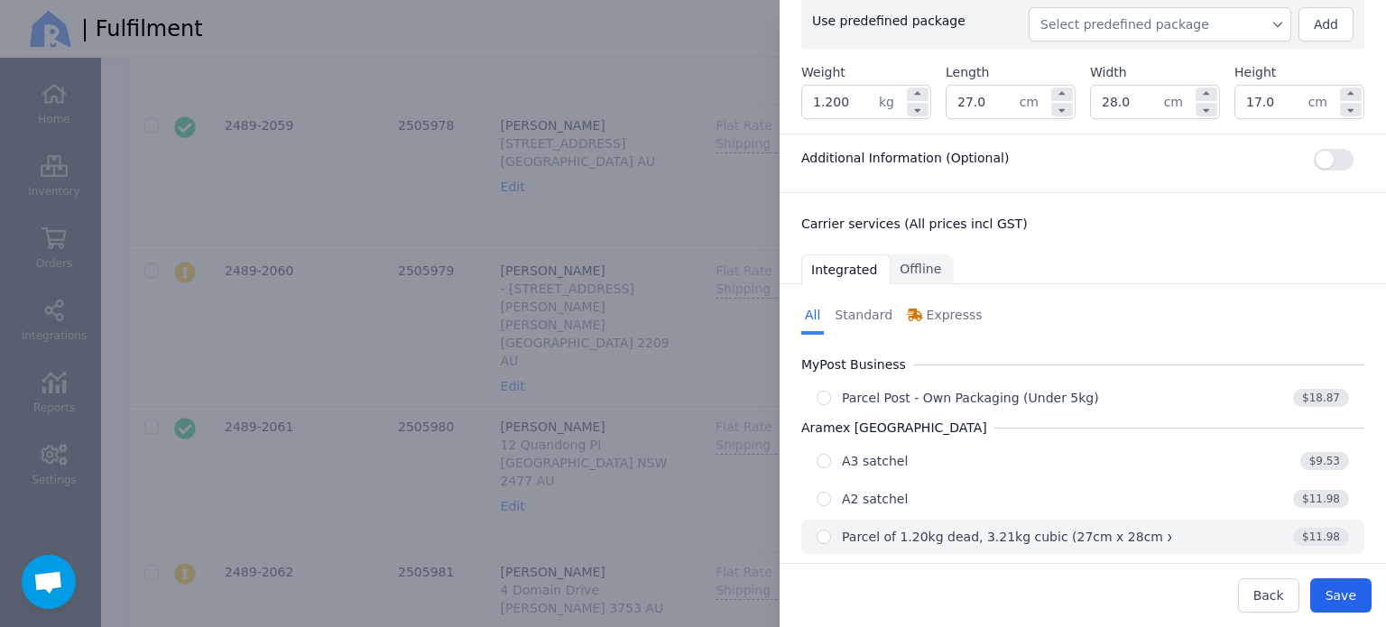
click at [1025, 528] on div "Parcel of 1.20kg dead, 3.21kg cubic (27cm x 28cm x 17cm)" at bounding box center [1030, 537] width 377 height 18
radio input "true"
click at [1358, 600] on button "Save" at bounding box center [1340, 595] width 61 height 34
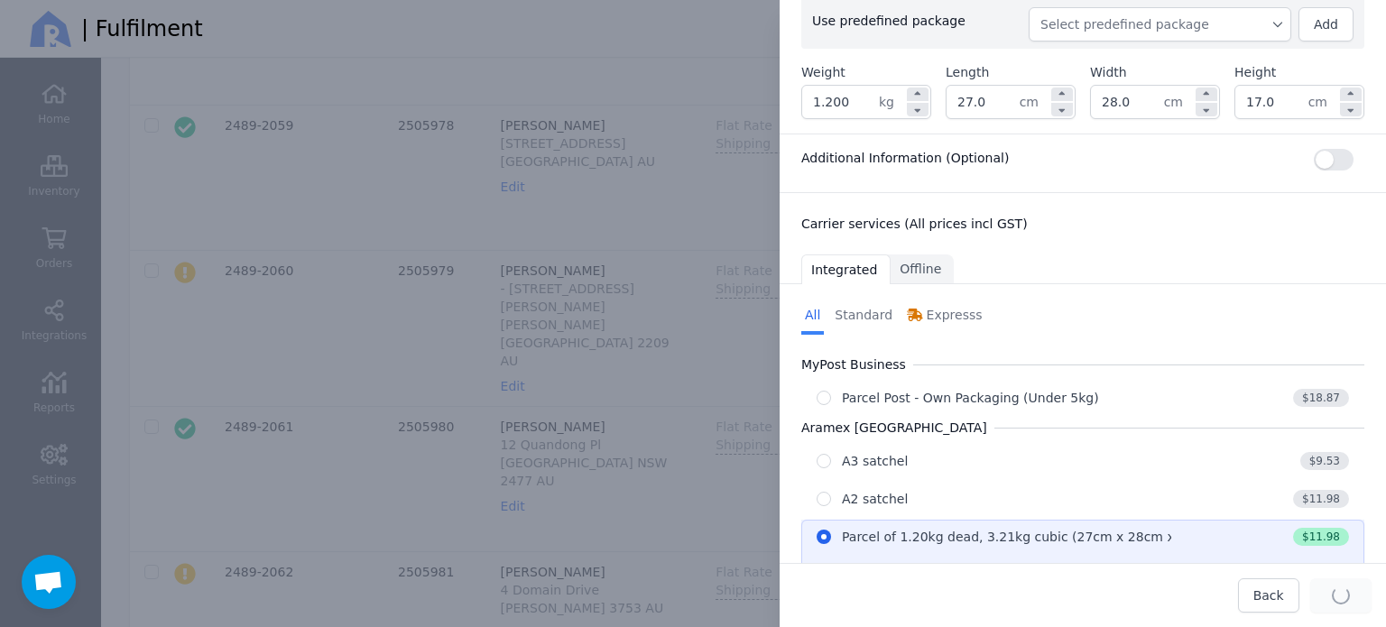
type input "27.0"
type input "28.0"
type input "17.0"
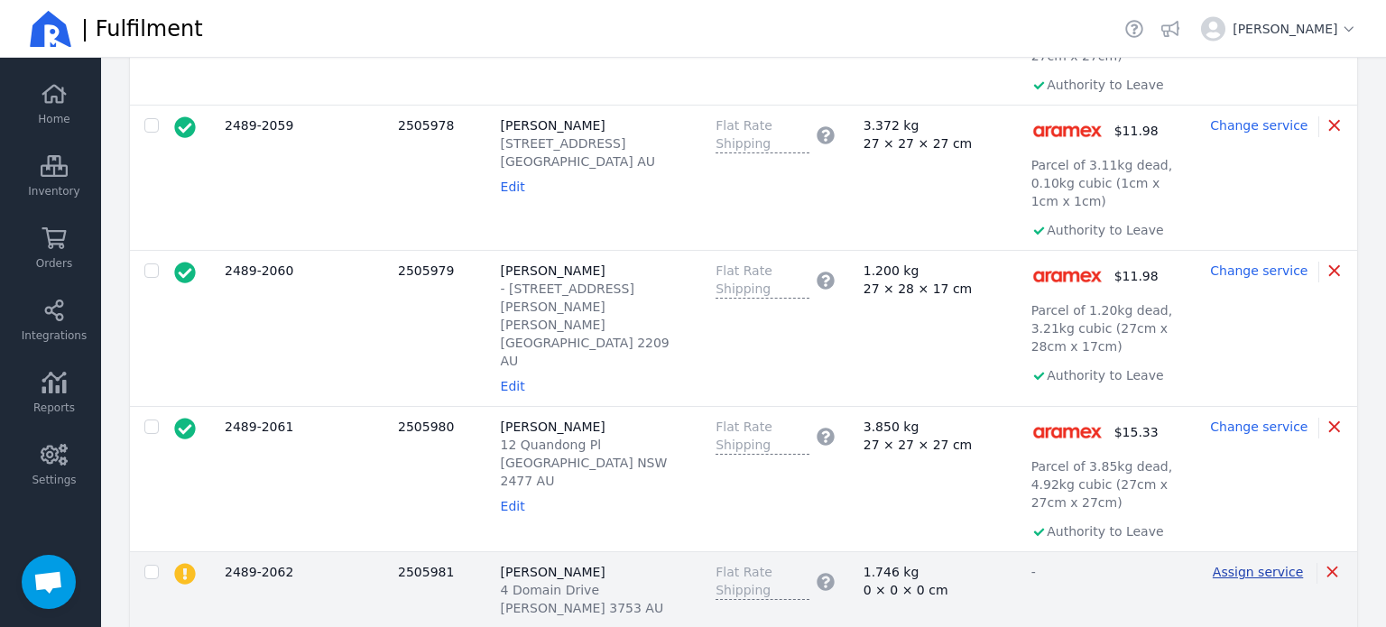
click at [1263, 565] on span "Assign service" at bounding box center [1257, 572] width 90 height 14
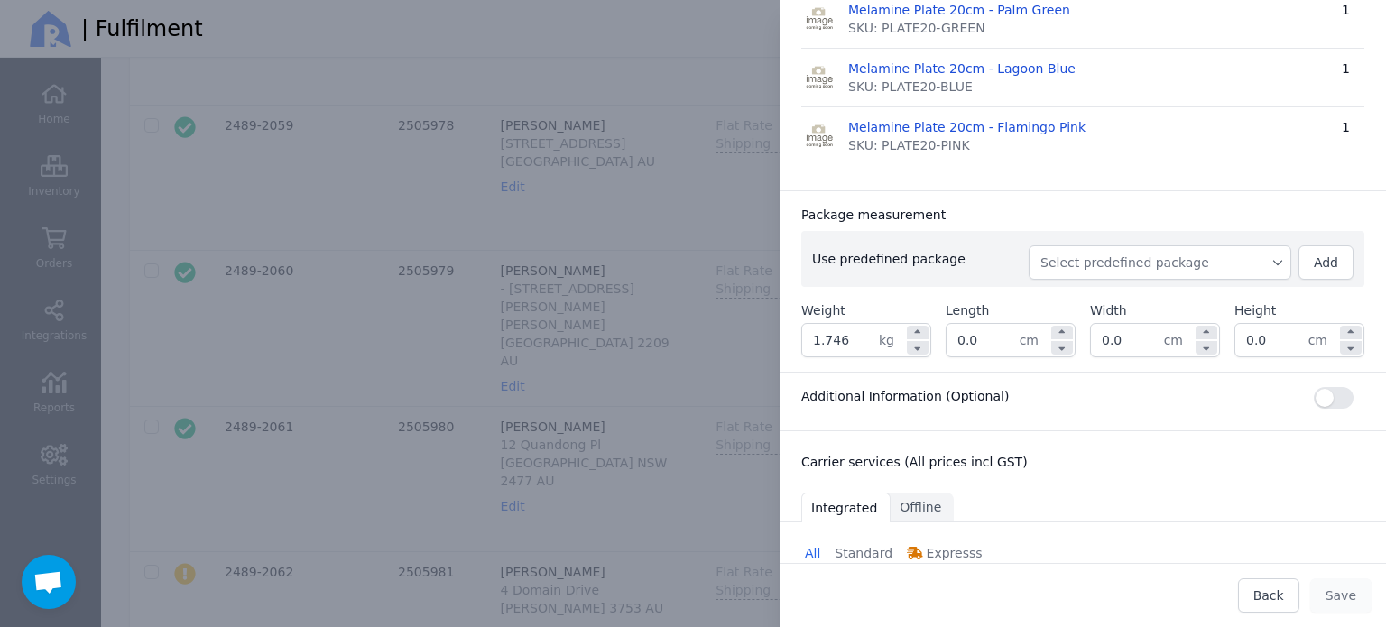
scroll to position [812, 0]
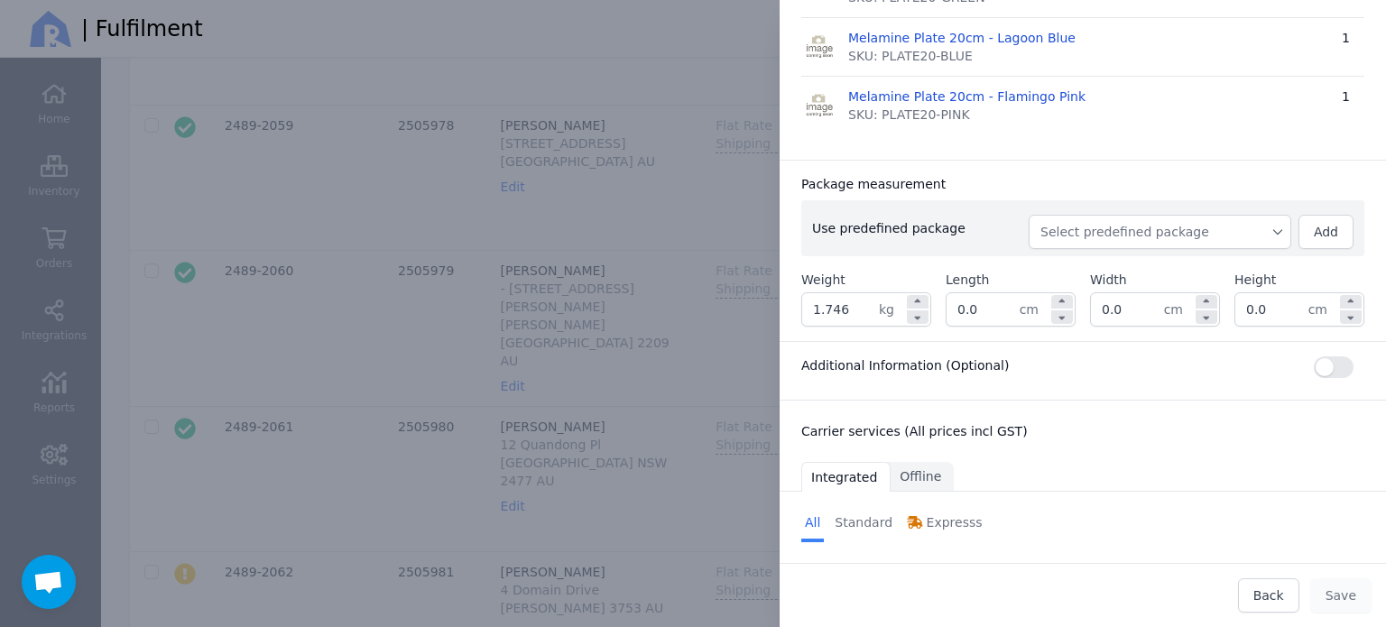
click at [762, 307] on div "Edit shipment Ship to: [PERSON_NAME] [STREET_ADDRESS][PERSON_NAME] AU Edit H&F …" at bounding box center [1064, 313] width 642 height 627
type input "2.200"
drag, startPoint x: 914, startPoint y: 309, endPoint x: 886, endPoint y: 312, distance: 28.1
click at [886, 312] on div "Weight 2.200 kg Length 0.0 cm Width 0.0 cm Height 0.0 cm" at bounding box center [1082, 299] width 563 height 56
click at [973, 296] on input "0.0" at bounding box center [982, 309] width 73 height 32
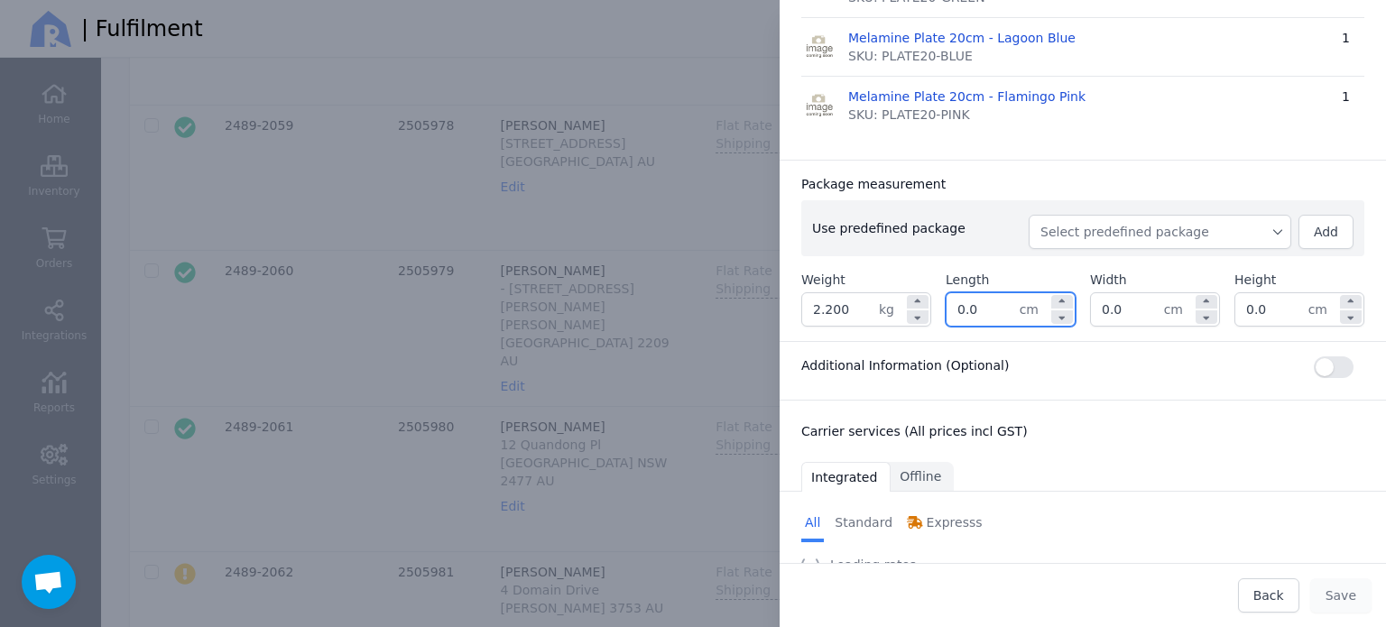
click at [973, 296] on input "0.0" at bounding box center [982, 309] width 73 height 32
click at [1159, 169] on div "Package measurement Use predefined package Select predefined package Add Weight…" at bounding box center [1082, 250] width 606 height 181
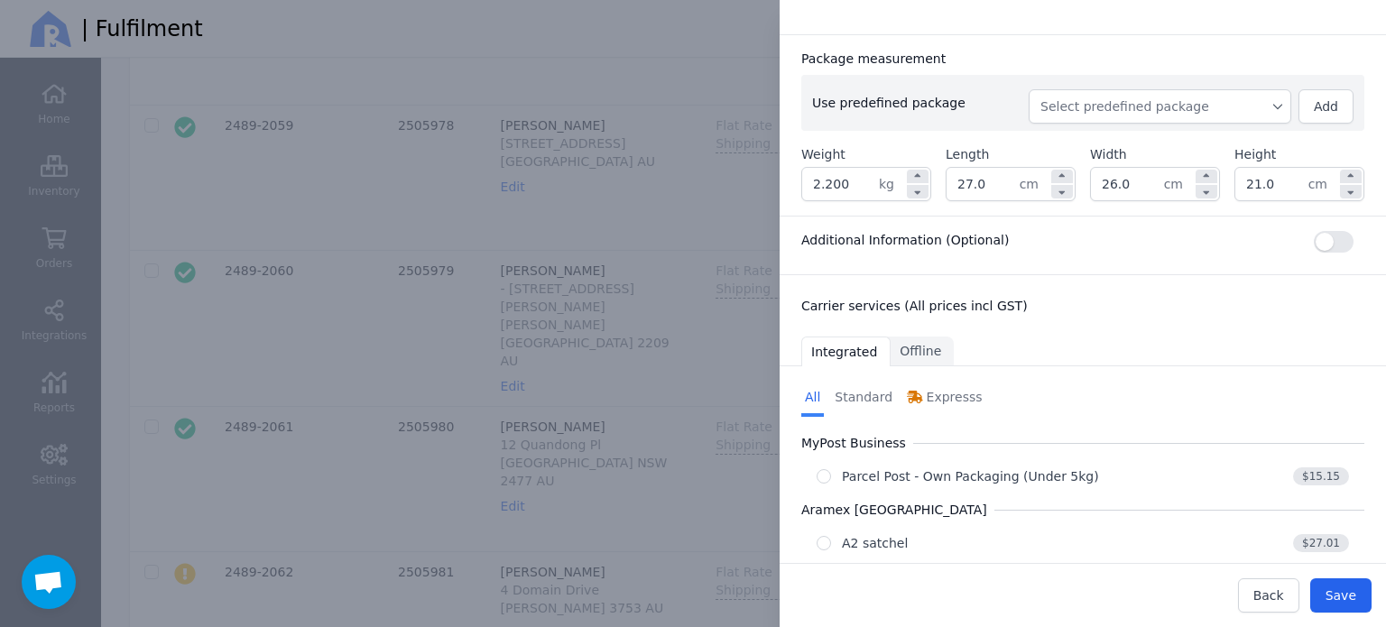
scroll to position [1040, 0]
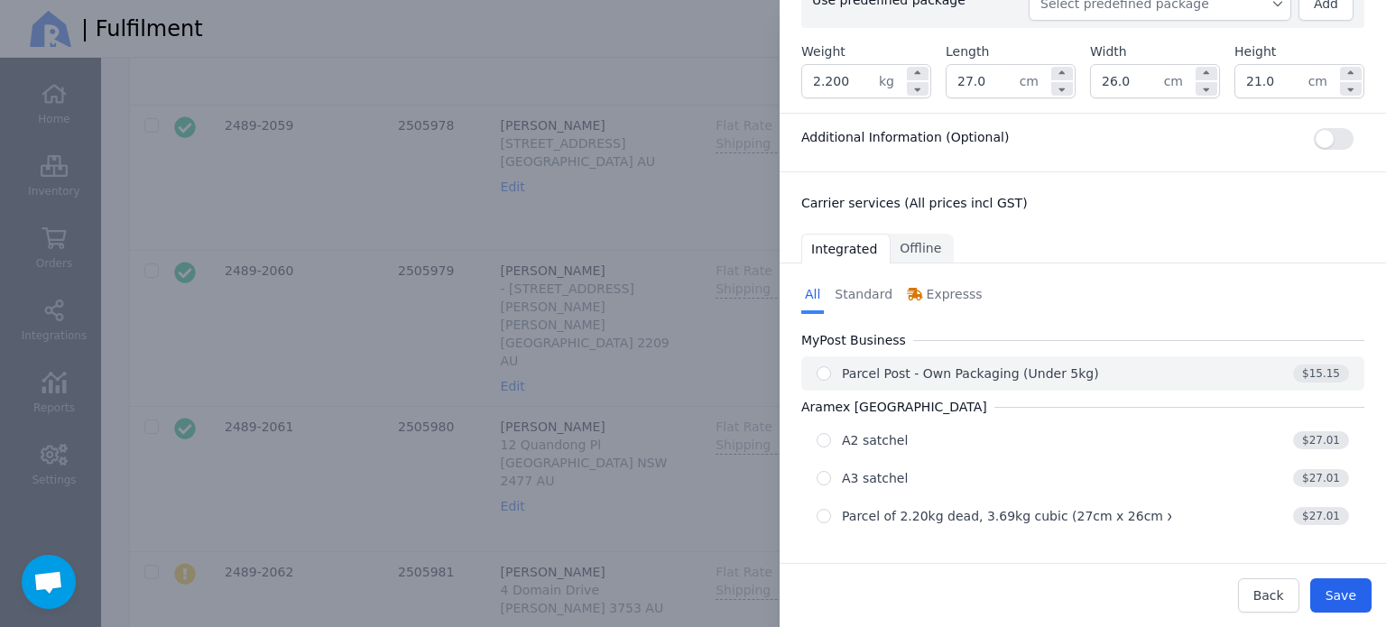
click at [920, 368] on div "Parcel Post - Own Packaging (Under 5kg)" at bounding box center [970, 373] width 257 height 18
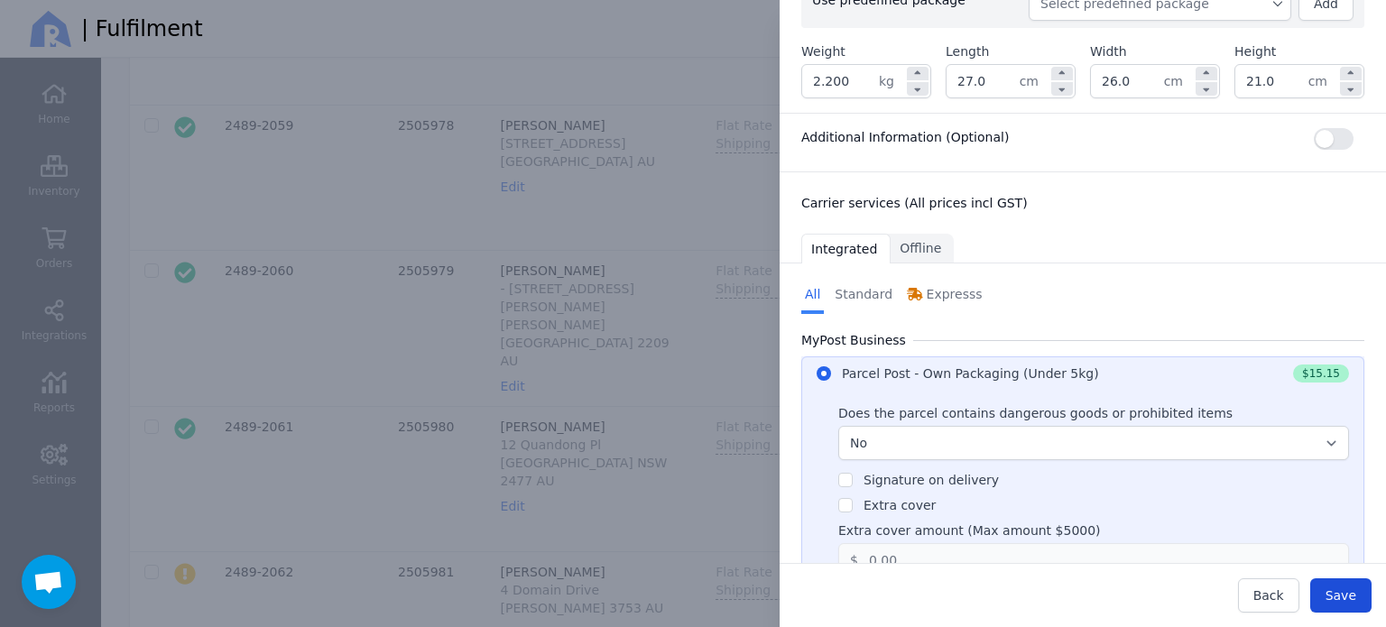
click at [1343, 591] on span "Save" at bounding box center [1340, 595] width 31 height 14
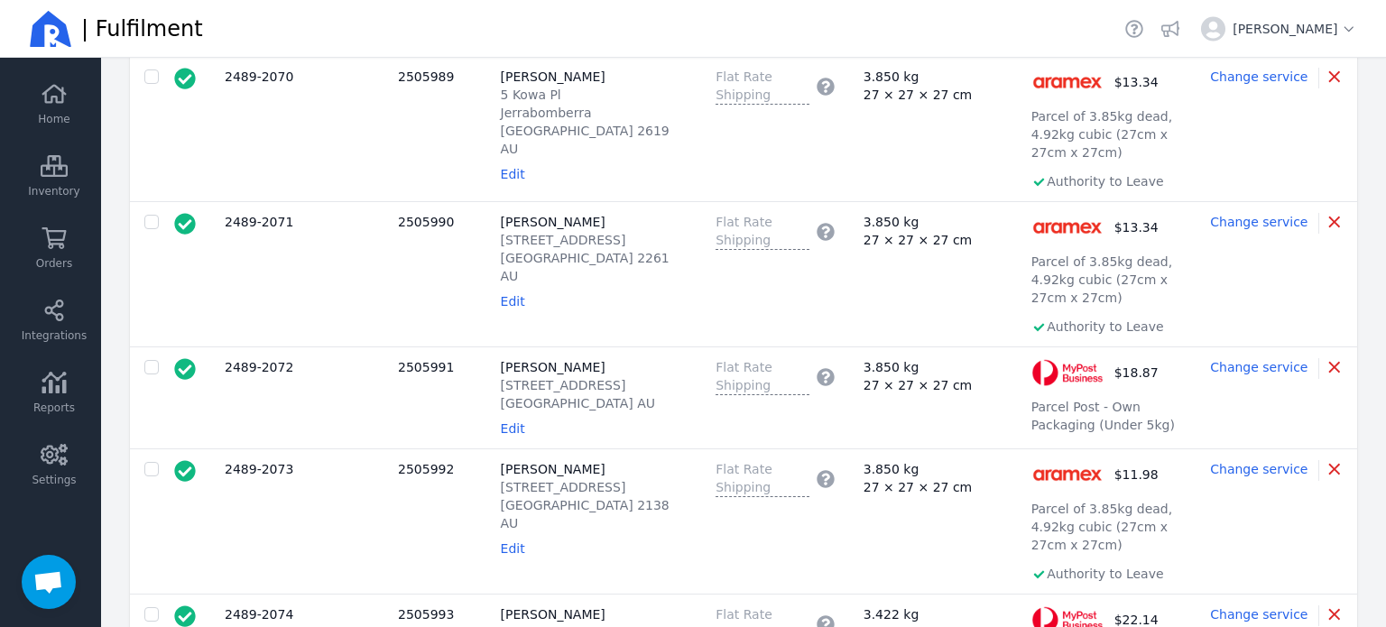
scroll to position [2075, 0]
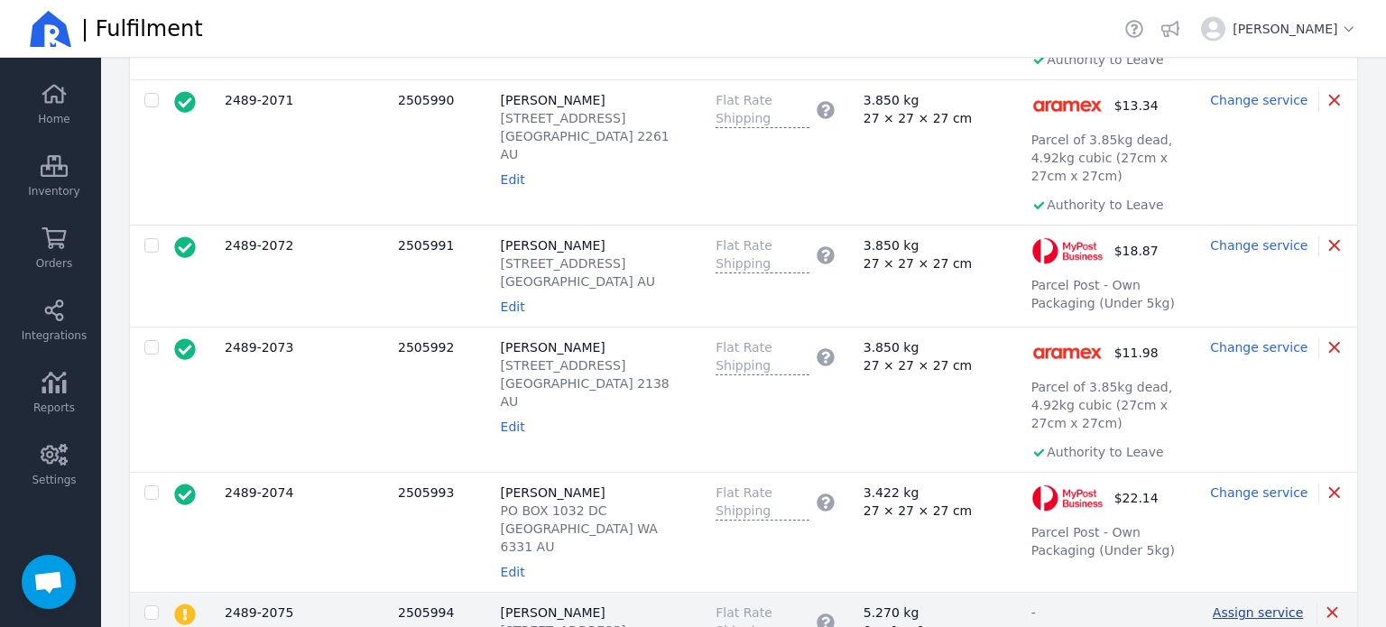
click at [1283, 605] on span "Assign service" at bounding box center [1257, 612] width 90 height 14
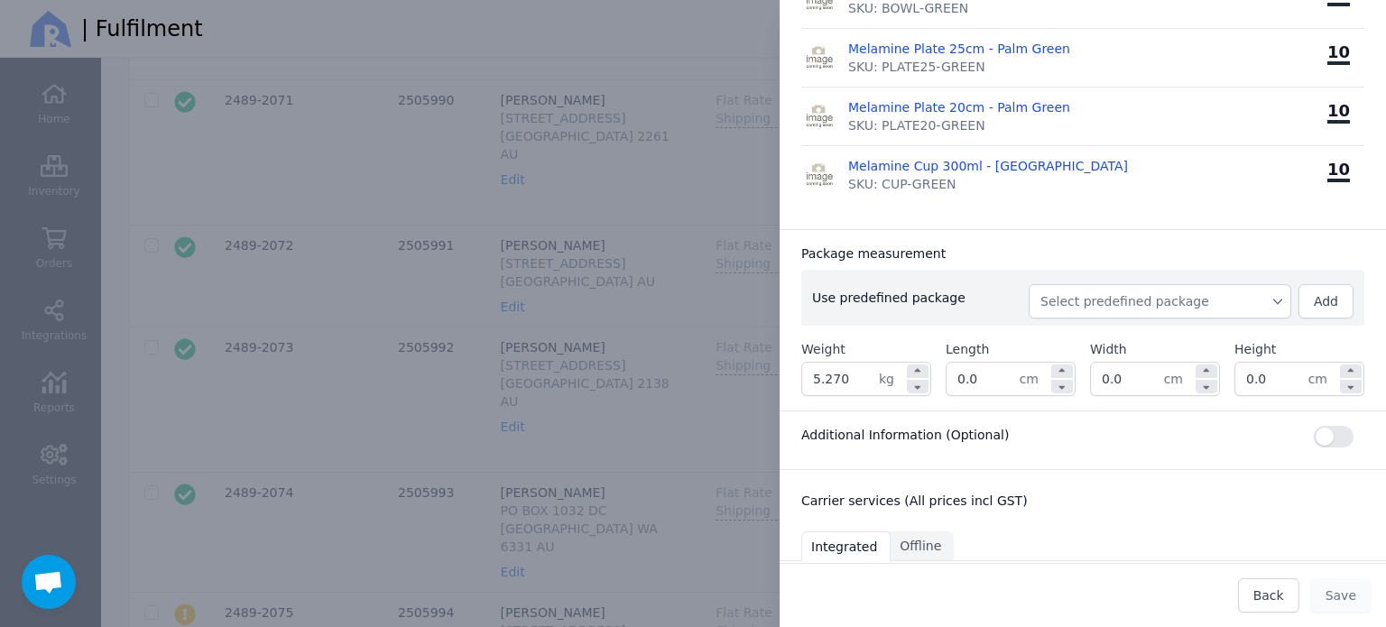
scroll to position [498, 0]
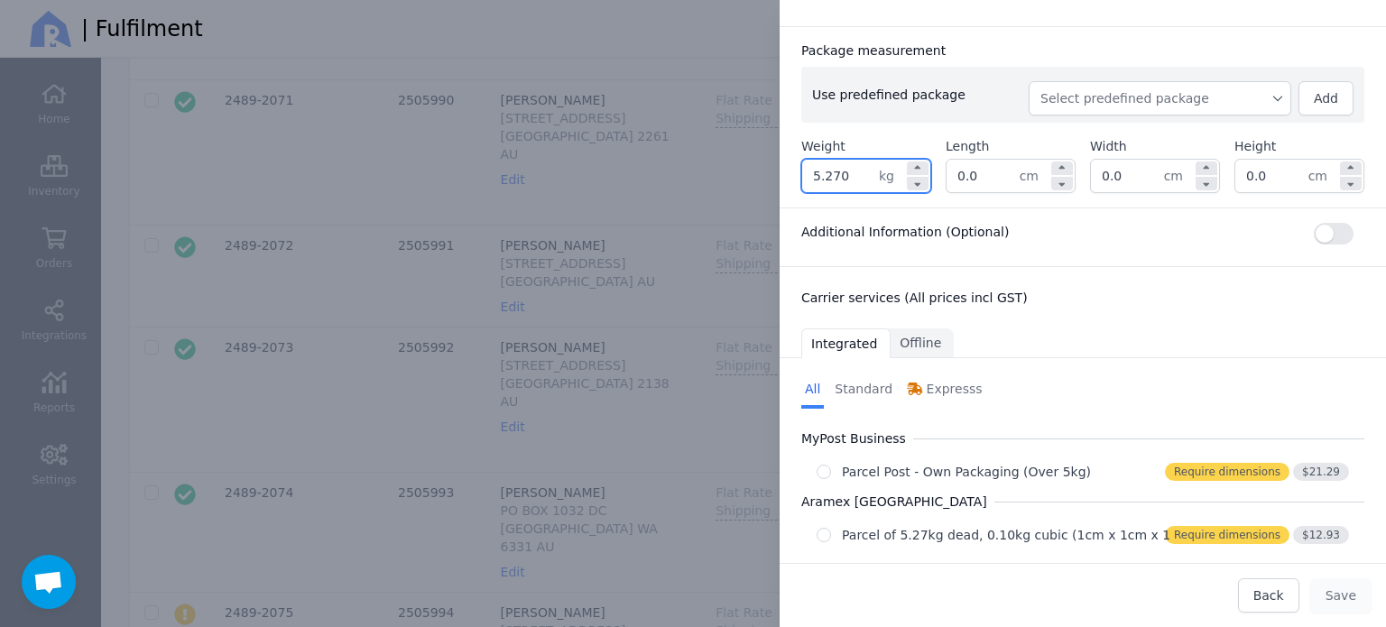
drag, startPoint x: 852, startPoint y: 156, endPoint x: 785, endPoint y: 141, distance: 68.5
click at [785, 141] on div "Package measurement Use predefined package Select predefined package Add Weight…" at bounding box center [1082, 116] width 606 height 181
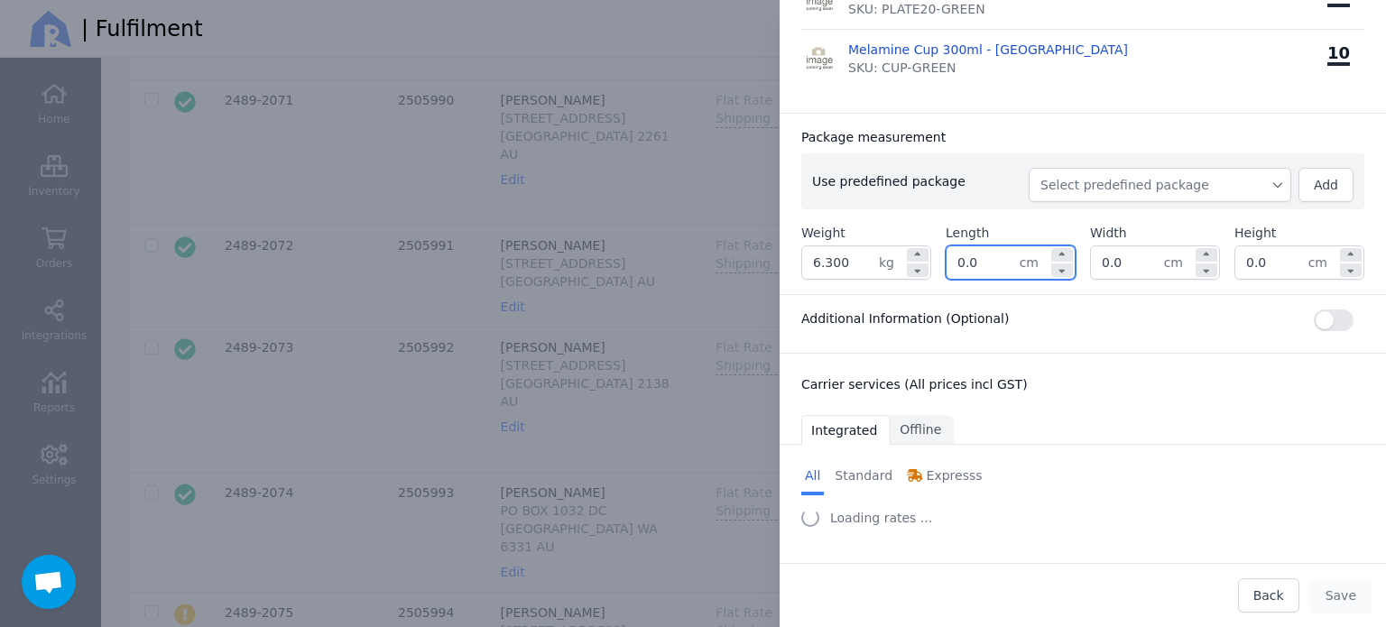
click at [965, 157] on div "Use predefined package Select predefined package Add Weight 6.300 kg Length 0.0…" at bounding box center [1082, 216] width 563 height 126
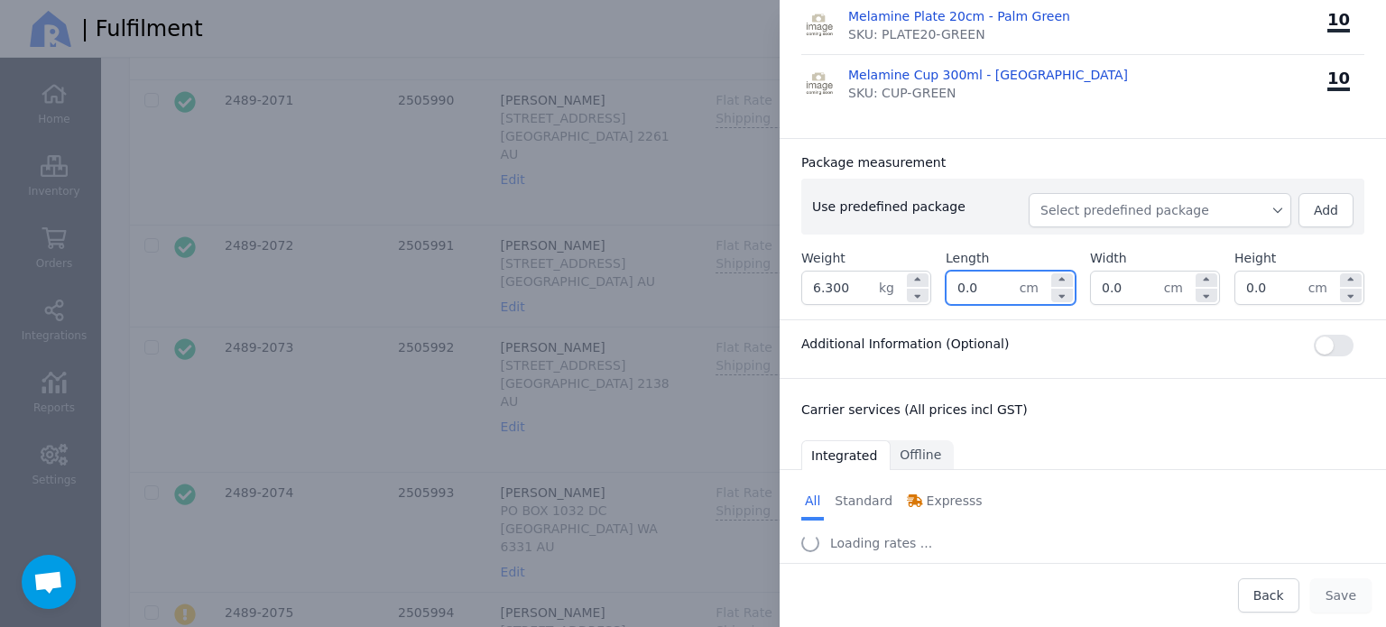
click at [965, 179] on div "Use predefined package Select predefined package Add" at bounding box center [1082, 207] width 563 height 56
click at [978, 272] on input "0.0" at bounding box center [982, 288] width 73 height 32
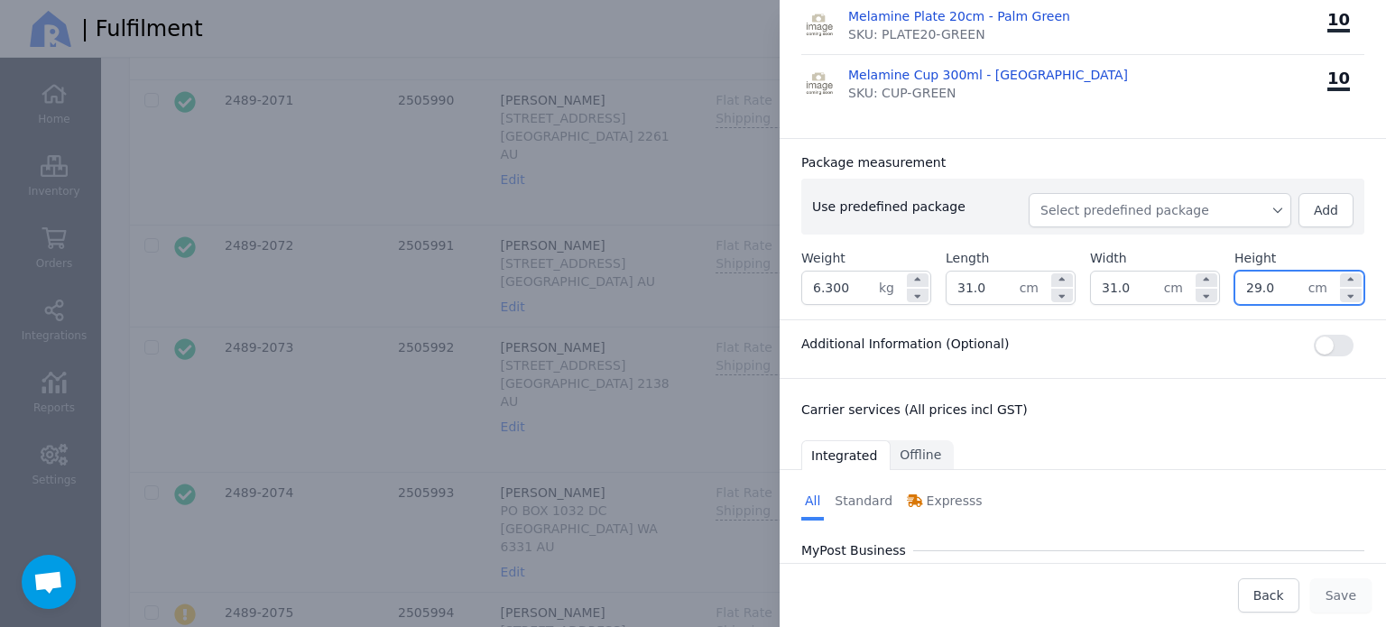
click at [1097, 153] on div "Package measurement" at bounding box center [1082, 162] width 563 height 18
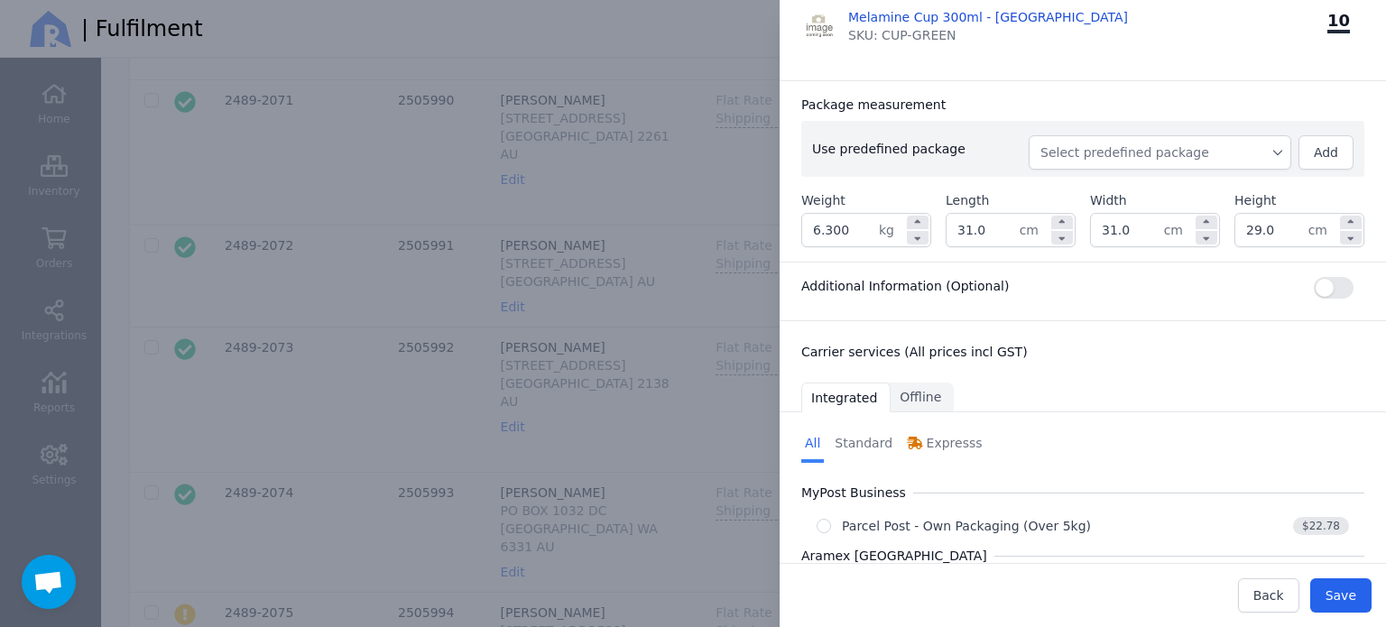
scroll to position [498, 0]
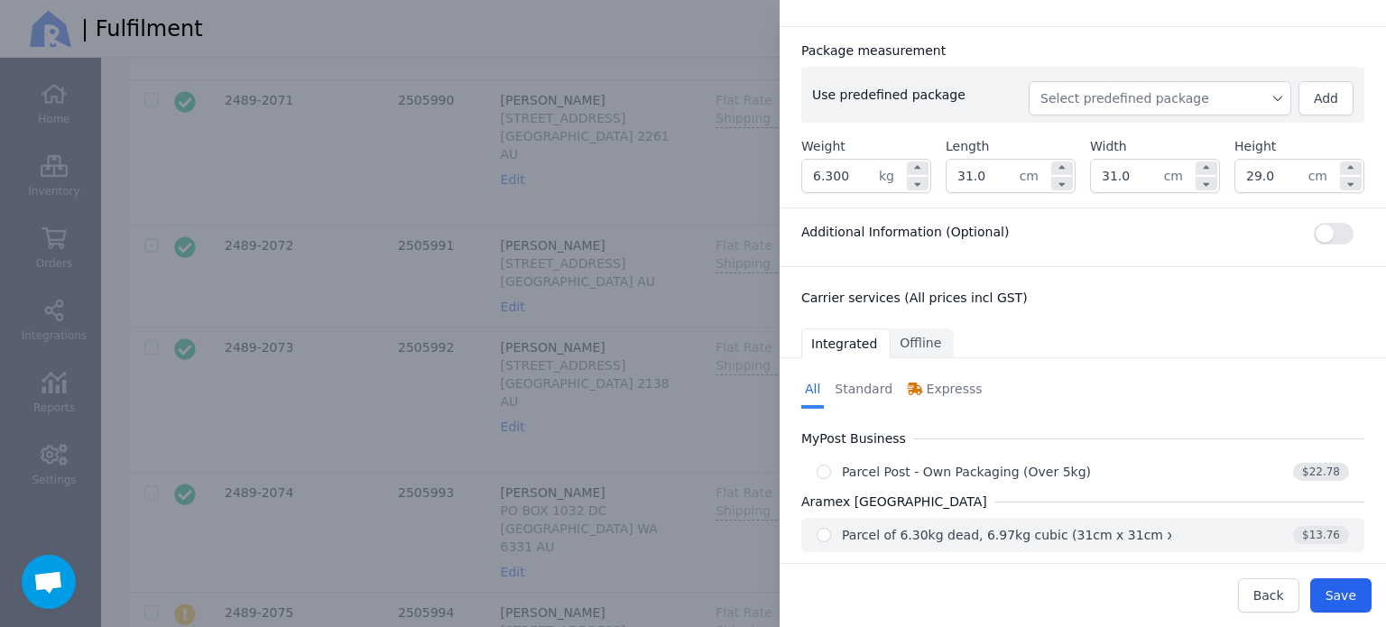
click at [1025, 526] on div "Parcel of 6.30kg dead, 6.97kg cubic (31cm x 31cm x 29cm)" at bounding box center [1030, 535] width 377 height 18
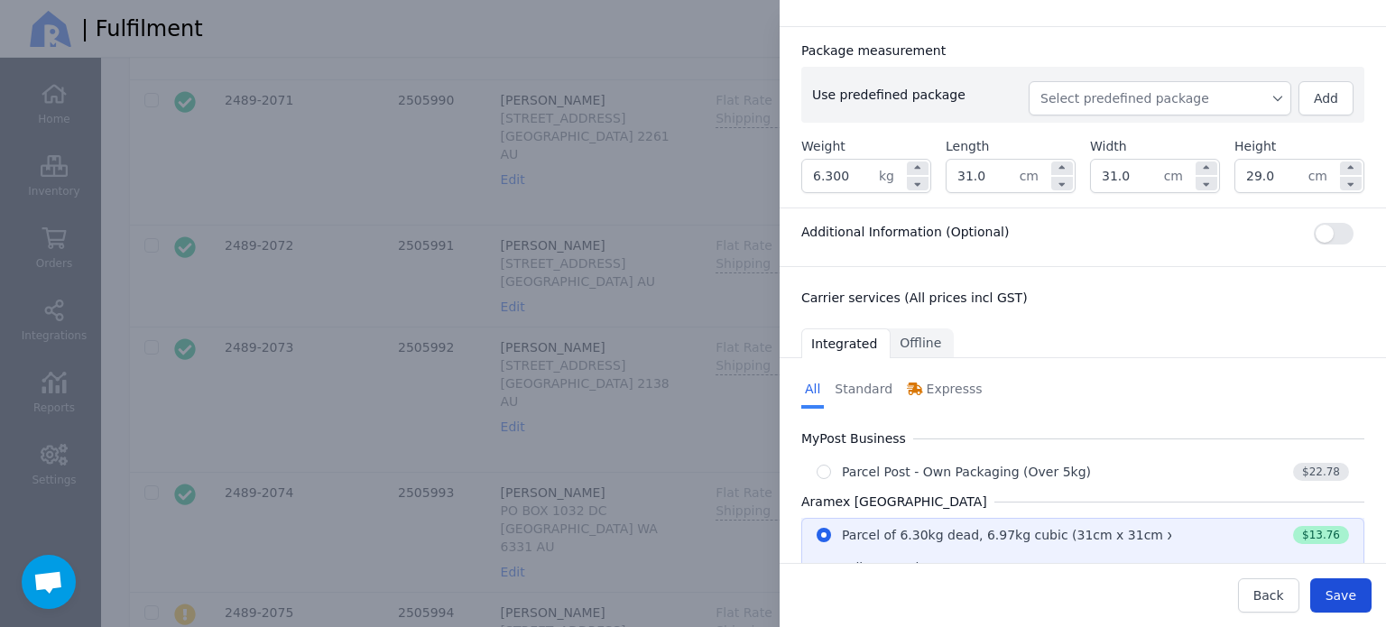
click at [1331, 590] on span "Save" at bounding box center [1340, 595] width 31 height 14
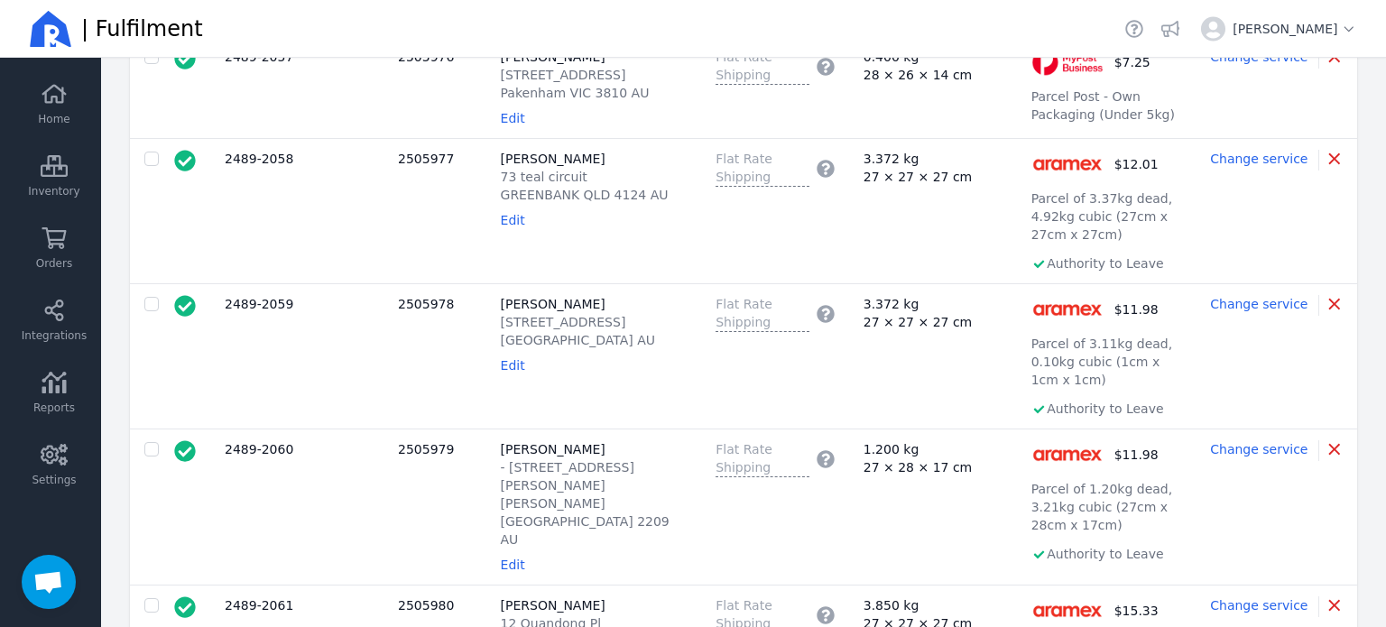
scroll to position [631, 0]
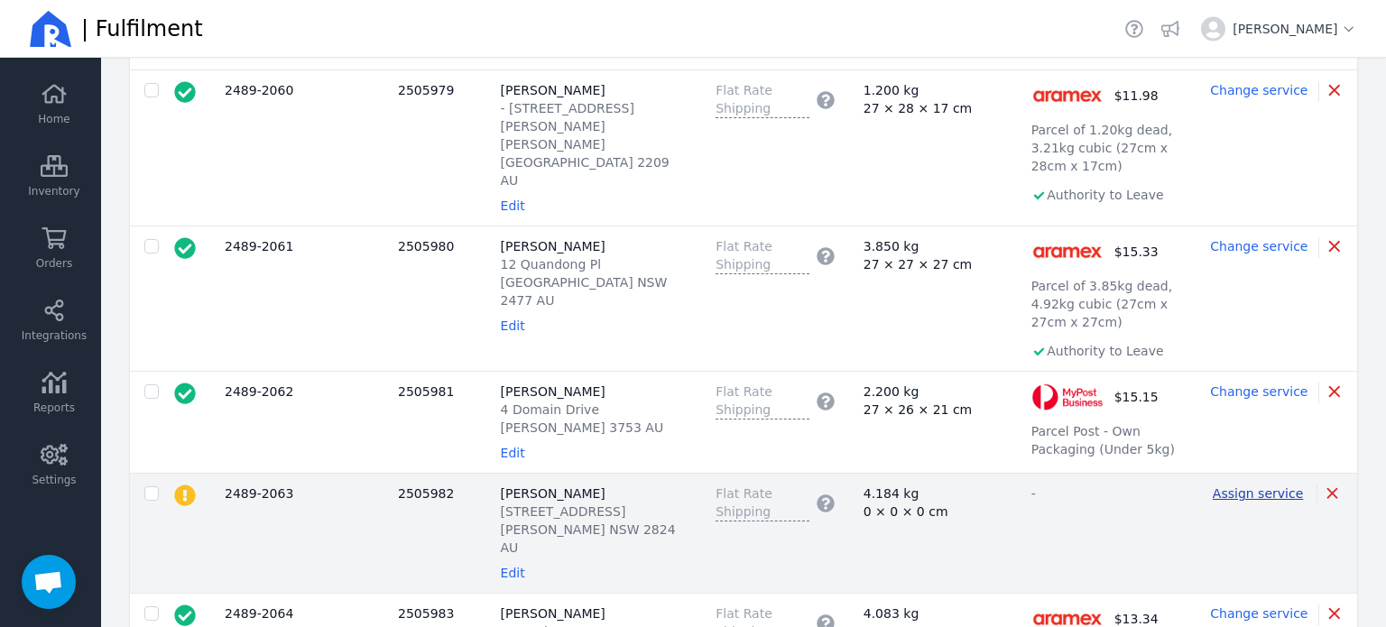
click at [1242, 486] on span "Assign service" at bounding box center [1257, 493] width 90 height 14
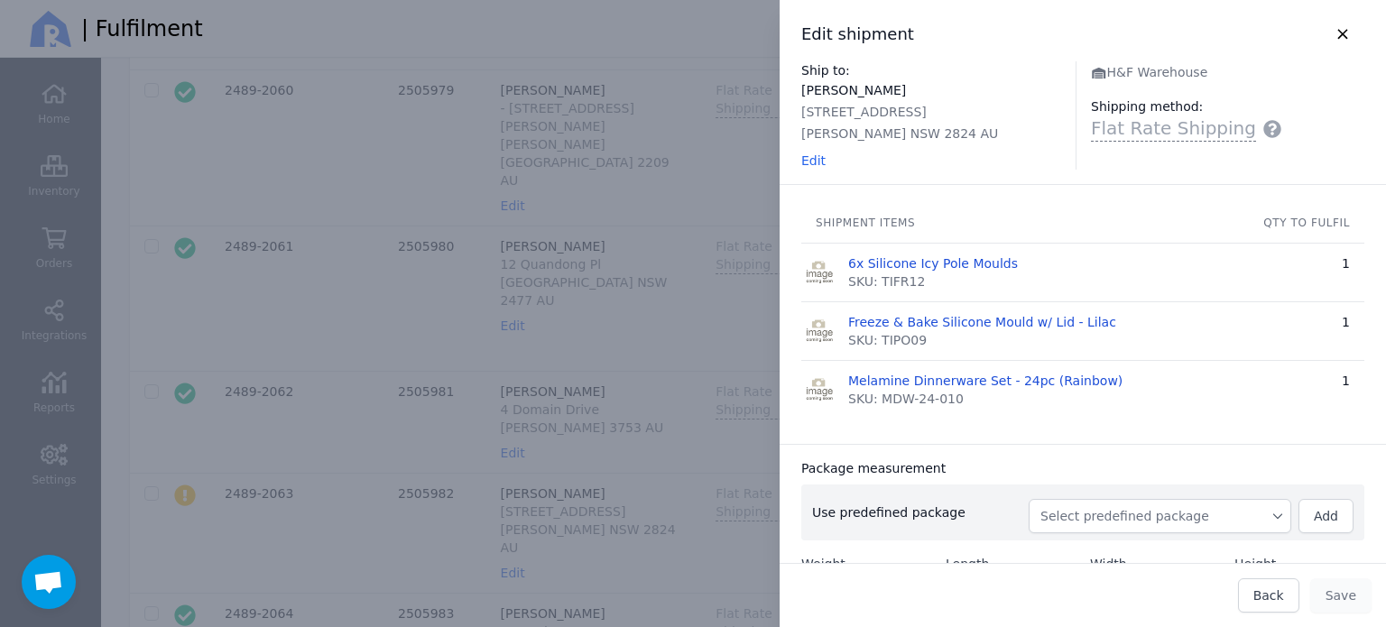
scroll to position [328, 0]
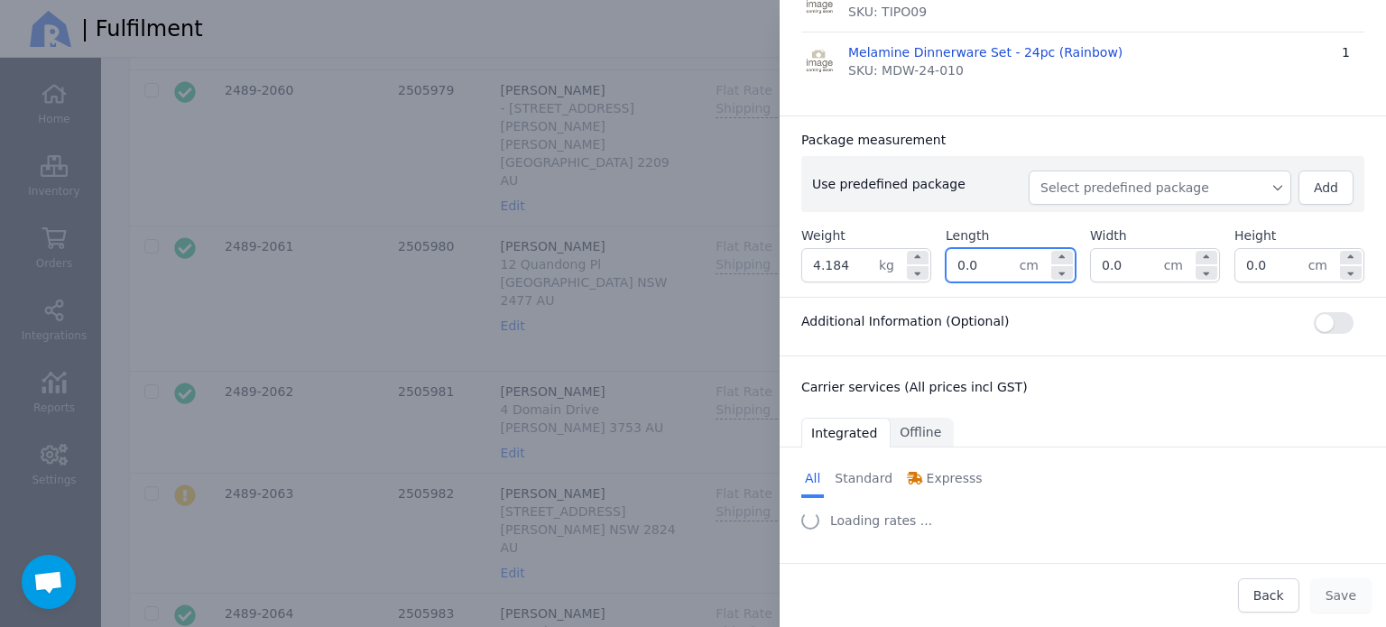
click at [999, 265] on input "0.0" at bounding box center [982, 265] width 73 height 32
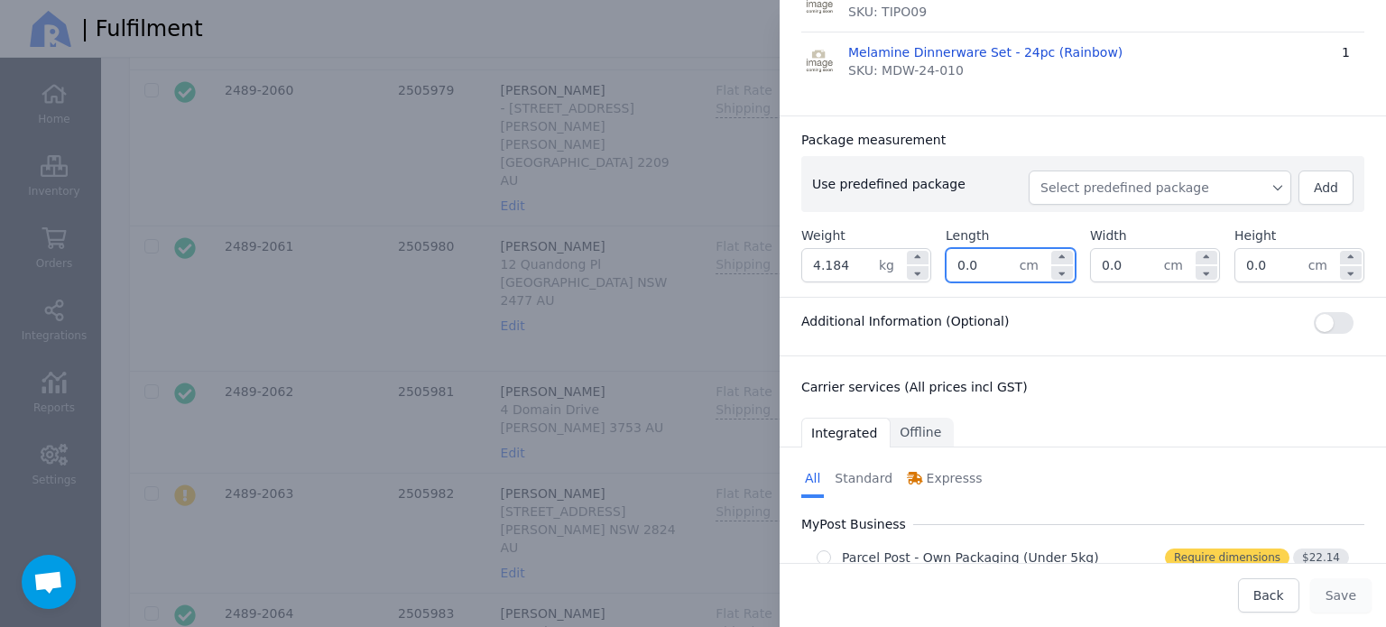
click at [1086, 189] on span "Select predefined package" at bounding box center [1159, 188] width 239 height 18
click at [1079, 227] on span "BX250" at bounding box center [1166, 228] width 219 height 18
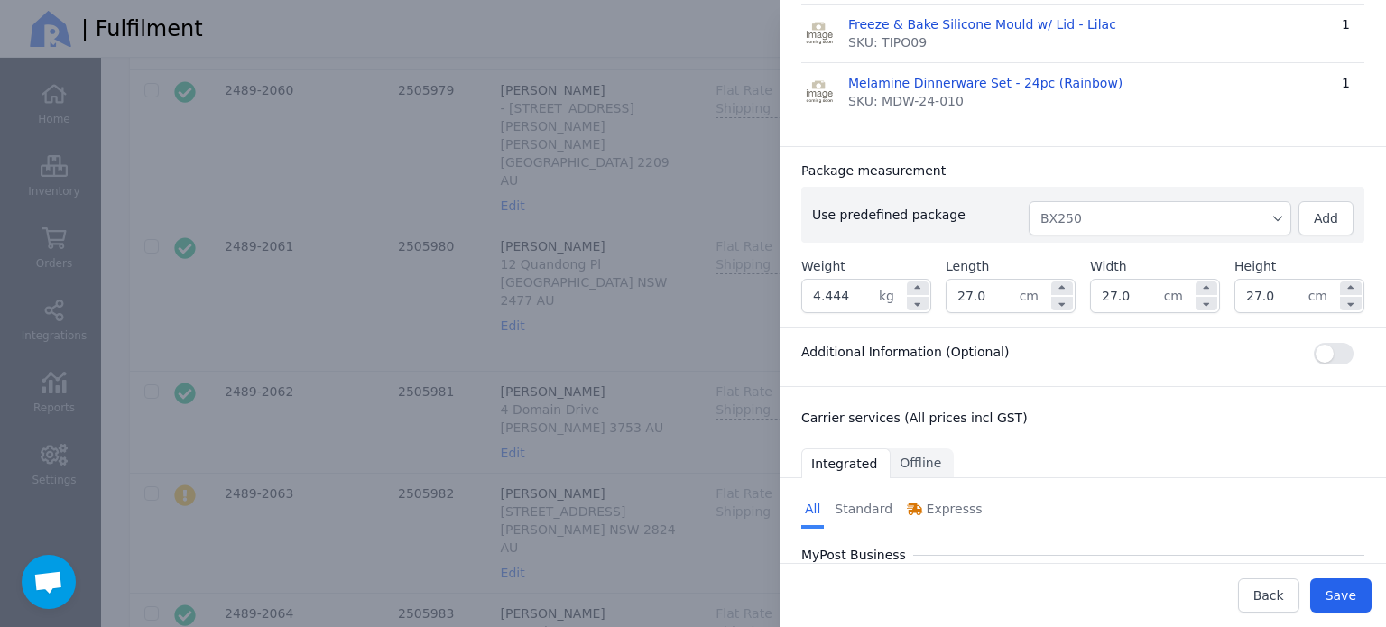
scroll to position [296, 0]
click at [835, 290] on input "4.444" at bounding box center [840, 297] width 77 height 32
click at [972, 296] on input "27.0" at bounding box center [982, 297] width 73 height 32
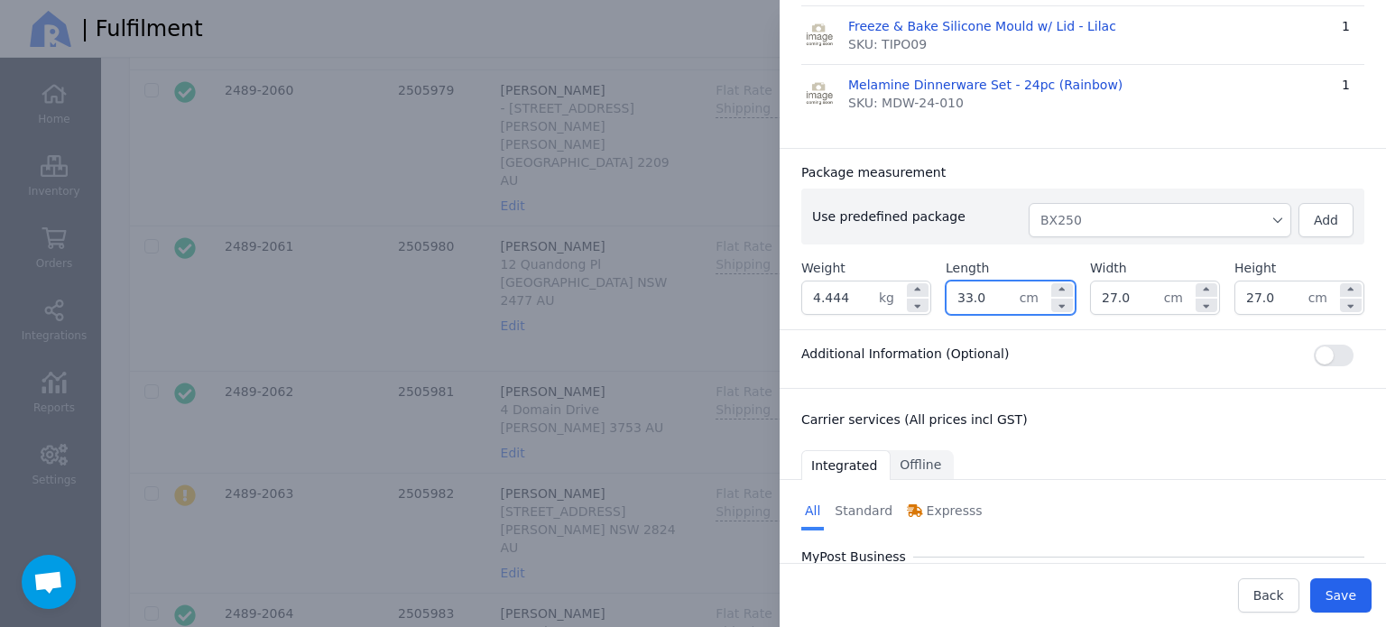
click at [1121, 301] on input "27.0" at bounding box center [1127, 297] width 73 height 32
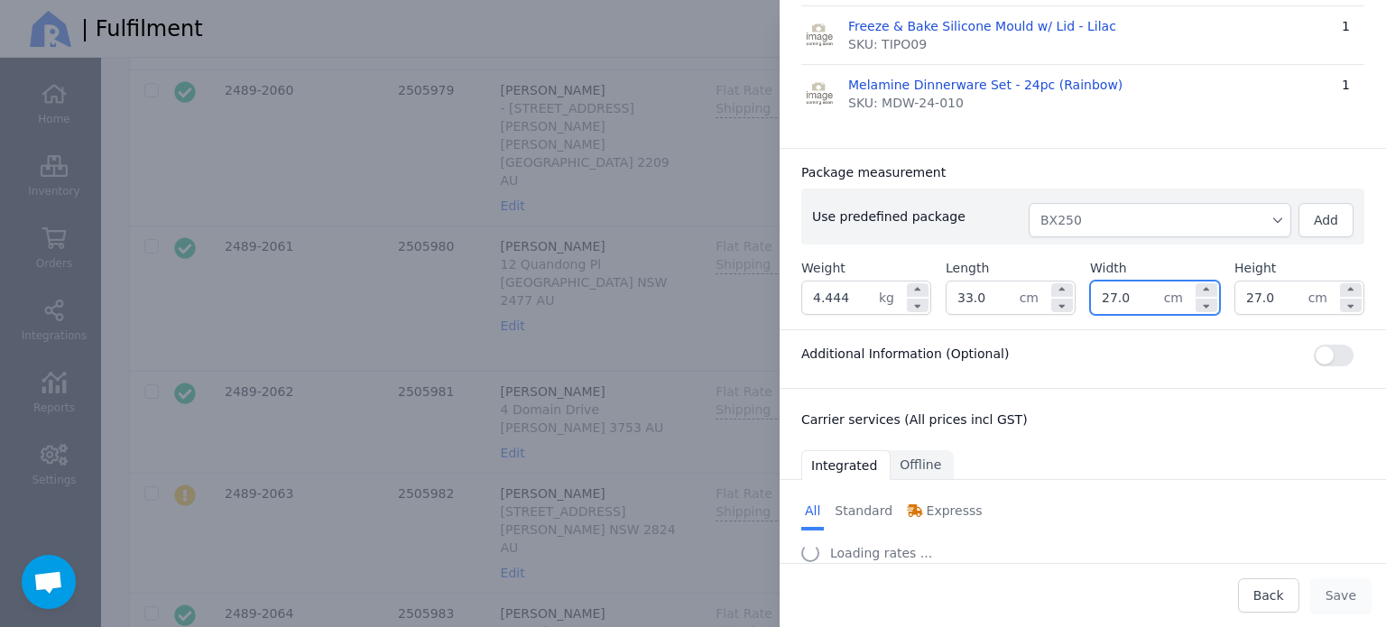
click at [1121, 301] on input "27.0" at bounding box center [1127, 297] width 73 height 32
click at [1248, 305] on input "27.0" at bounding box center [1271, 297] width 73 height 32
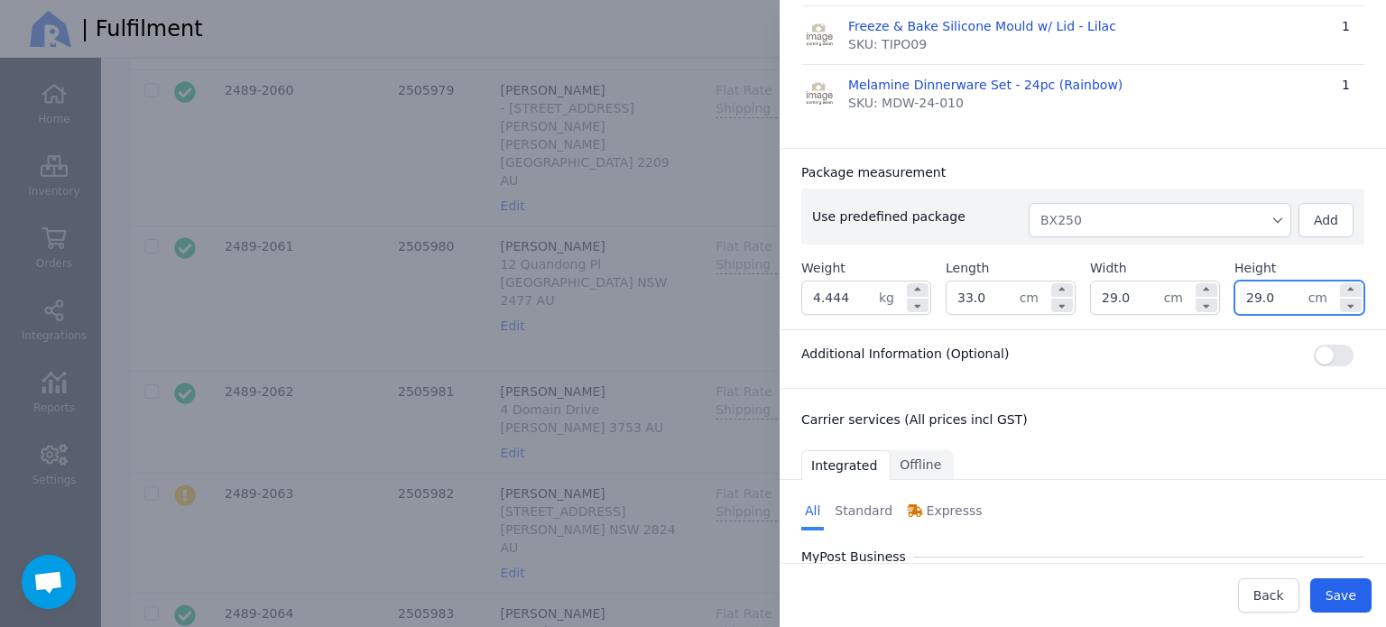
click at [1184, 180] on div "Package measurement" at bounding box center [1082, 172] width 563 height 18
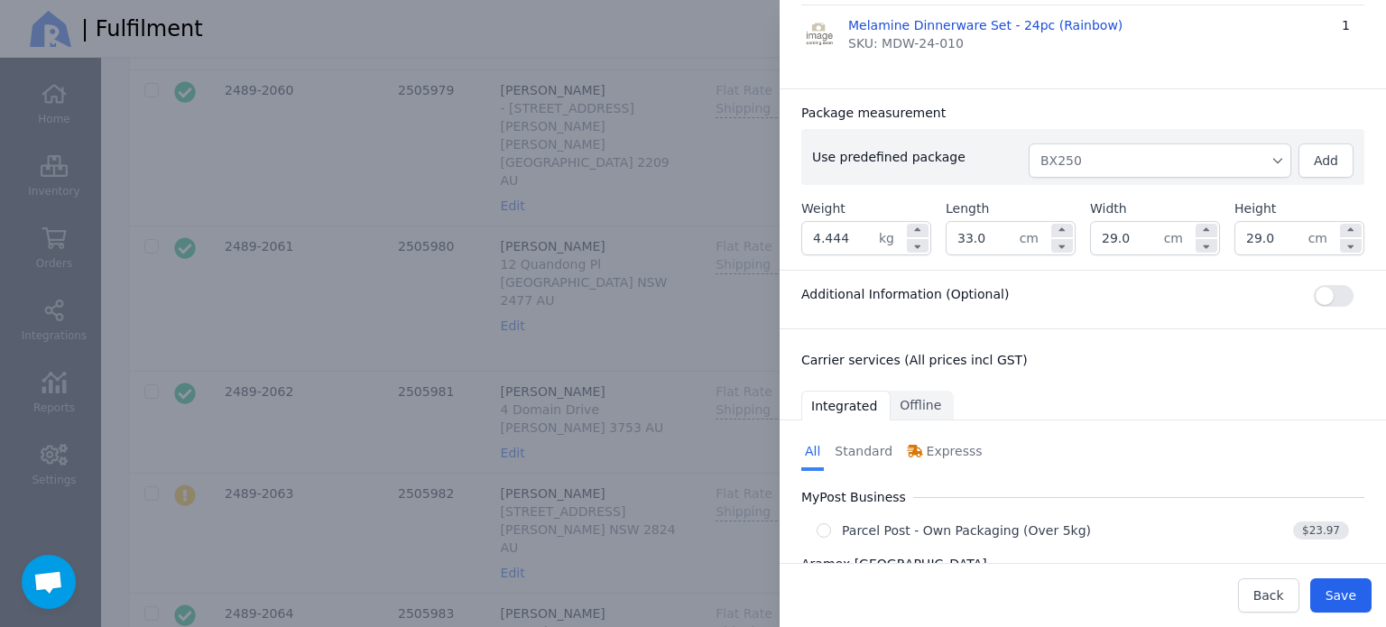
scroll to position [386, 0]
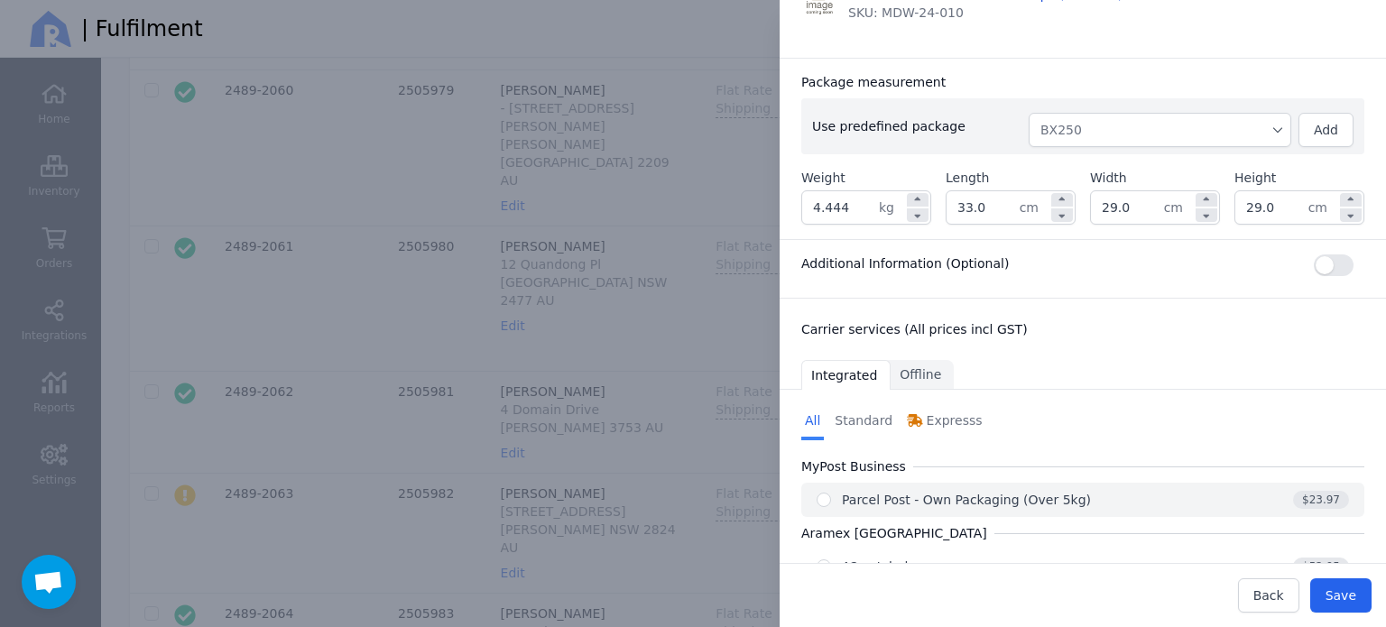
click at [1001, 493] on div "Parcel Post - Own Packaging (Over 5kg)" at bounding box center [966, 500] width 249 height 18
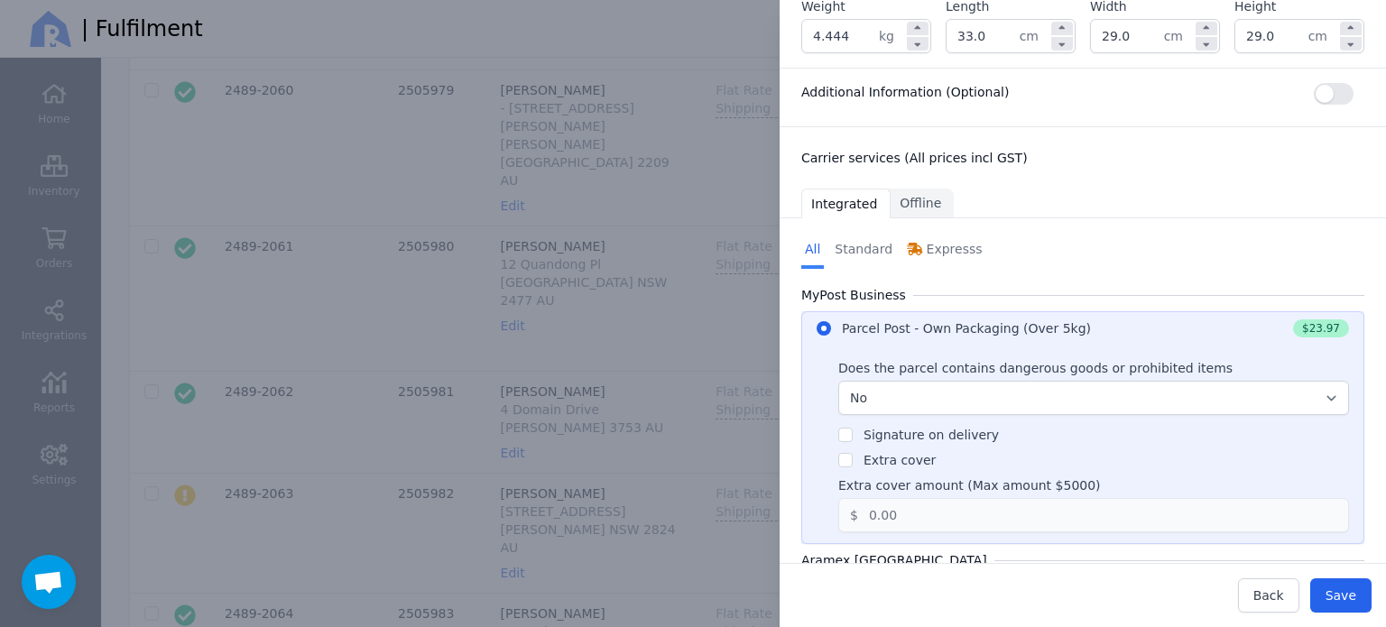
scroll to position [567, 0]
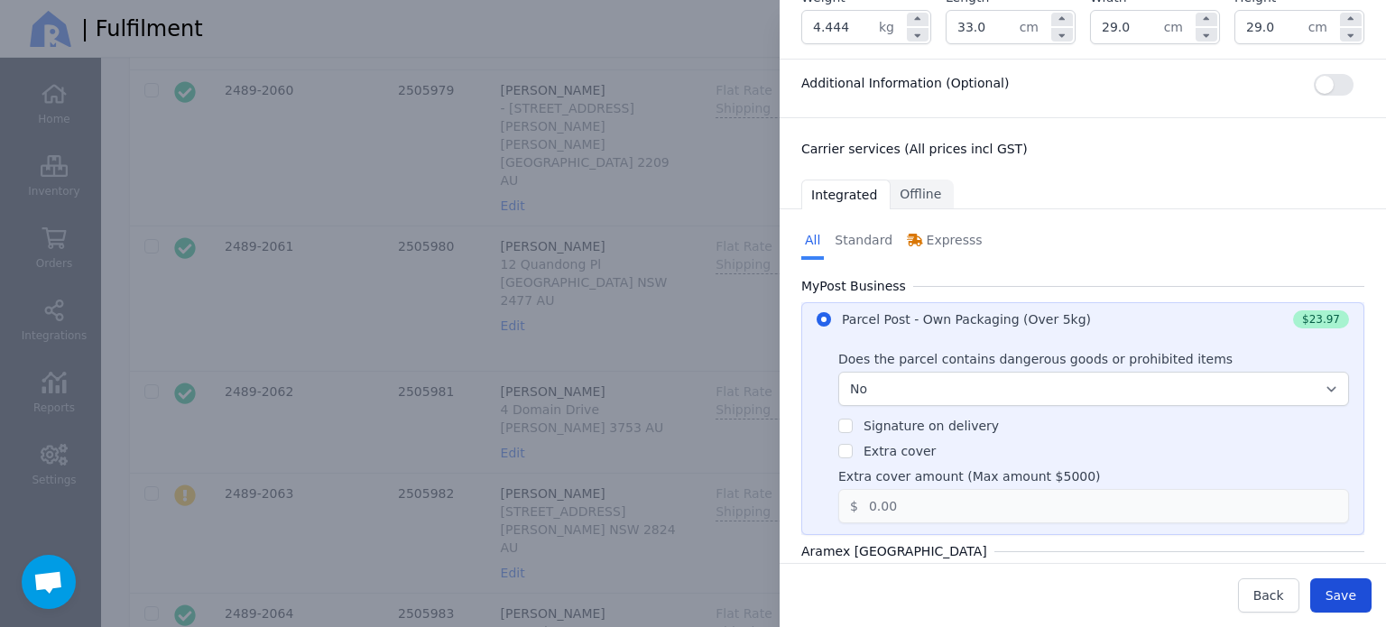
click at [1346, 594] on span "Save" at bounding box center [1340, 595] width 31 height 14
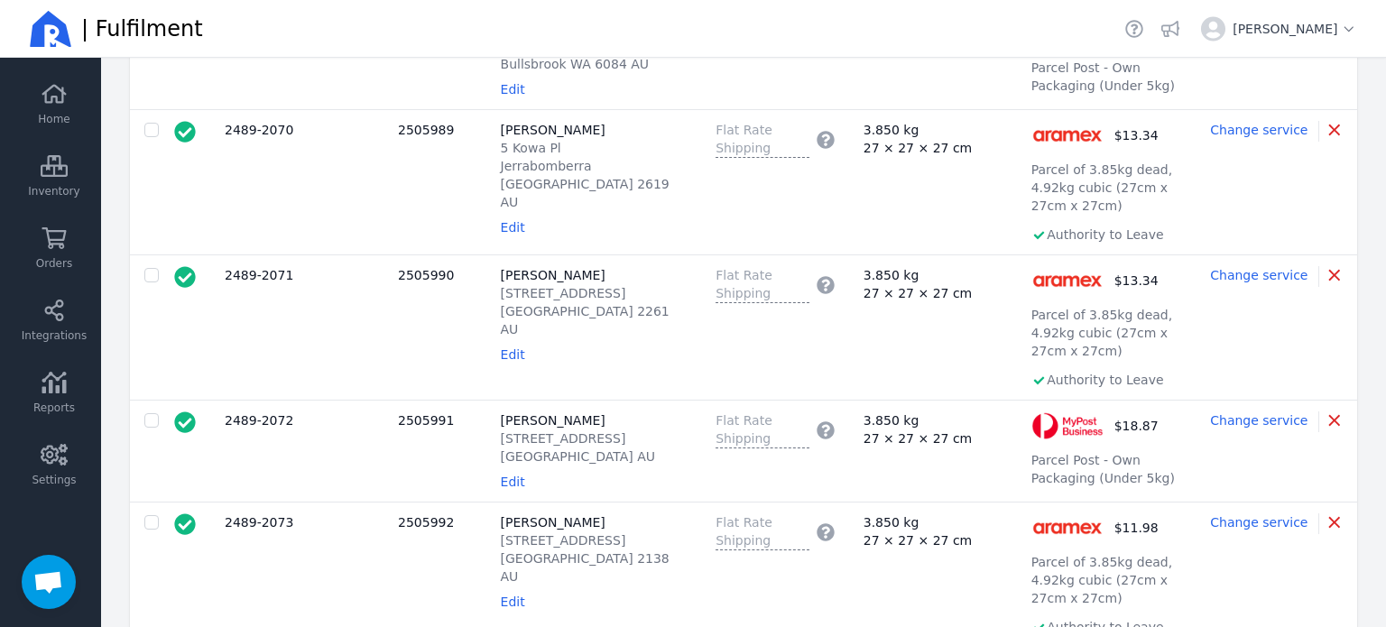
scroll to position [3010, 0]
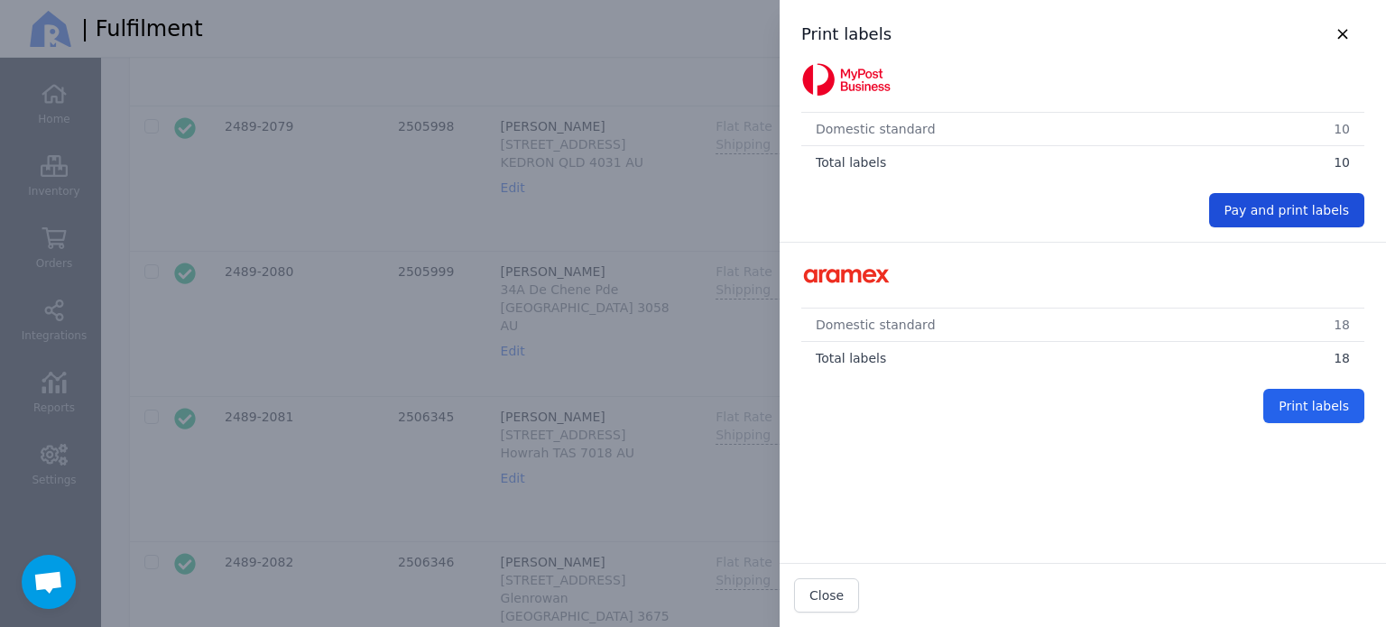
click at [1265, 212] on span "Pay and print labels" at bounding box center [1286, 210] width 124 height 14
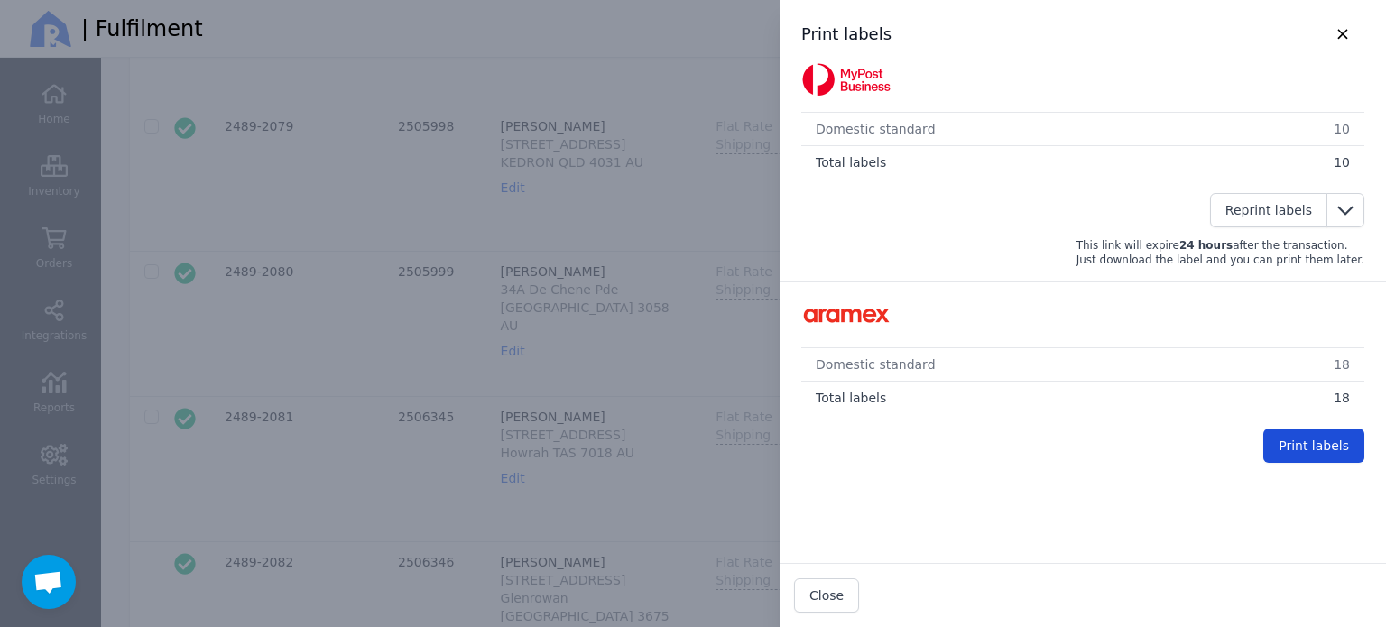
click at [1278, 445] on span "Print labels" at bounding box center [1313, 445] width 70 height 14
click at [1332, 29] on icon "button" at bounding box center [1342, 34] width 20 height 16
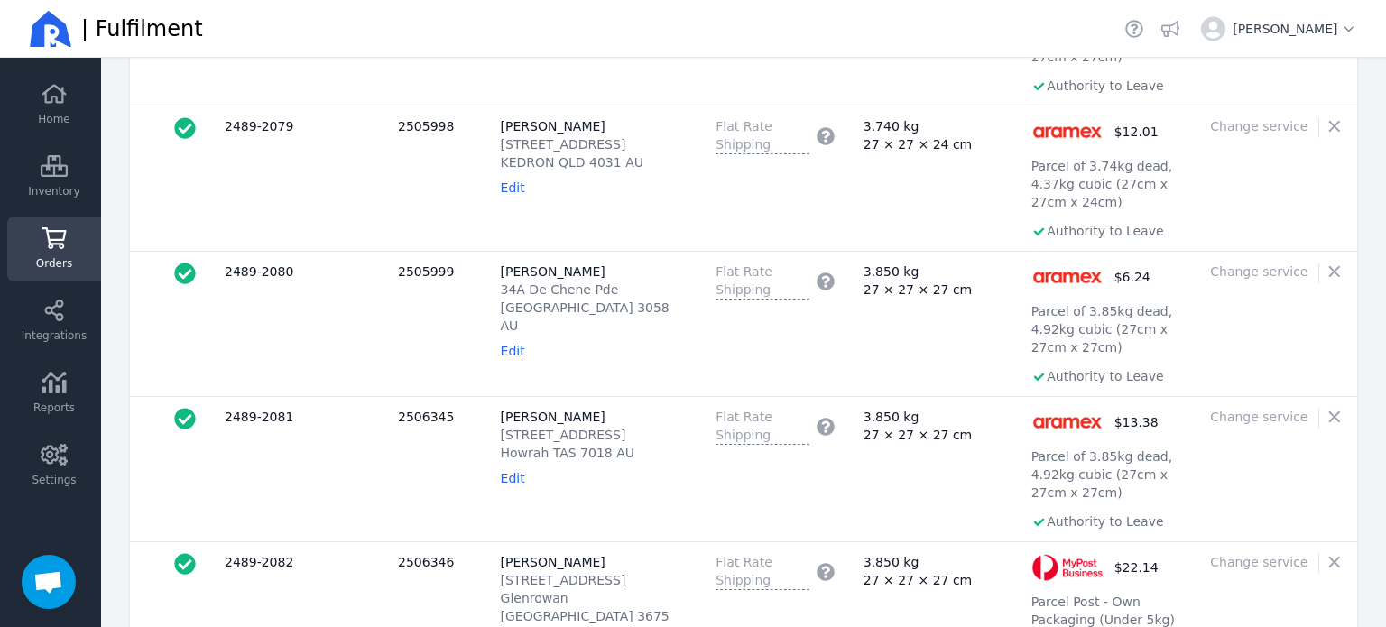
click at [54, 253] on link "Orders" at bounding box center [54, 249] width 94 height 65
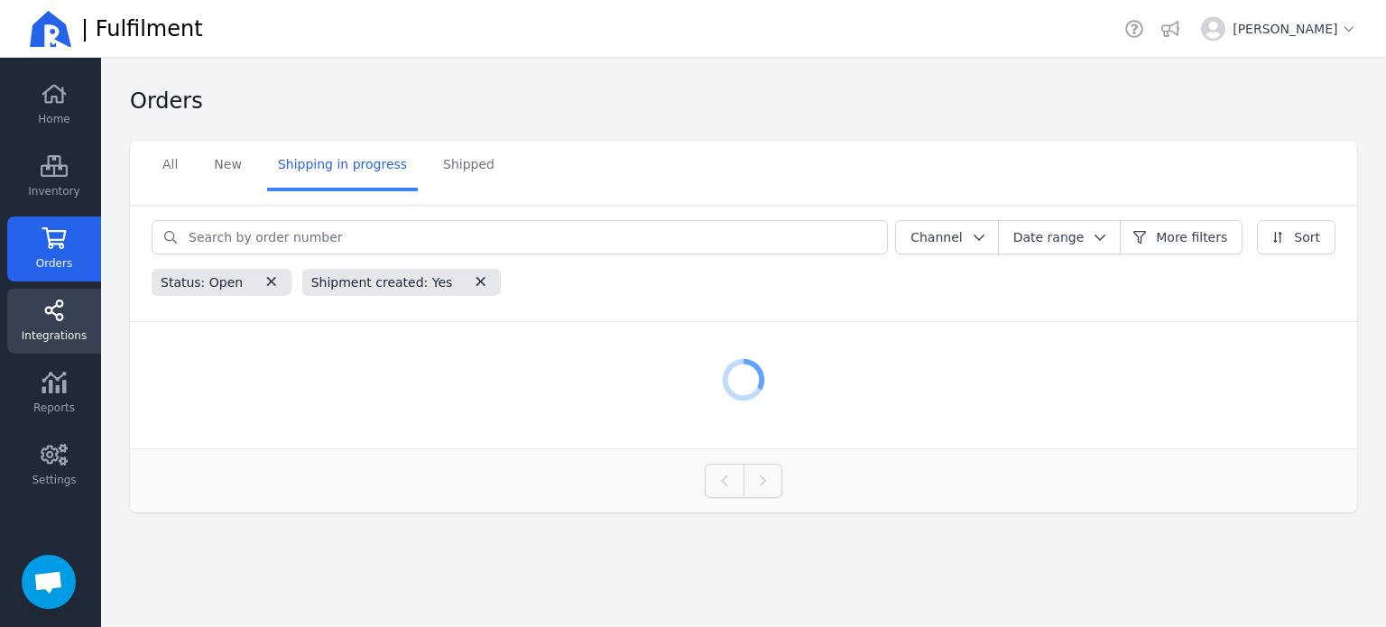
click at [76, 306] on link "Integrations" at bounding box center [54, 321] width 94 height 65
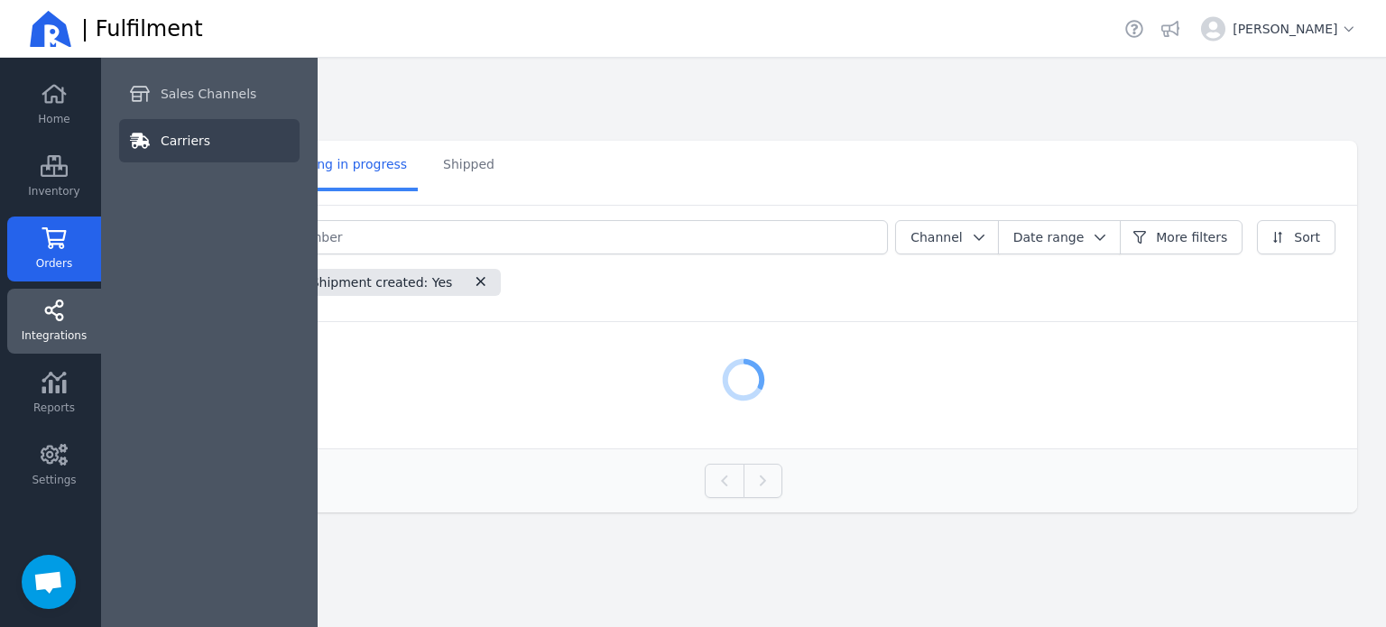
click at [170, 140] on span "Carriers" at bounding box center [186, 141] width 50 height 18
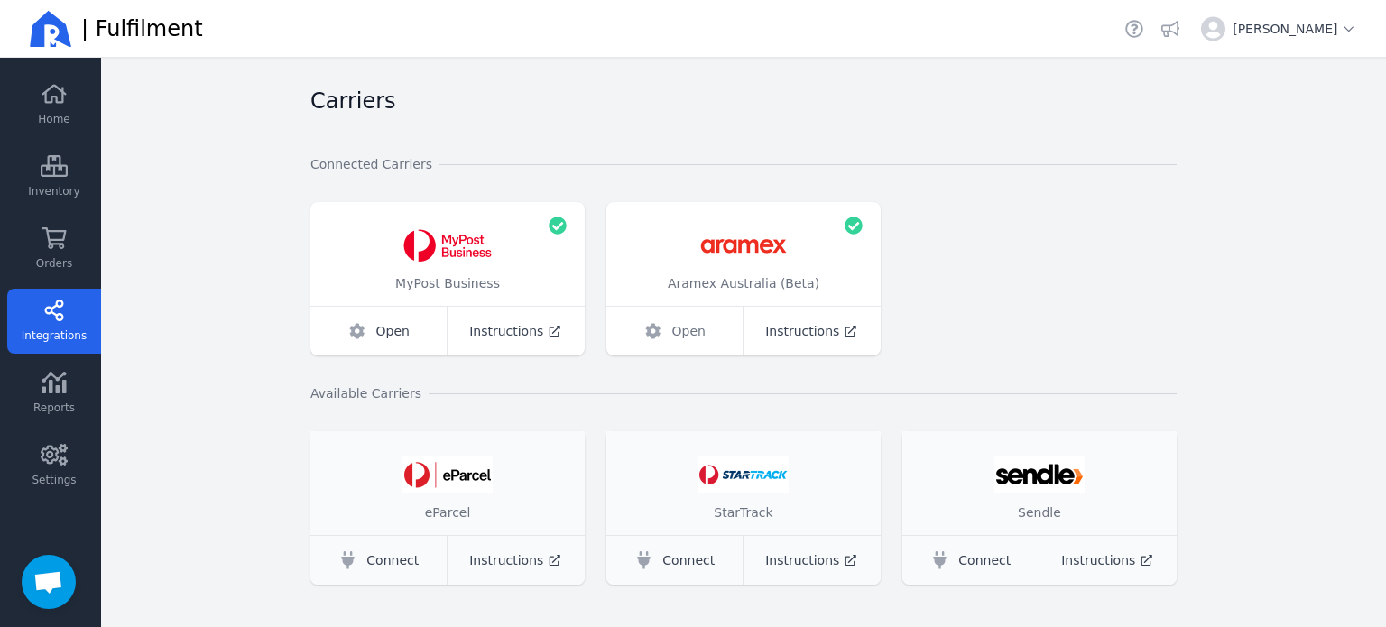
click at [686, 335] on span "Open" at bounding box center [688, 331] width 33 height 18
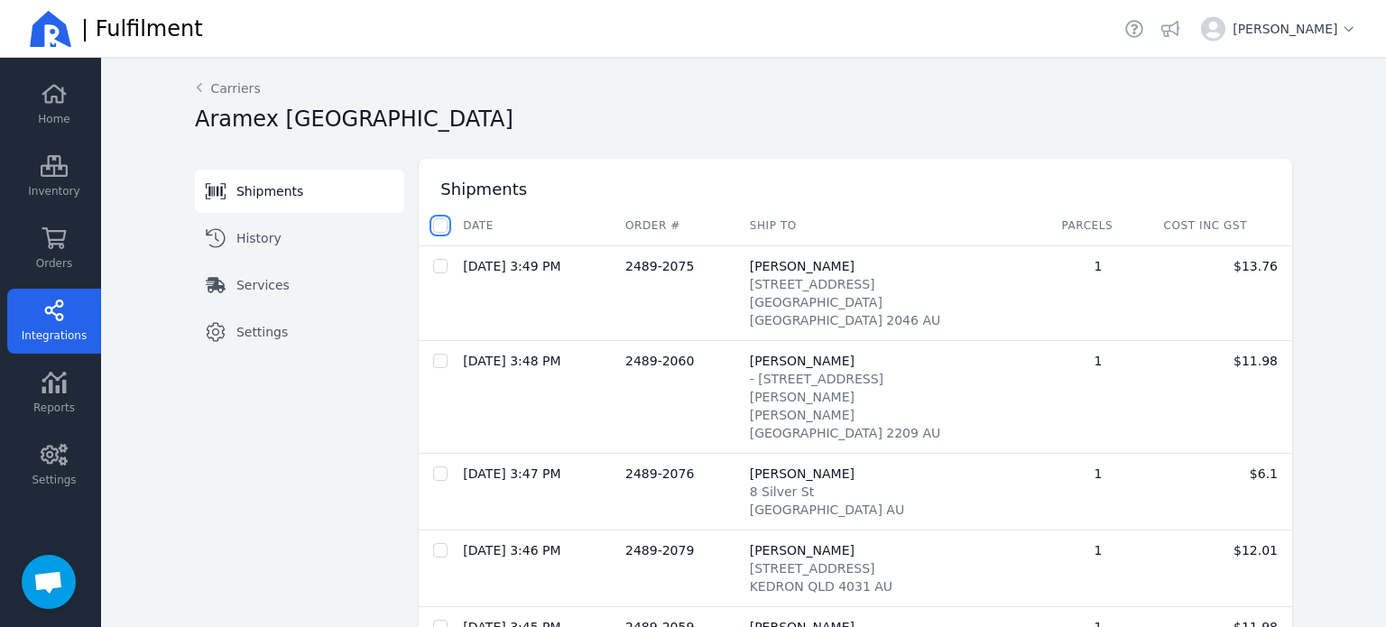
click at [433, 222] on input "checkbox" at bounding box center [440, 225] width 14 height 14
click at [608, 222] on span "Despatch shipments" at bounding box center [666, 225] width 130 height 14
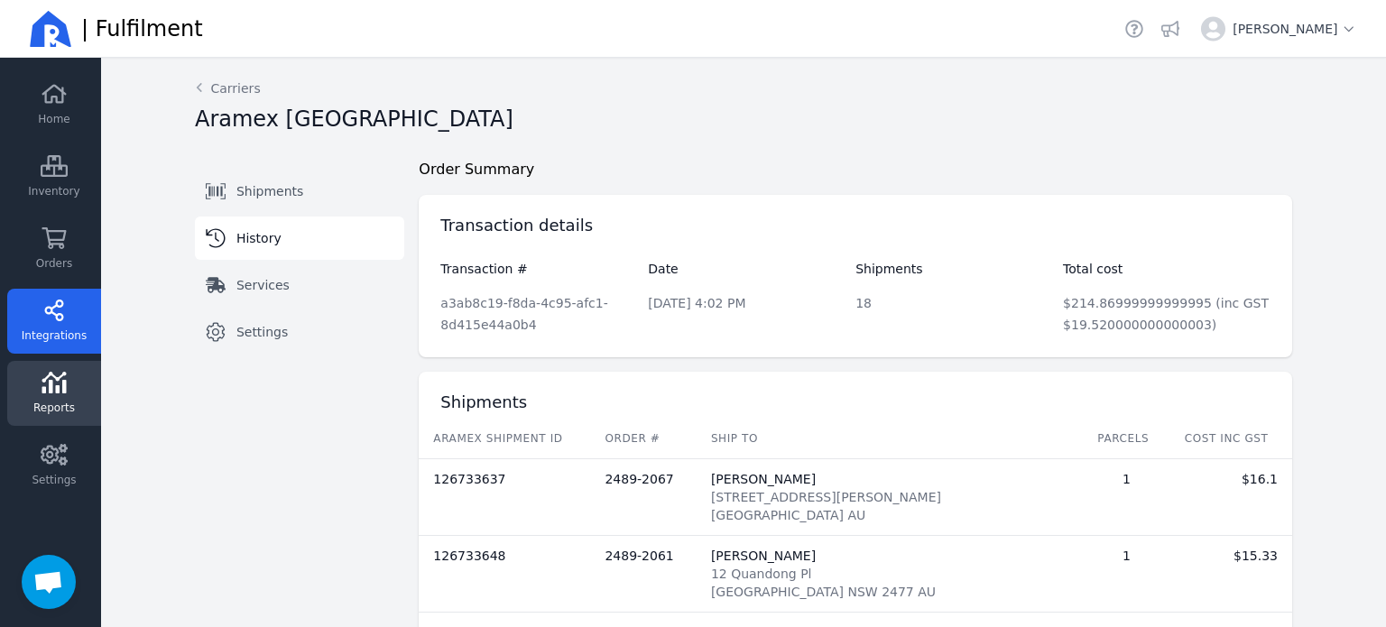
click at [58, 384] on icon at bounding box center [54, 383] width 27 height 22
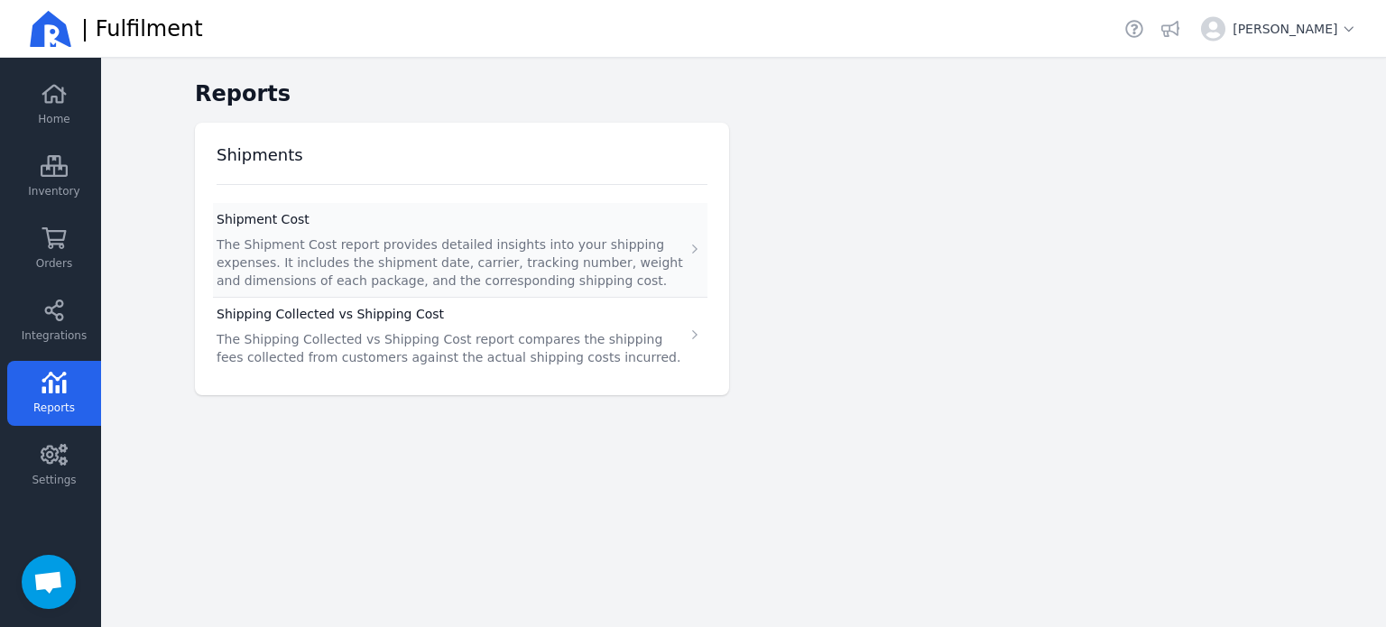
click at [377, 244] on span "The Shipment Cost report provides detailed insights into your shipping expenses…" at bounding box center [450, 262] width 466 height 51
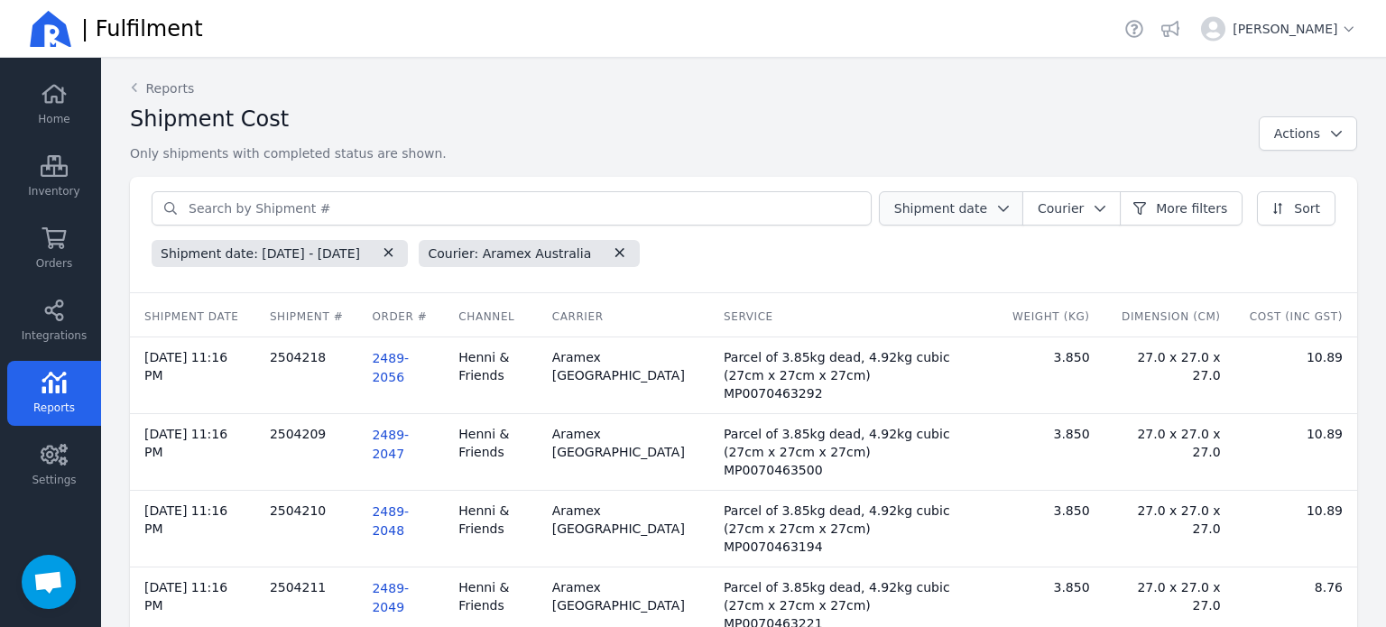
click at [956, 210] on span "Shipment date" at bounding box center [940, 208] width 93 height 14
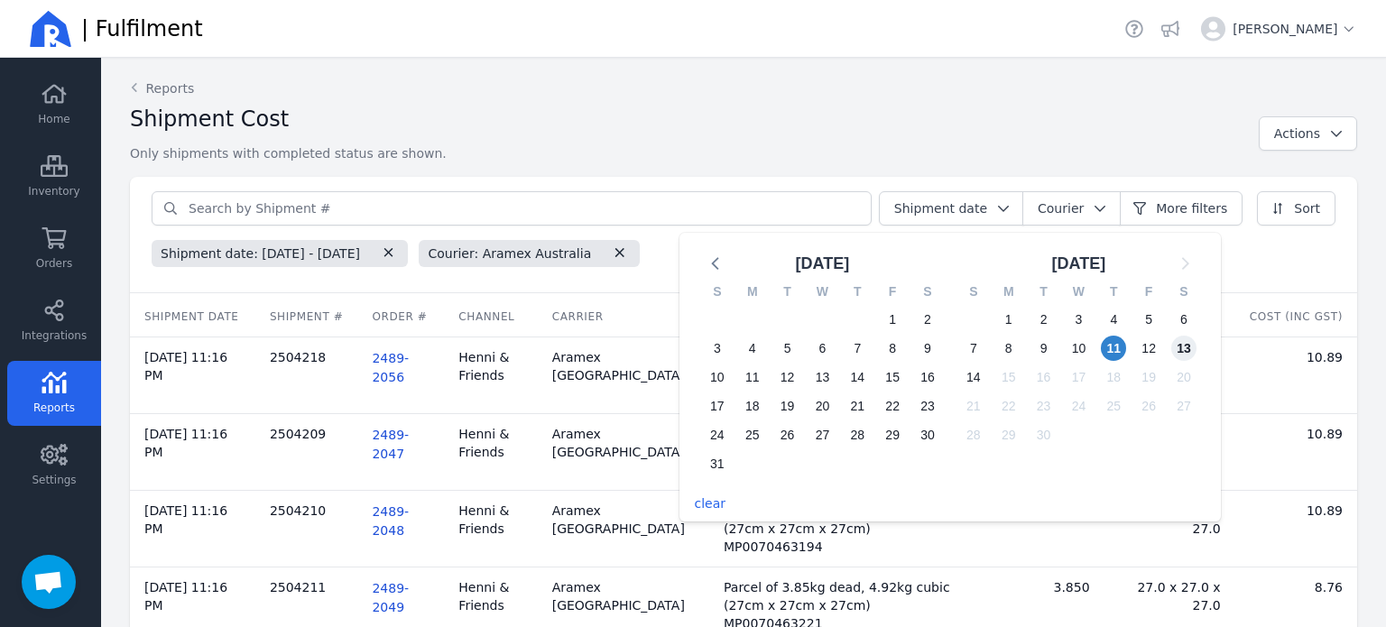
click at [1187, 347] on span "13" at bounding box center [1183, 348] width 25 height 25
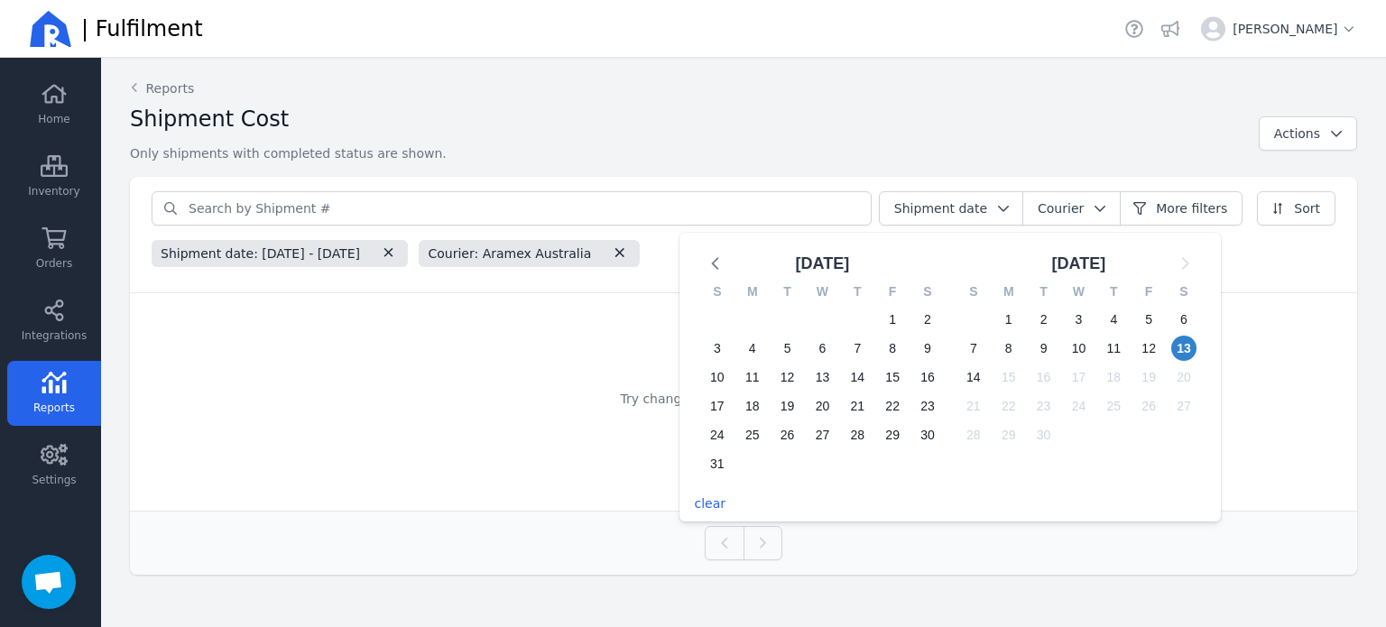
click at [594, 261] on span "Courier: Aramex Australia" at bounding box center [509, 253] width 181 height 25
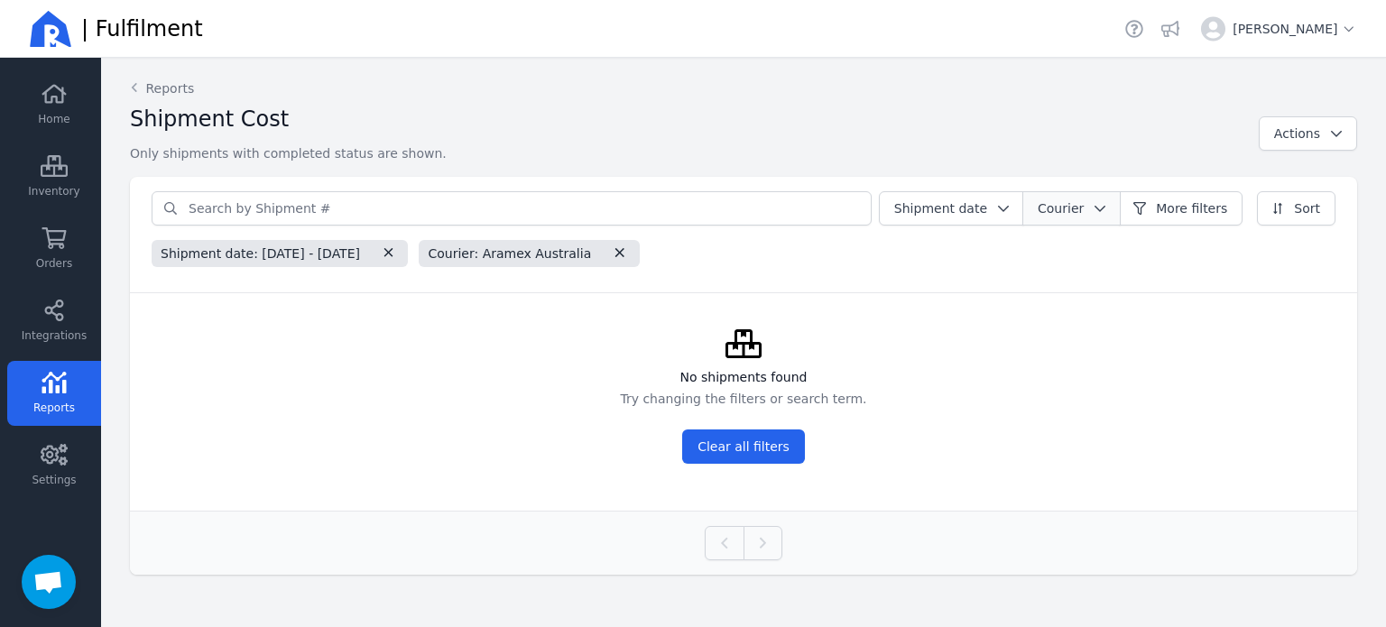
click at [1093, 194] on button "Courier" at bounding box center [1071, 208] width 98 height 34
click at [987, 205] on span "Shipment date" at bounding box center [940, 208] width 93 height 14
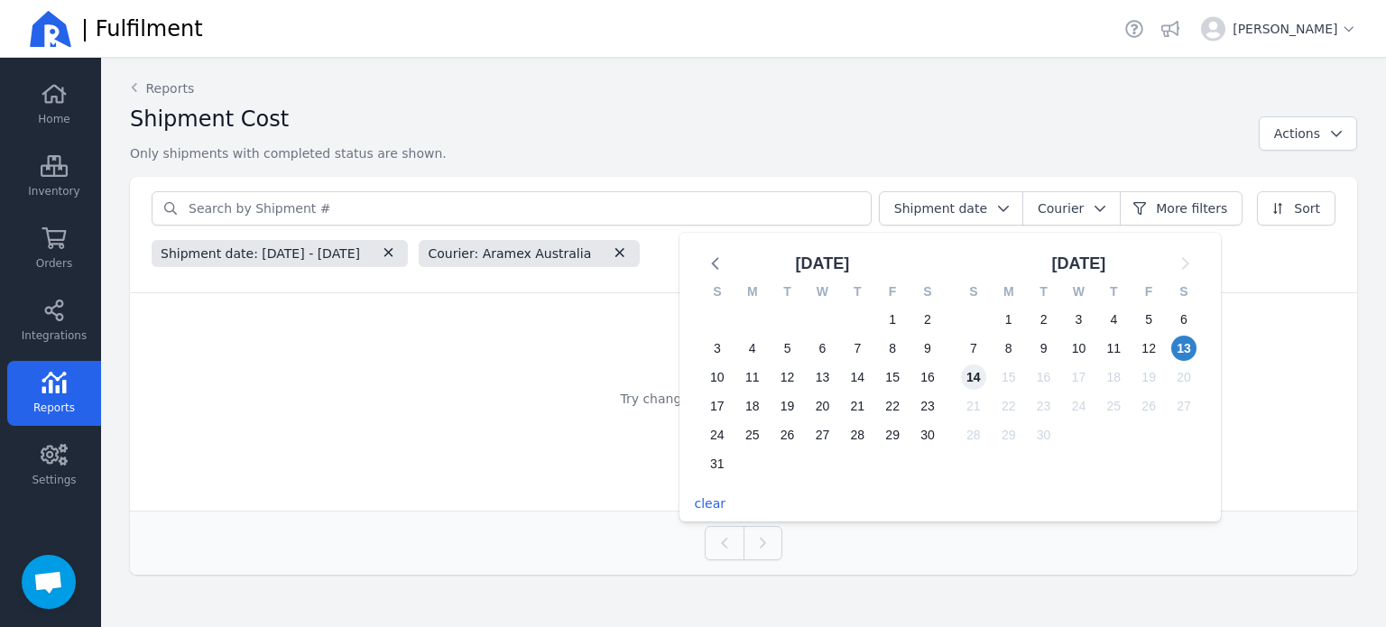
click at [981, 383] on span "14" at bounding box center [973, 376] width 25 height 25
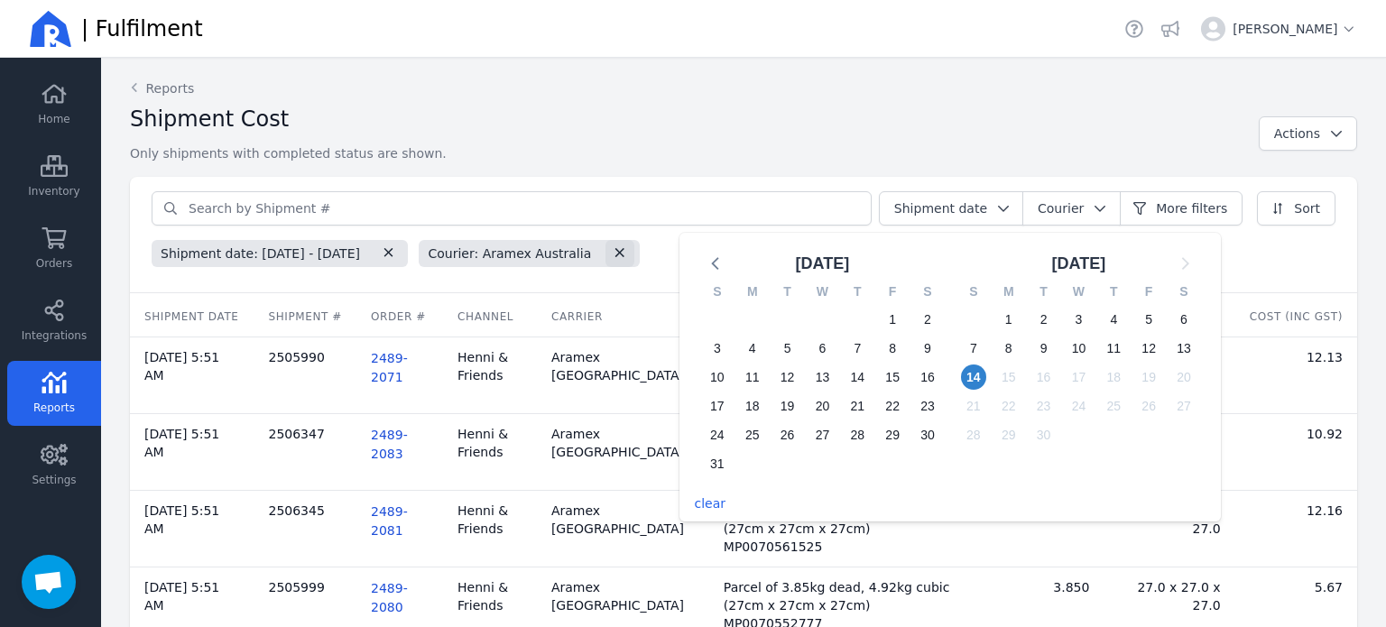
click at [634, 250] on button "button" at bounding box center [619, 253] width 29 height 27
click at [577, 251] on div "Shipment date: [DATE] - [DATE]" at bounding box center [744, 250] width 1184 height 34
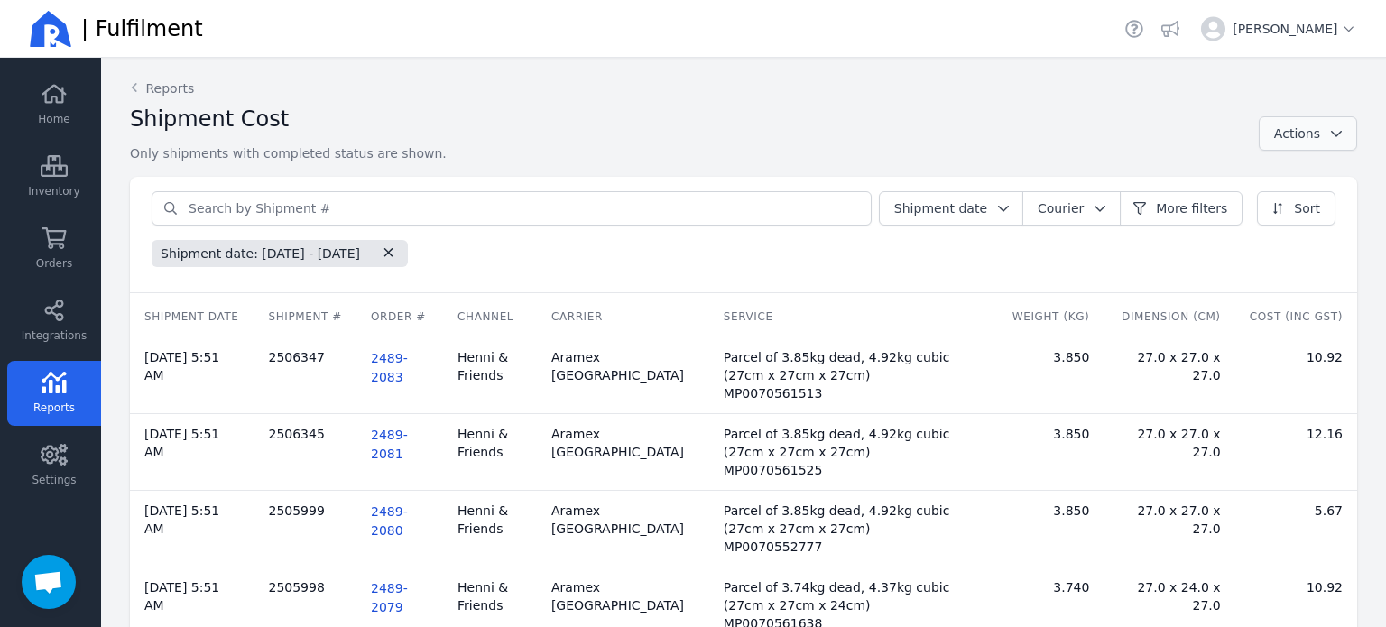
click at [1331, 141] on button "Actions" at bounding box center [1307, 133] width 98 height 34
click at [1307, 163] on link "Export Report (CSV)" at bounding box center [1279, 176] width 155 height 32
